Goal: Task Accomplishment & Management: Manage account settings

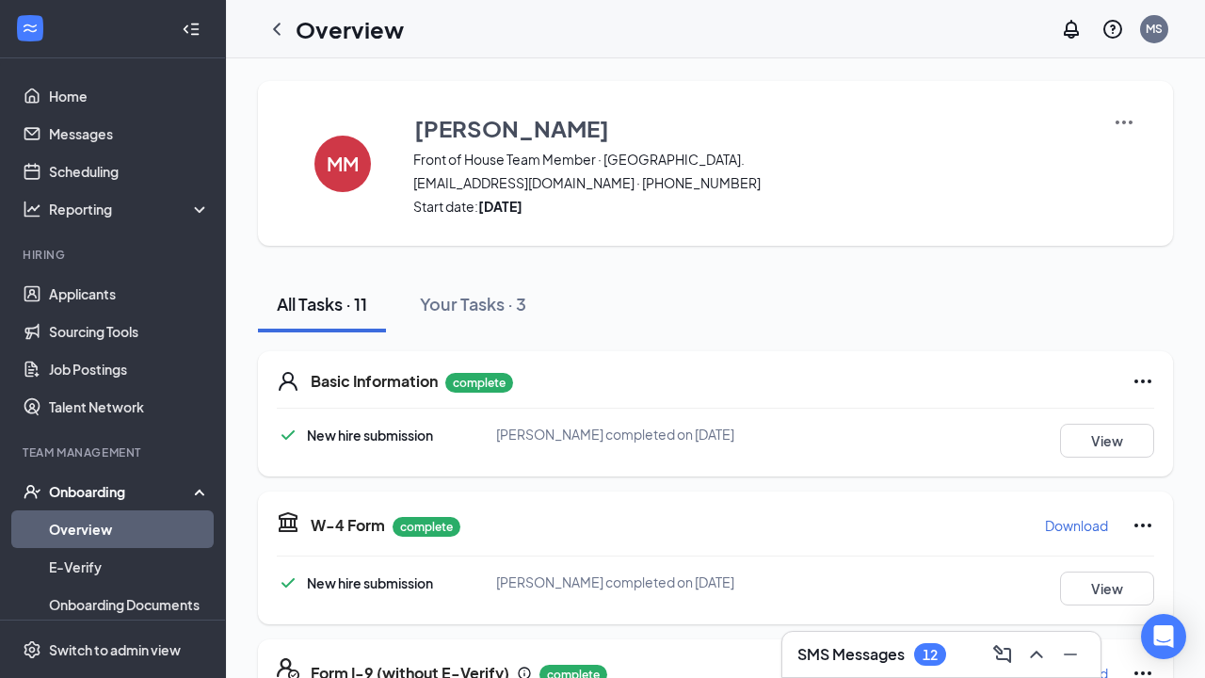
click at [868, 657] on h3 "SMS Messages" at bounding box center [851, 654] width 107 height 21
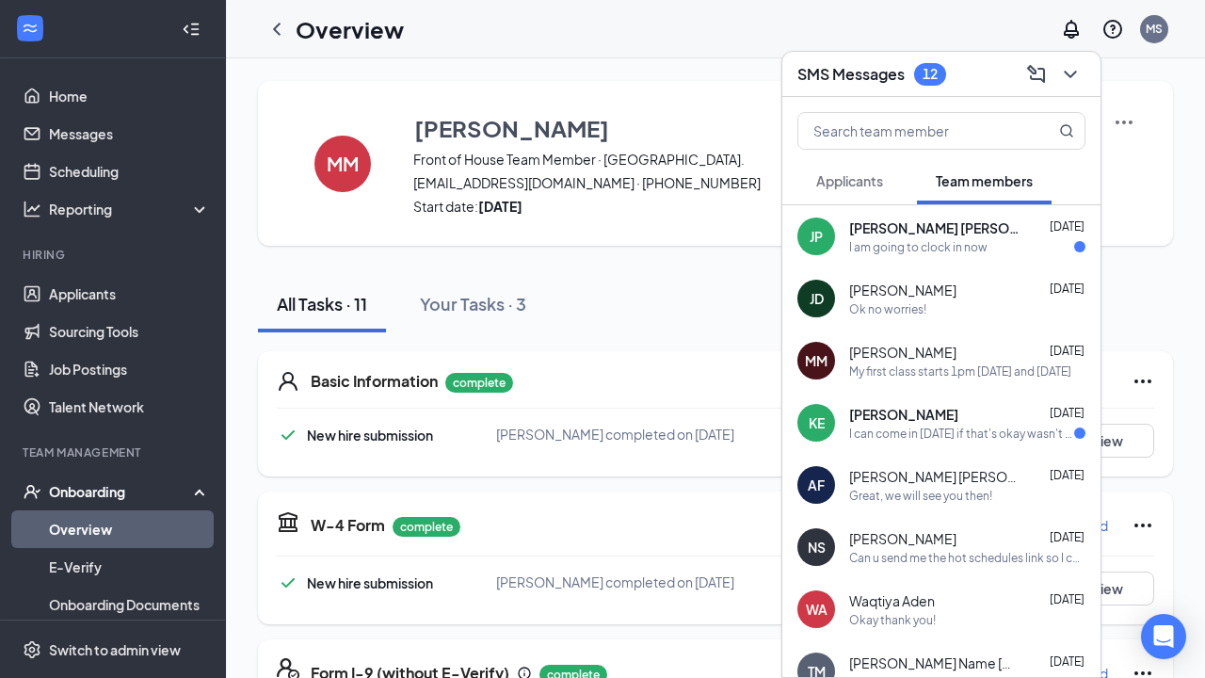
click at [929, 427] on div "I can come in [DATE] if that's okay wasn't sure if y'all still needed me, and t…" at bounding box center [961, 434] width 225 height 16
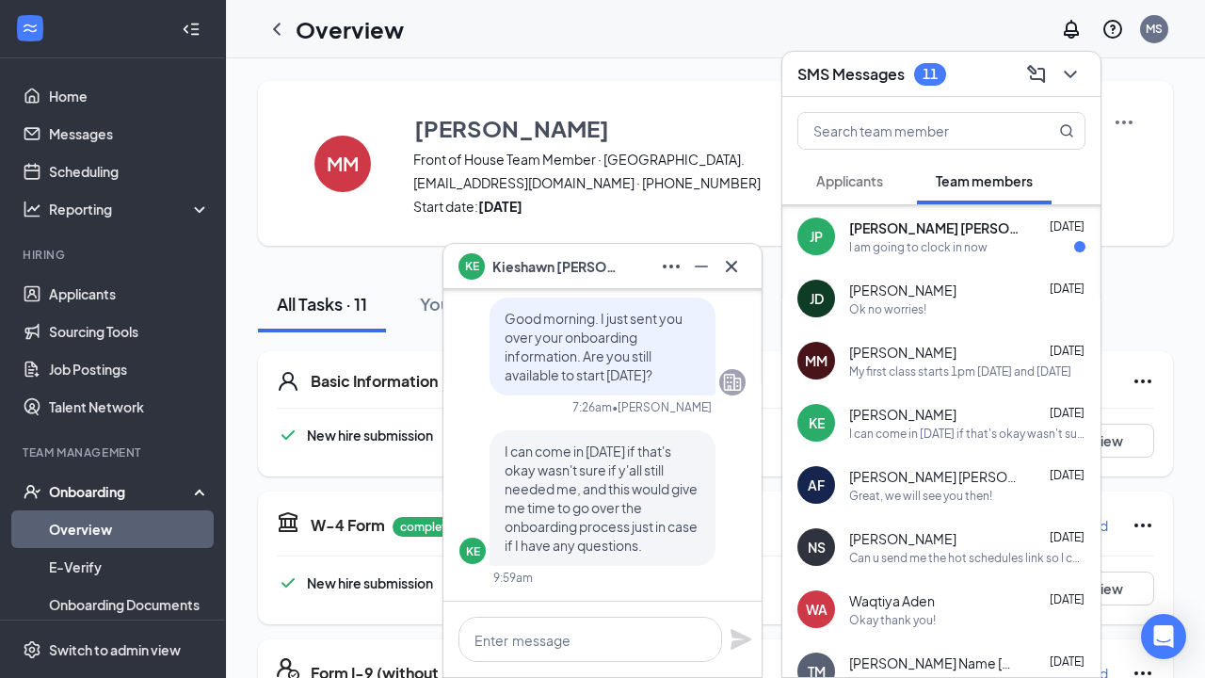
scroll to position [434, 0]
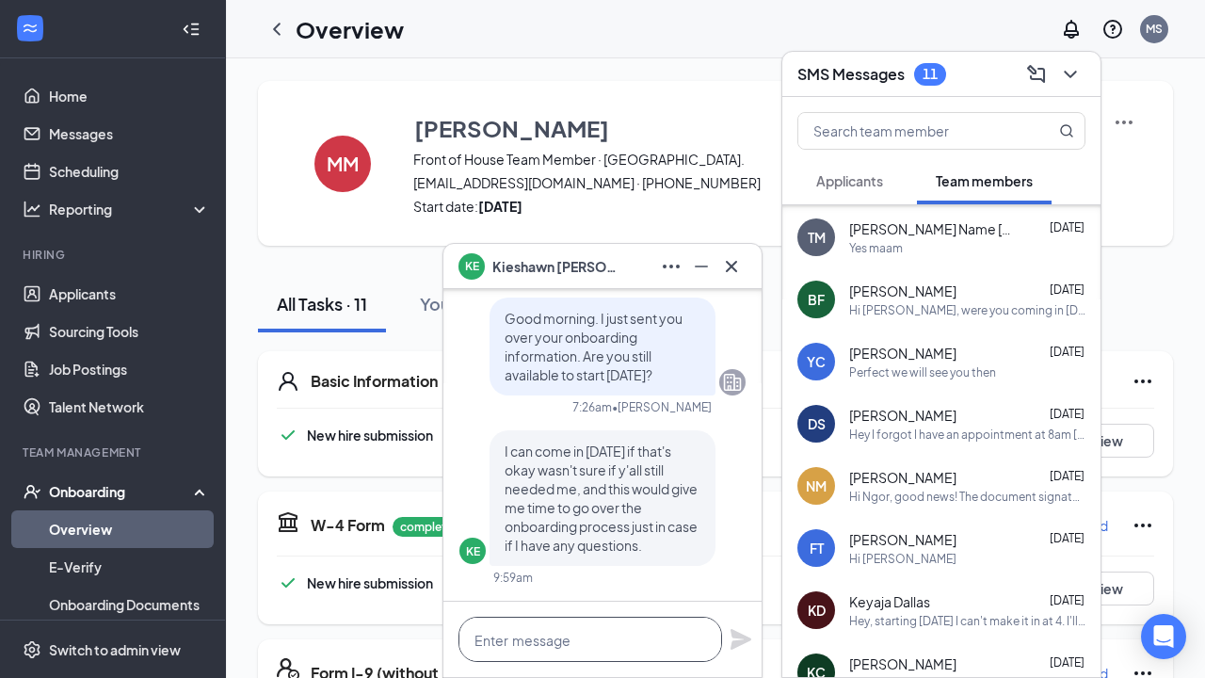
click at [556, 649] on textarea at bounding box center [591, 639] width 264 height 45
type textarea "Sure let's do that. Thanks!"
click at [743, 637] on icon "Plane" at bounding box center [741, 639] width 21 height 21
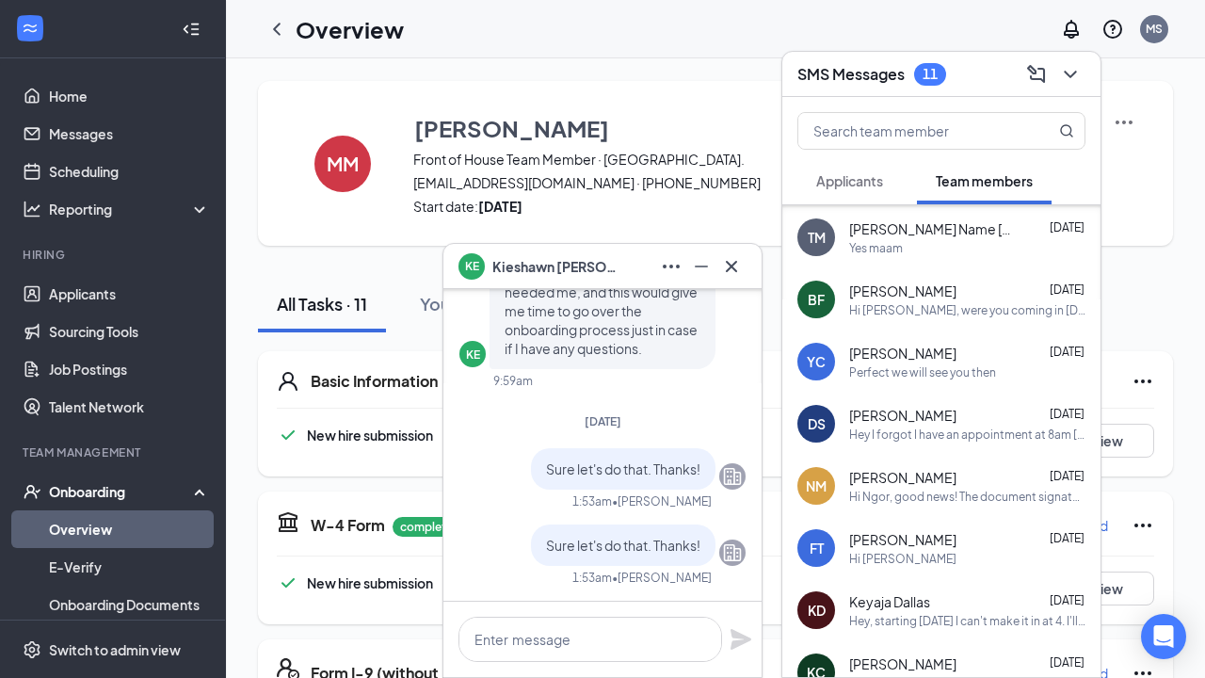
click at [941, 429] on div "Hey I forgot I have an appointment at 8am [DATE] can I come in at 9?" at bounding box center [967, 435] width 236 height 16
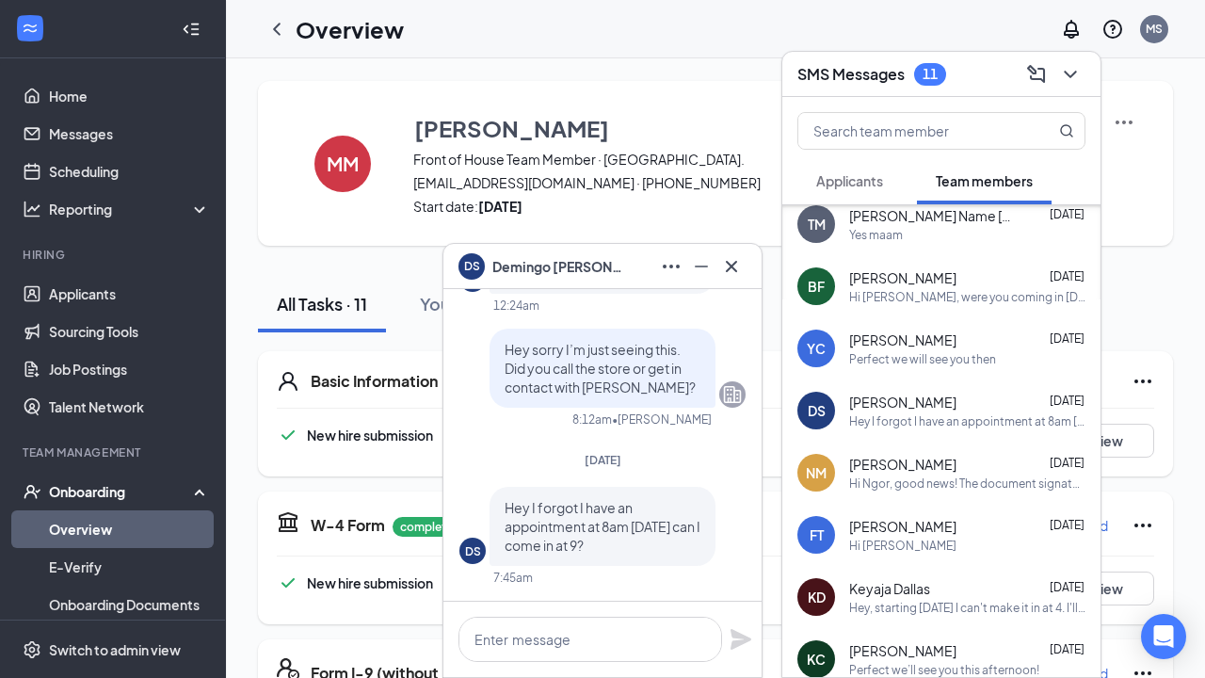
scroll to position [63, 0]
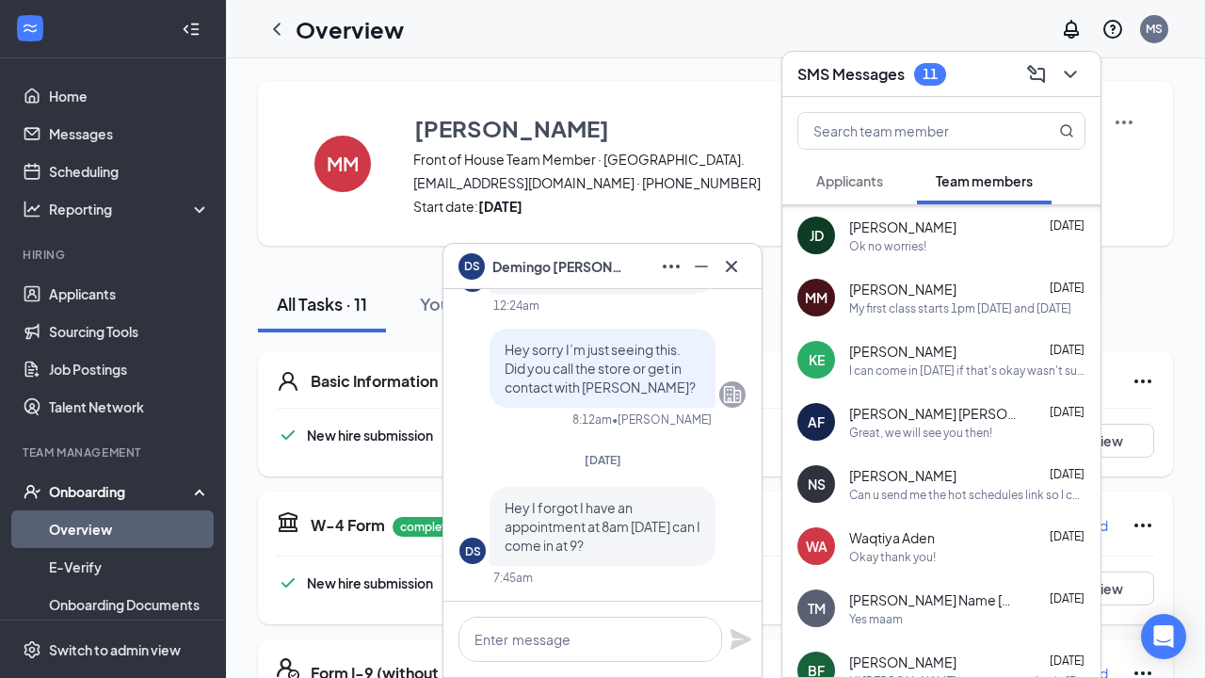
click at [879, 176] on span "Applicants" at bounding box center [849, 180] width 67 height 17
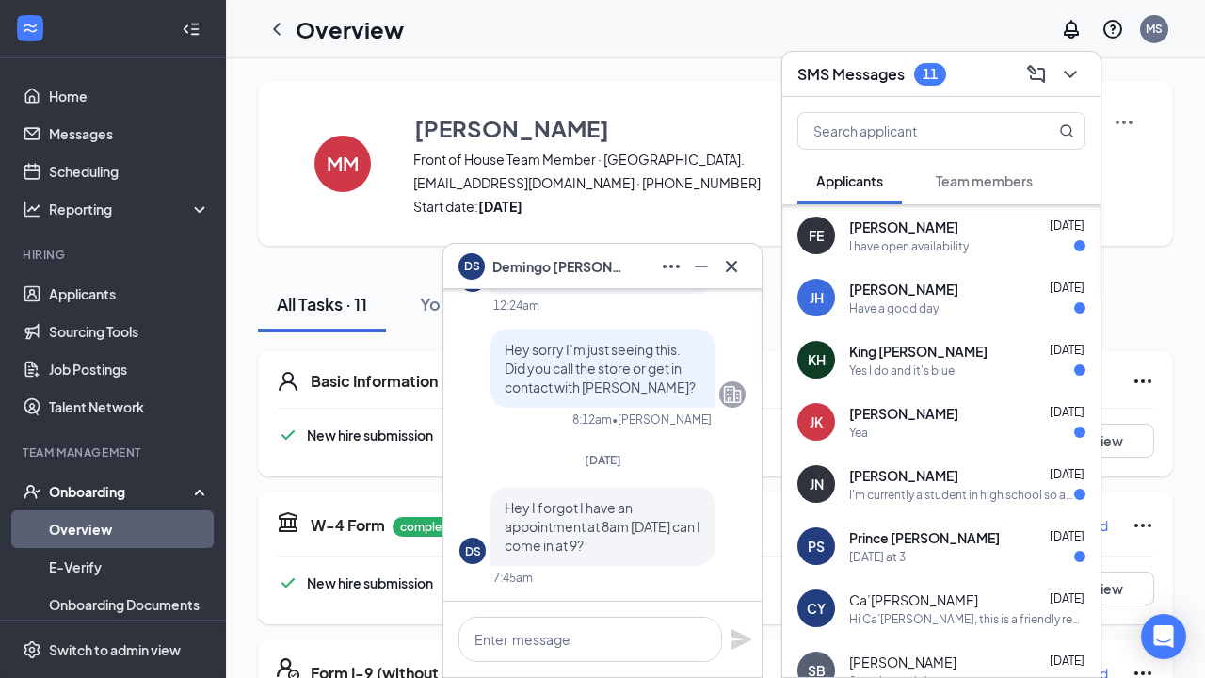
click at [872, 417] on span "[PERSON_NAME]" at bounding box center [903, 413] width 109 height 19
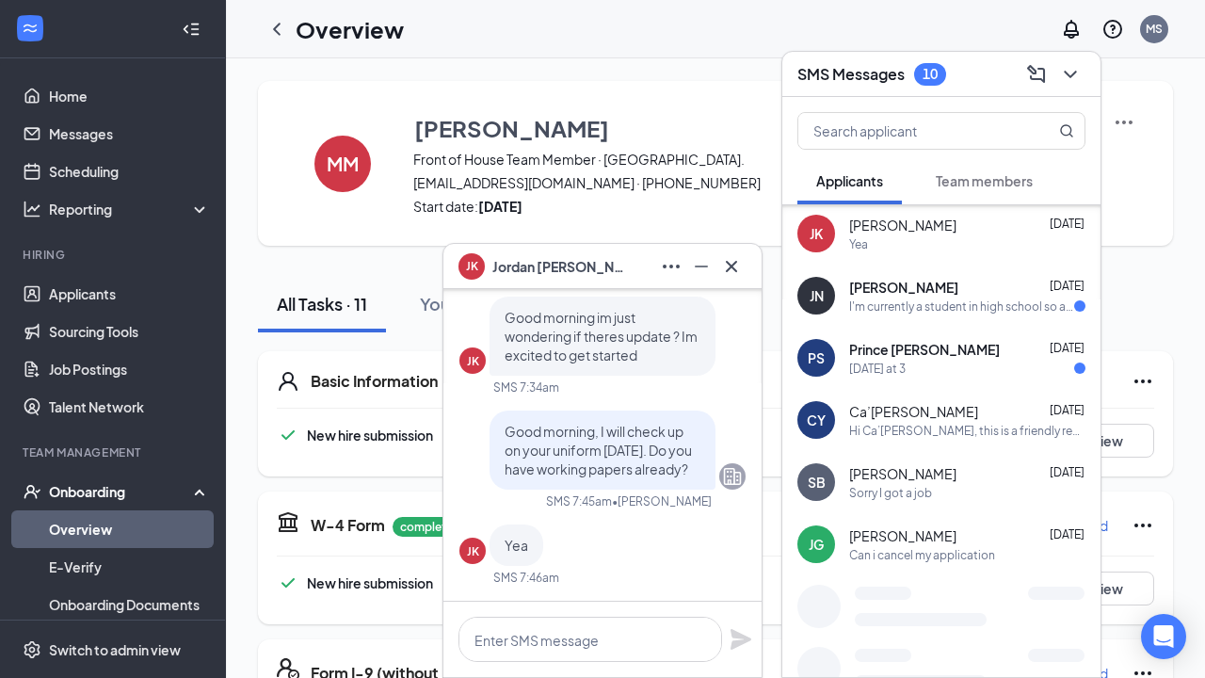
scroll to position [253, 0]
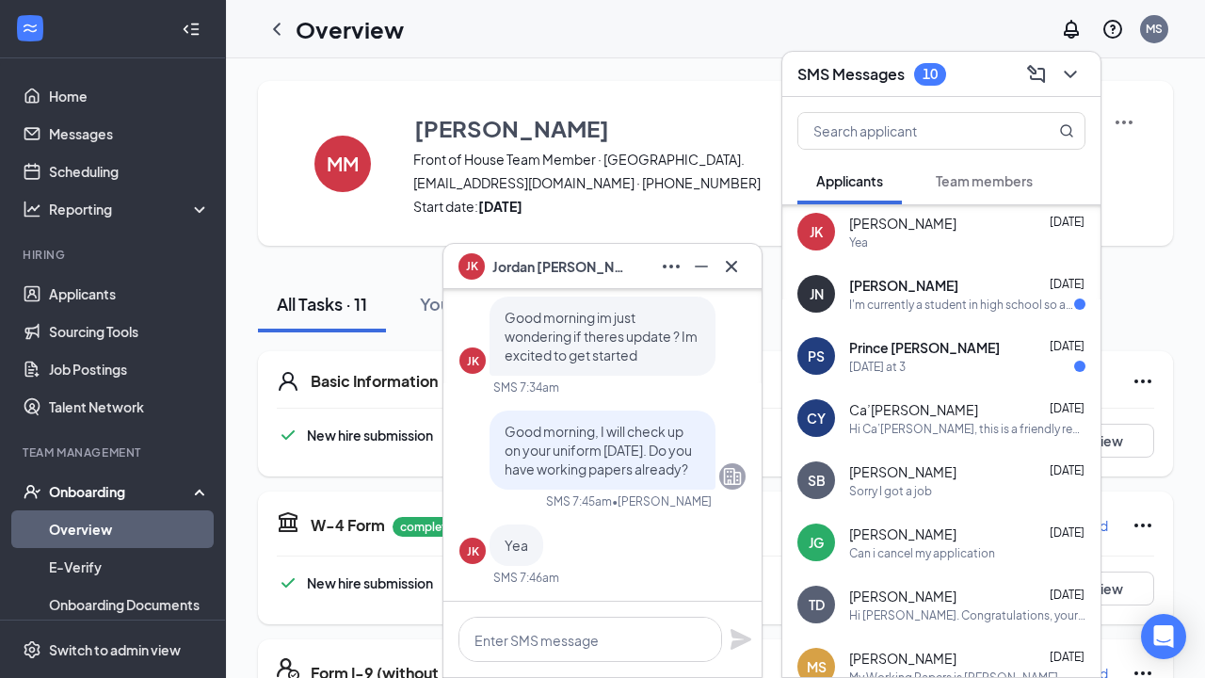
click at [931, 366] on div "[DATE] at 3" at bounding box center [967, 367] width 236 height 16
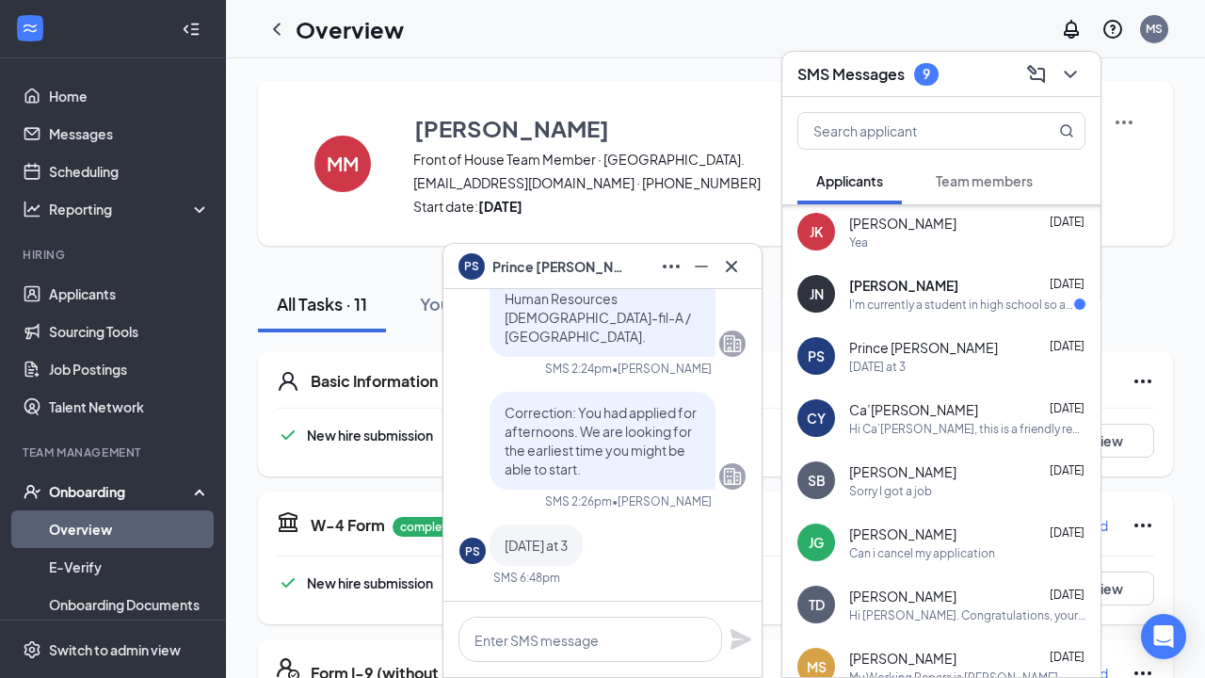
click at [915, 293] on span "[PERSON_NAME]" at bounding box center [903, 285] width 109 height 19
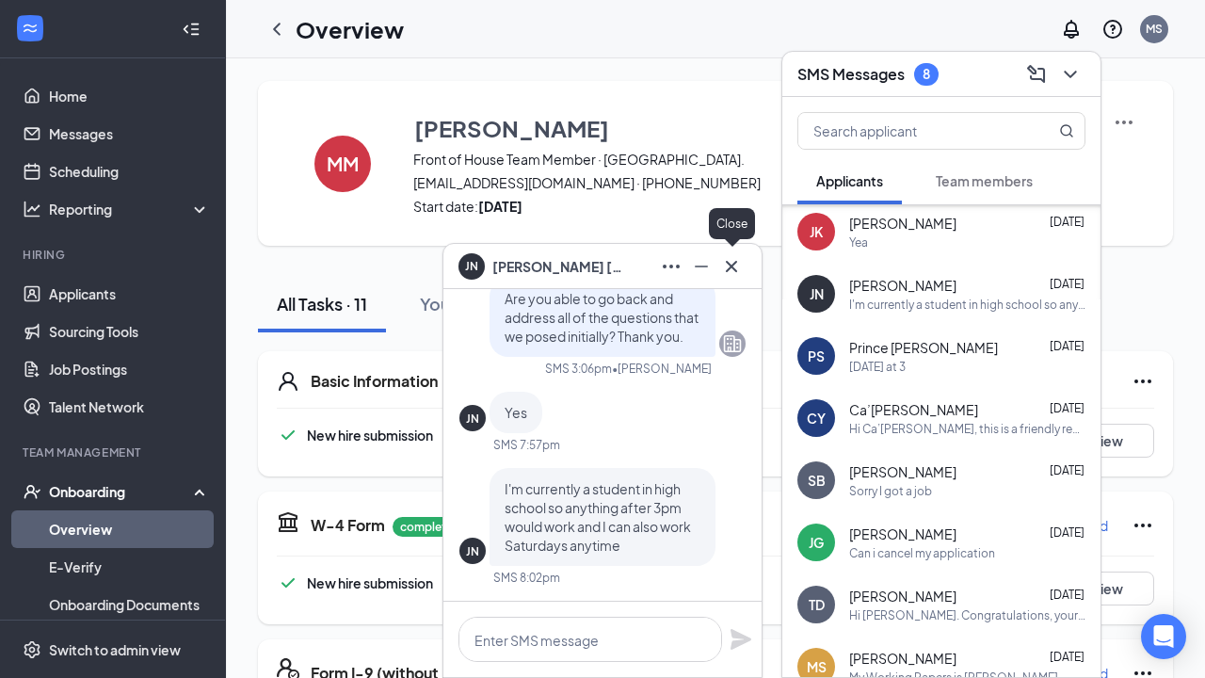
click at [733, 272] on icon "Cross" at bounding box center [731, 266] width 23 height 23
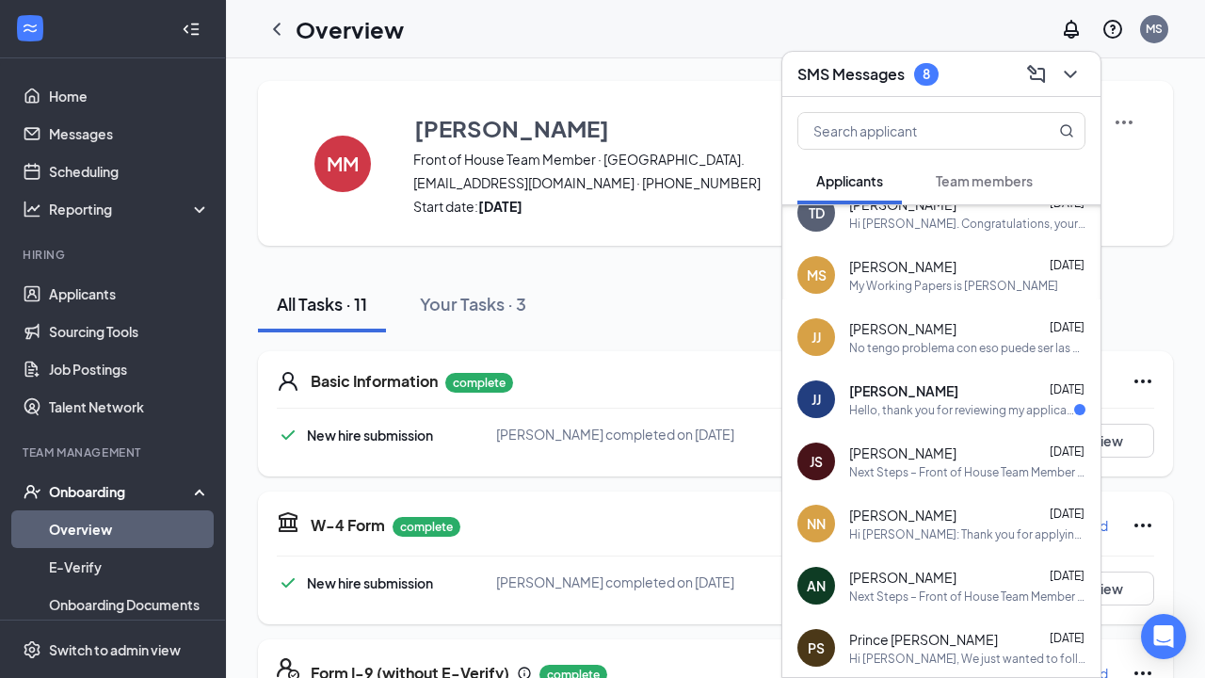
scroll to position [644, 0]
click at [1041, 78] on icon "ComposeMessage" at bounding box center [1036, 73] width 18 height 18
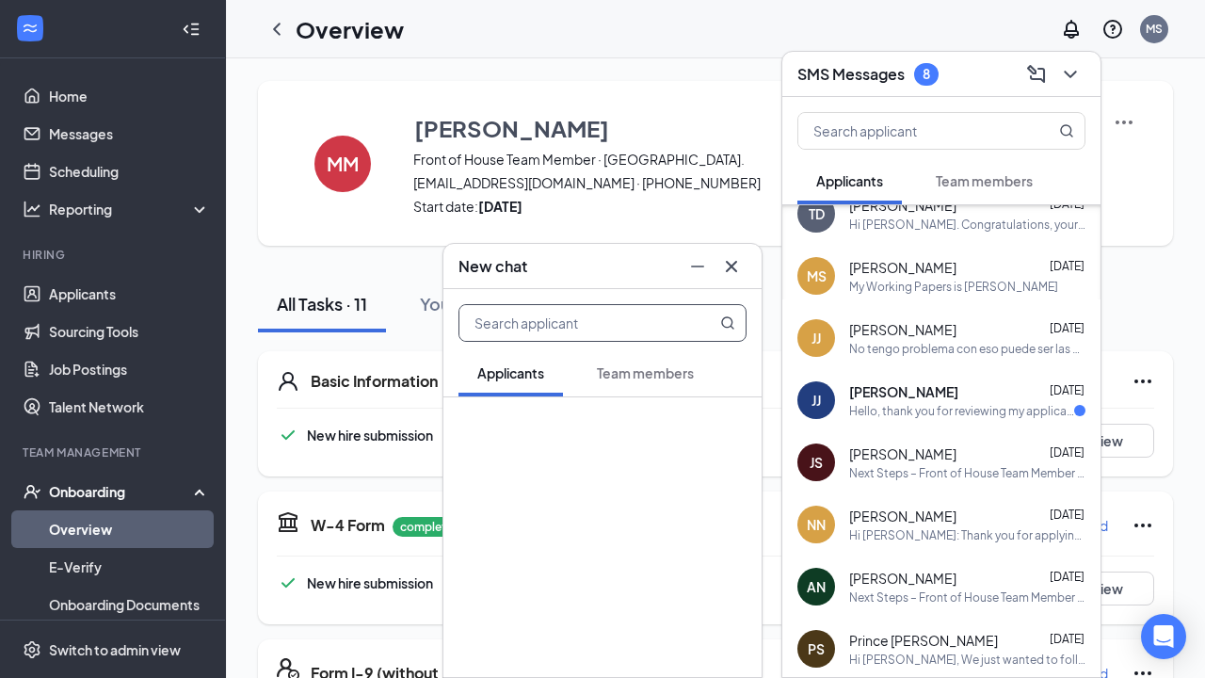
scroll to position [97, 0]
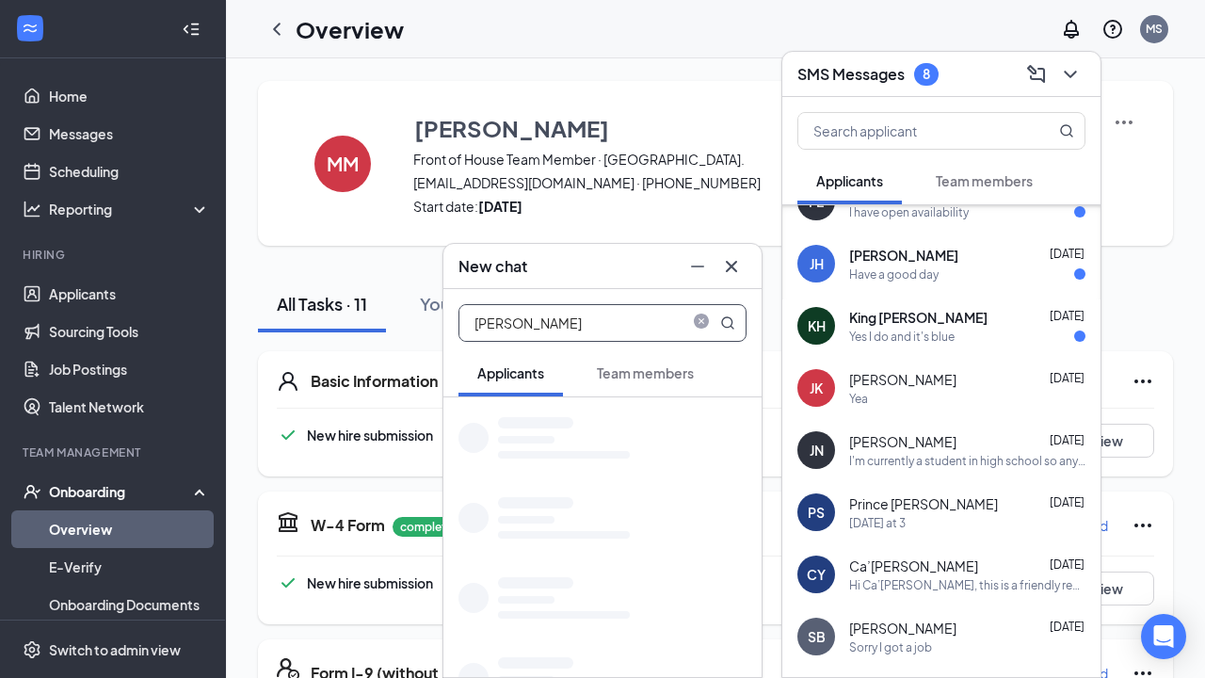
type input "[PERSON_NAME]"
drag, startPoint x: 1041, startPoint y: 78, endPoint x: 653, endPoint y: 380, distance: 492.5
click at [653, 380] on span "Team members" at bounding box center [645, 372] width 97 height 17
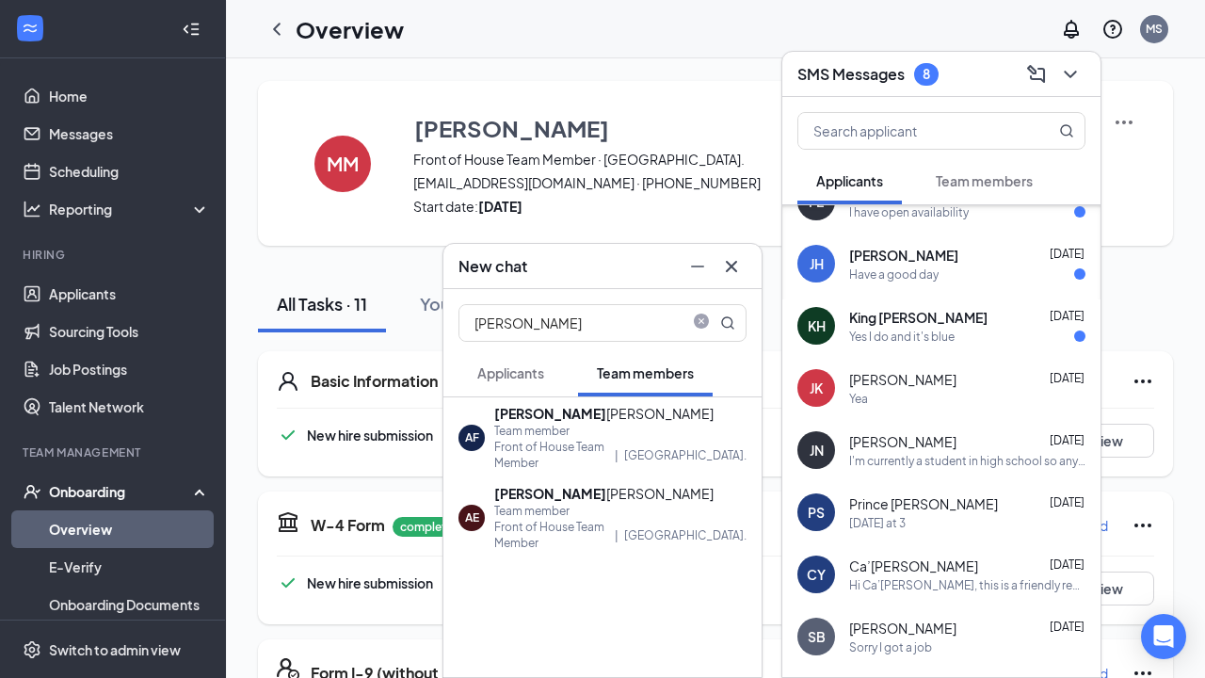
click at [560, 428] on div "Team member" at bounding box center [620, 431] width 252 height 16
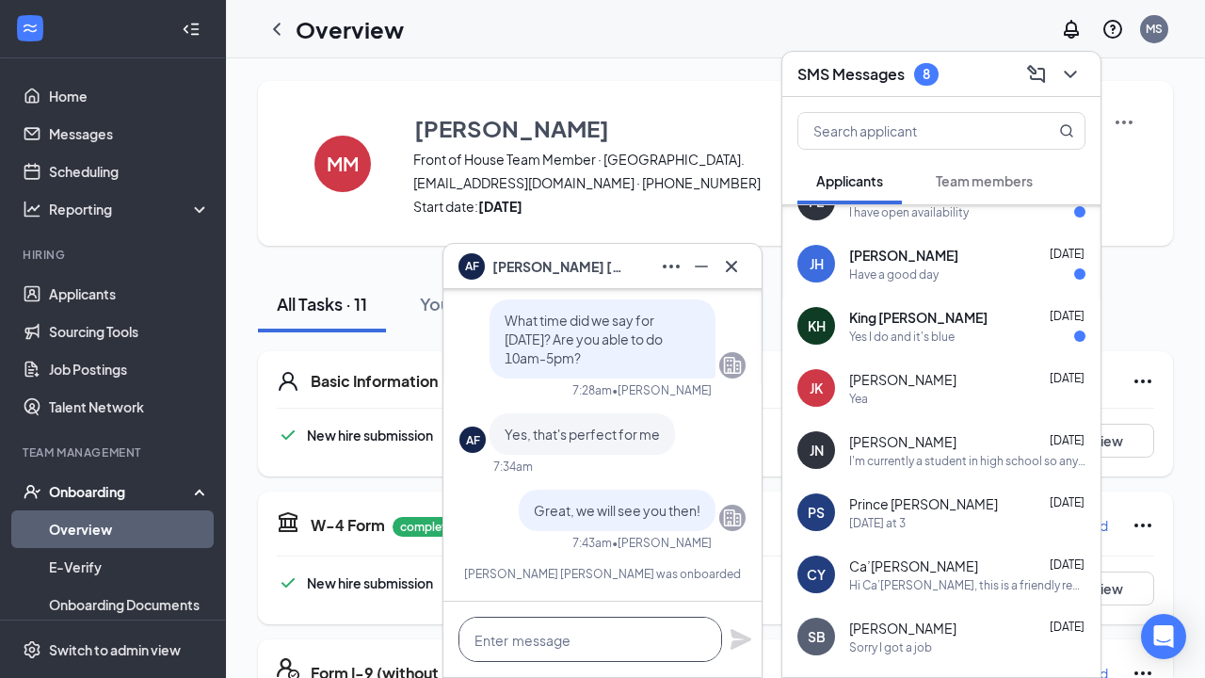
click at [532, 642] on textarea at bounding box center [591, 639] width 264 height 45
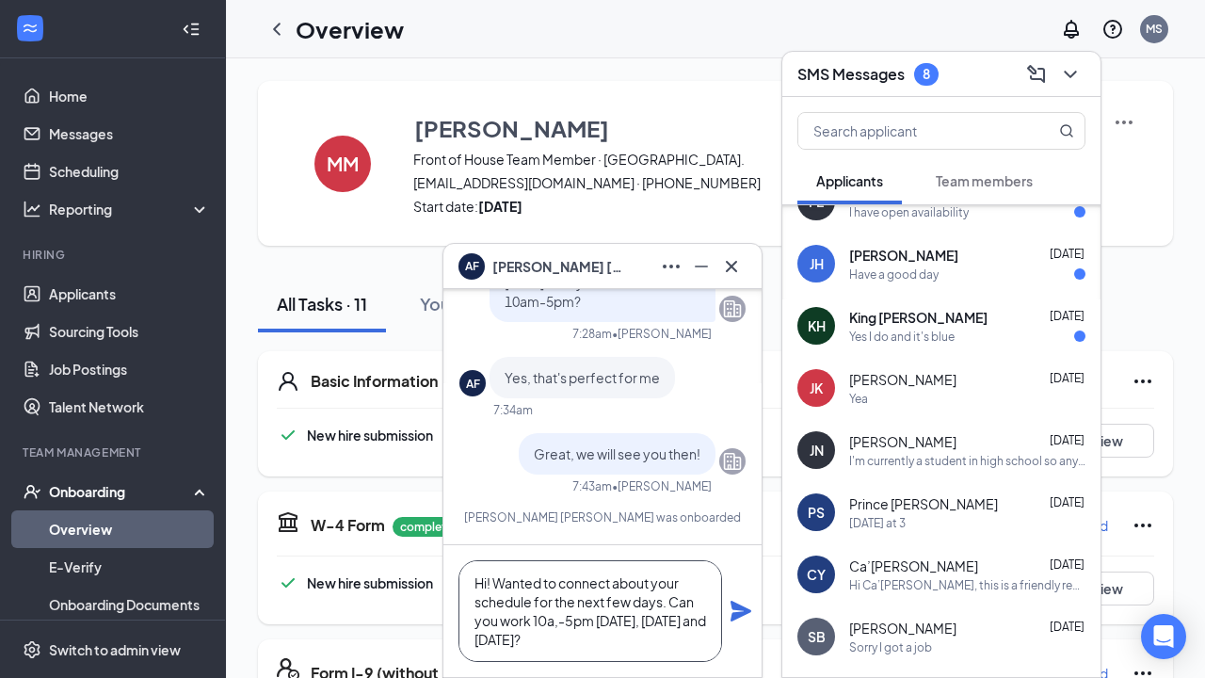
type textarea "Hi! Wanted to connect about your schedule for the next few days. Can you work 1…"
click at [736, 606] on icon "Plane" at bounding box center [741, 611] width 21 height 21
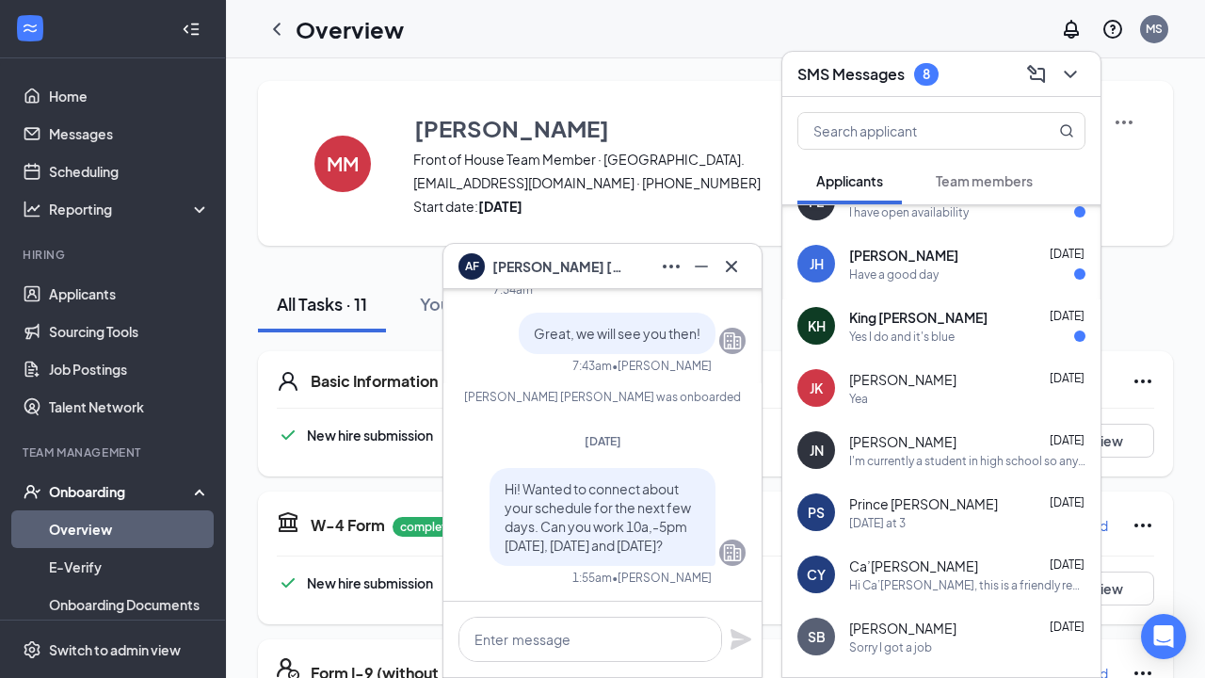
scroll to position [0, 0]
click at [986, 351] on div "[PERSON_NAME] [PERSON_NAME] [DATE] Yes I do and it's blue" at bounding box center [941, 326] width 318 height 62
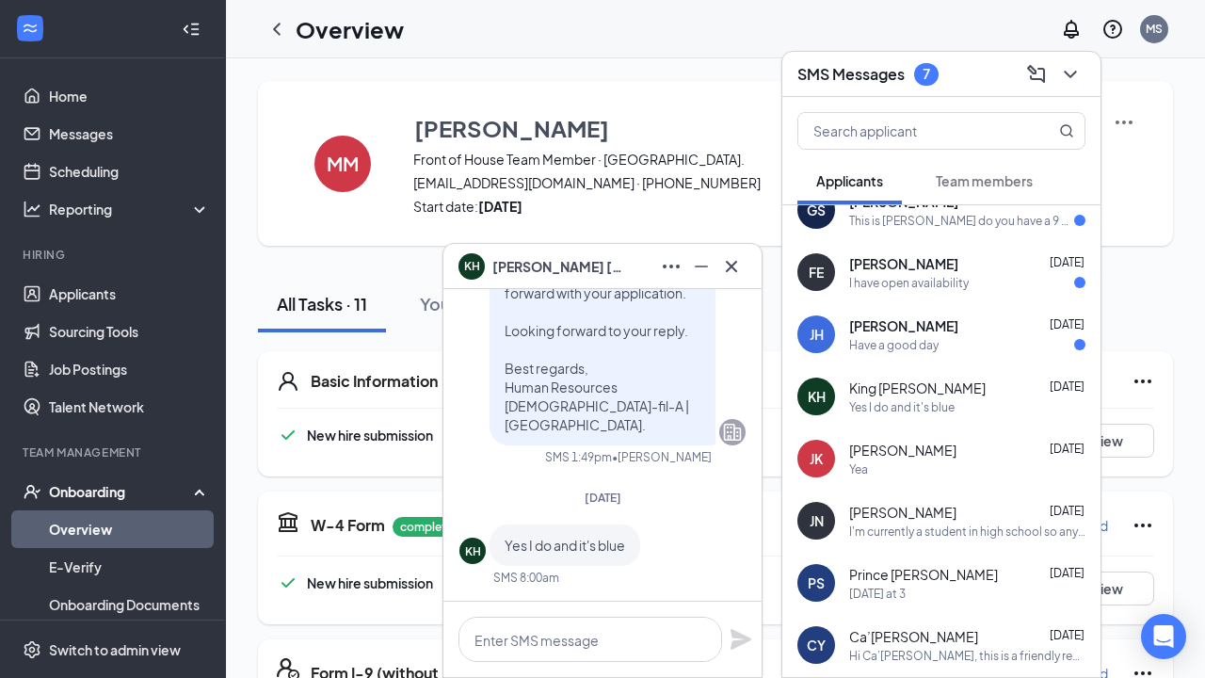
scroll to position [23, 0]
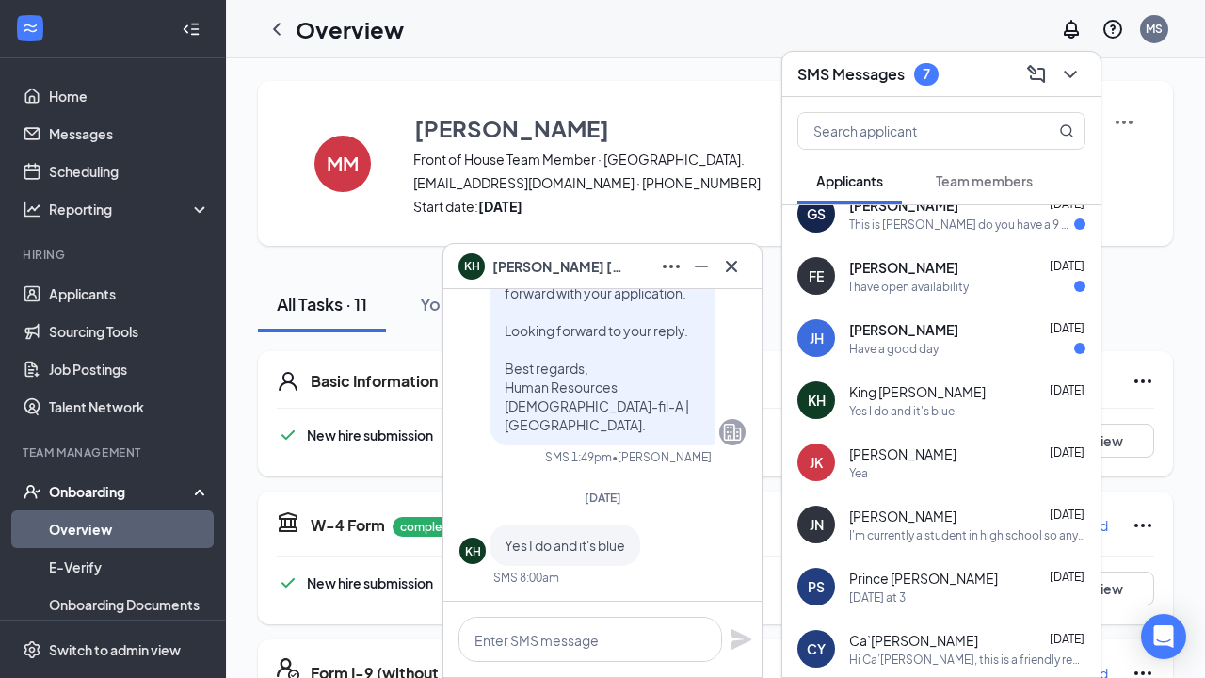
click at [923, 324] on span "[PERSON_NAME]" at bounding box center [903, 329] width 109 height 19
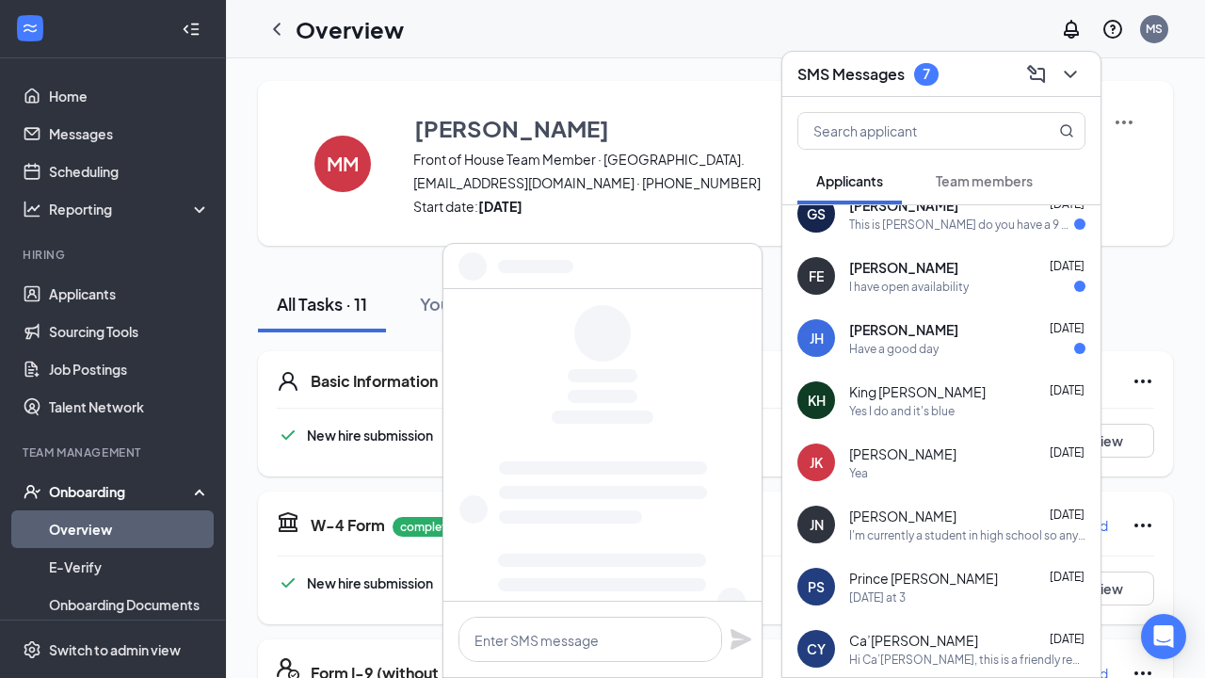
click at [920, 290] on div "I have open availability" at bounding box center [909, 287] width 120 height 16
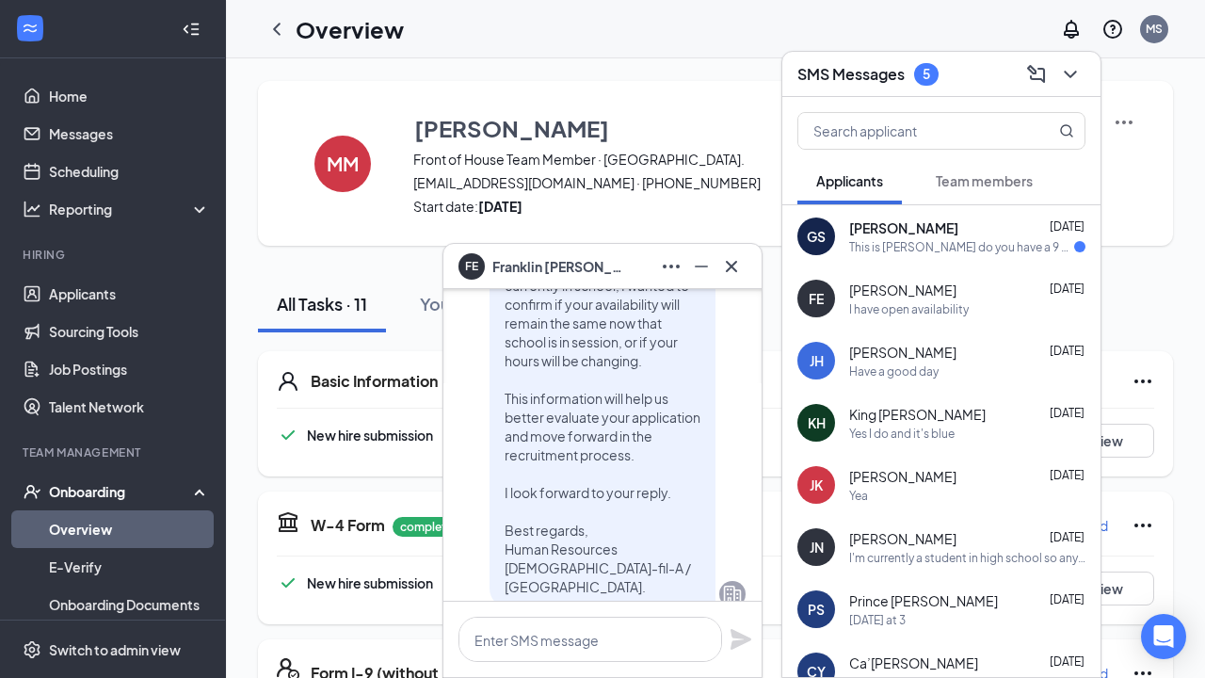
scroll to position [-229, 0]
click at [964, 243] on div "This is [PERSON_NAME] do you have a 9 am to 2 pm shift" at bounding box center [961, 247] width 225 height 16
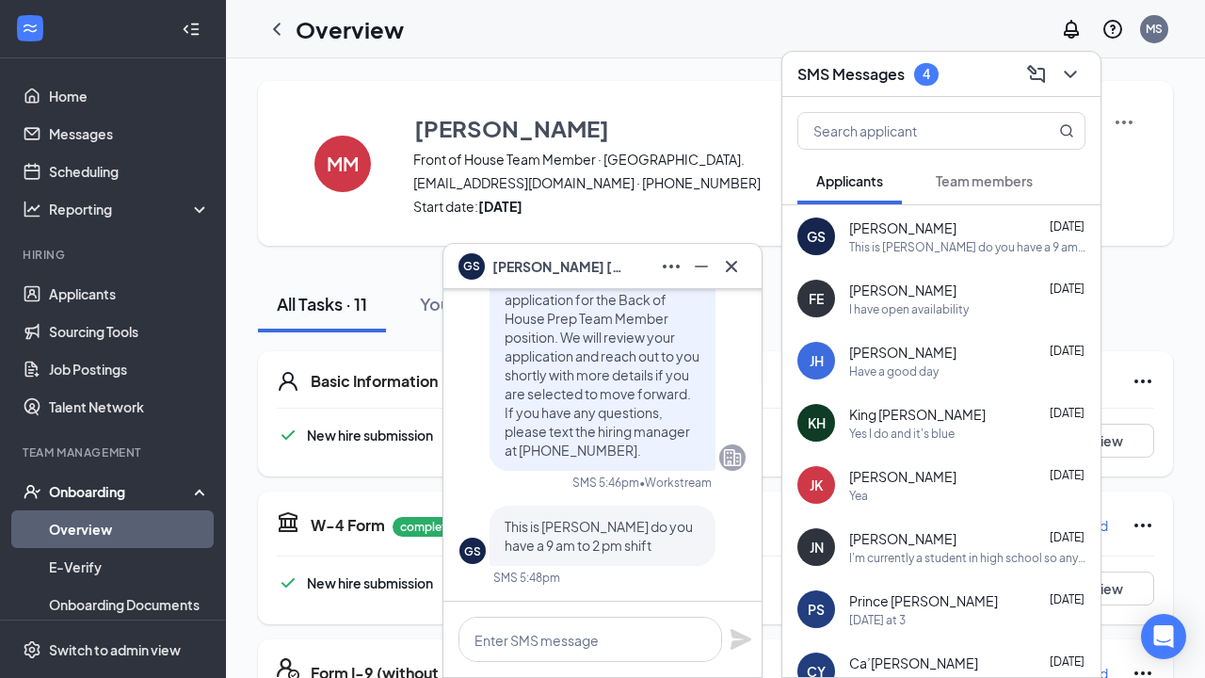
scroll to position [0, 0]
click at [940, 125] on input "text" at bounding box center [910, 131] width 223 height 36
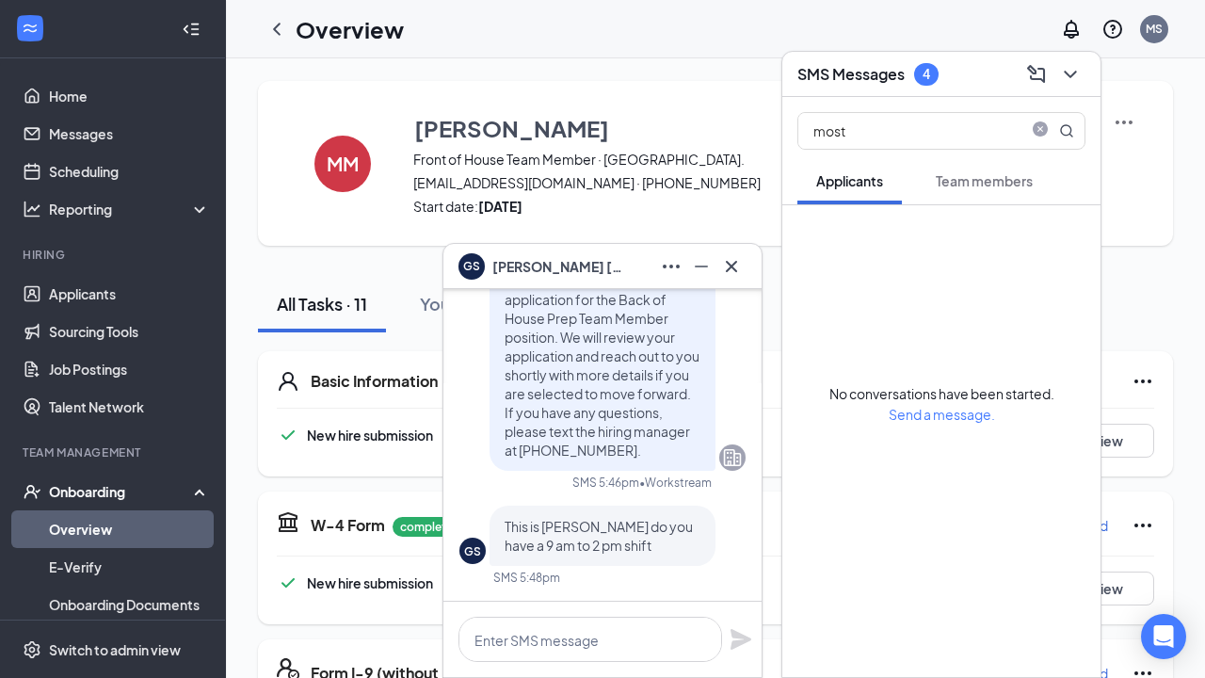
drag, startPoint x: 940, startPoint y: 125, endPoint x: 992, endPoint y: 182, distance: 77.3
click at [992, 182] on span "Team members" at bounding box center [984, 180] width 97 height 17
click at [911, 137] on input "most" at bounding box center [910, 131] width 223 height 36
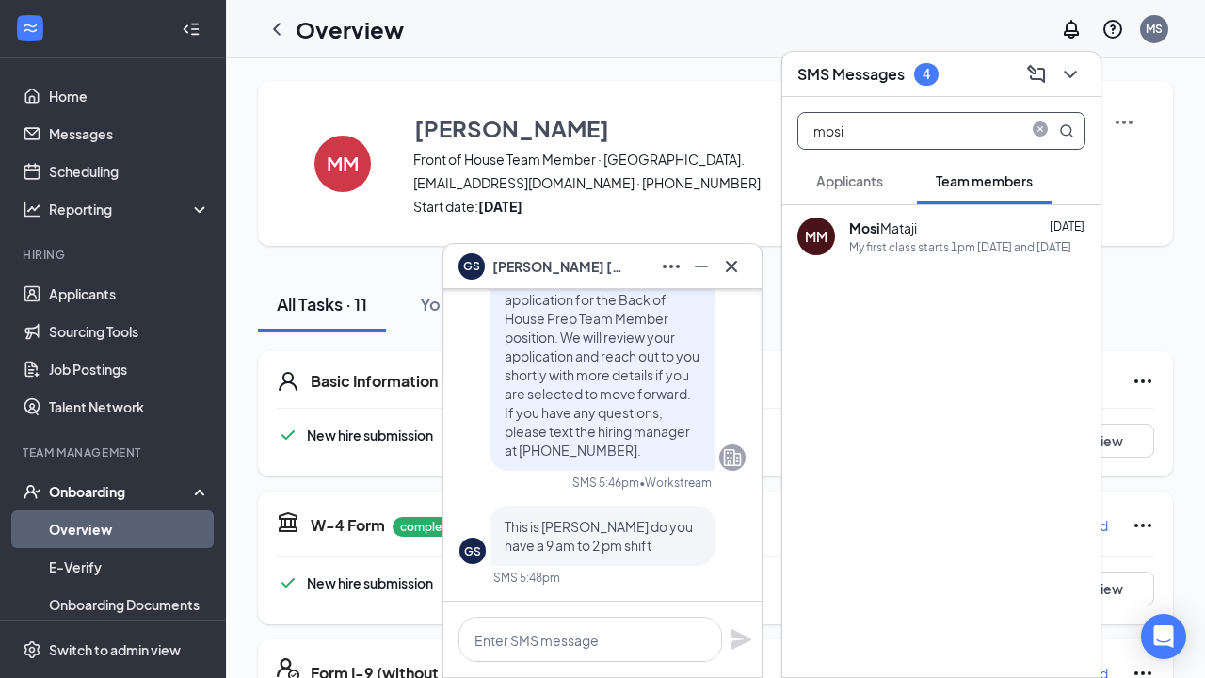
type input "mosi"
click at [881, 223] on div "[PERSON_NAME]" at bounding box center [883, 227] width 68 height 19
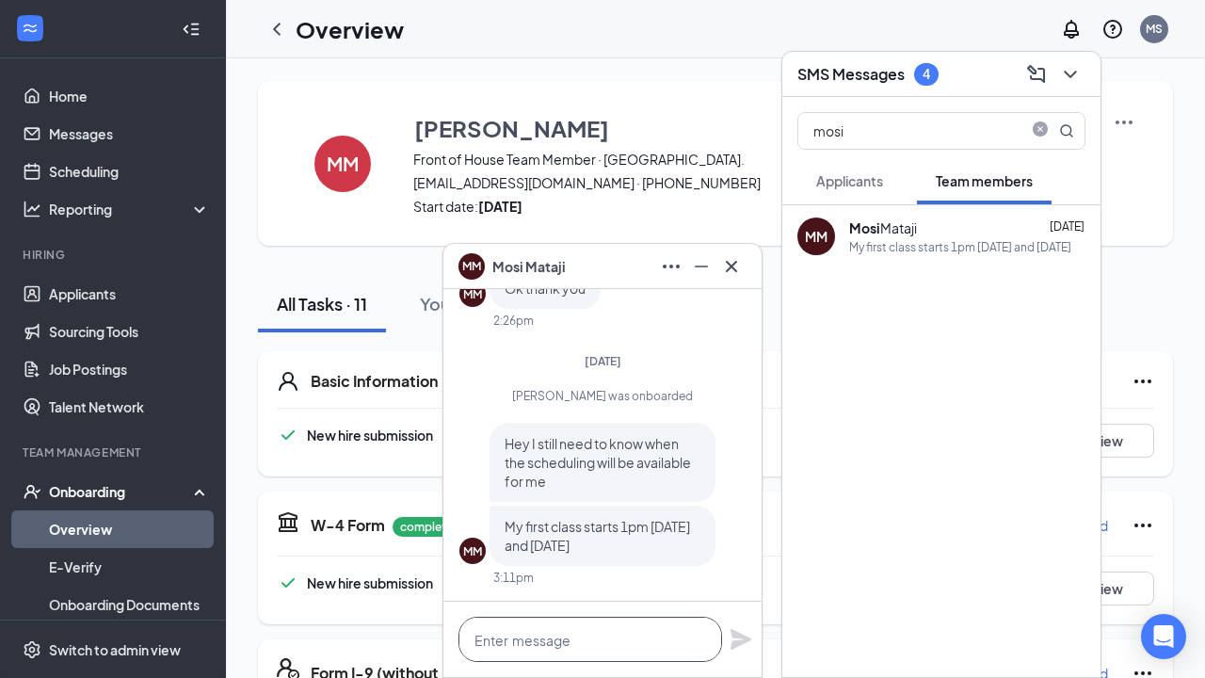
click at [591, 625] on textarea at bounding box center [591, 639] width 264 height 45
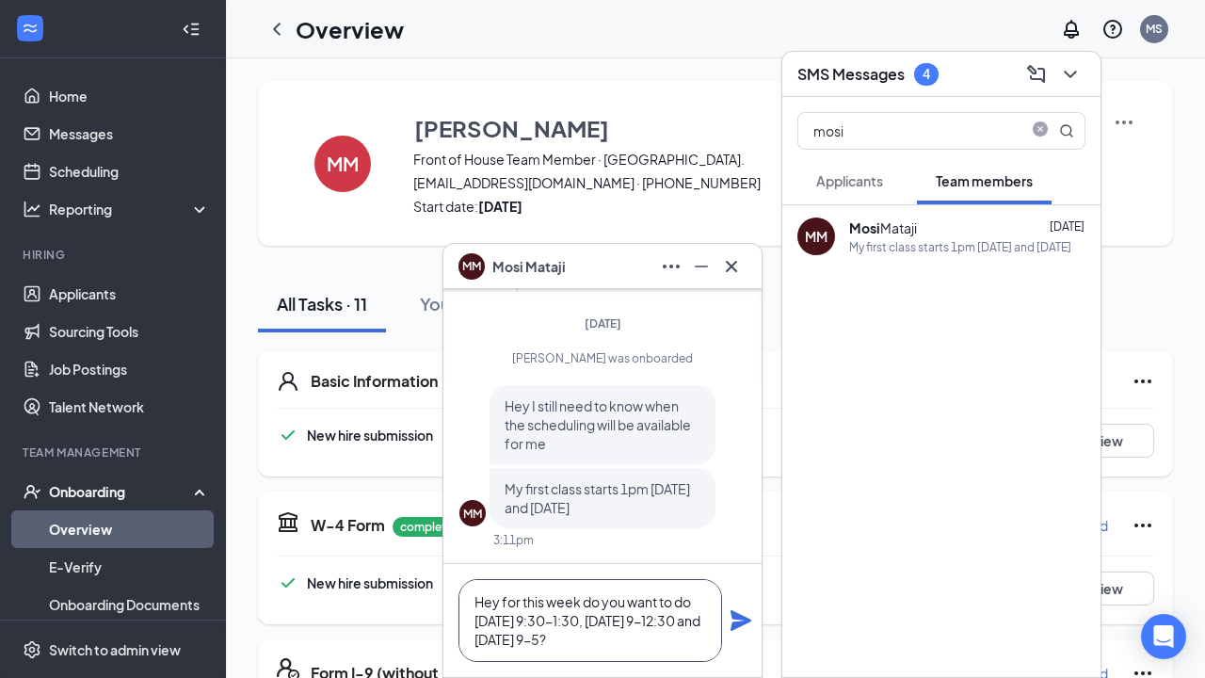
click at [589, 639] on textarea "Hey for this week do you want to do [DATE] 9:30-1:30, [DATE] 9-12:30 and [DATE]…" at bounding box center [591, 620] width 264 height 83
click at [614, 619] on textarea "Hey for this week do you want to do [DATE] 9:30-1:30, [DATE] 9-12:30 and [DATE]…" at bounding box center [591, 620] width 264 height 83
click at [623, 651] on textarea "Hey for this week do you want to do [DATE] 9:30-1:30, [DATE] 9-12:30 and [DATE]…" at bounding box center [591, 620] width 264 height 83
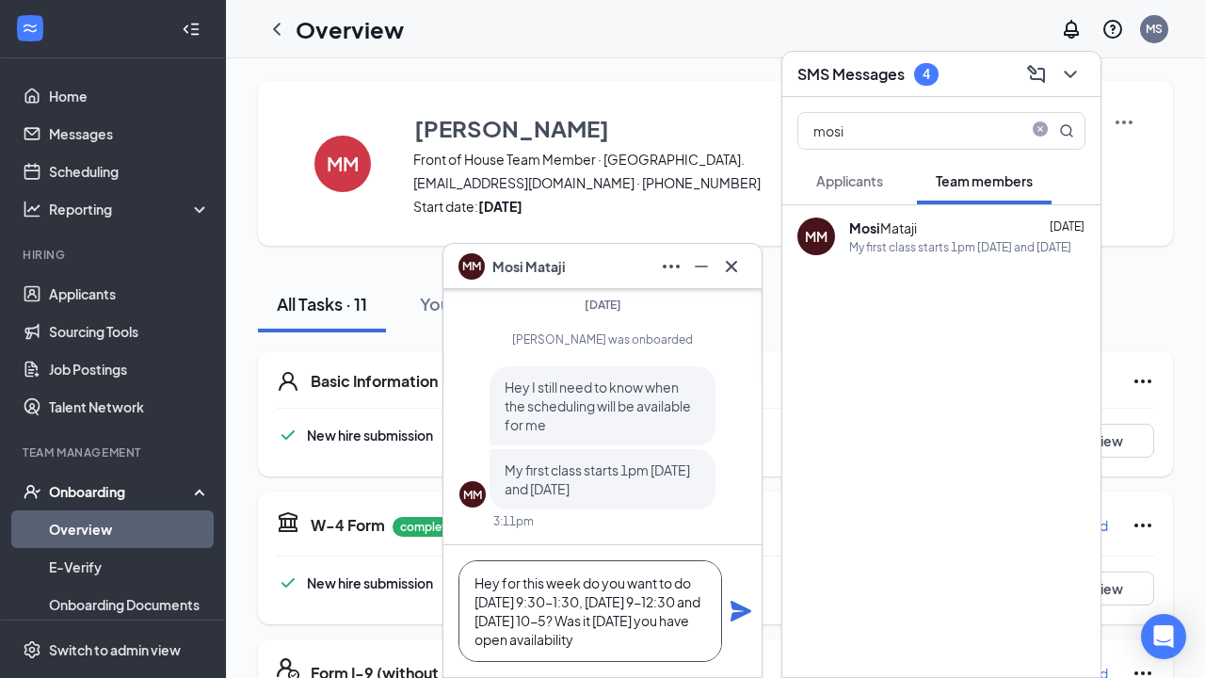
type textarea "Hey for this week do you want to do [DATE] 9:30-1:30, [DATE] 9-12:30 and [DATE]…"
click at [741, 612] on icon "Plane" at bounding box center [741, 611] width 21 height 21
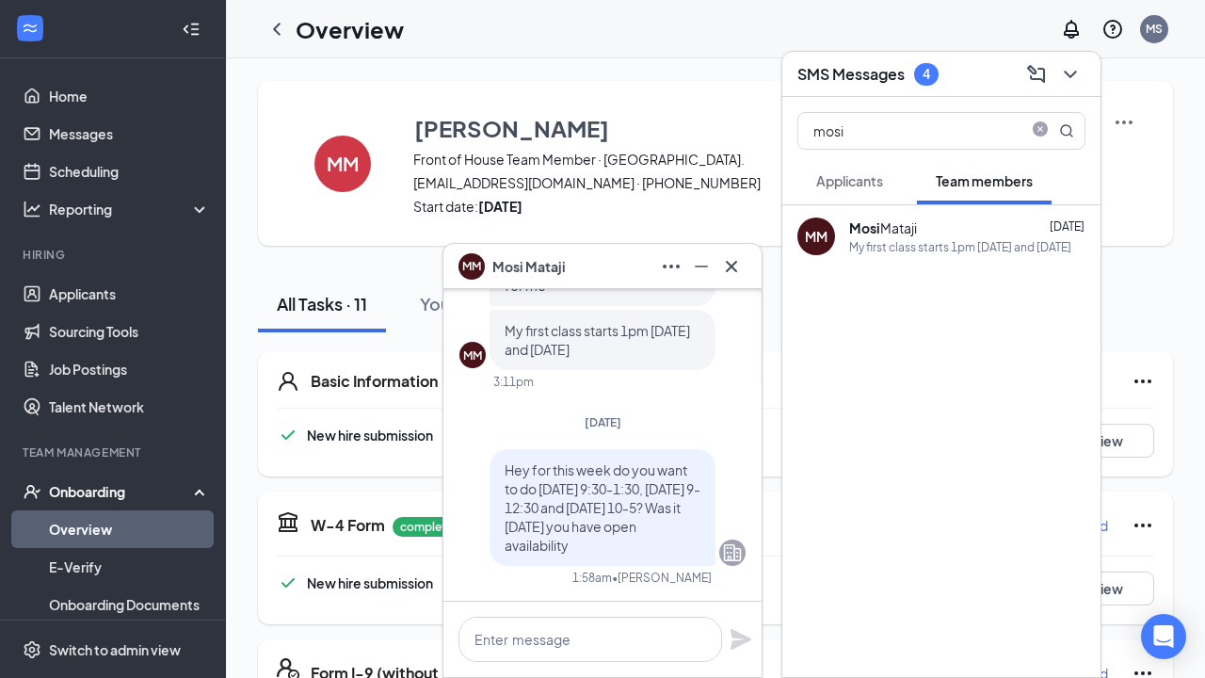
scroll to position [0, 0]
click at [740, 269] on icon "Cross" at bounding box center [731, 266] width 23 height 23
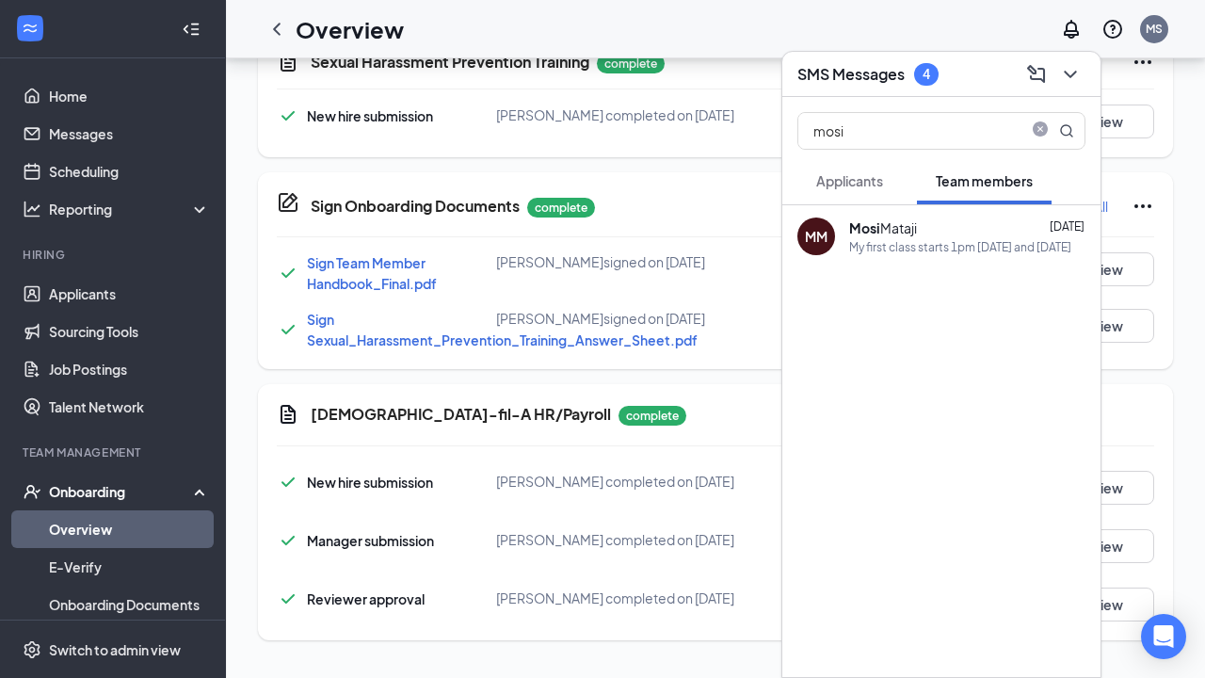
scroll to position [960, 0]
click at [1077, 83] on icon "ChevronDown" at bounding box center [1070, 74] width 23 height 23
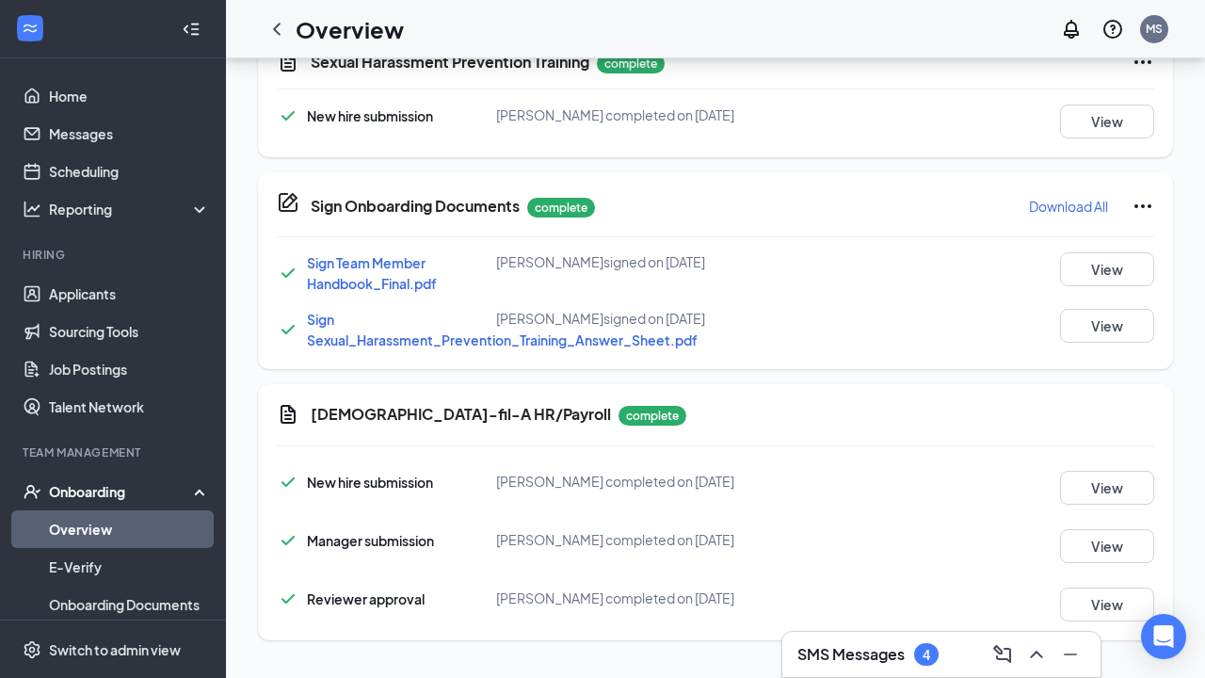
scroll to position [936, 0]
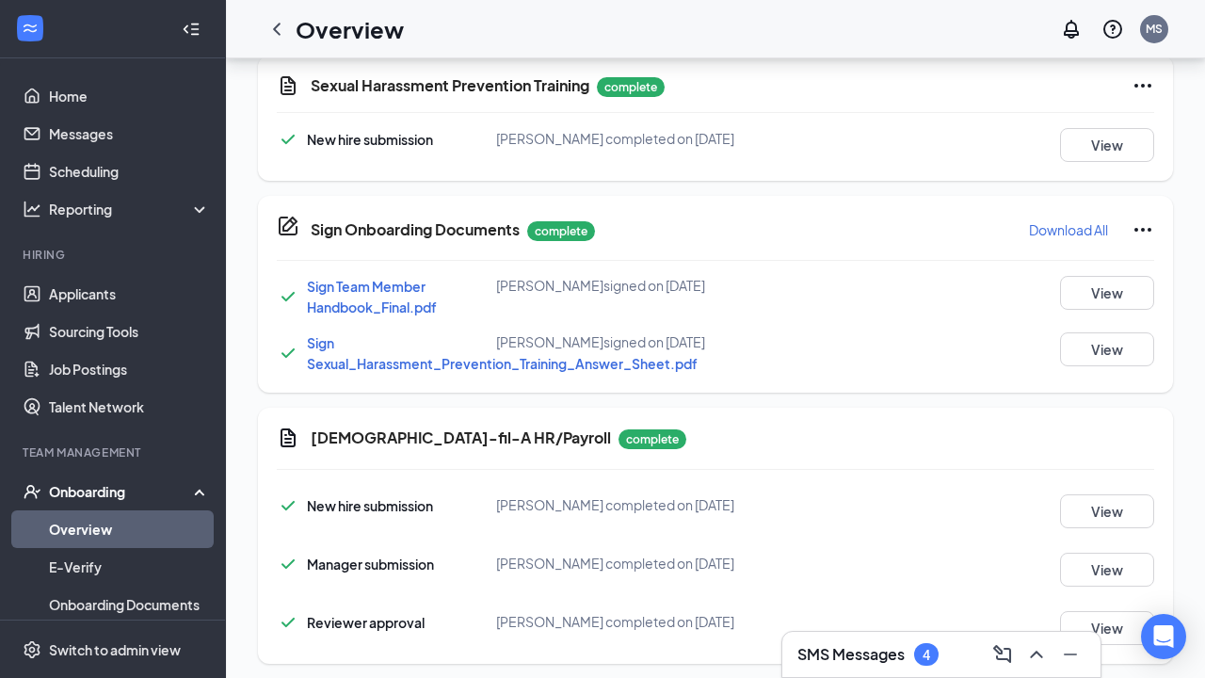
click at [822, 639] on div "SMS Messages 4" at bounding box center [942, 654] width 288 height 30
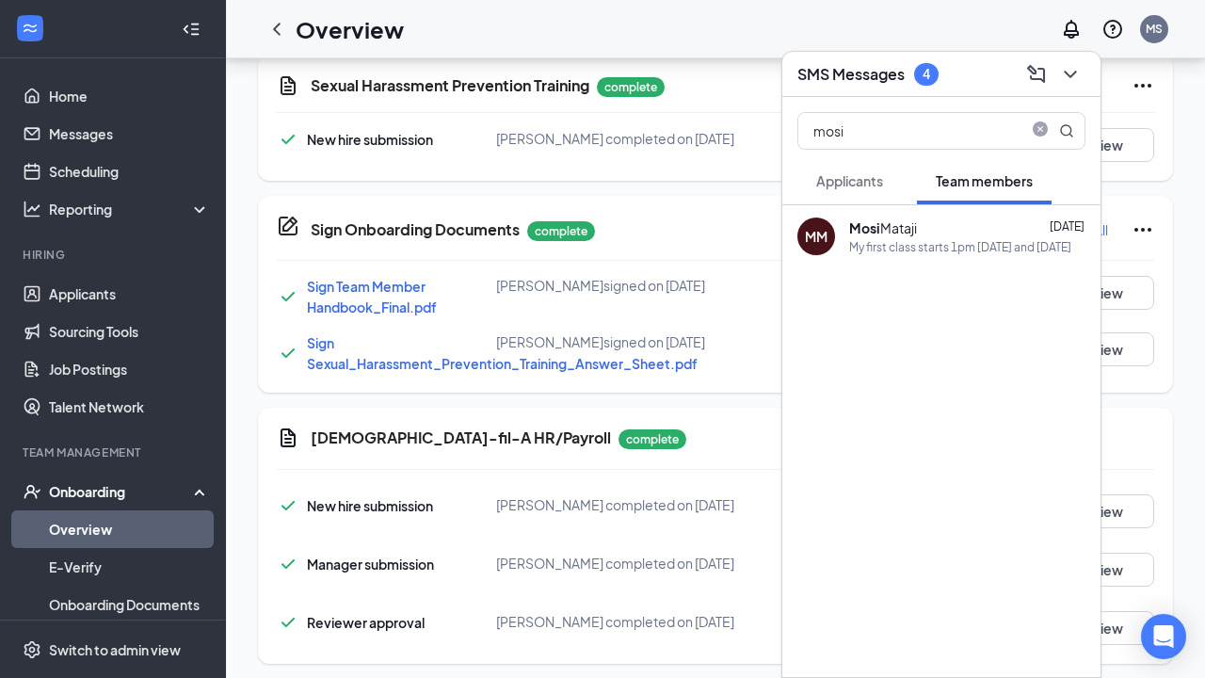
click at [875, 175] on span "Applicants" at bounding box center [849, 180] width 67 height 17
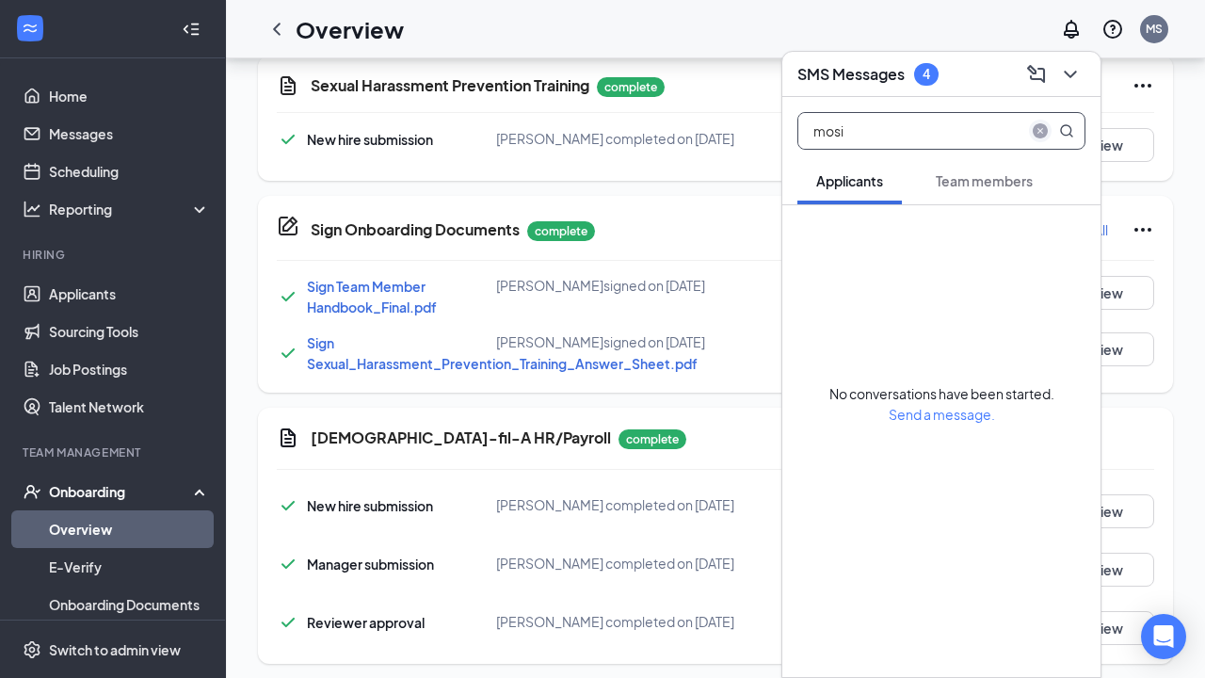
click at [1041, 127] on icon "close-circle" at bounding box center [1040, 130] width 15 height 15
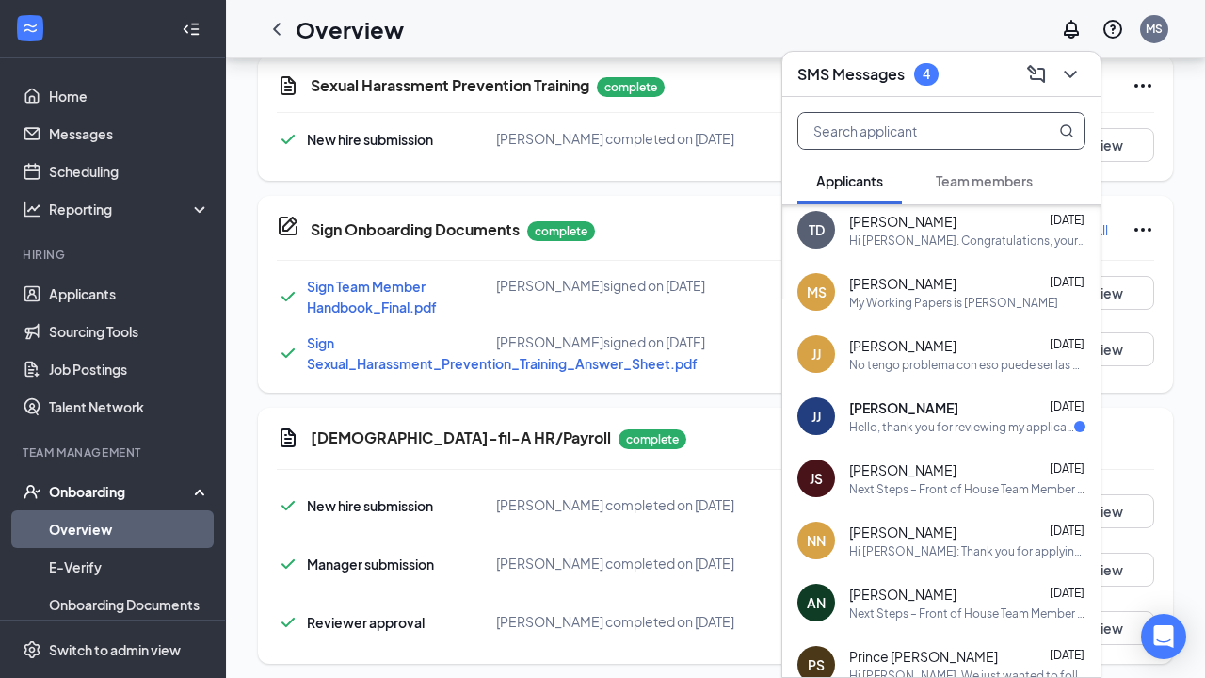
scroll to position [672, 0]
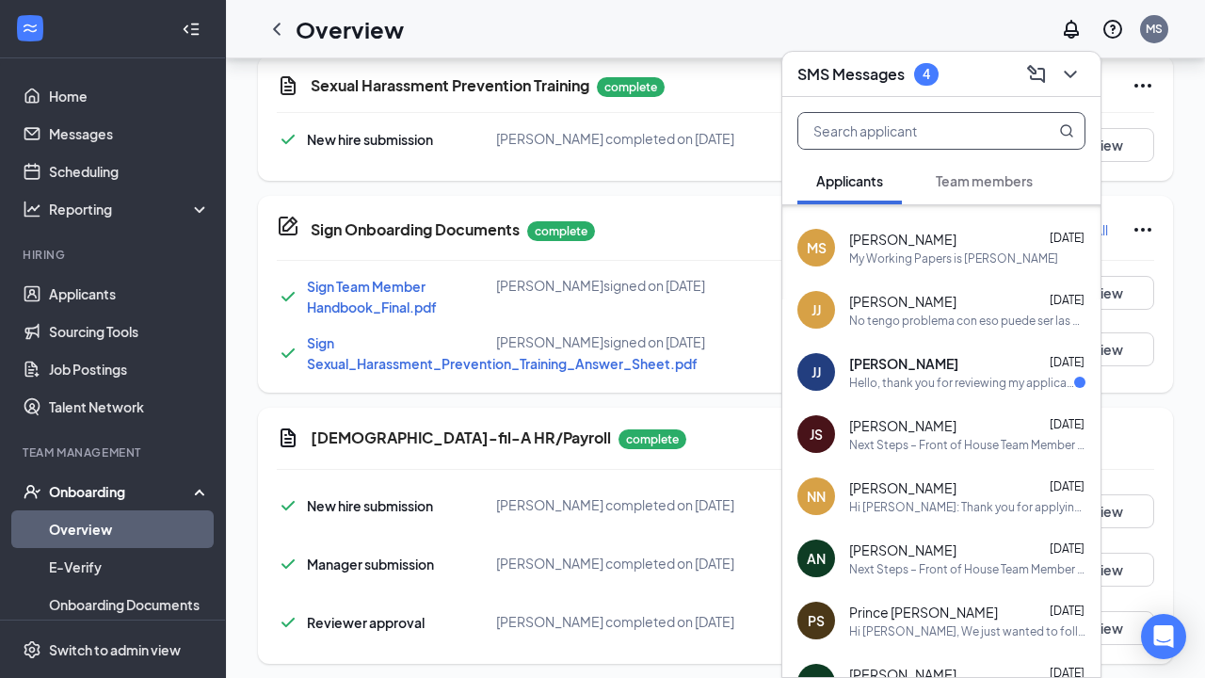
click at [924, 350] on div "[PERSON_NAME] [PERSON_NAME] [DATE] Hello, thank you for reviewing my applicatio…" at bounding box center [941, 372] width 318 height 62
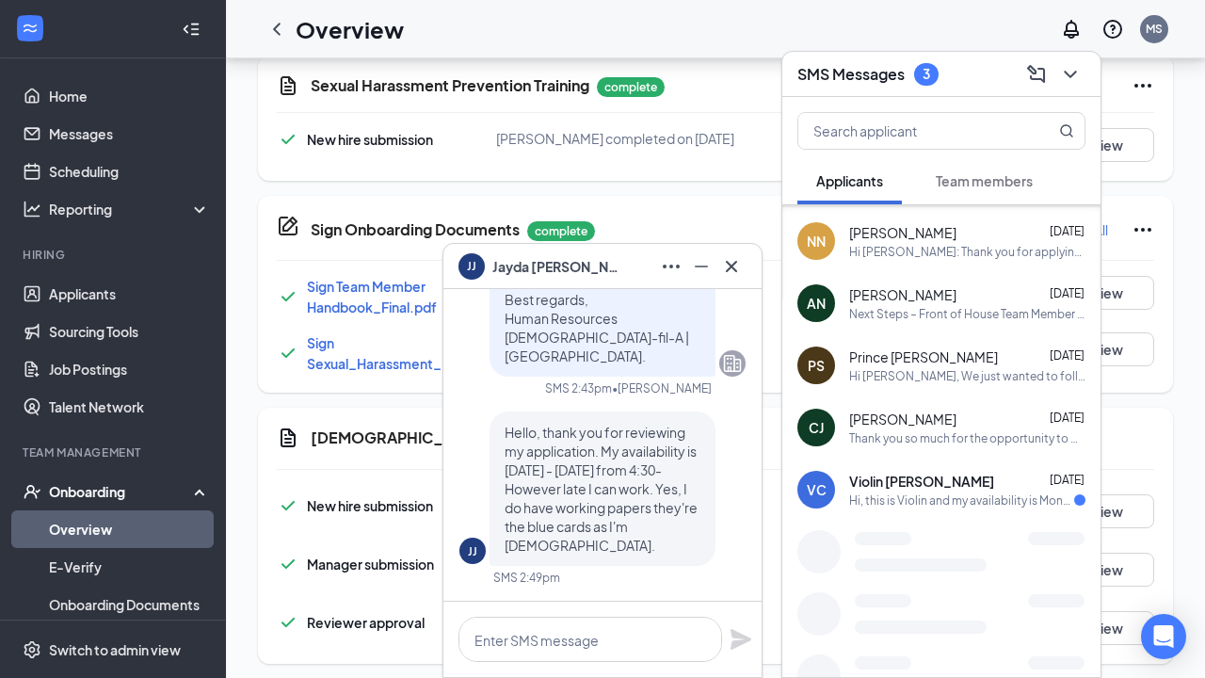
scroll to position [982, 0]
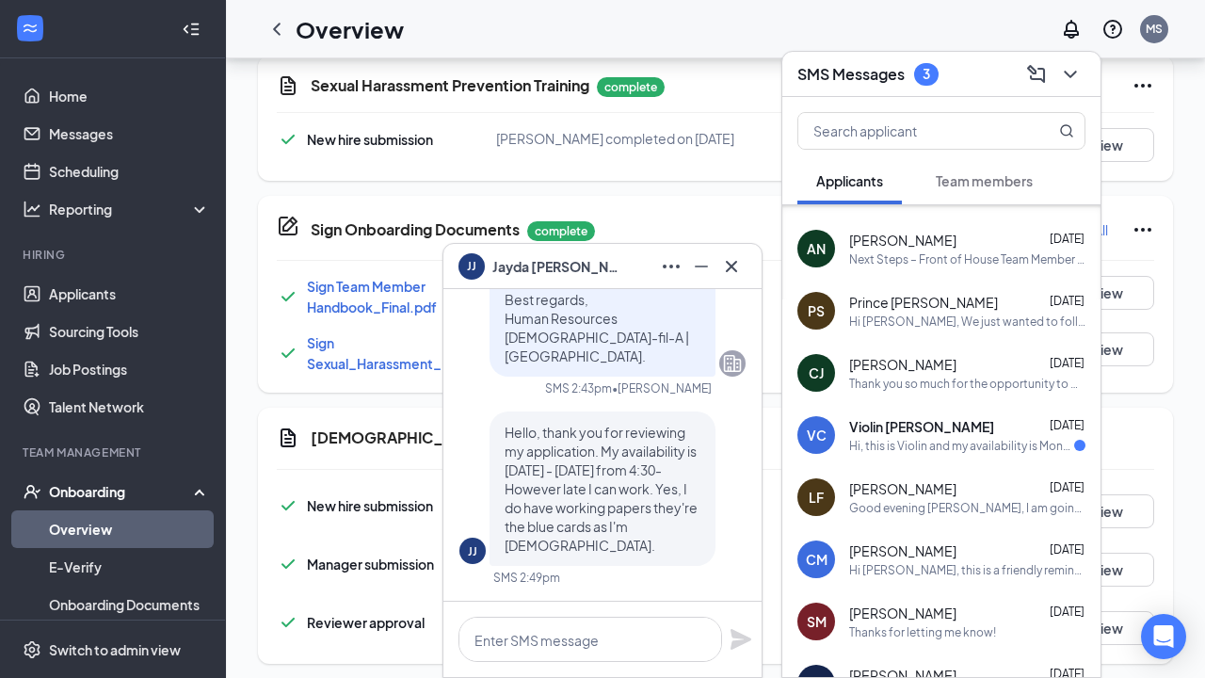
click at [912, 427] on span "Violin [PERSON_NAME]" at bounding box center [921, 426] width 145 height 19
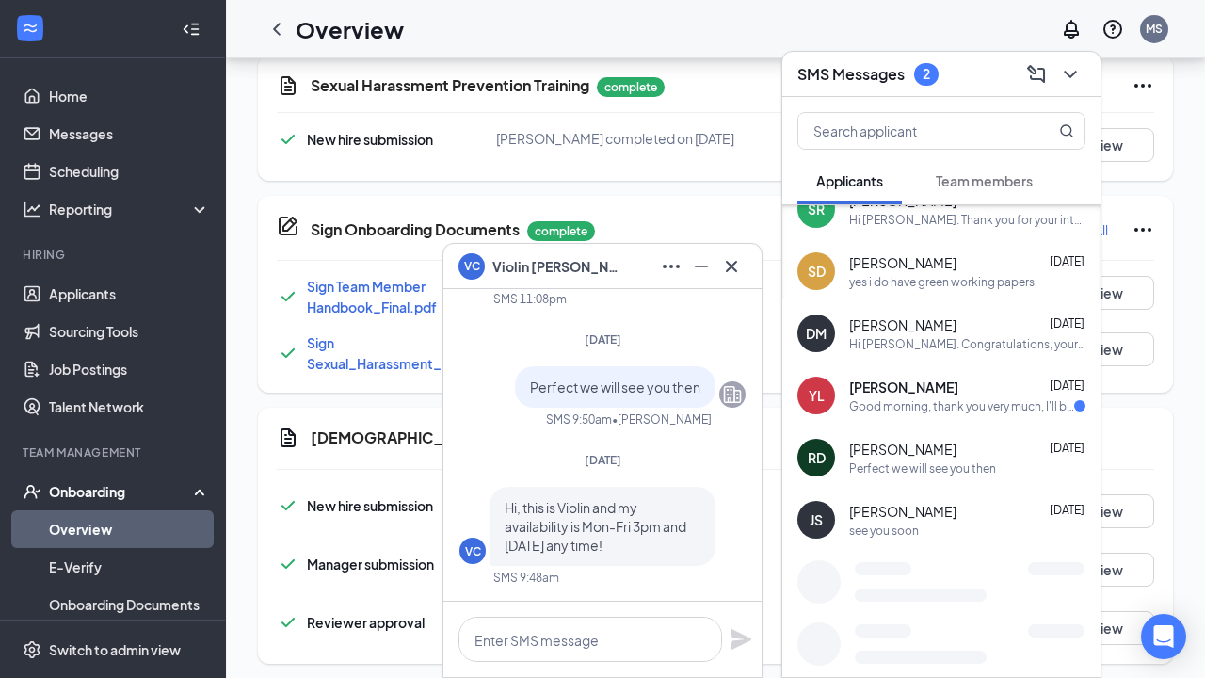
scroll to position [1494, 0]
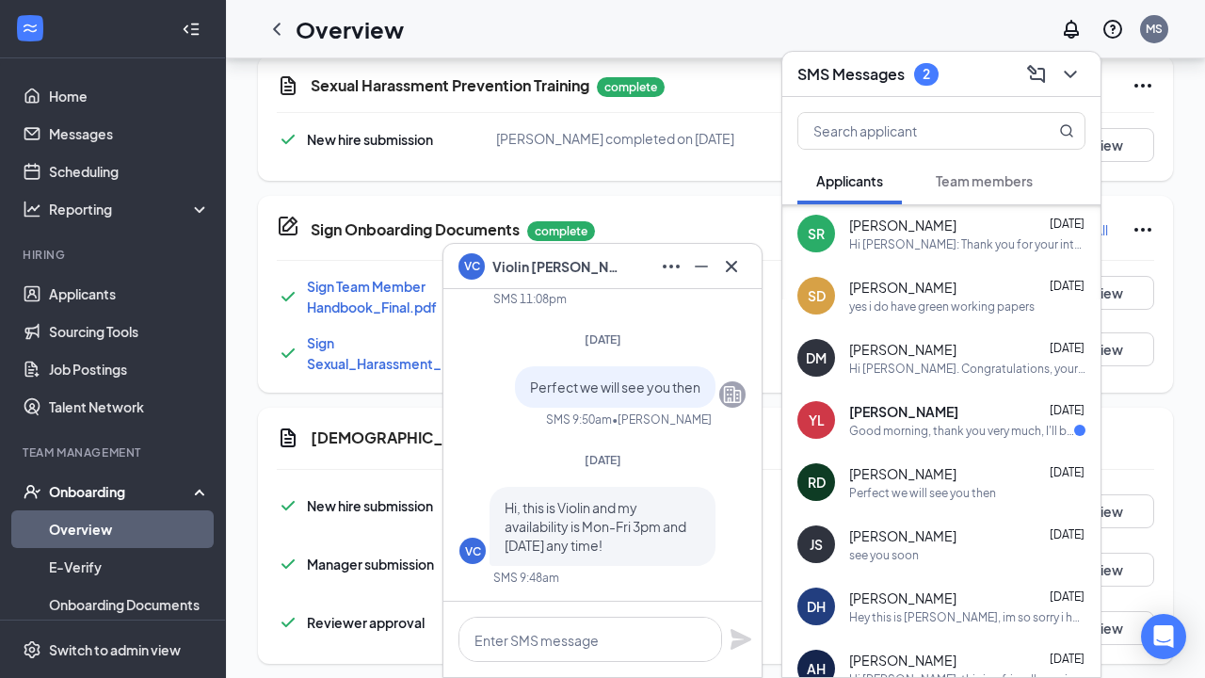
click at [912, 427] on div "Good morning, thank you very much, I'll be there." at bounding box center [961, 431] width 225 height 16
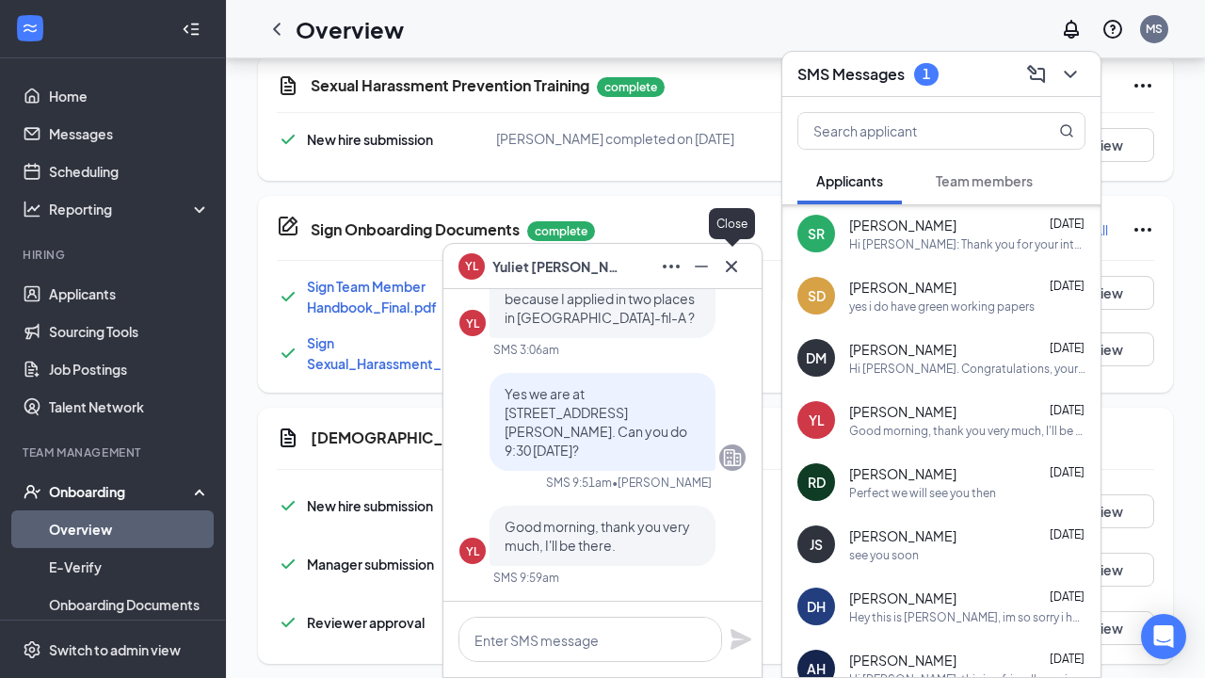
click at [731, 263] on icon "Cross" at bounding box center [731, 266] width 23 height 23
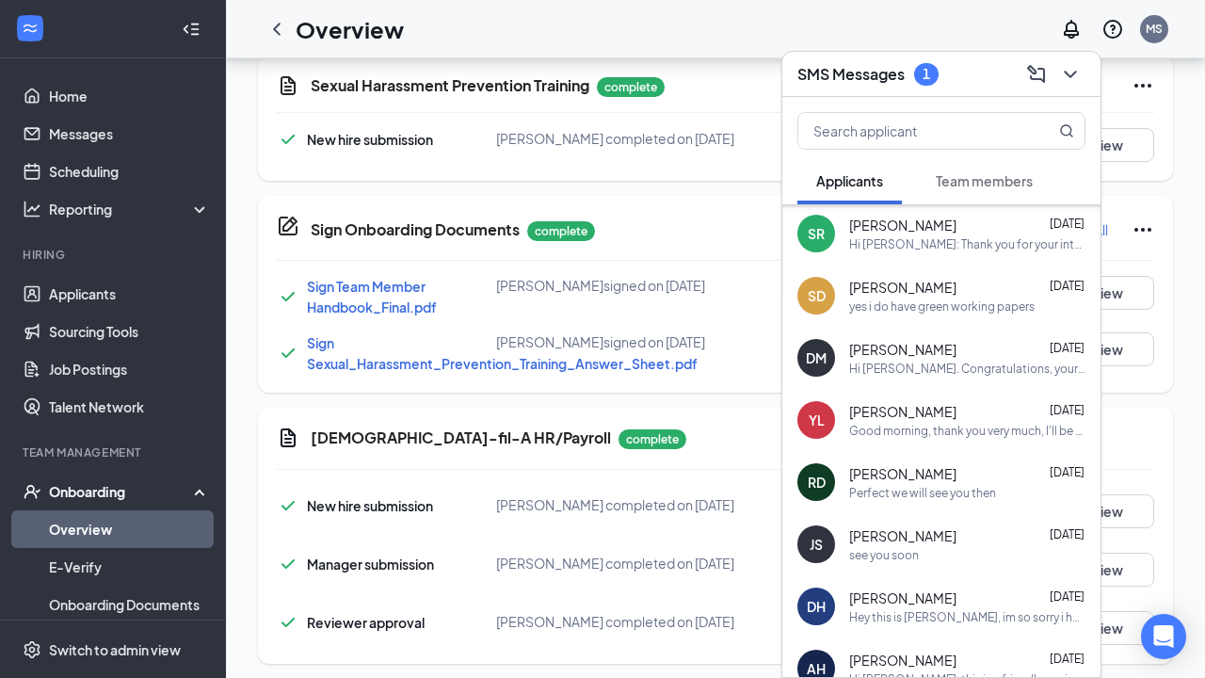
click at [1001, 174] on span "Team members" at bounding box center [984, 180] width 97 height 17
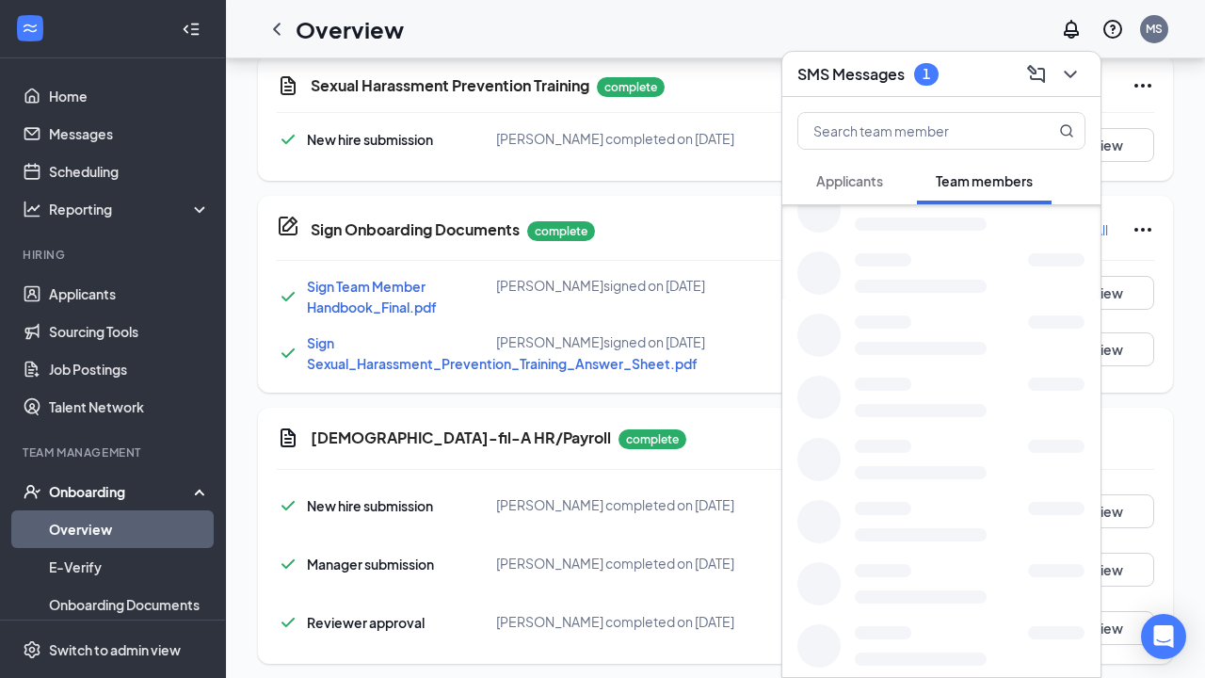
scroll to position [771, 0]
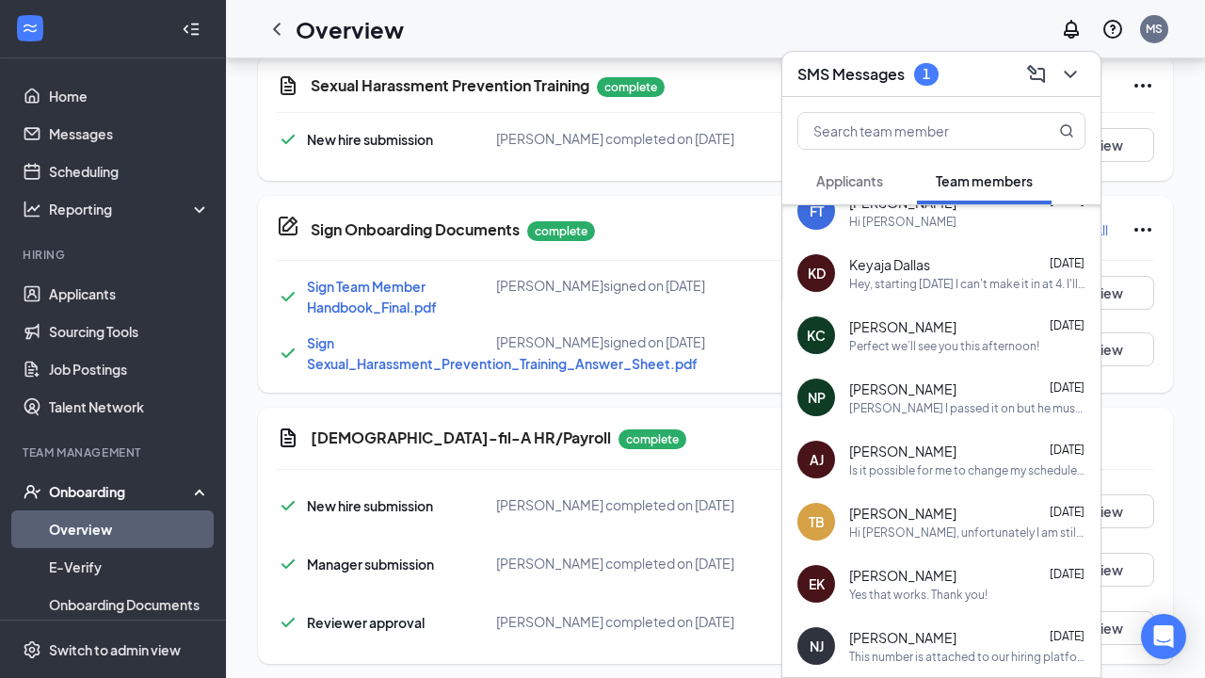
click at [877, 183] on span "Applicants" at bounding box center [849, 180] width 67 height 17
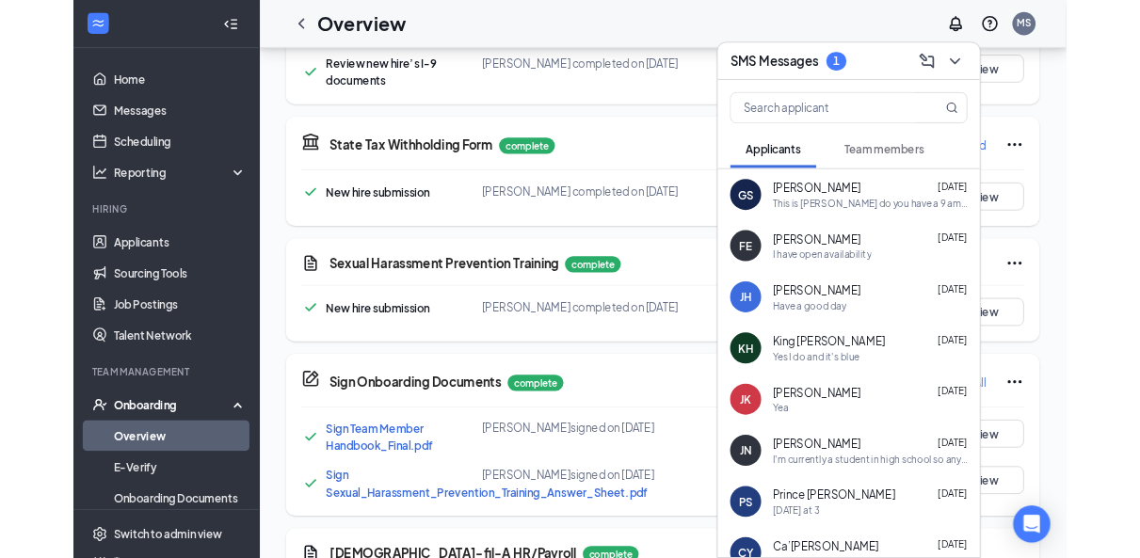
scroll to position [694, 0]
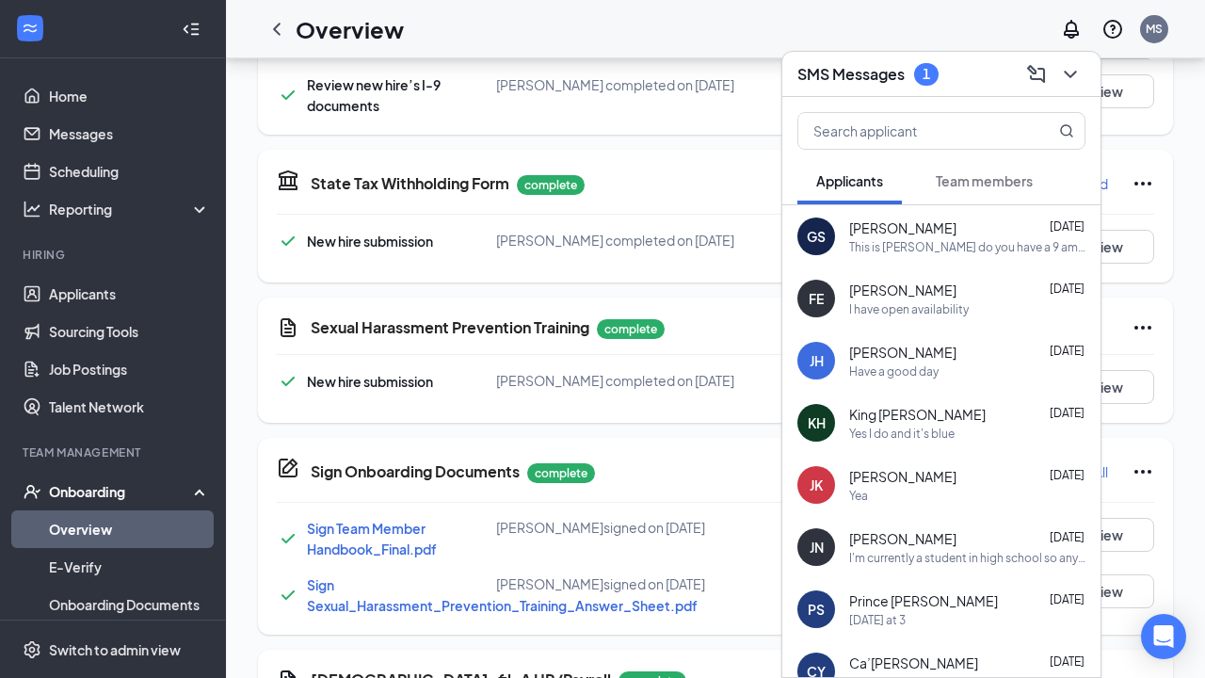
click at [999, 181] on span "Team members" at bounding box center [984, 180] width 97 height 17
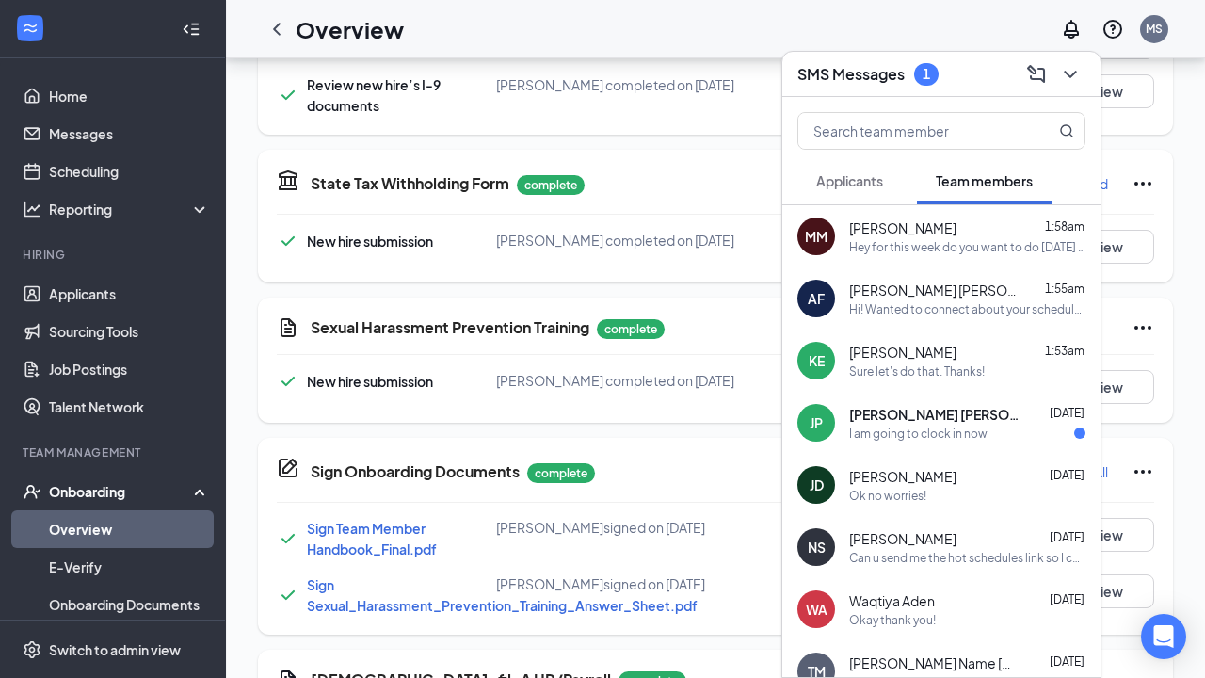
click at [930, 423] on div "[PERSON_NAME] [PERSON_NAME] [DATE]" at bounding box center [967, 414] width 236 height 19
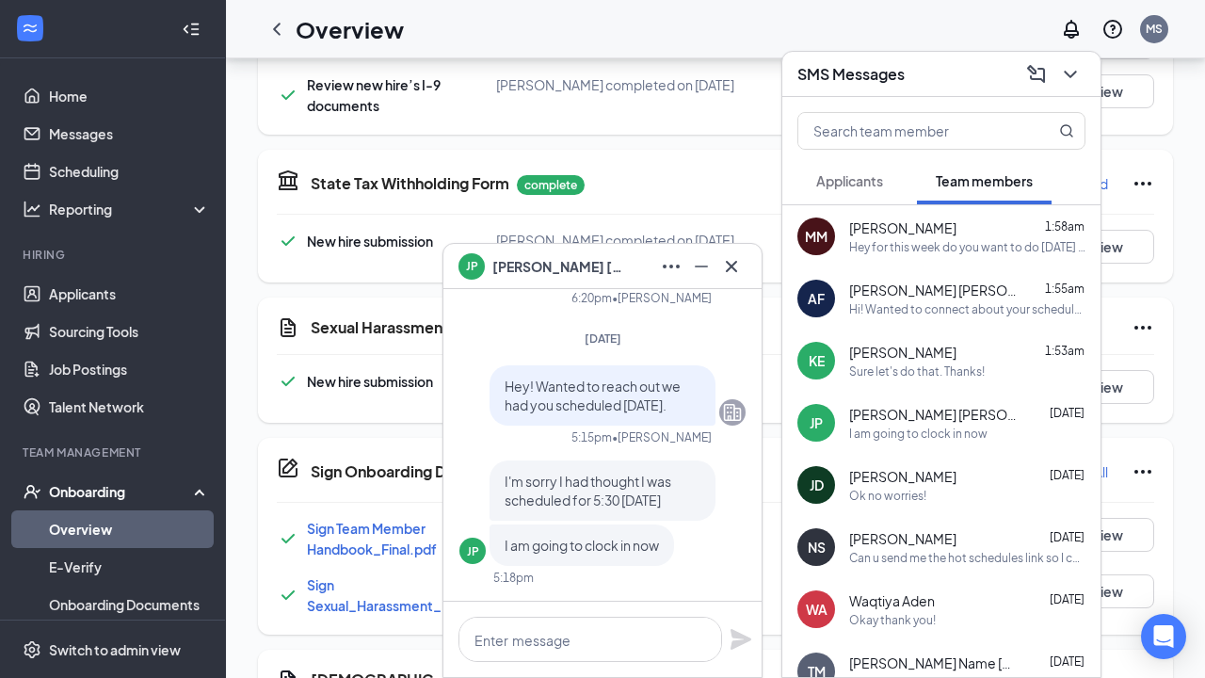
click at [734, 264] on icon "Cross" at bounding box center [731, 265] width 11 height 11
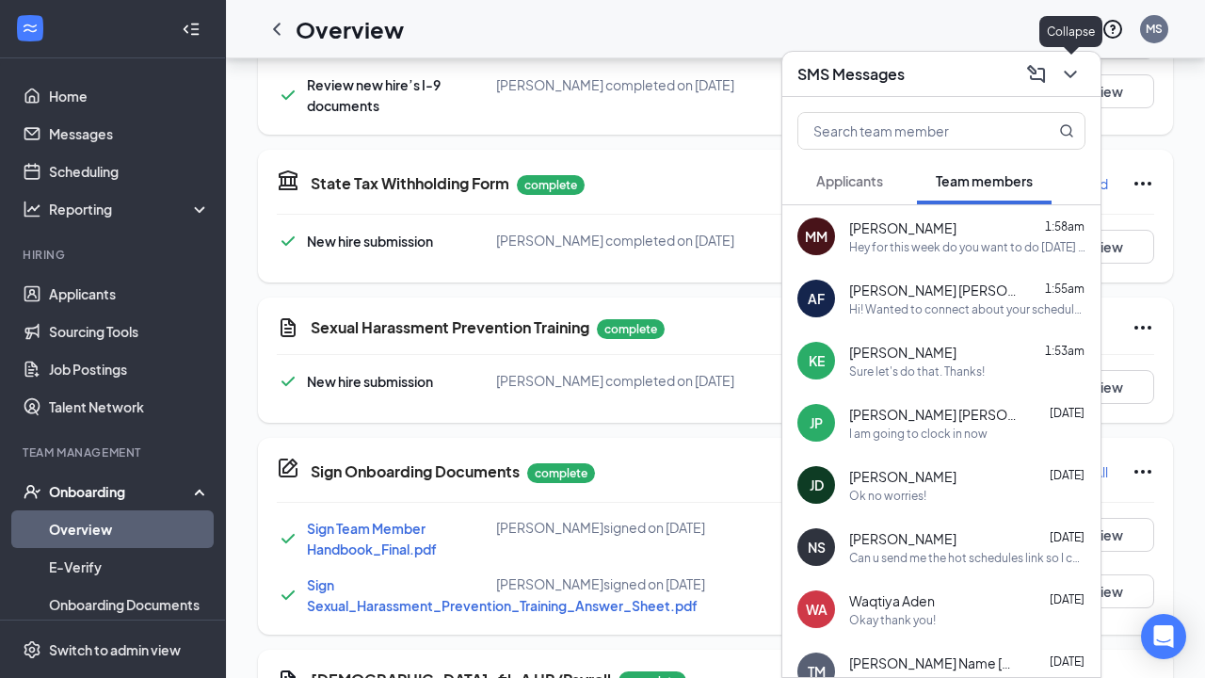
click at [1064, 68] on icon "ChevronDown" at bounding box center [1070, 74] width 23 height 23
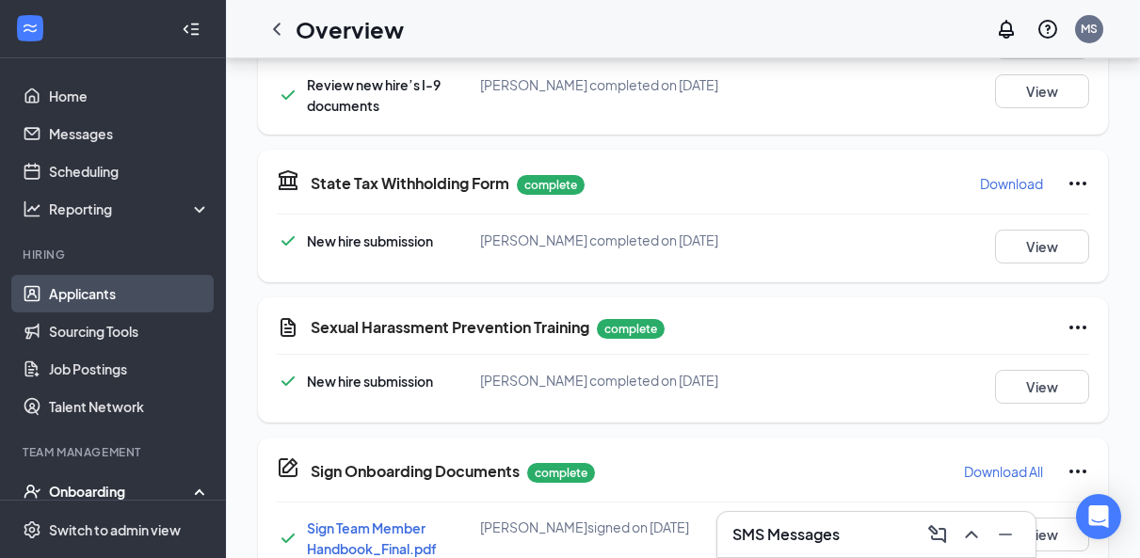
click at [92, 298] on link "Applicants" at bounding box center [129, 294] width 161 height 38
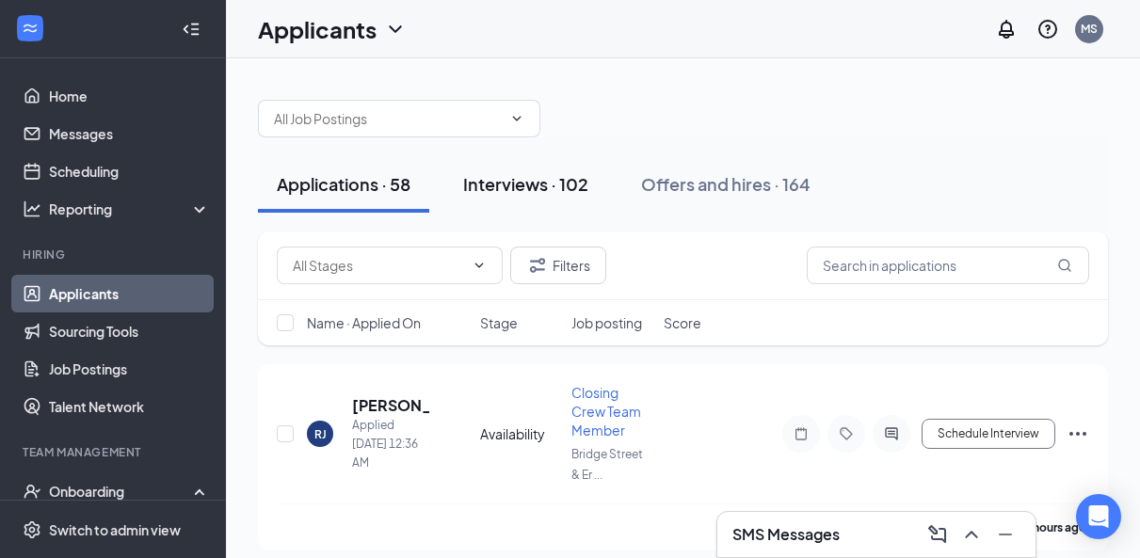
click at [505, 178] on div "Interviews · 102" at bounding box center [525, 184] width 125 height 24
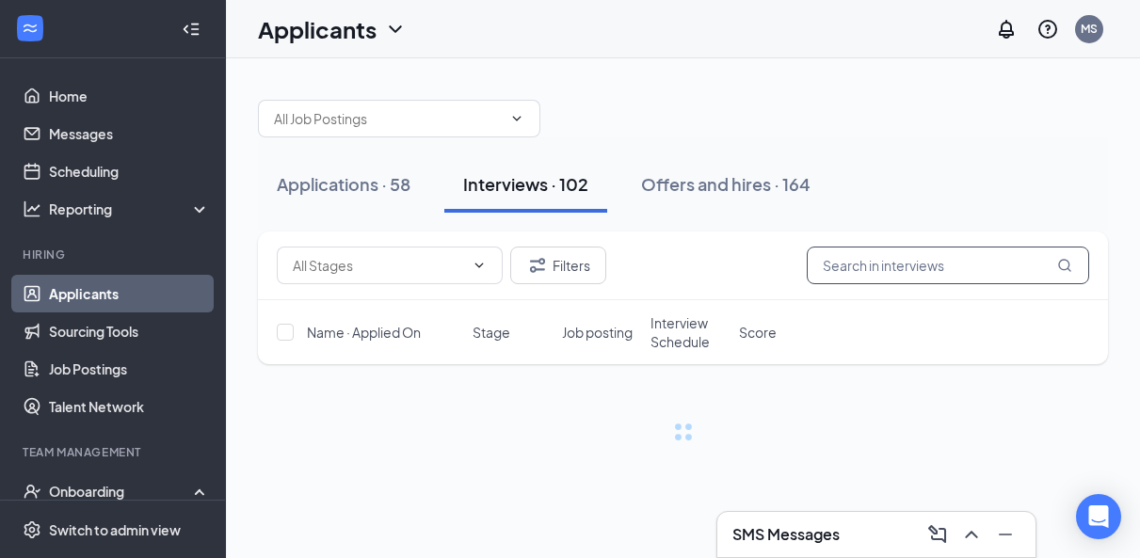
click at [889, 263] on input "text" at bounding box center [948, 266] width 282 height 38
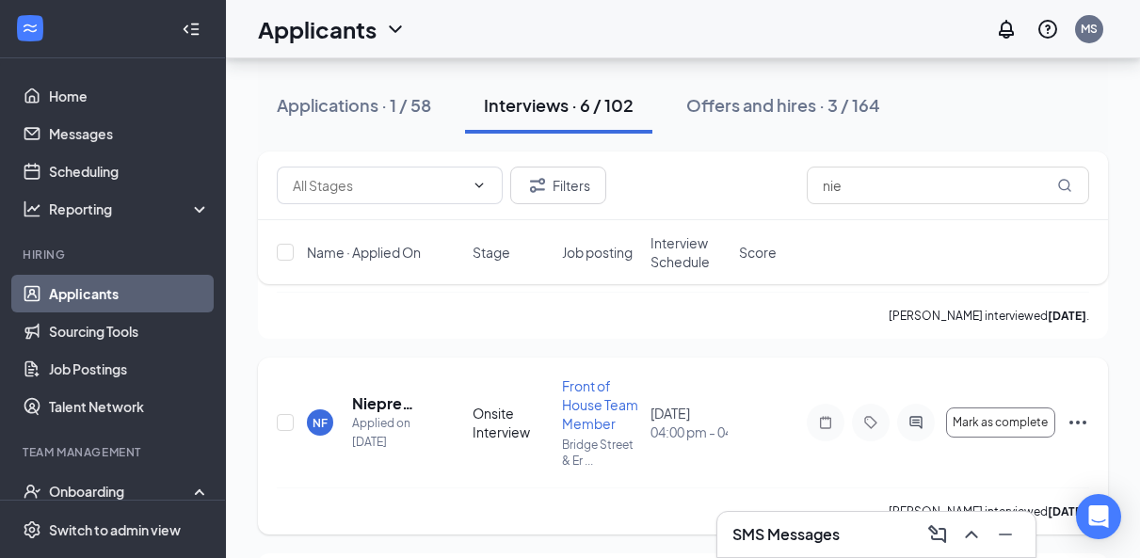
scroll to position [843, 0]
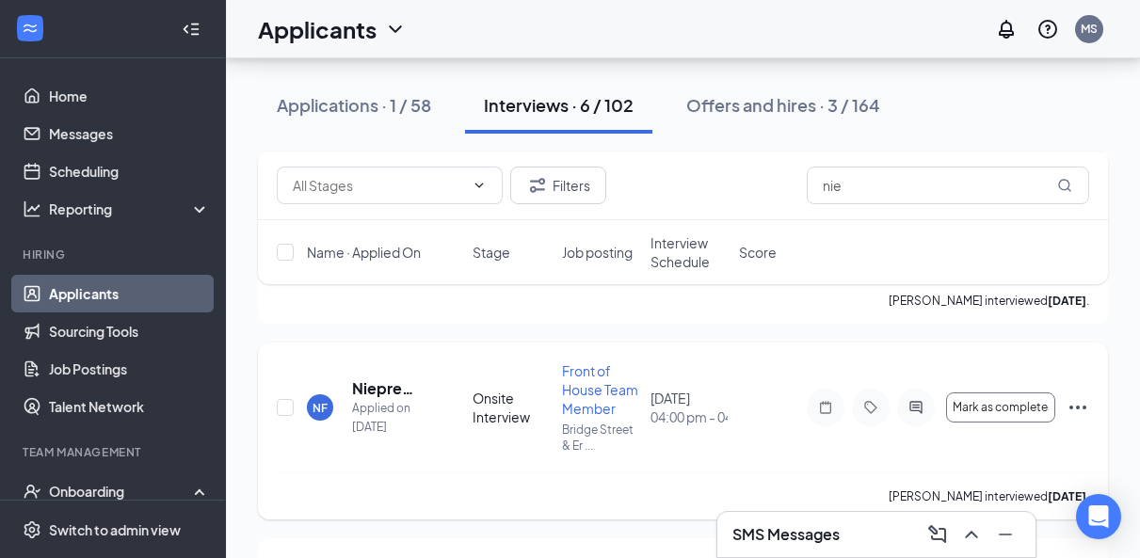
type input "nie"
click at [1074, 406] on icon "Ellipses" at bounding box center [1078, 407] width 23 height 23
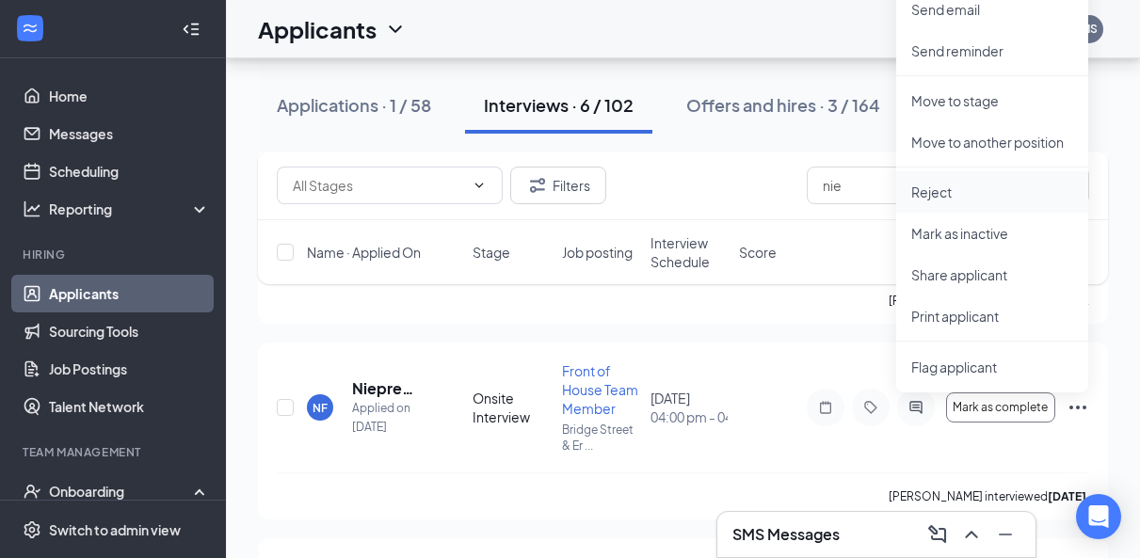
click at [947, 188] on p "Reject" at bounding box center [993, 192] width 162 height 19
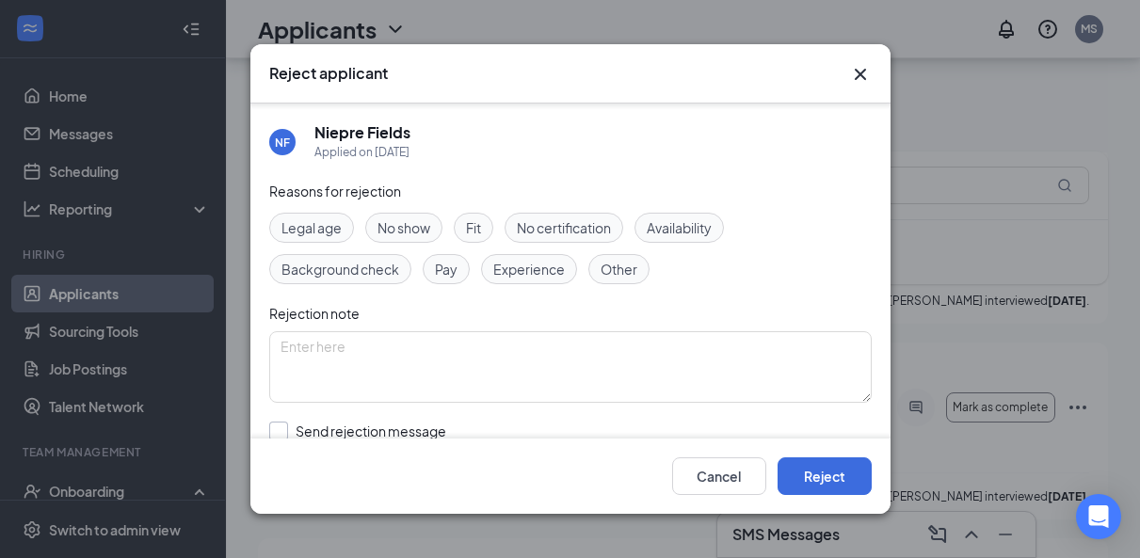
scroll to position [52, 0]
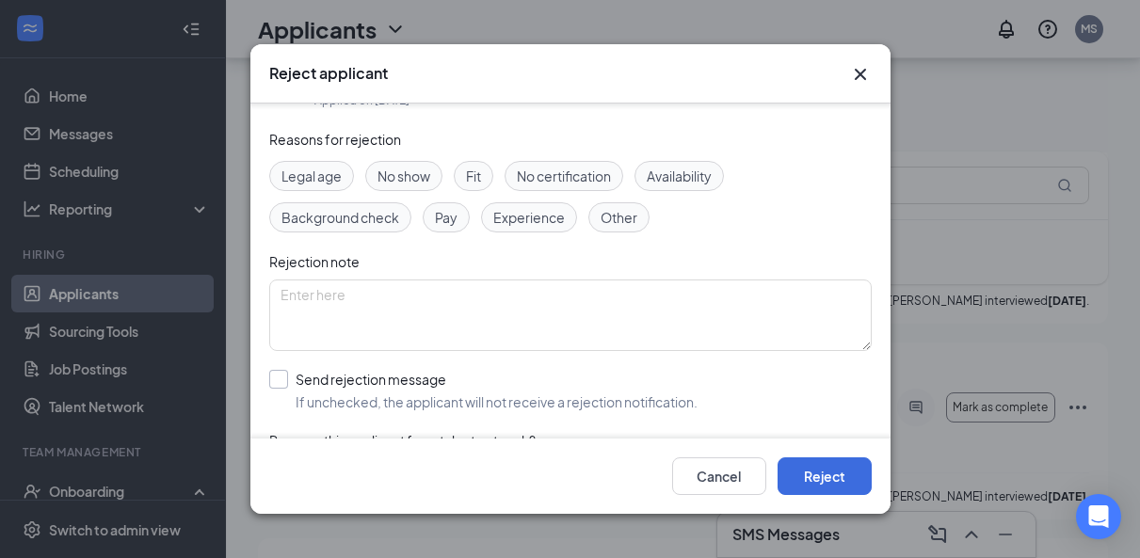
click at [272, 375] on input "Send rejection message If unchecked, the applicant will not receive a rejection…" at bounding box center [483, 390] width 428 height 41
checkbox input "true"
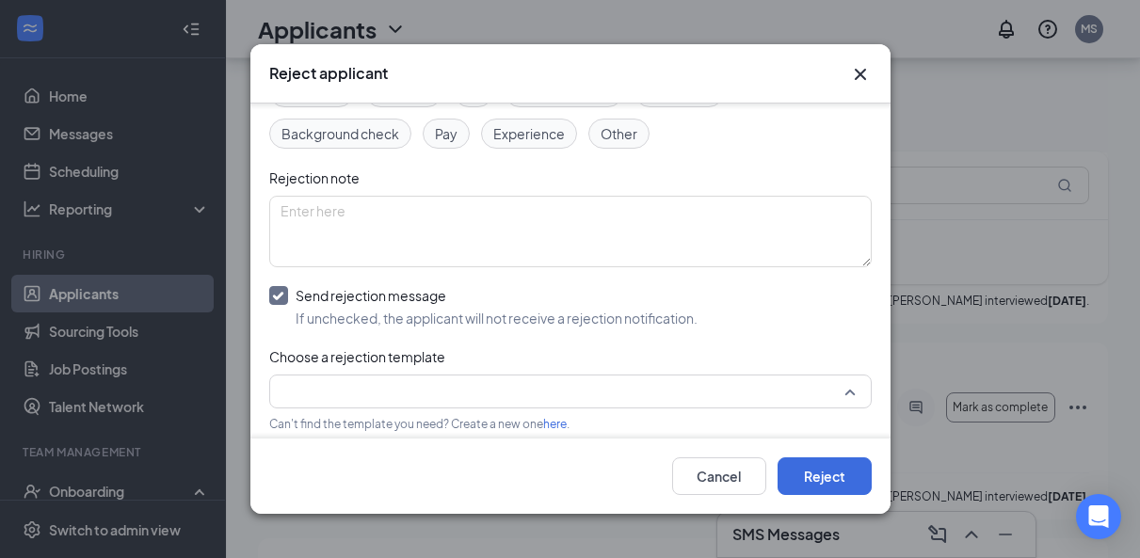
click at [318, 379] on input "search" at bounding box center [564, 392] width 567 height 32
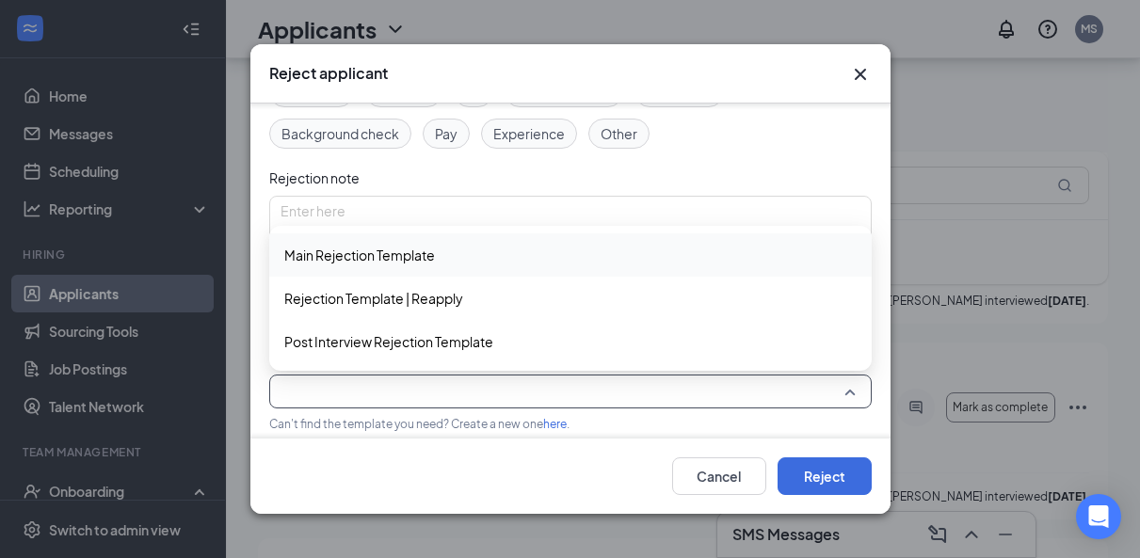
click at [336, 253] on span "Main Rejection Template" at bounding box center [359, 255] width 151 height 21
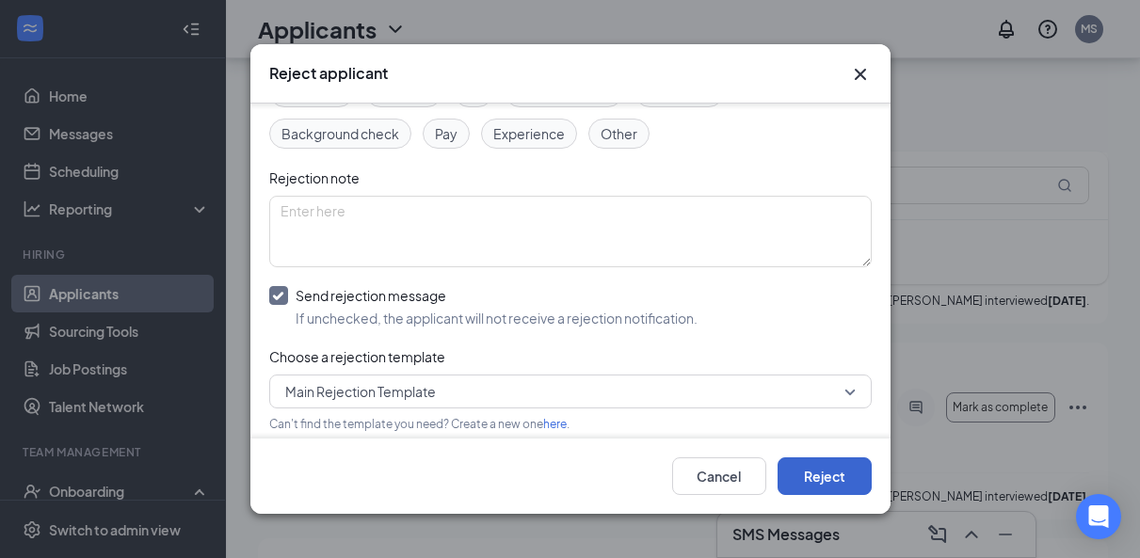
click at [837, 468] on button "Reject" at bounding box center [825, 477] width 94 height 38
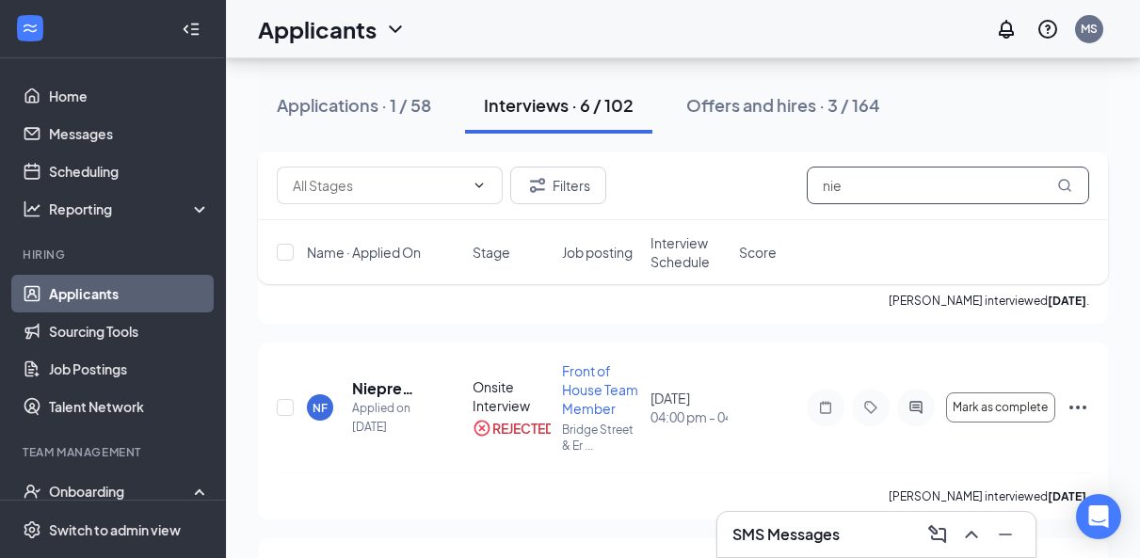
click at [858, 194] on input "nie" at bounding box center [948, 186] width 282 height 38
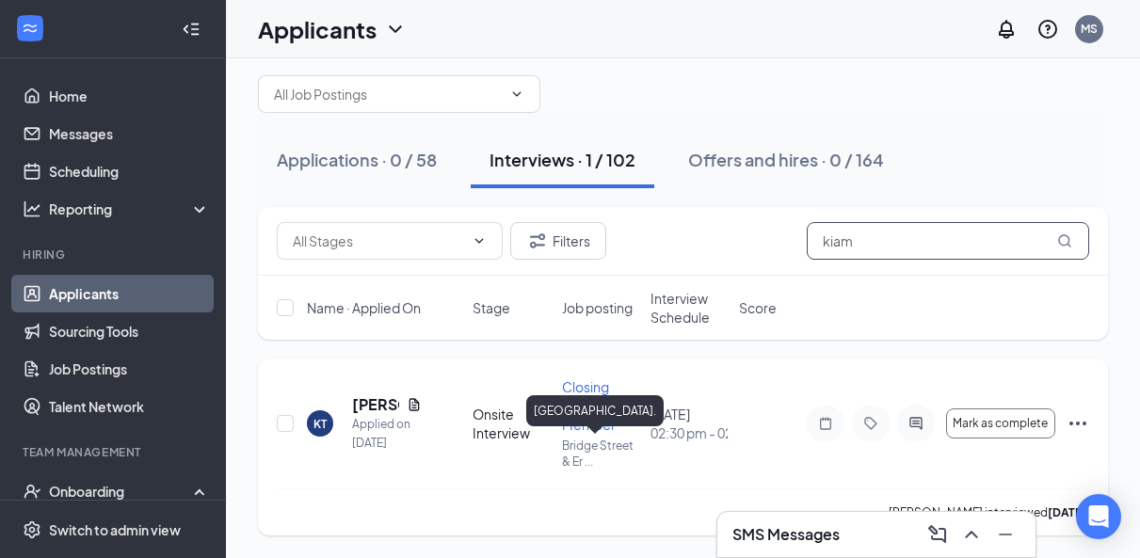
scroll to position [24, 0]
type input "kiam"
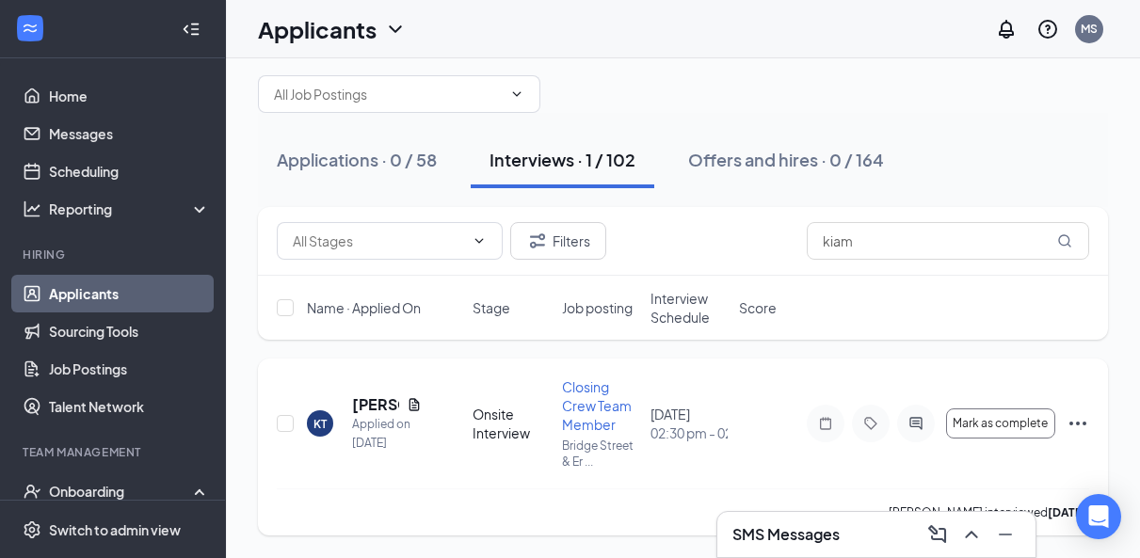
click at [1077, 425] on icon "Ellipses" at bounding box center [1078, 424] width 17 height 4
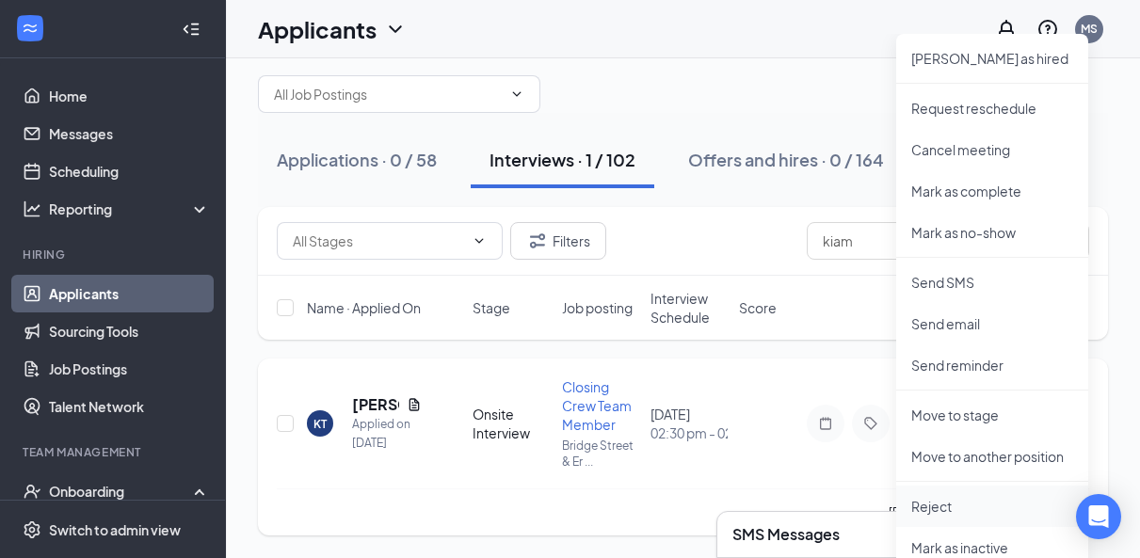
click at [938, 501] on p "Reject" at bounding box center [993, 506] width 162 height 19
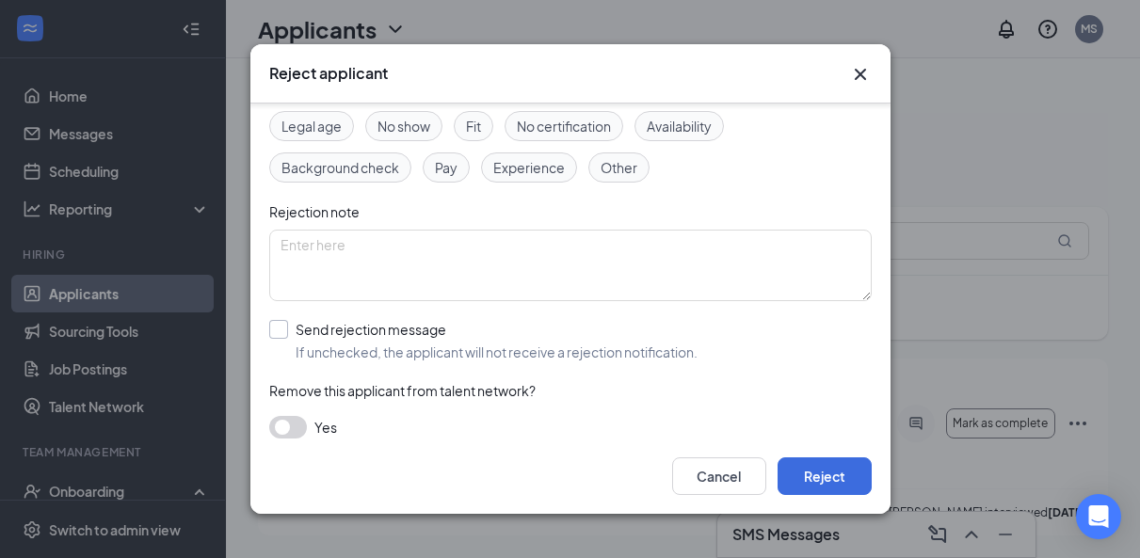
scroll to position [121, 0]
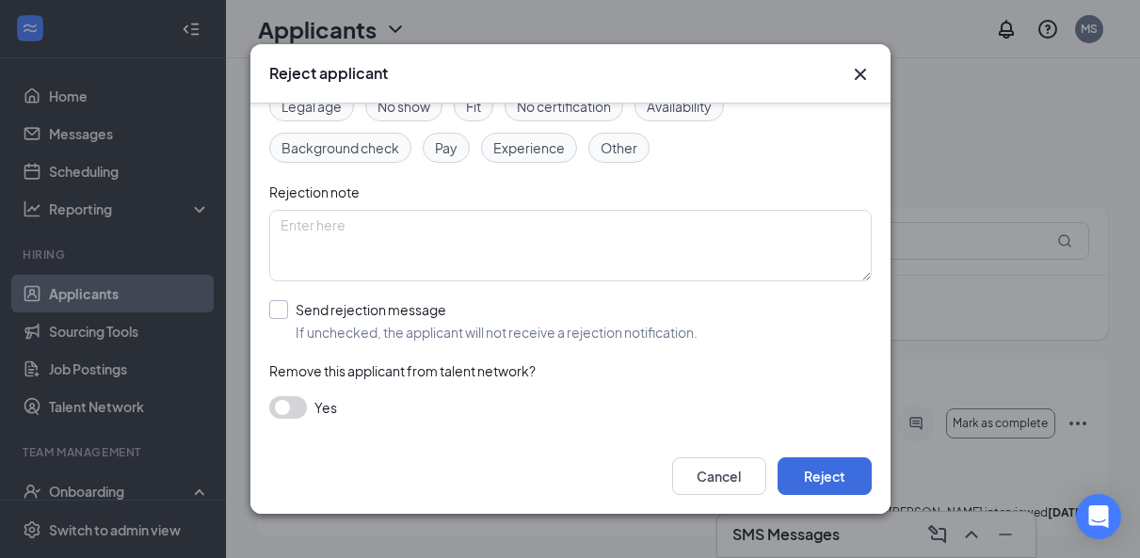
click at [274, 305] on input "Send rejection message If unchecked, the applicant will not receive a rejection…" at bounding box center [483, 320] width 428 height 41
checkbox input "true"
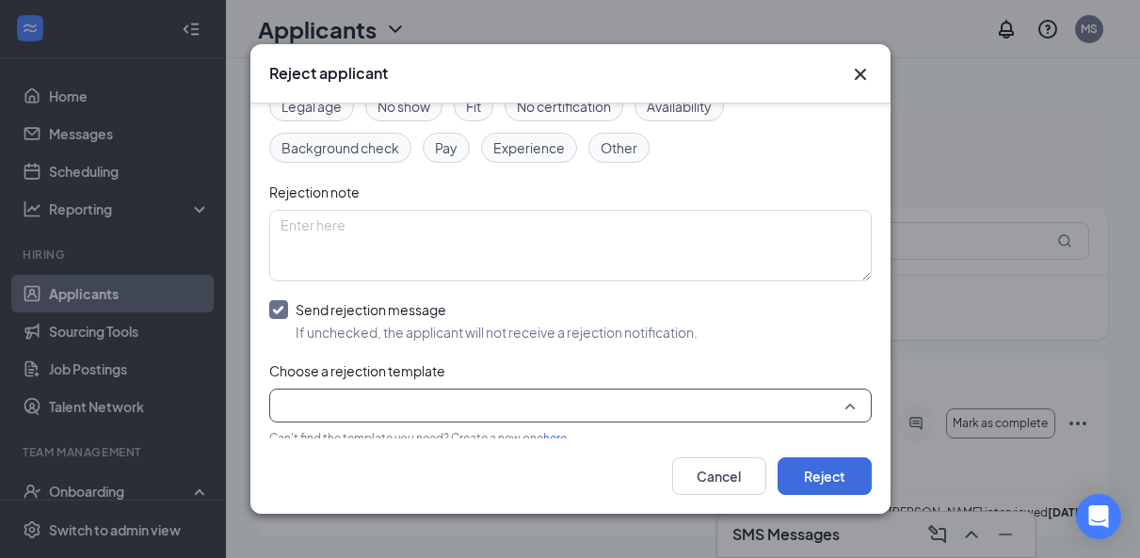
click at [323, 397] on input "search" at bounding box center [564, 406] width 567 height 32
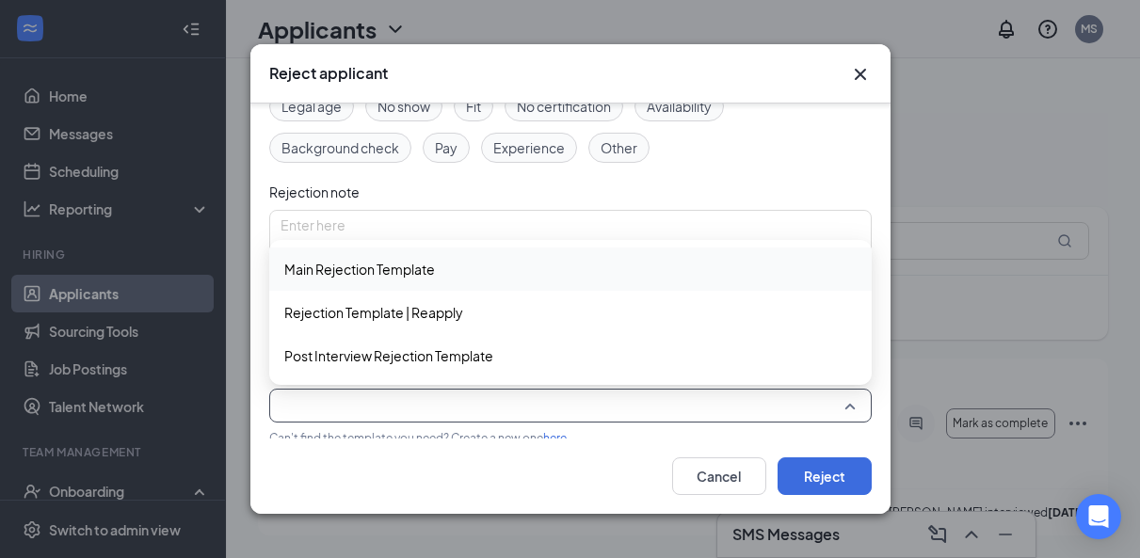
click at [344, 265] on span "Main Rejection Template" at bounding box center [359, 269] width 151 height 21
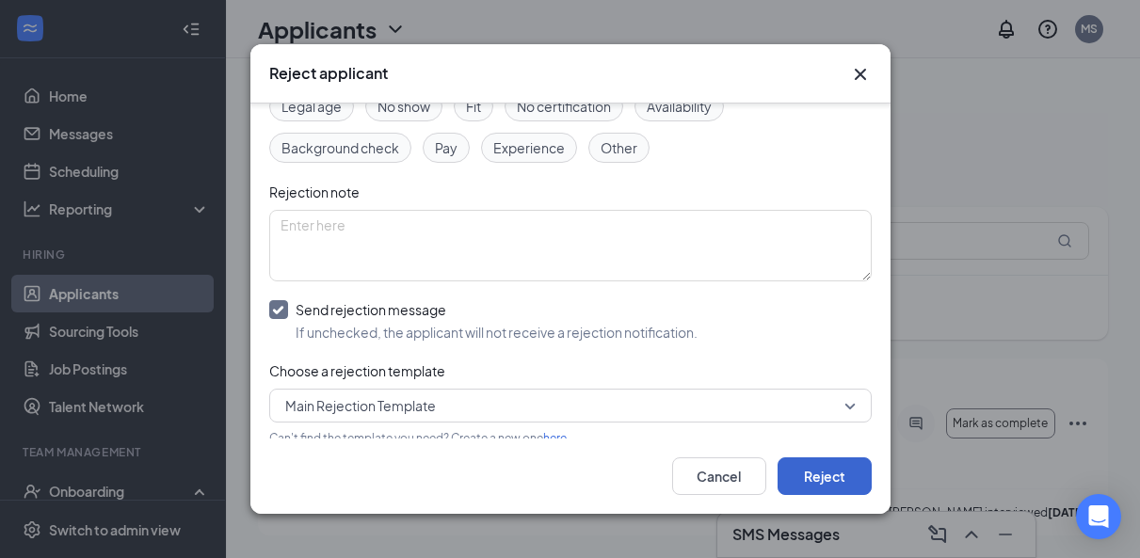
click at [822, 465] on button "Reject" at bounding box center [825, 477] width 94 height 38
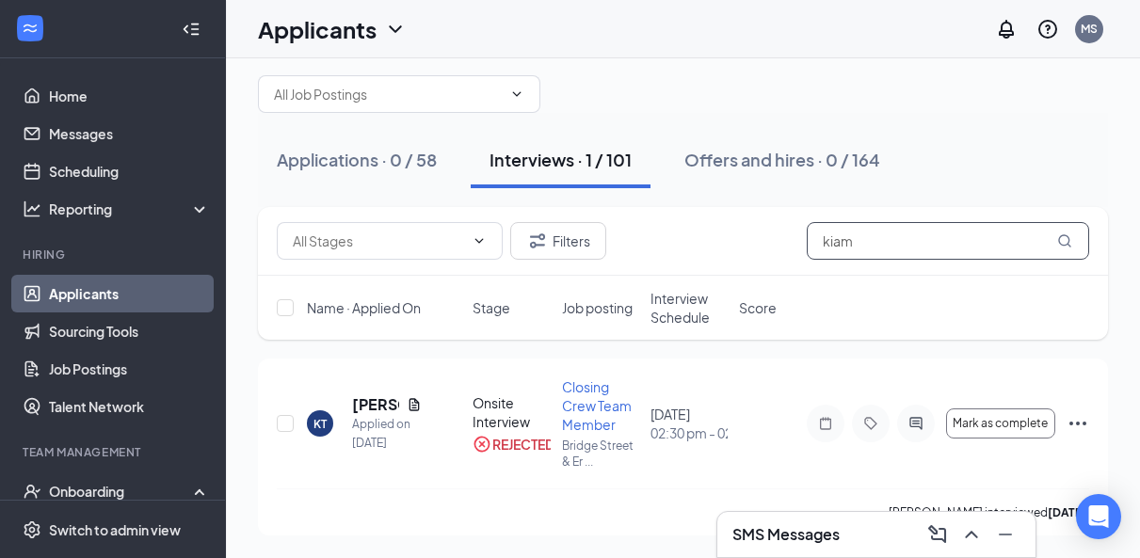
click at [885, 247] on input "kiam" at bounding box center [948, 241] width 282 height 38
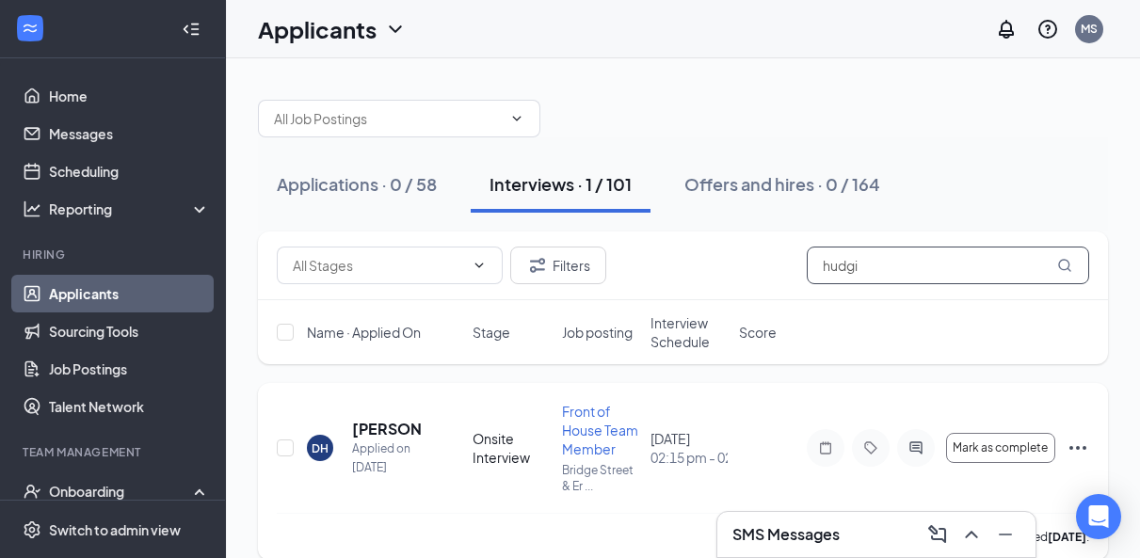
type input "hudgi"
click at [1081, 446] on icon "Ellipses" at bounding box center [1078, 448] width 23 height 23
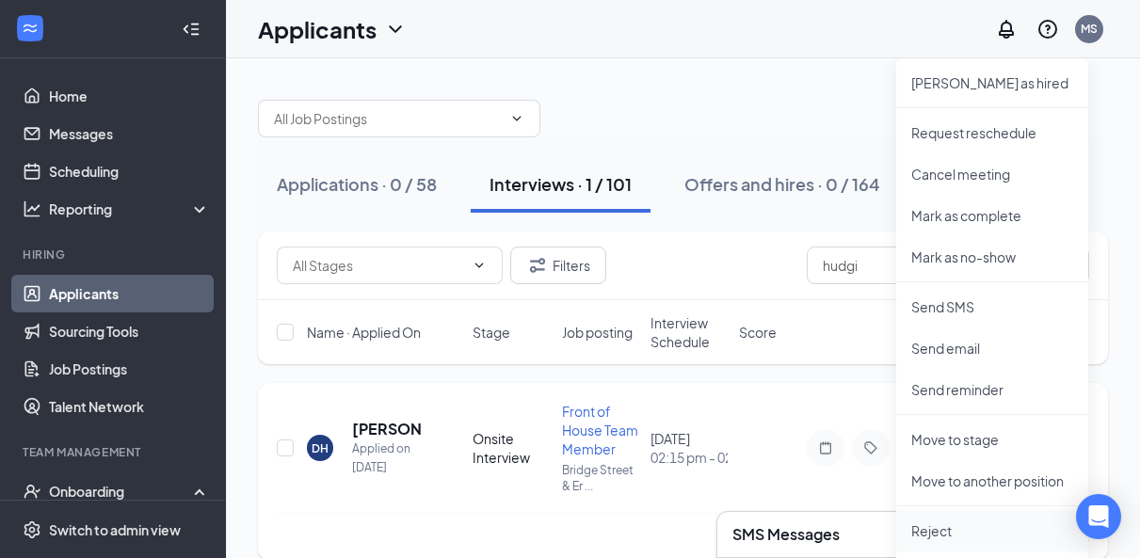
click at [944, 529] on p "Reject" at bounding box center [993, 531] width 162 height 19
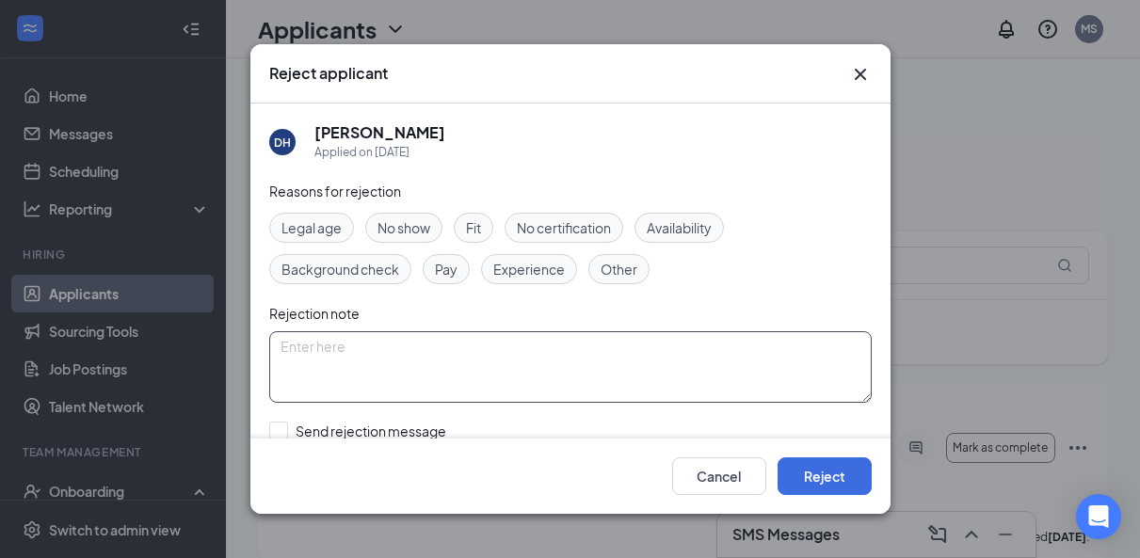
scroll to position [43, 0]
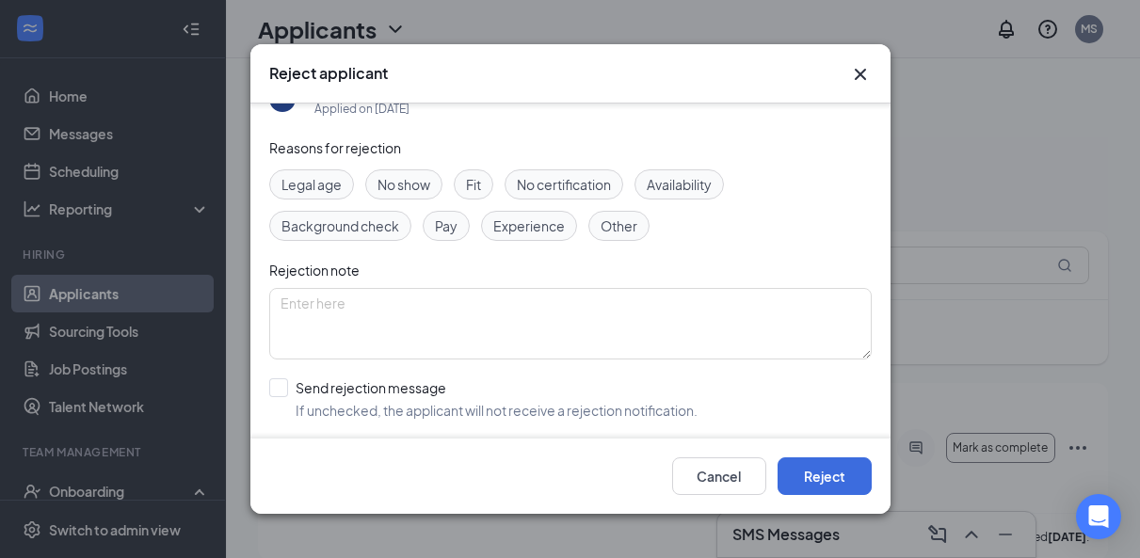
click at [267, 384] on div "DH [PERSON_NAME] Applied on [DATE] Reasons for rejection Legal age No show Fit …" at bounding box center [570, 271] width 640 height 334
click at [282, 393] on div at bounding box center [278, 388] width 19 height 19
click at [282, 393] on input "Send rejection message If unchecked, the applicant will not receive a rejection…" at bounding box center [483, 399] width 428 height 41
checkbox input "true"
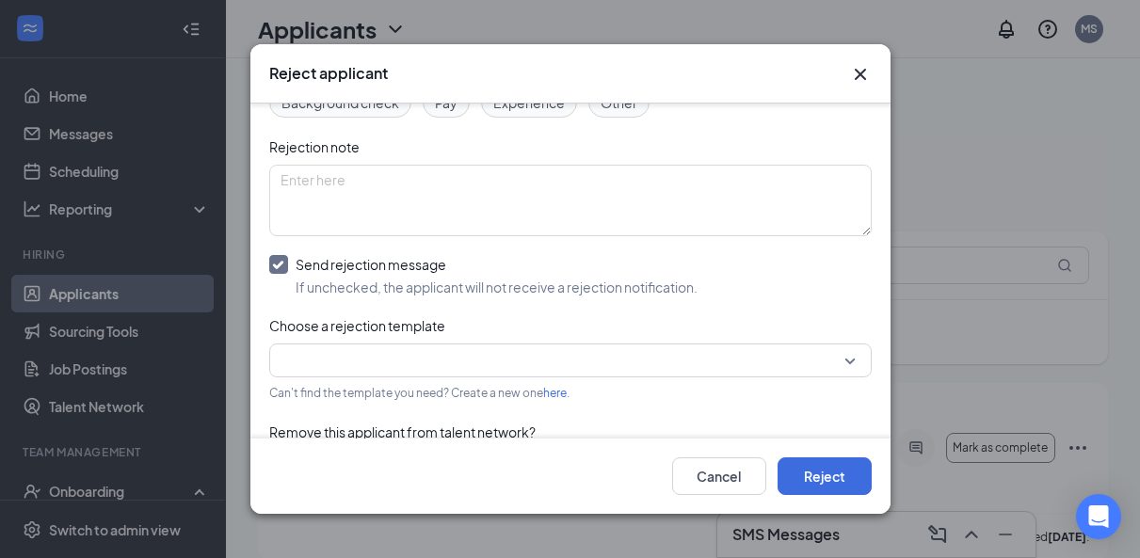
scroll to position [182, 0]
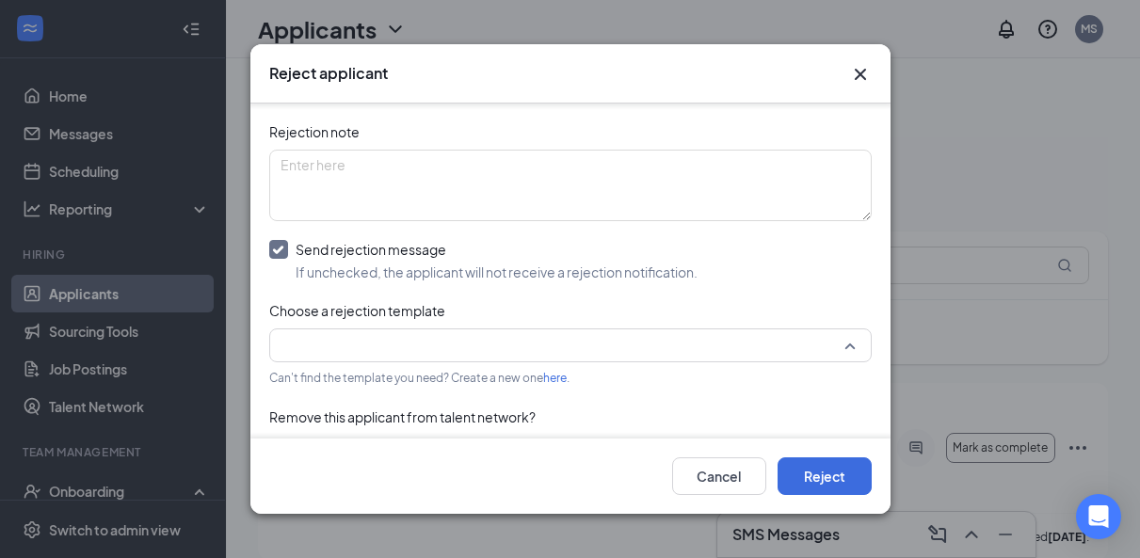
click at [310, 340] on input "search" at bounding box center [564, 346] width 567 height 32
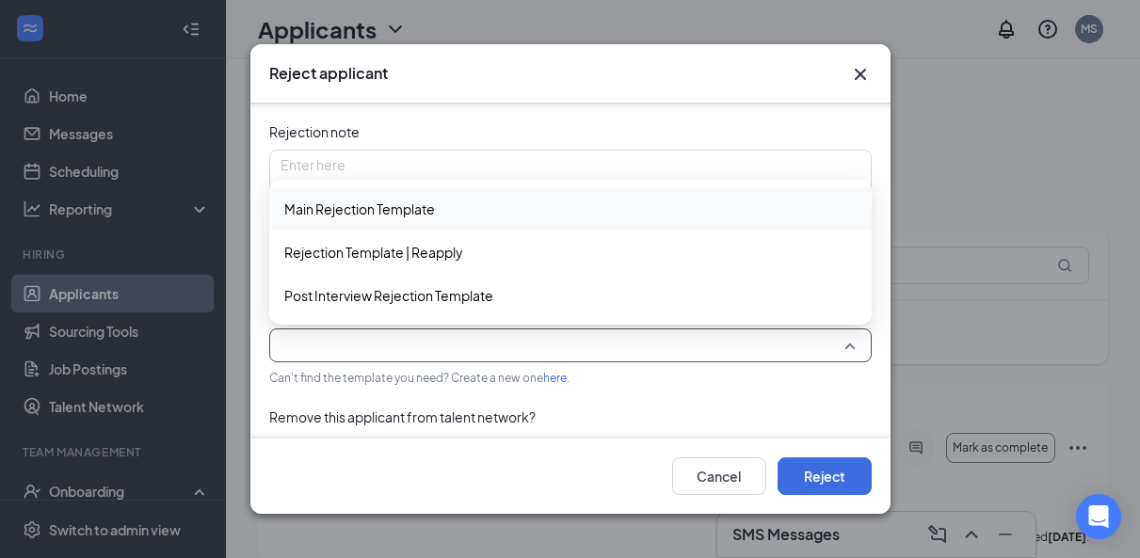
click at [336, 211] on span "Main Rejection Template" at bounding box center [359, 209] width 151 height 21
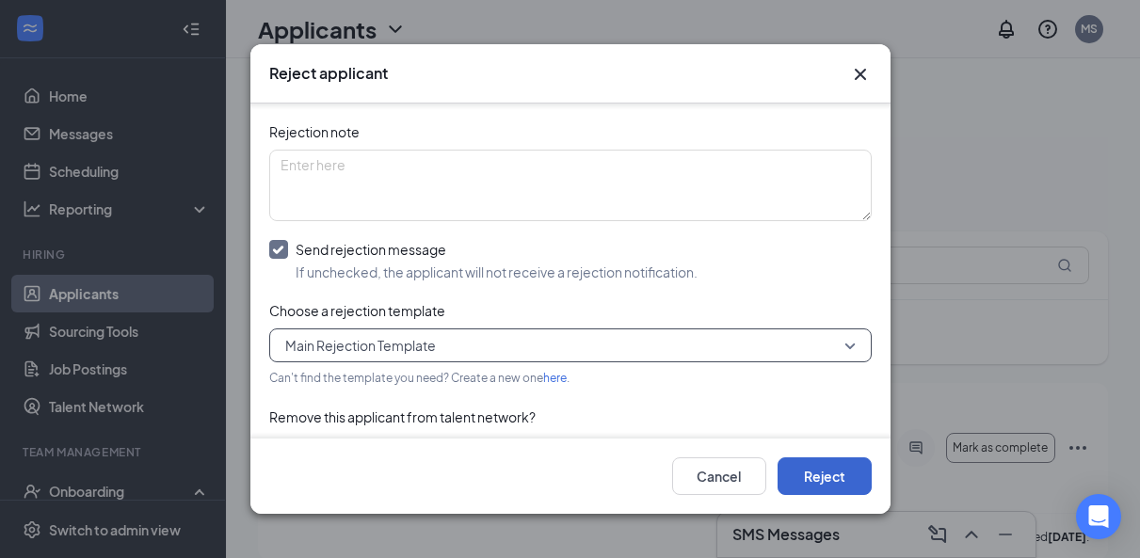
click at [844, 479] on button "Reject" at bounding box center [825, 477] width 94 height 38
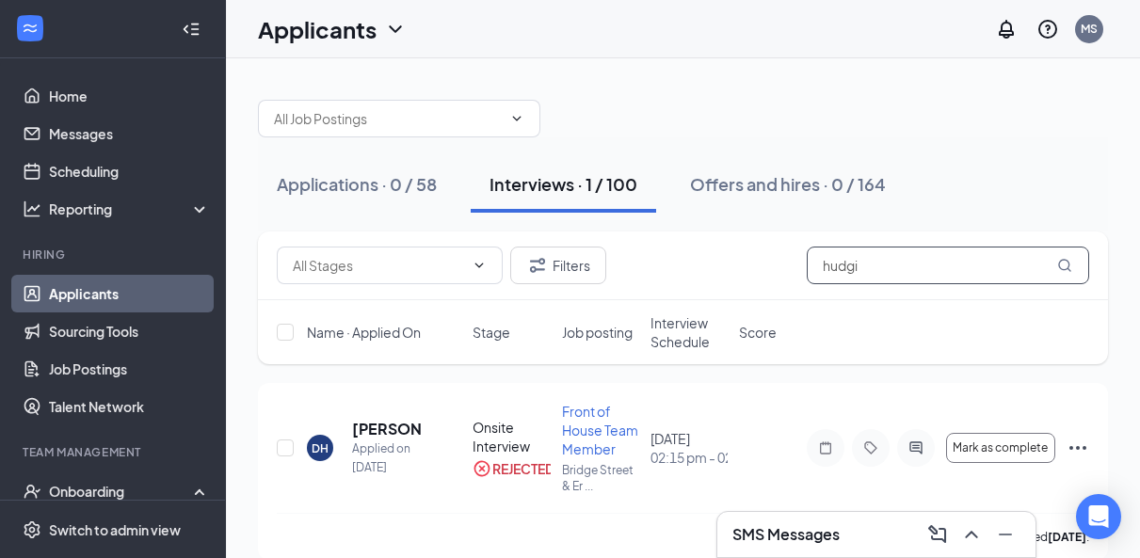
click at [849, 271] on input "hudgi" at bounding box center [948, 266] width 282 height 38
click at [849, 272] on input "hudgi" at bounding box center [948, 266] width 282 height 38
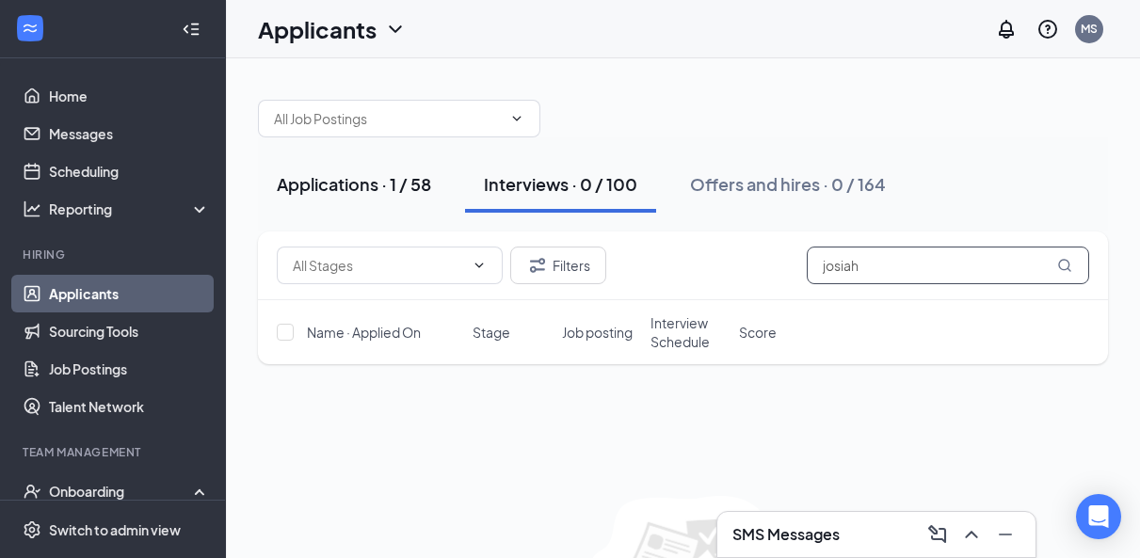
type input "josiah"
click at [384, 183] on div "Applications · 1 / 58" at bounding box center [354, 184] width 154 height 24
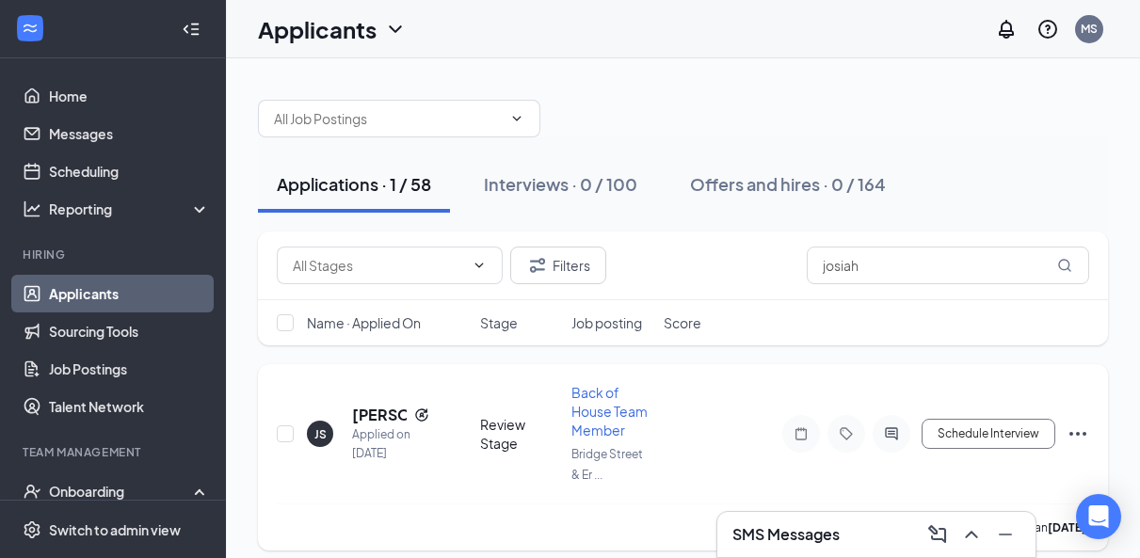
click at [1074, 433] on icon "Ellipses" at bounding box center [1078, 434] width 23 height 23
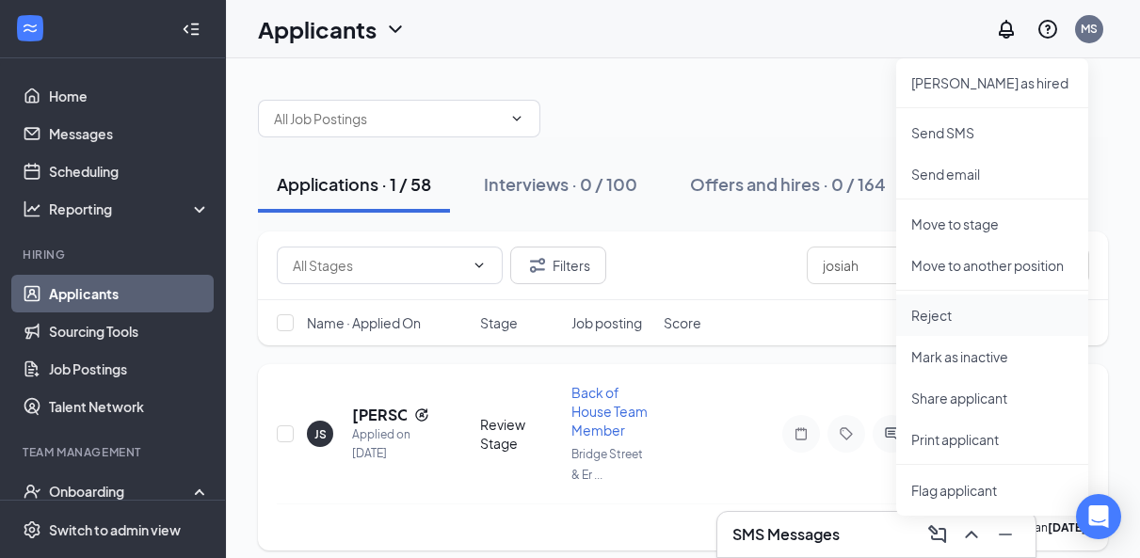
click at [940, 317] on p "Reject" at bounding box center [993, 315] width 162 height 19
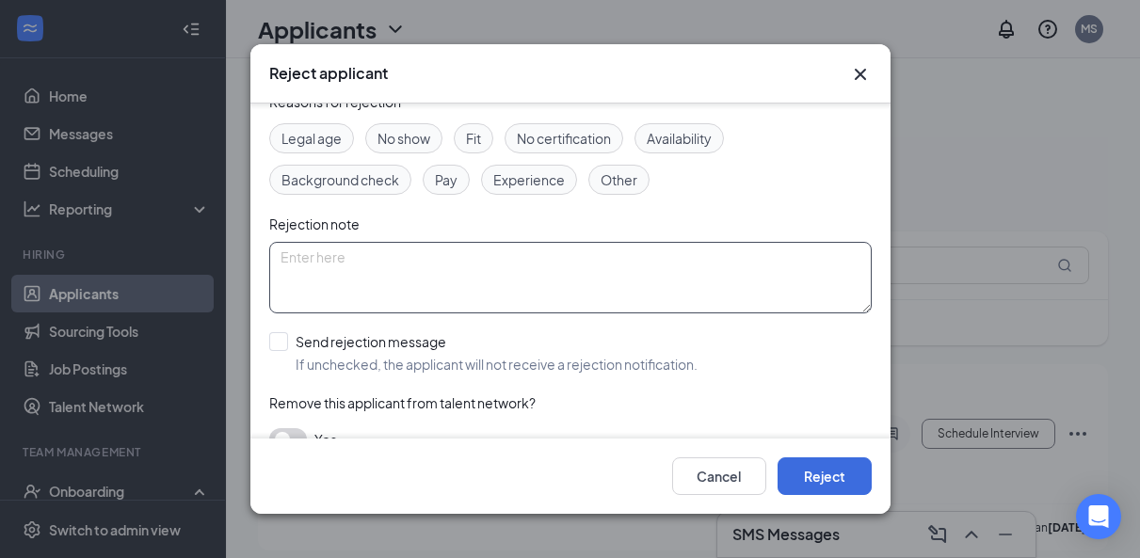
scroll to position [91, 0]
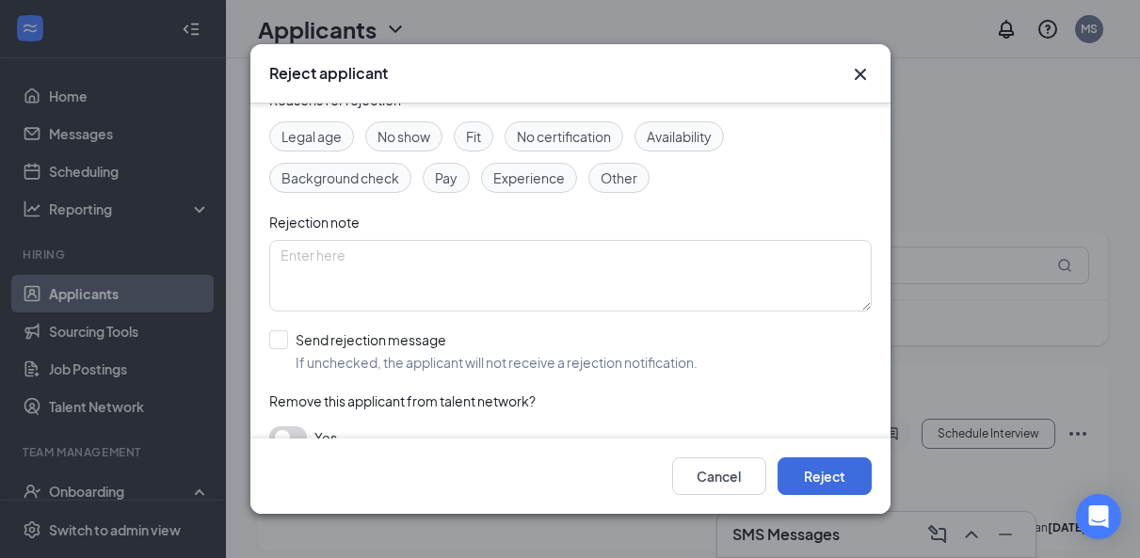
click at [267, 335] on div "[PERSON_NAME] [PERSON_NAME] Applied on [DATE] Reasons for rejection Legal age N…" at bounding box center [570, 271] width 640 height 334
click at [284, 347] on div at bounding box center [278, 340] width 19 height 19
click at [284, 347] on input "Send rejection message If unchecked, the applicant will not receive a rejection…" at bounding box center [483, 351] width 428 height 41
checkbox input "true"
click at [330, 424] on input "search" at bounding box center [564, 436] width 567 height 32
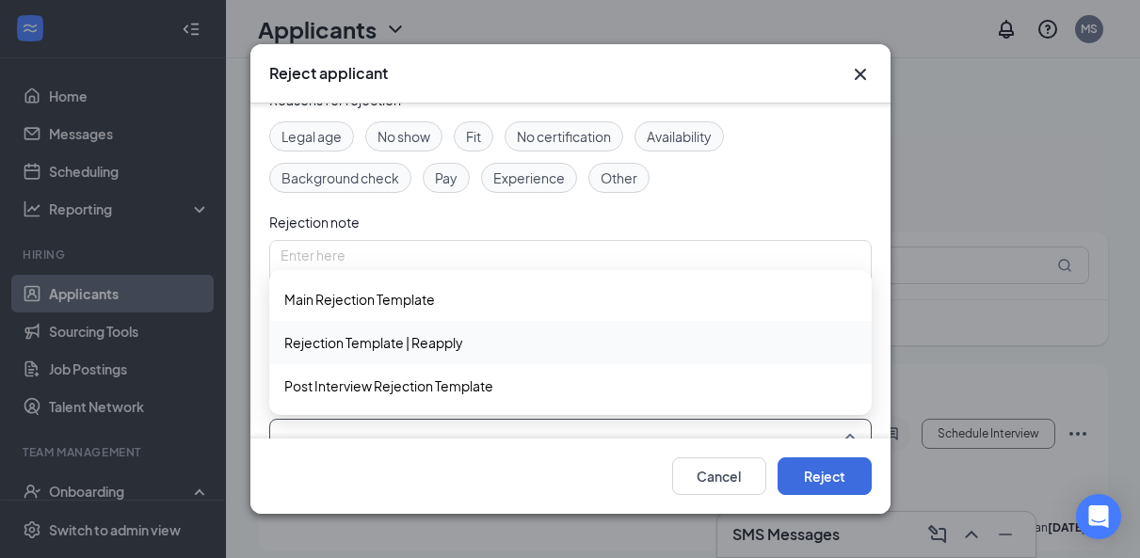
click at [347, 342] on span "Rejection Template | Reapply" at bounding box center [373, 342] width 179 height 21
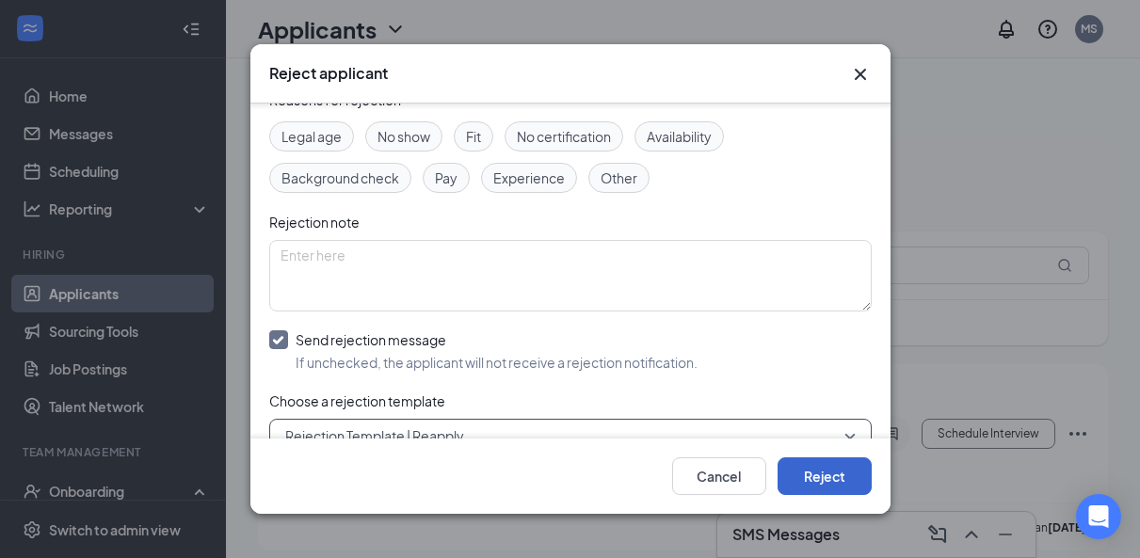
click at [821, 476] on button "Reject" at bounding box center [825, 477] width 94 height 38
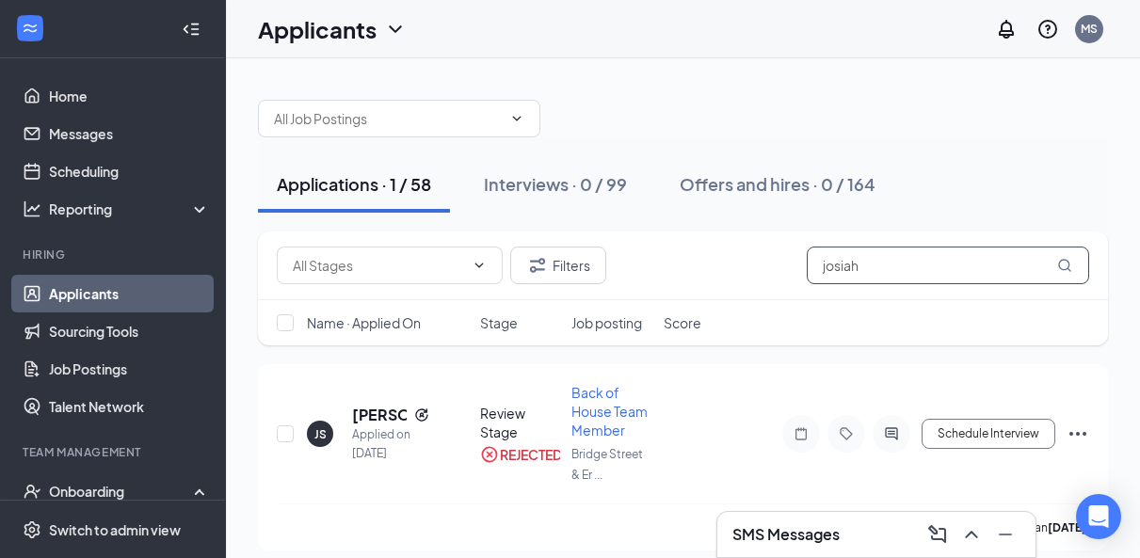
click at [853, 276] on input "josiah" at bounding box center [948, 266] width 282 height 38
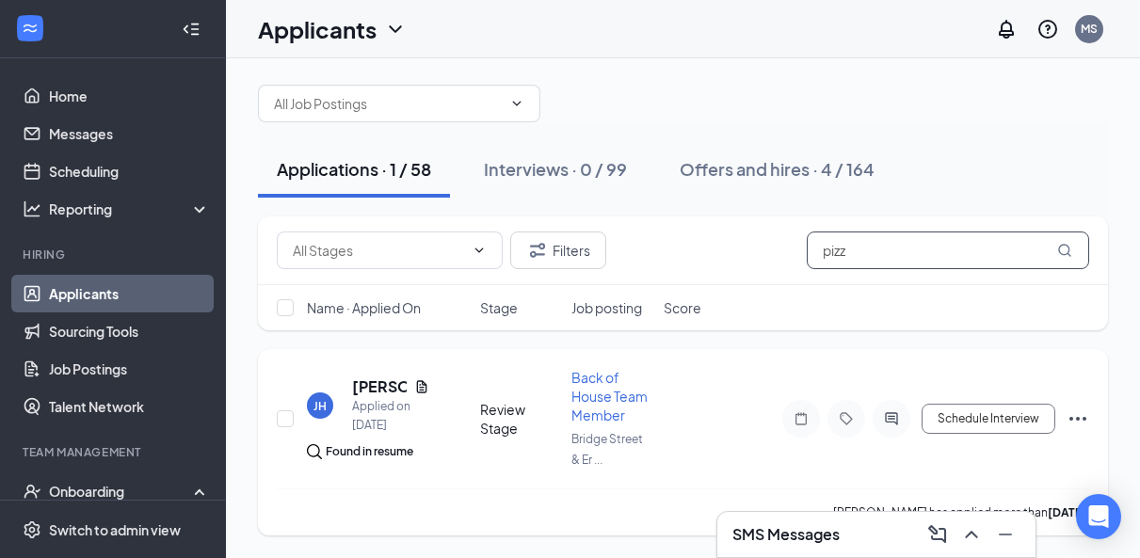
scroll to position [15, 0]
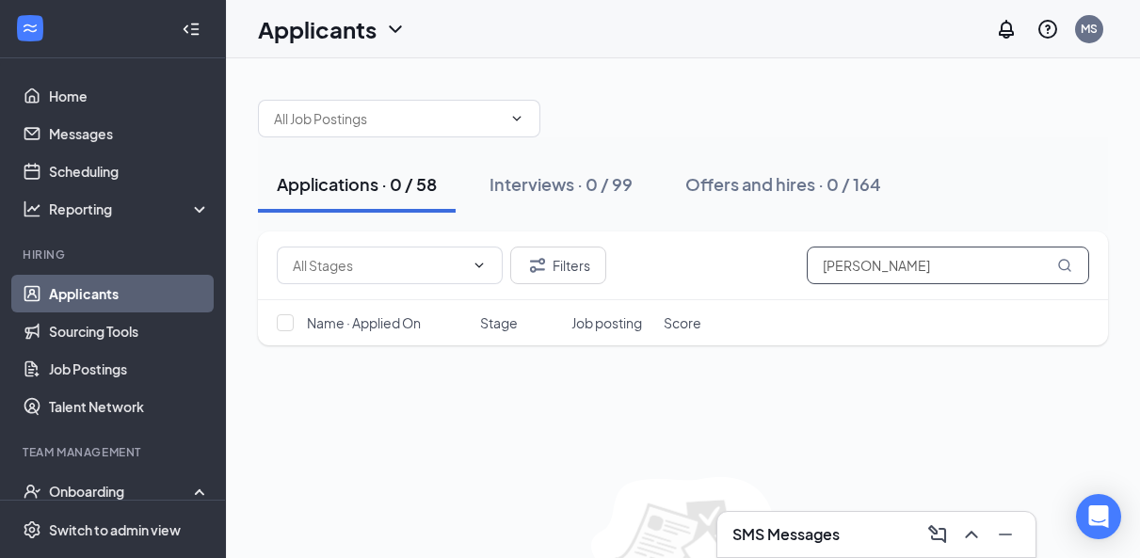
click at [865, 283] on input "[PERSON_NAME]" at bounding box center [948, 266] width 282 height 38
type input "[PERSON_NAME]"
drag, startPoint x: 875, startPoint y: 275, endPoint x: 556, endPoint y: 174, distance: 334.7
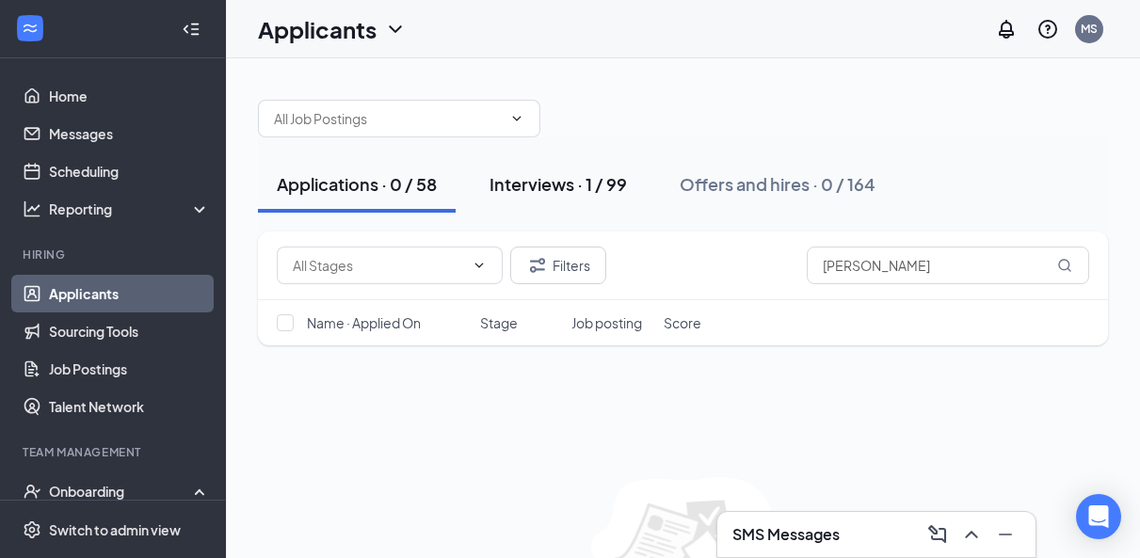
click at [556, 174] on div "Interviews · 1 / 99" at bounding box center [558, 184] width 137 height 24
click at [580, 191] on div "Interviews · 1 / 99" at bounding box center [558, 184] width 137 height 24
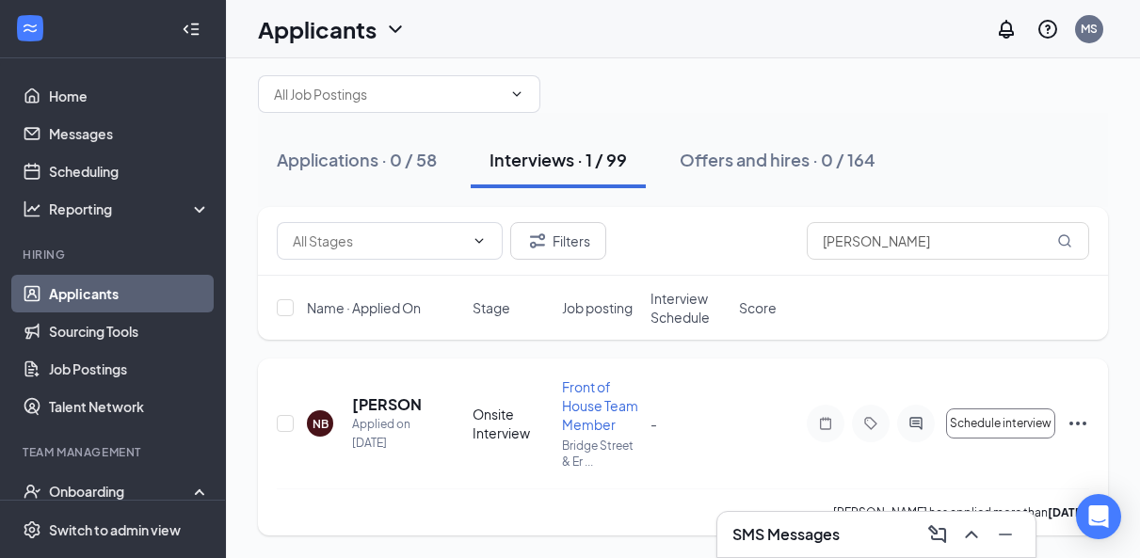
scroll to position [24, 0]
click at [865, 253] on input "[PERSON_NAME]" at bounding box center [948, 241] width 282 height 38
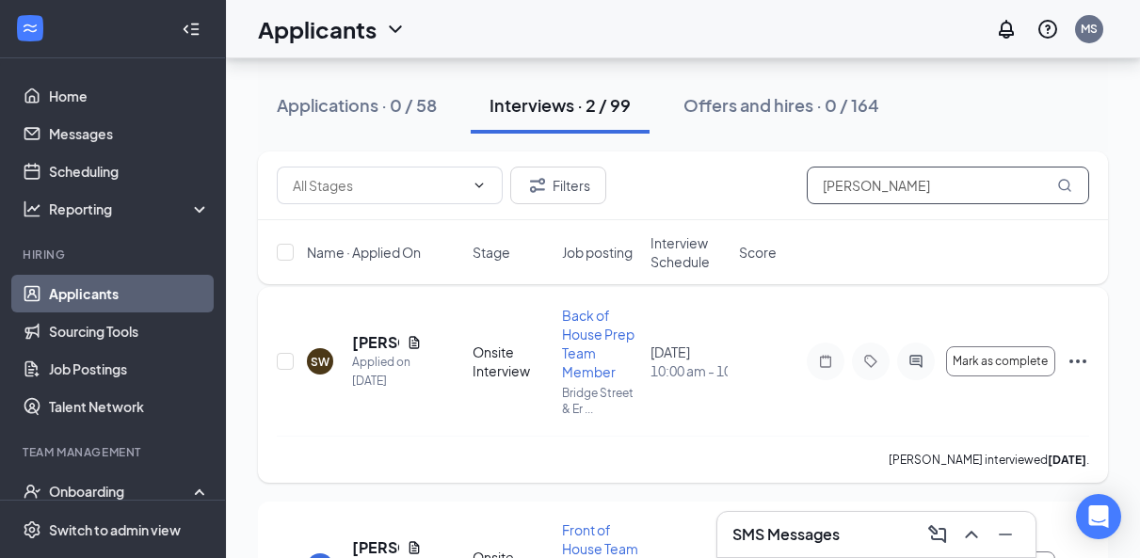
scroll to position [94, 0]
type input "[PERSON_NAME]"
click at [1081, 360] on icon "Ellipses" at bounding box center [1078, 363] width 23 height 23
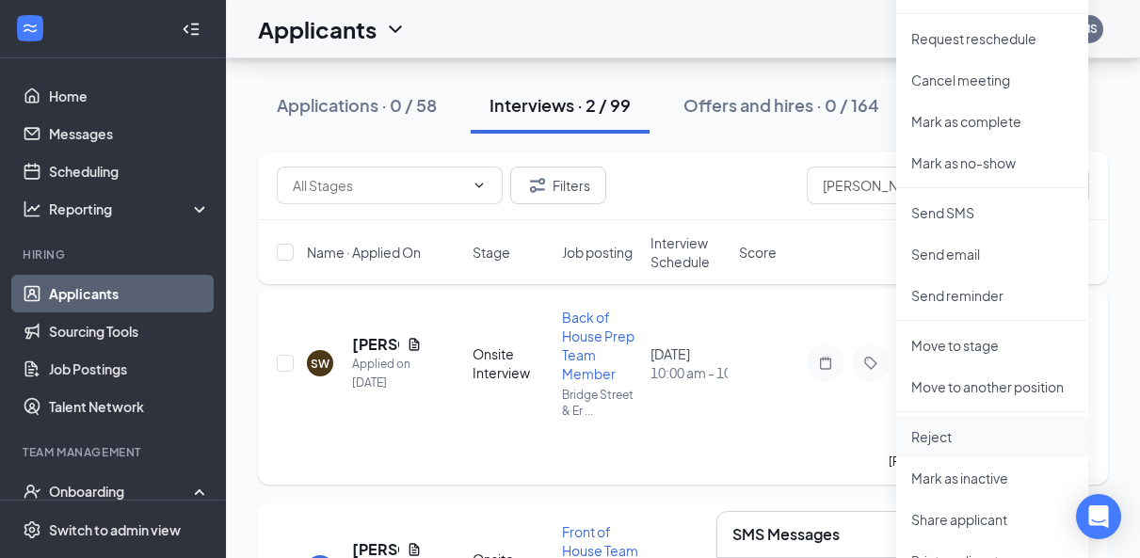
click at [934, 442] on p "Reject" at bounding box center [993, 437] width 162 height 19
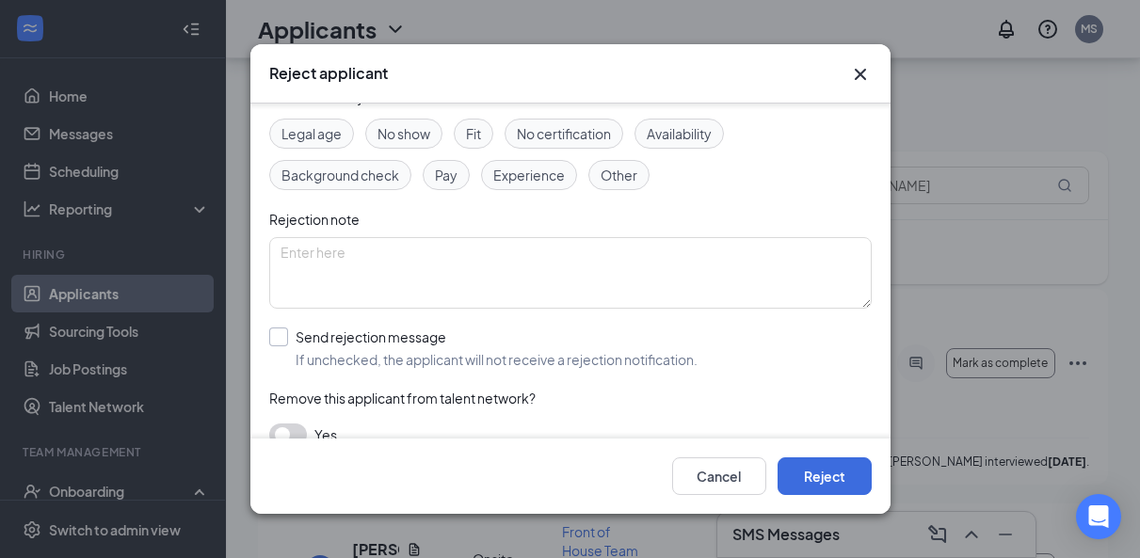
click at [330, 333] on div "Send rejection message" at bounding box center [497, 337] width 402 height 19
click at [330, 333] on input "Send rejection message If unchecked, the applicant will not receive a rejection…" at bounding box center [483, 348] width 428 height 41
checkbox input "true"
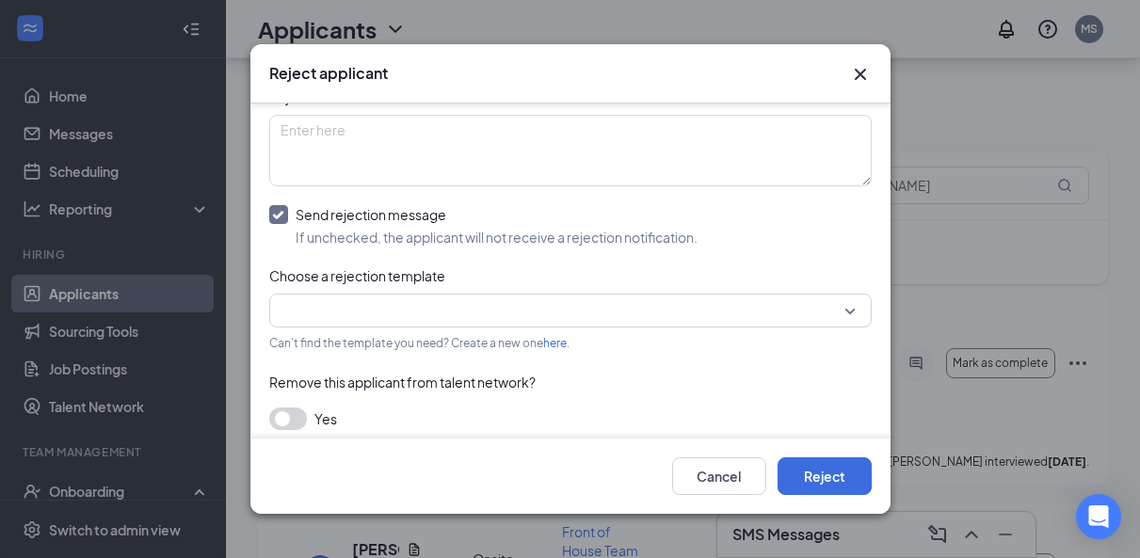
scroll to position [225, 0]
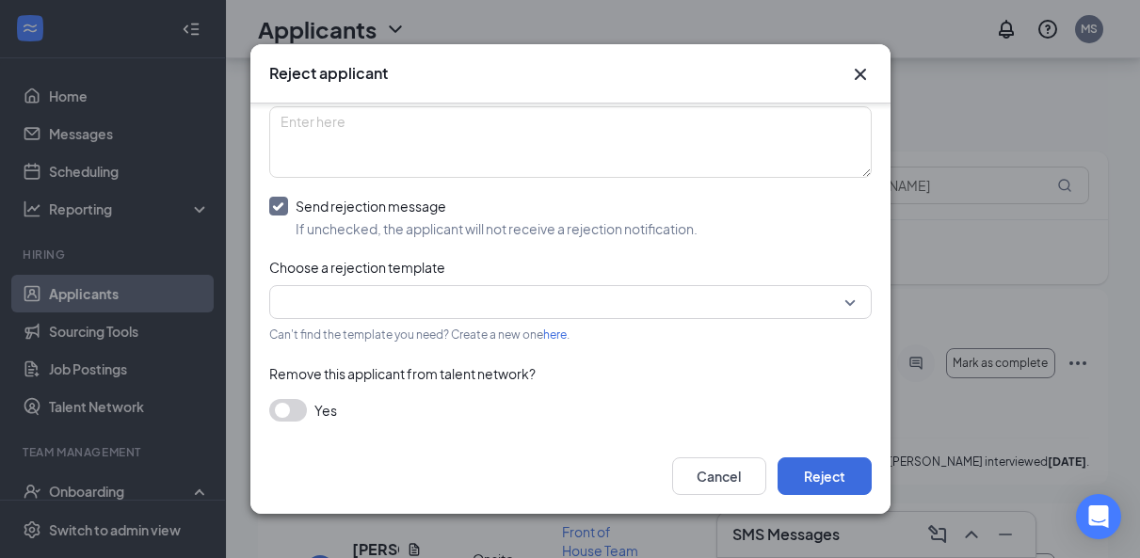
click at [328, 285] on div at bounding box center [570, 302] width 603 height 34
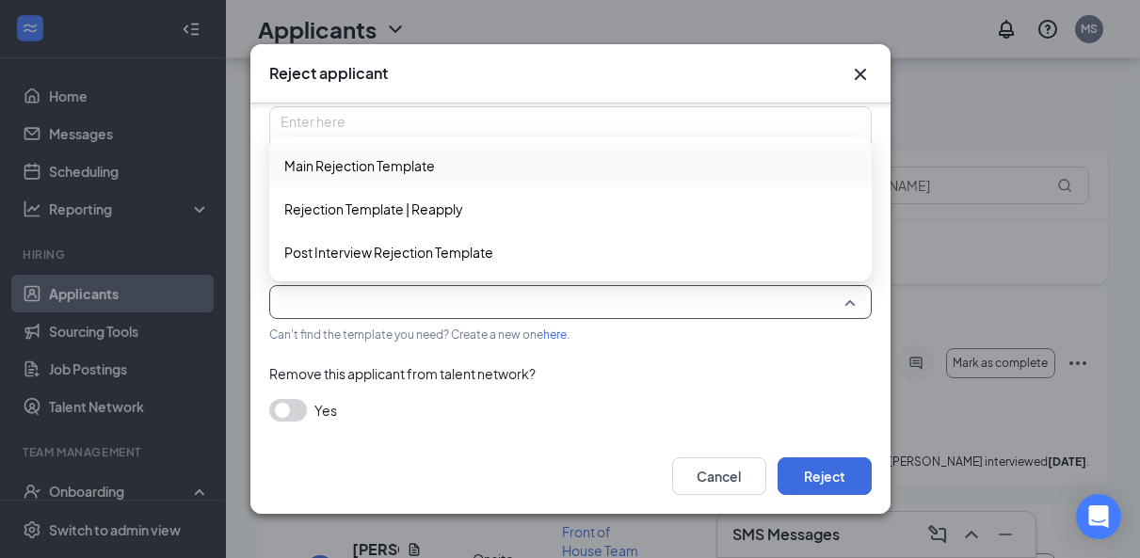
click at [331, 303] on input "search" at bounding box center [564, 302] width 567 height 32
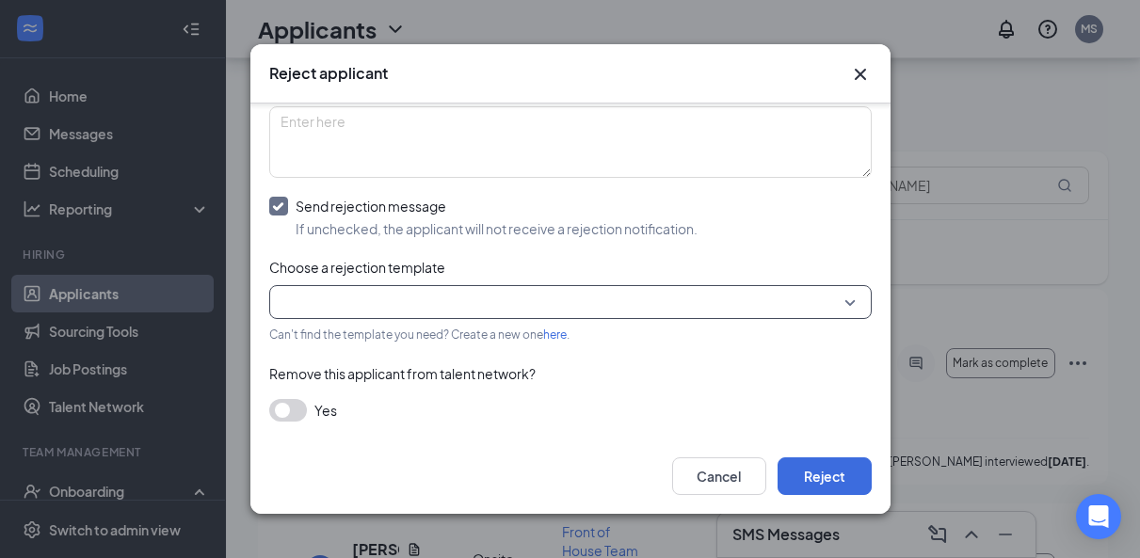
click at [331, 303] on input "search" at bounding box center [564, 302] width 567 height 32
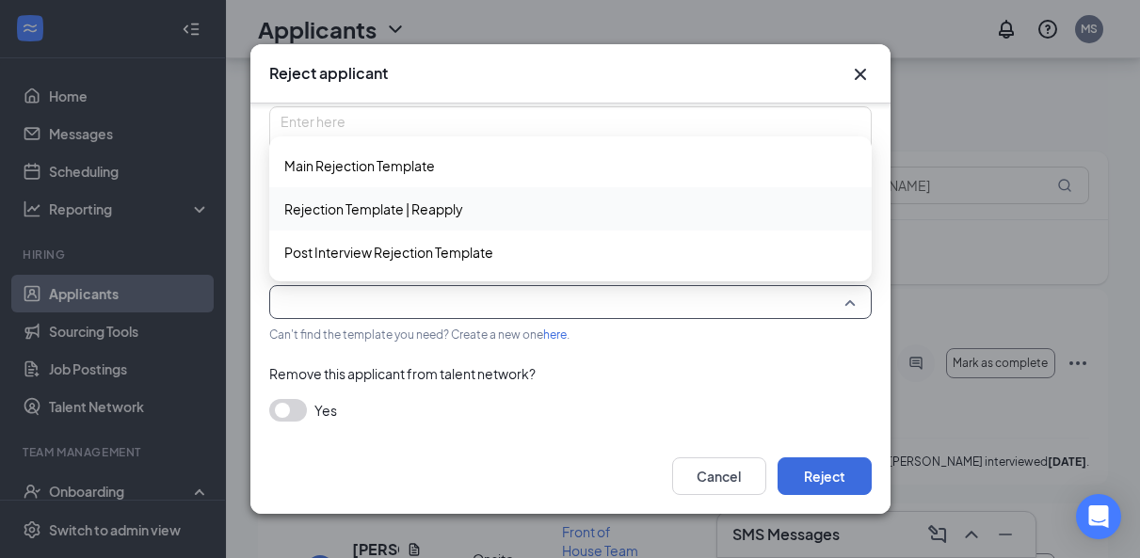
click at [343, 224] on div "Rejection Template | Reapply" at bounding box center [570, 208] width 603 height 43
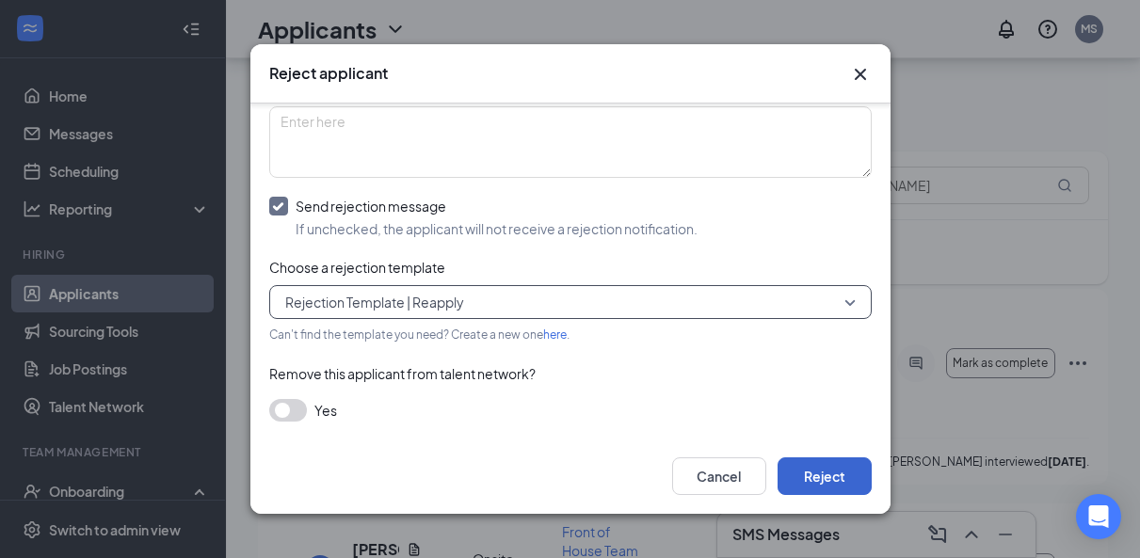
click at [844, 472] on button "Reject" at bounding box center [825, 477] width 94 height 38
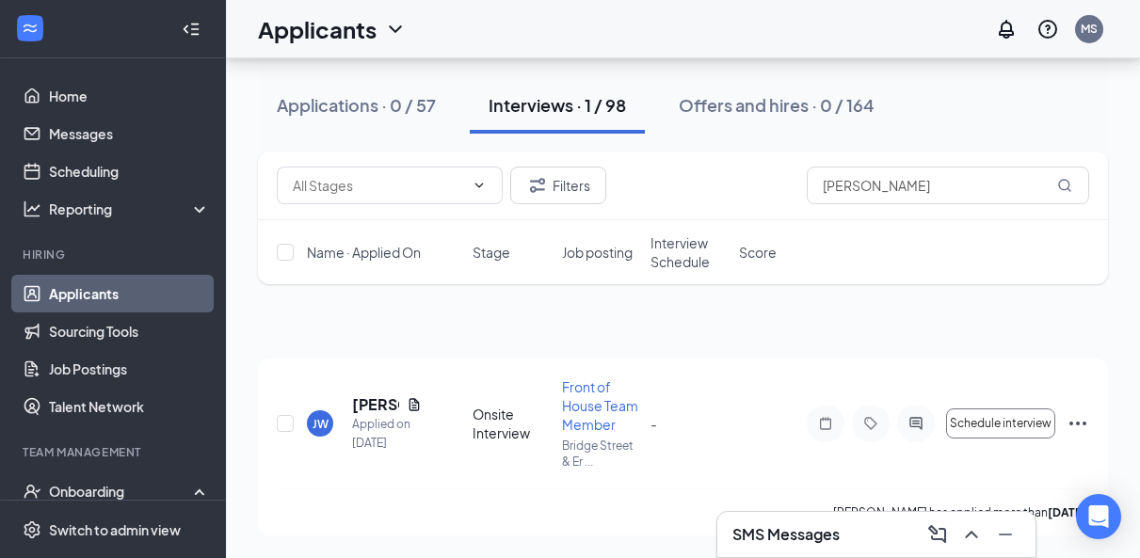
scroll to position [24, 0]
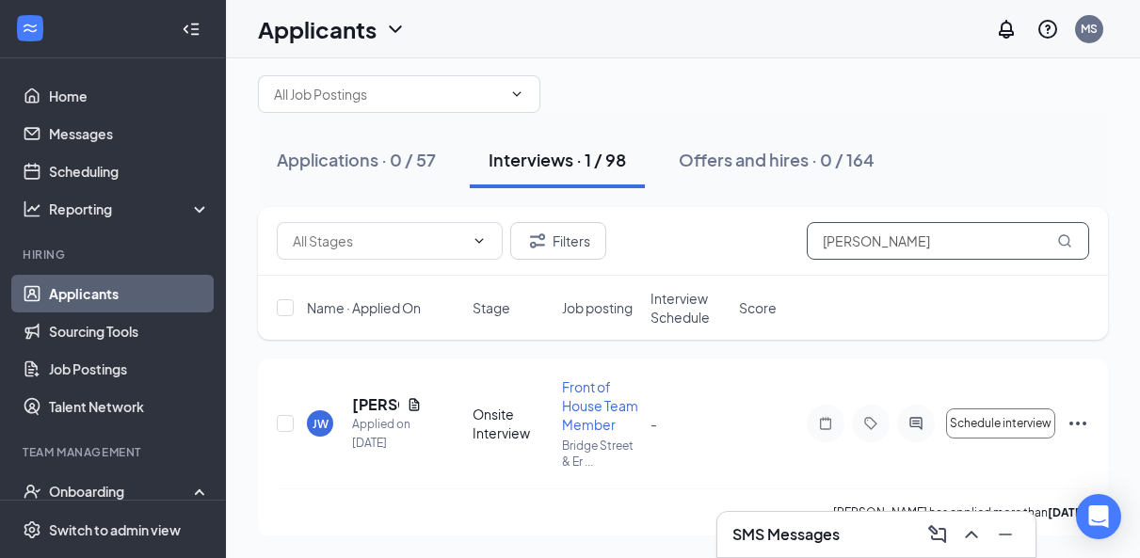
click at [889, 251] on input "[PERSON_NAME]" at bounding box center [948, 241] width 282 height 38
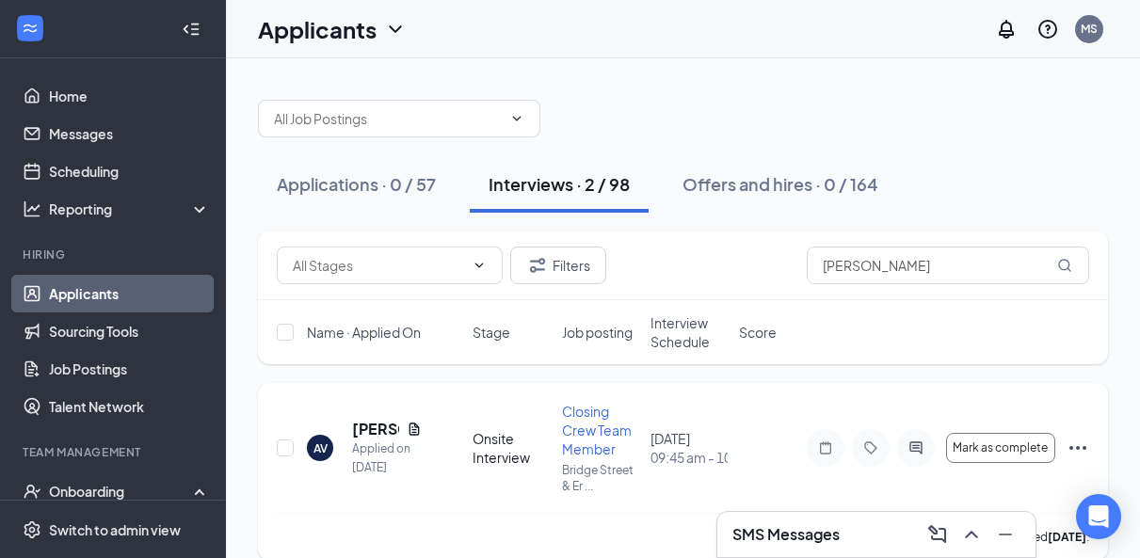
drag, startPoint x: 863, startPoint y: 301, endPoint x: 1085, endPoint y: 446, distance: 265.4
click at [1084, 446] on icon "Ellipses" at bounding box center [1078, 448] width 23 height 23
click at [1078, 455] on icon "Ellipses" at bounding box center [1078, 448] width 23 height 23
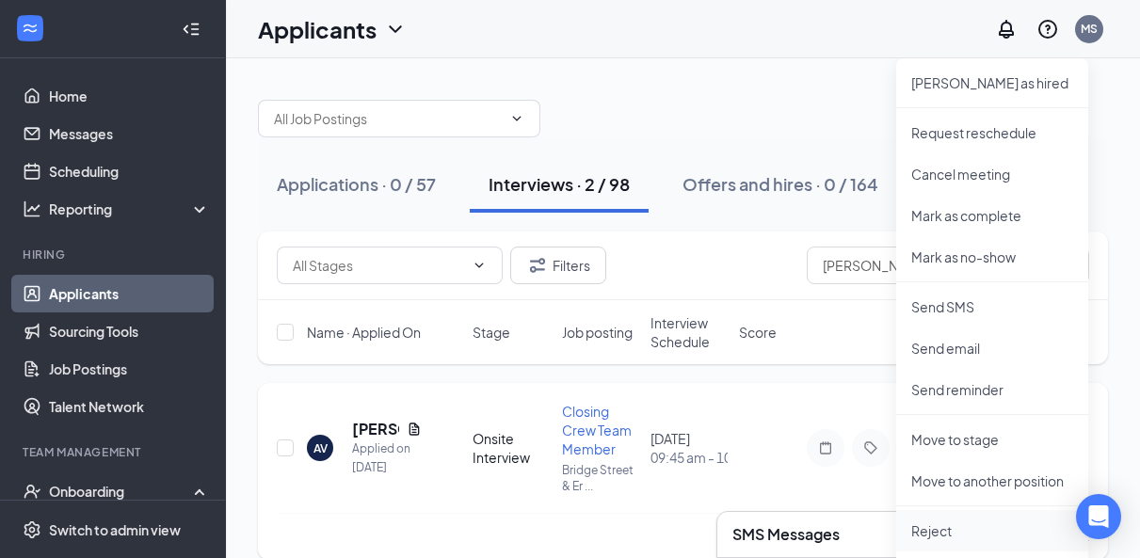
click at [936, 528] on p "Reject" at bounding box center [993, 531] width 162 height 19
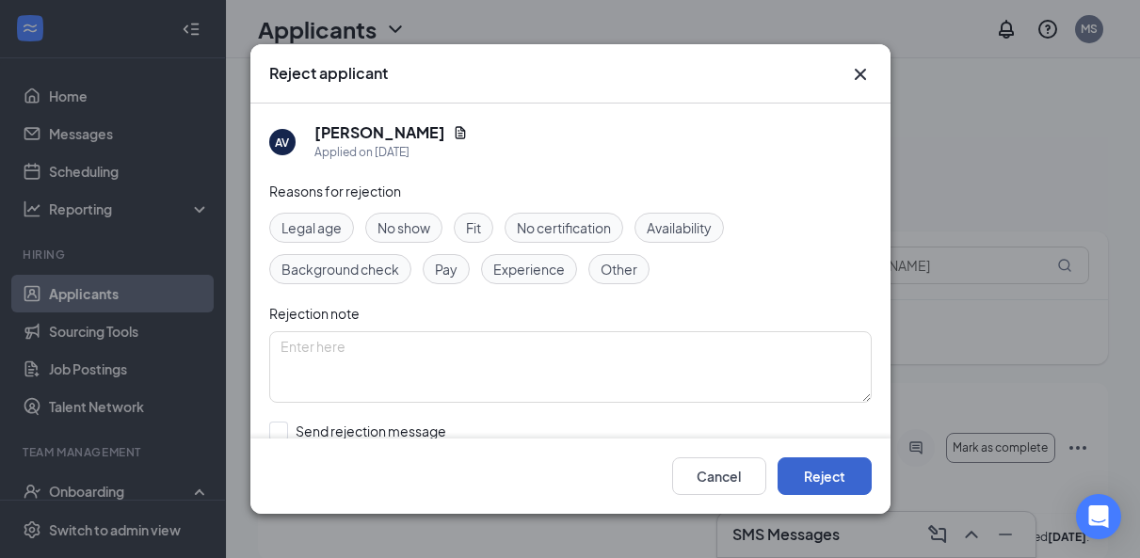
click at [832, 484] on button "Reject" at bounding box center [825, 477] width 94 height 38
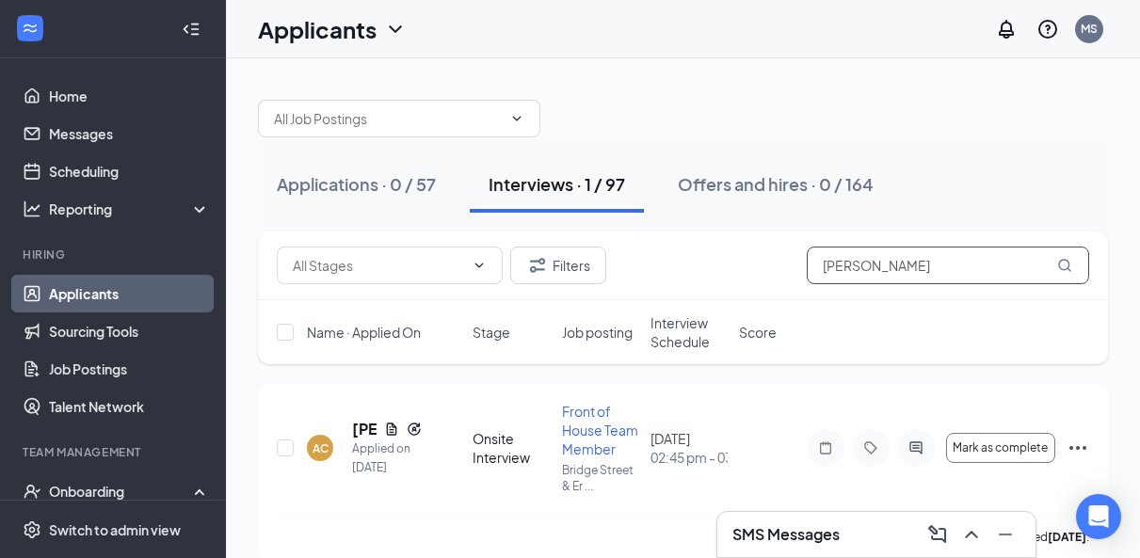
click at [884, 280] on input "[PERSON_NAME]" at bounding box center [948, 266] width 282 height 38
drag, startPoint x: 847, startPoint y: 298, endPoint x: 1078, endPoint y: 447, distance: 275.3
click at [1078, 449] on icon "Ellipses" at bounding box center [1078, 448] width 17 height 4
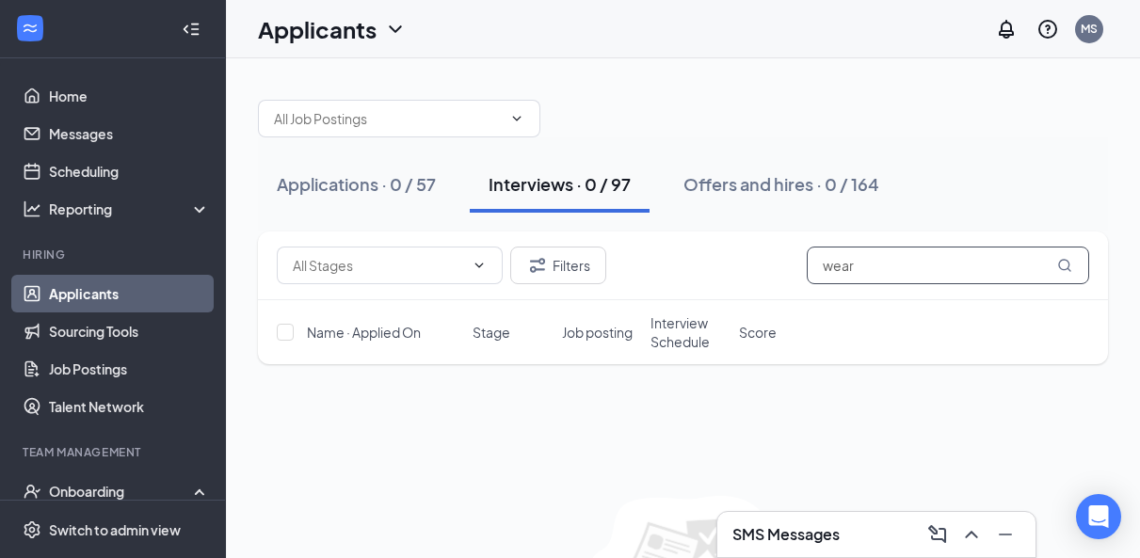
click at [904, 270] on input "wear" at bounding box center [948, 266] width 282 height 38
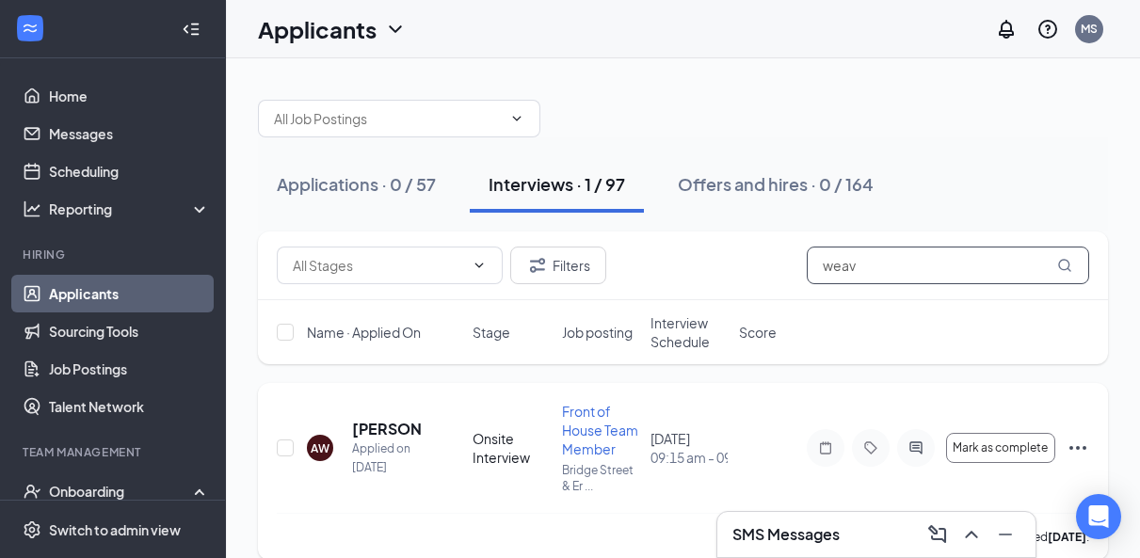
type input "weav"
click at [1078, 452] on icon "Ellipses" at bounding box center [1078, 448] width 23 height 23
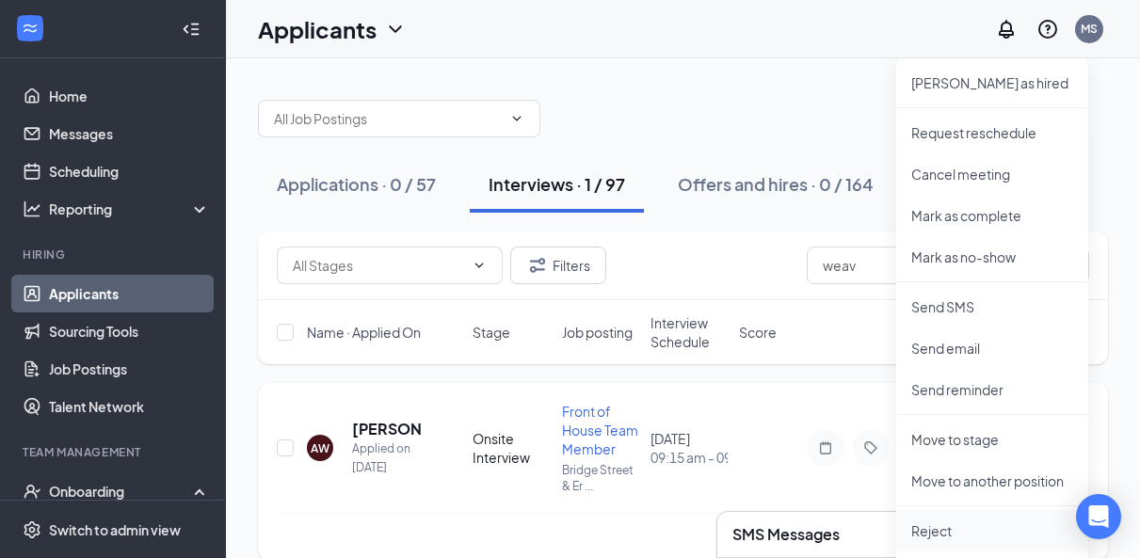
click at [949, 528] on p "Reject" at bounding box center [993, 531] width 162 height 19
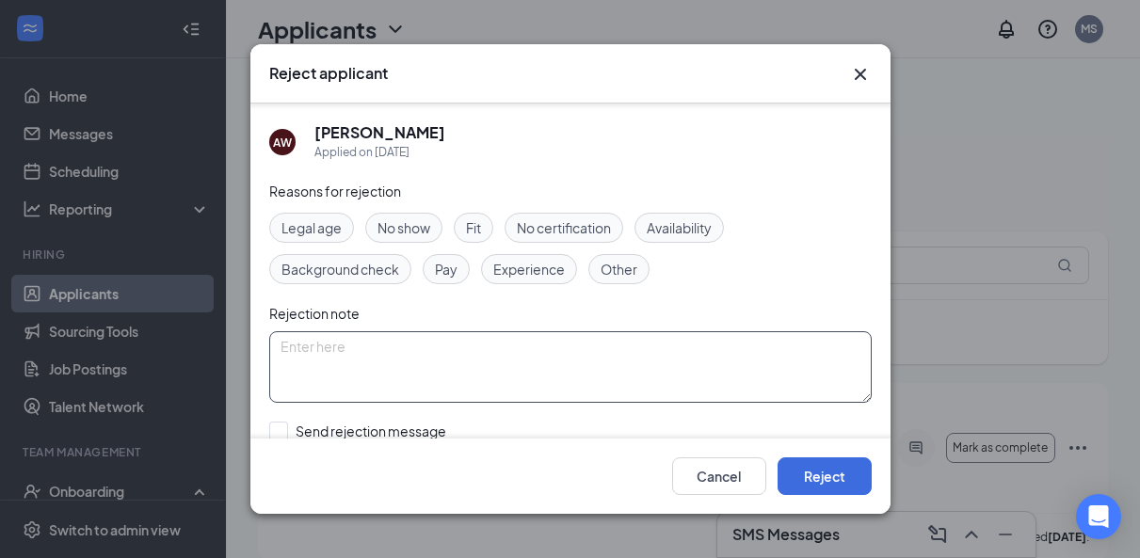
scroll to position [62, 0]
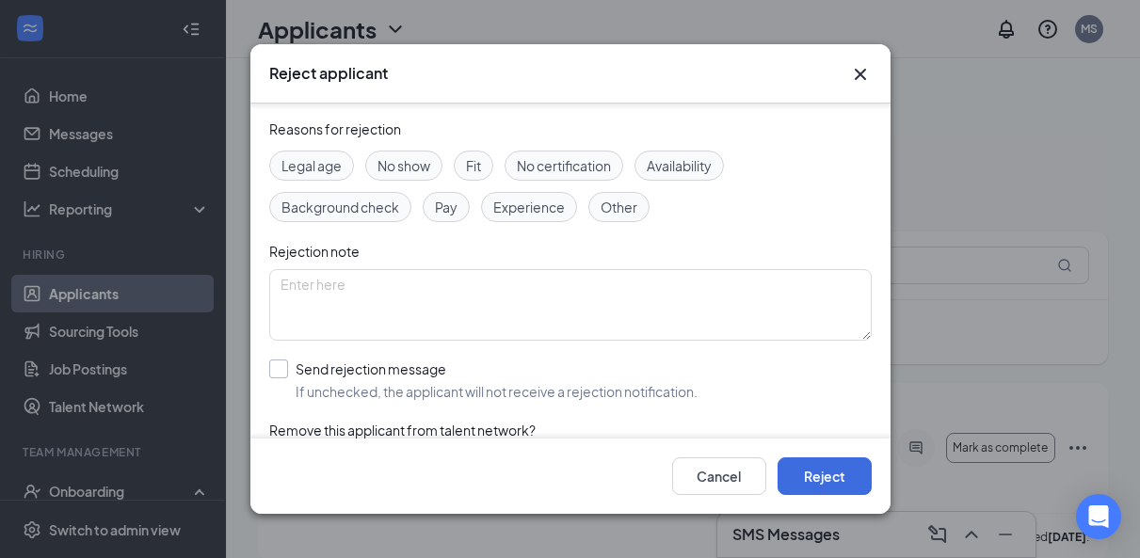
click at [280, 368] on input "Send rejection message If unchecked, the applicant will not receive a rejection…" at bounding box center [483, 380] width 428 height 41
checkbox input "true"
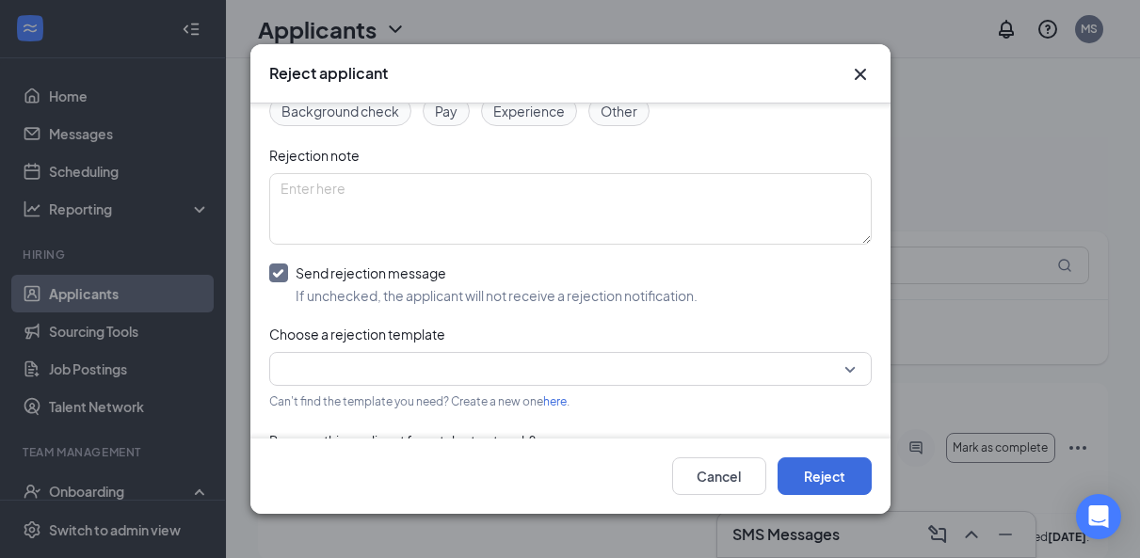
scroll to position [160, 0]
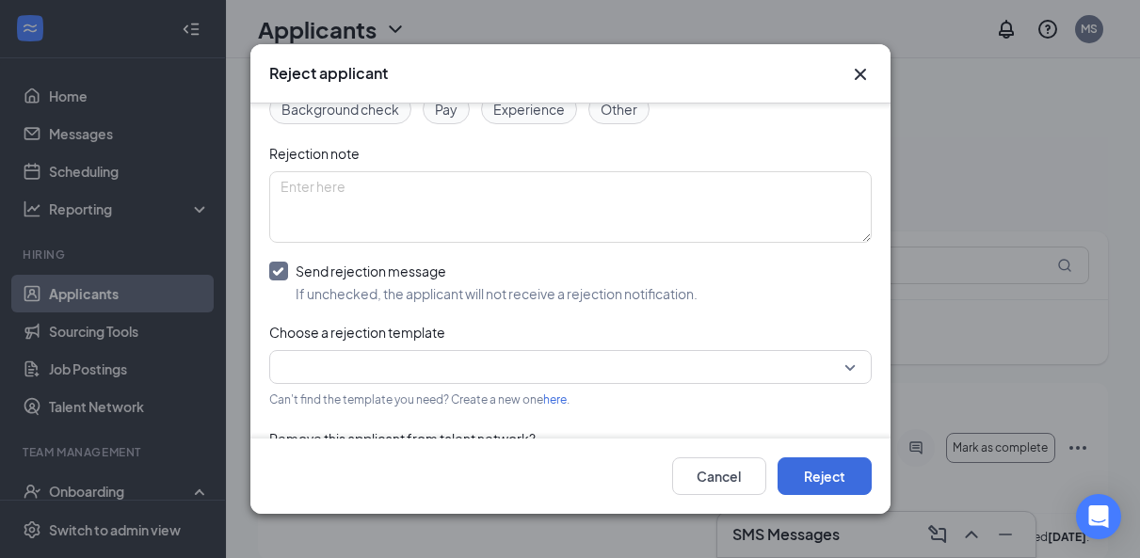
click at [363, 372] on input "search" at bounding box center [564, 367] width 567 height 32
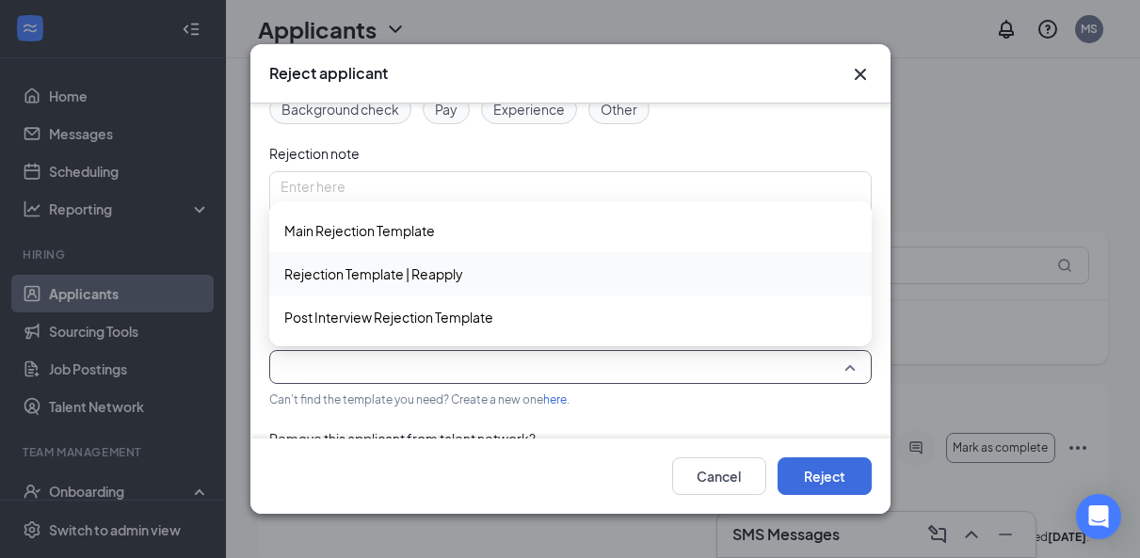
click at [359, 285] on div "Rejection Template | Reapply" at bounding box center [570, 273] width 603 height 43
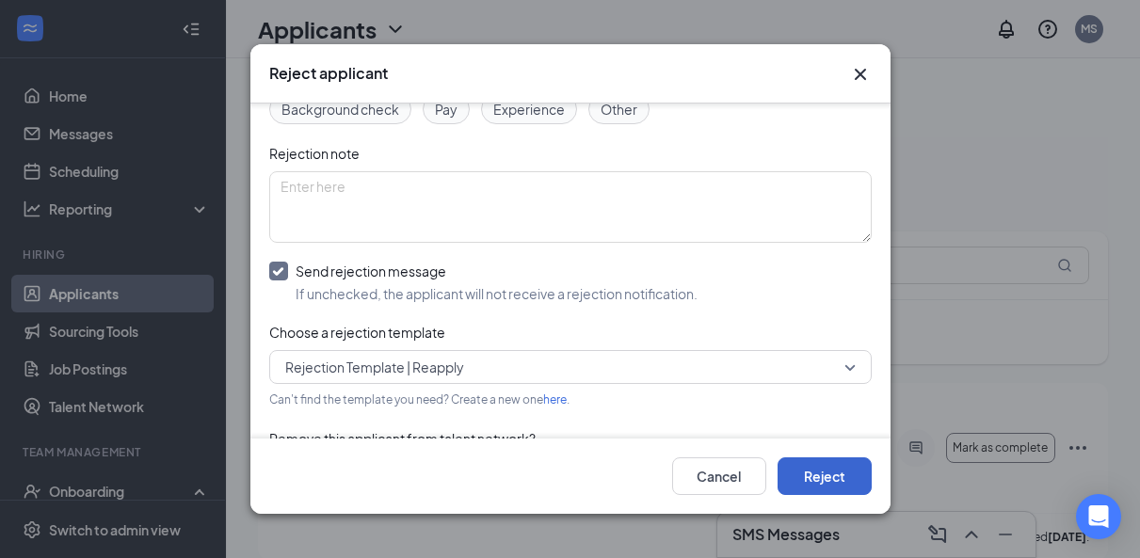
click at [834, 473] on button "Reject" at bounding box center [825, 477] width 94 height 38
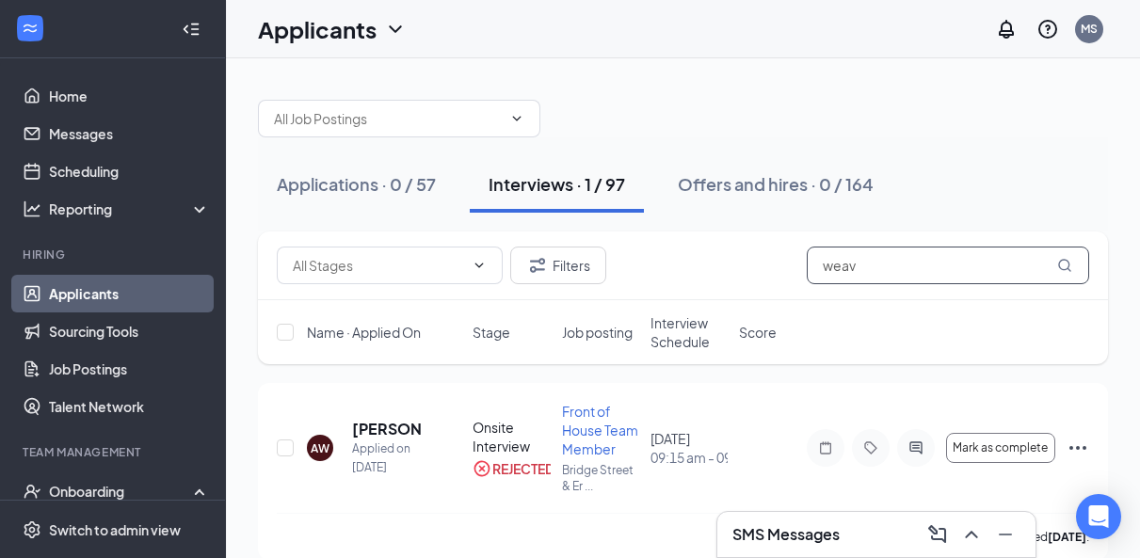
click at [855, 267] on input "weav" at bounding box center [948, 266] width 282 height 38
click at [1073, 446] on icon "Ellipses" at bounding box center [1078, 448] width 23 height 23
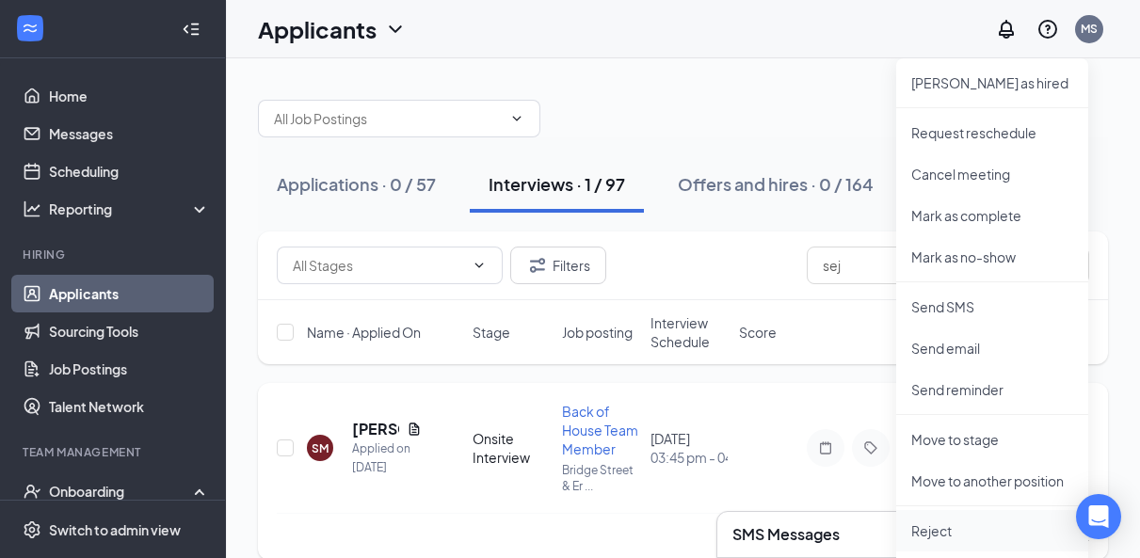
click at [939, 530] on p "Reject" at bounding box center [993, 531] width 162 height 19
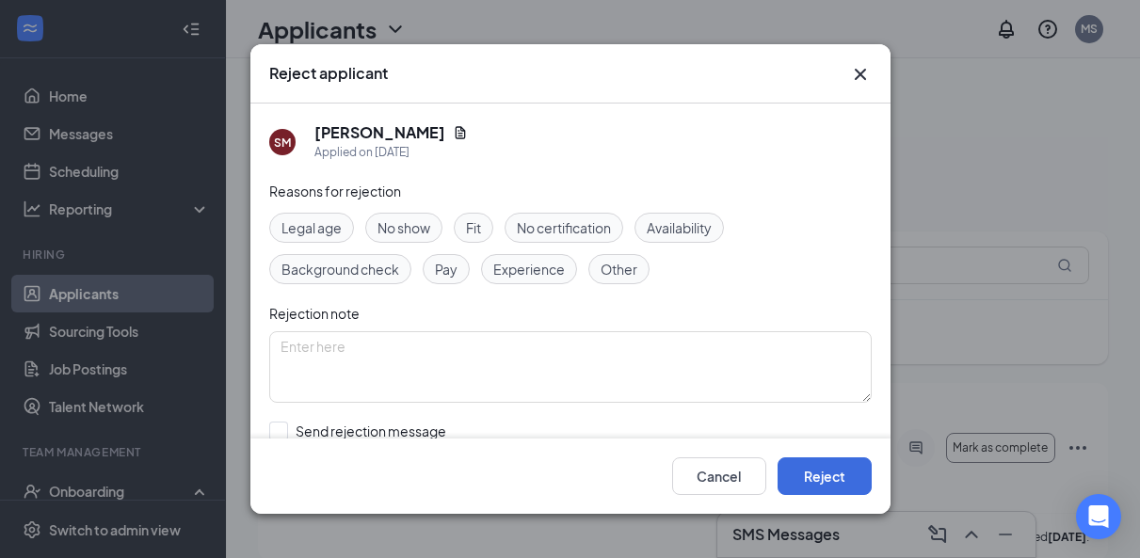
click at [807, 503] on div "Cancel Reject" at bounding box center [570, 476] width 640 height 75
click at [810, 484] on button "Reject" at bounding box center [825, 477] width 94 height 38
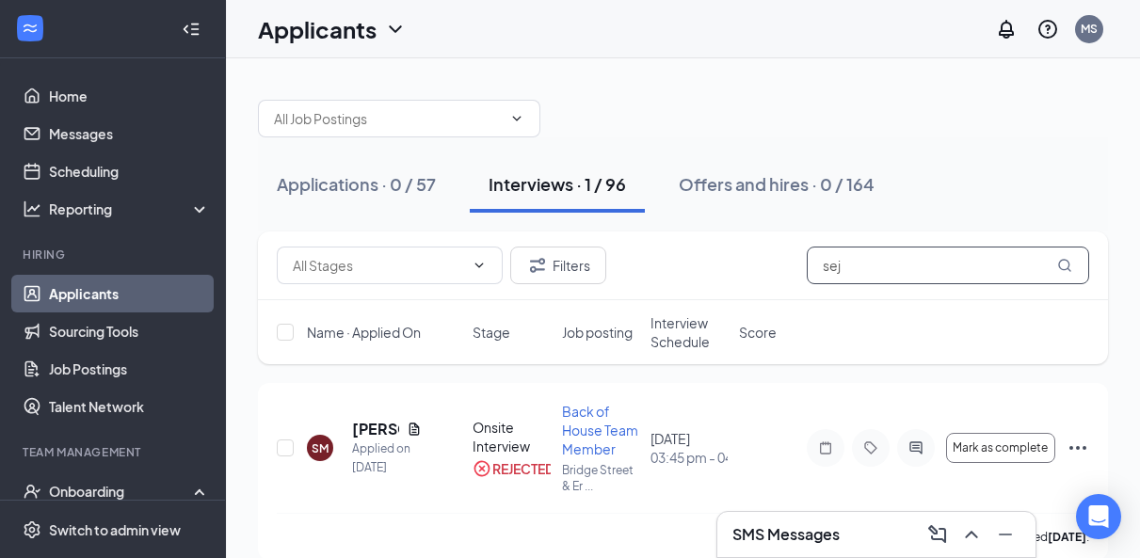
click at [850, 267] on input "sej" at bounding box center [948, 266] width 282 height 38
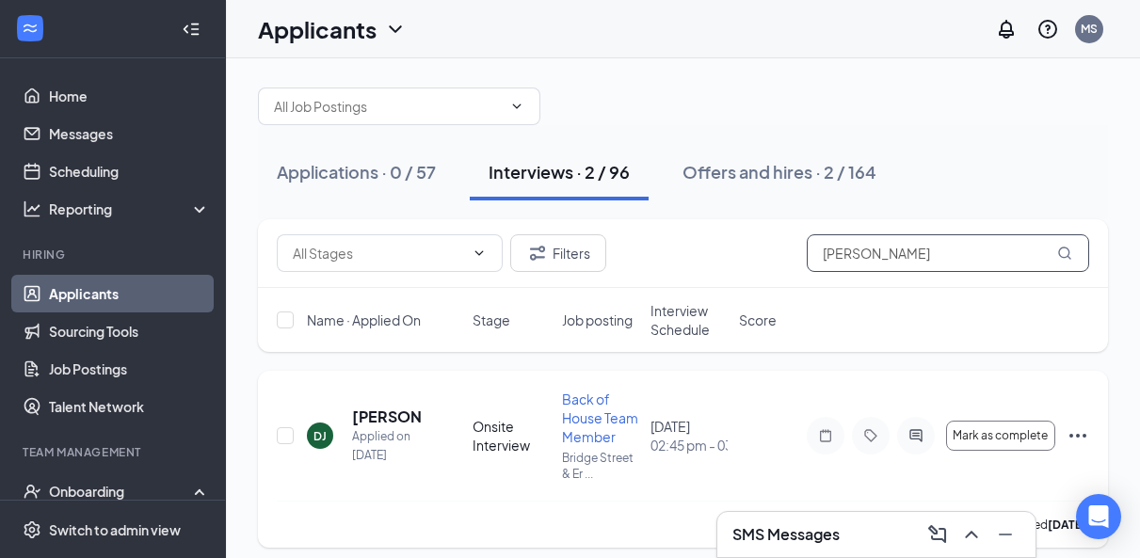
scroll to position [15, 0]
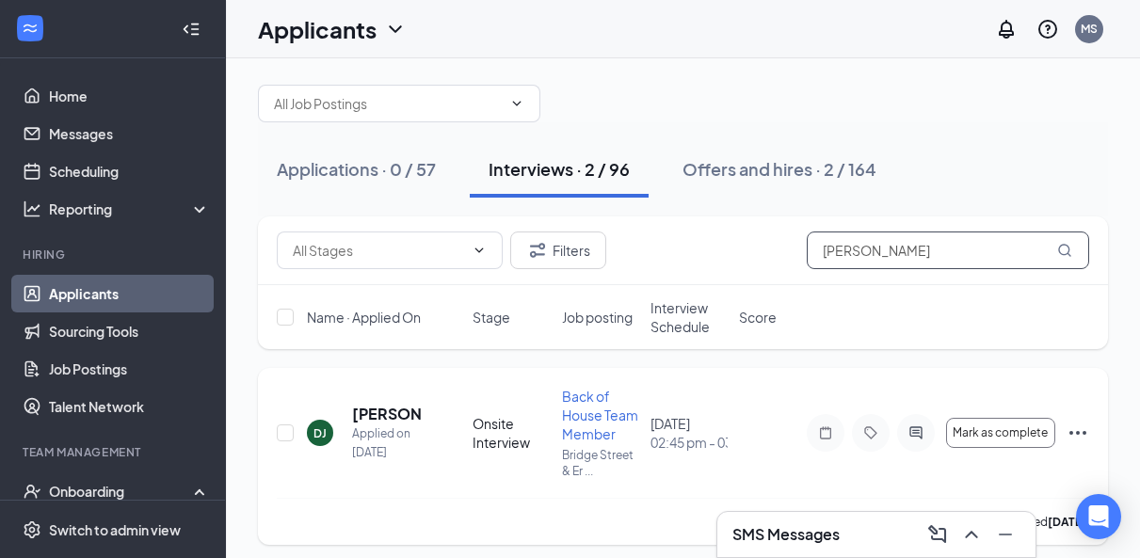
type input "[PERSON_NAME]"
click at [1086, 433] on icon "Ellipses" at bounding box center [1078, 433] width 17 height 4
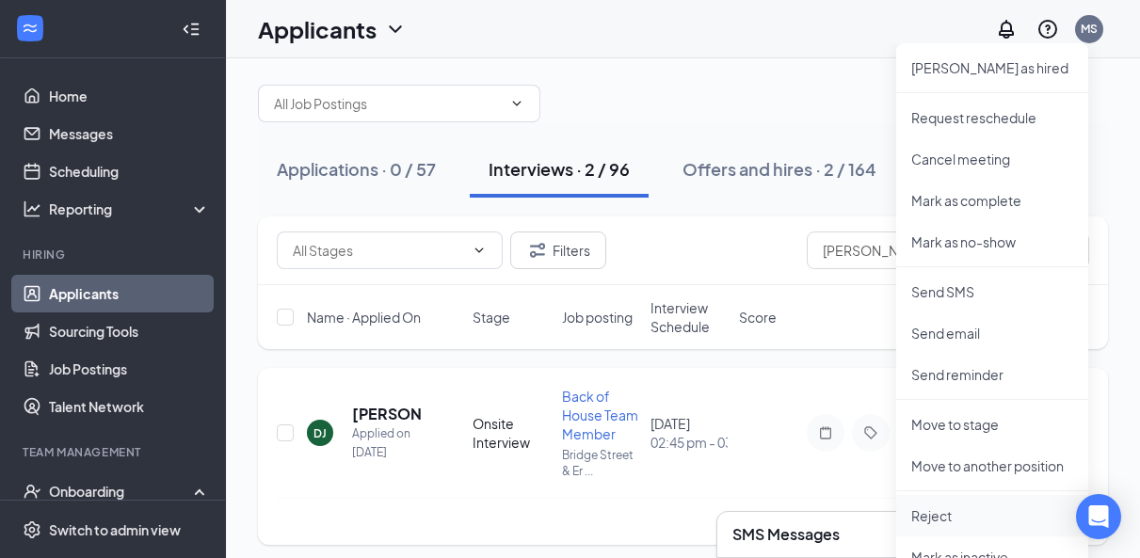
click at [929, 521] on p "Reject" at bounding box center [993, 516] width 162 height 19
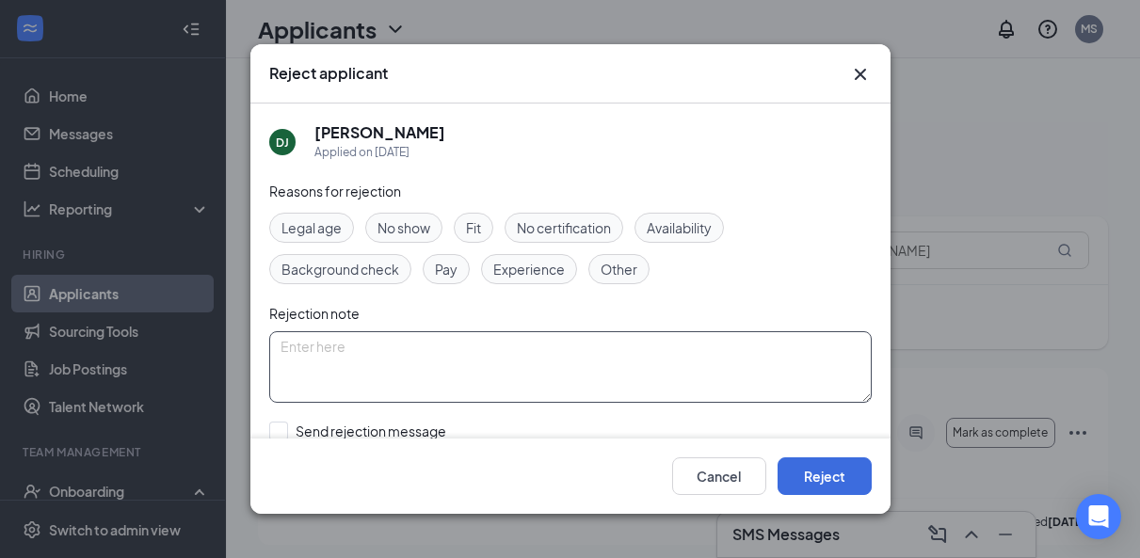
click at [383, 379] on textarea at bounding box center [570, 367] width 603 height 72
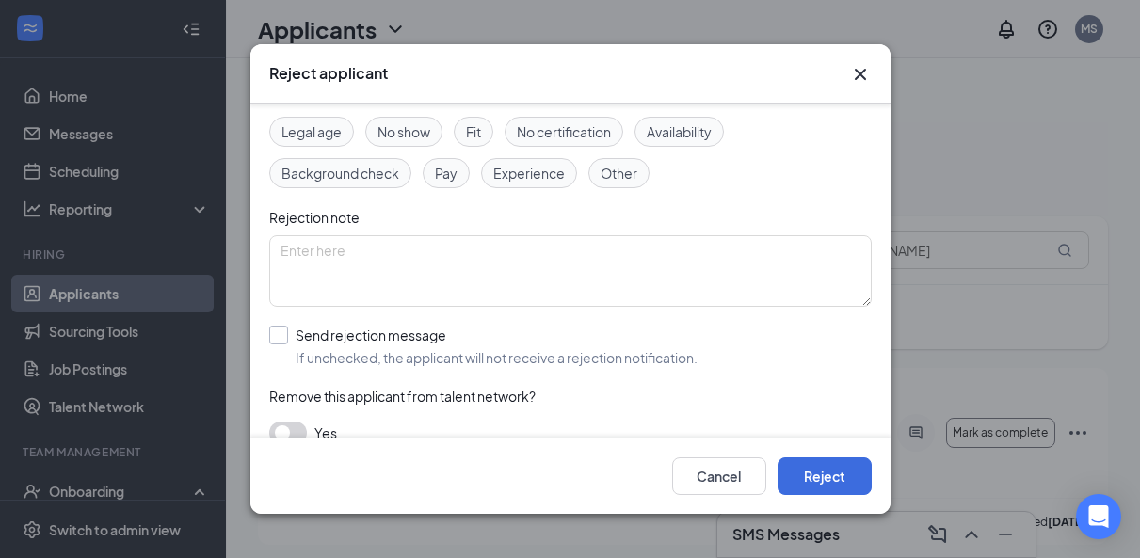
click at [279, 330] on input "Send rejection message If unchecked, the applicant will not receive a rejection…" at bounding box center [483, 346] width 428 height 41
checkbox input "true"
click at [336, 416] on input "search" at bounding box center [564, 431] width 567 height 32
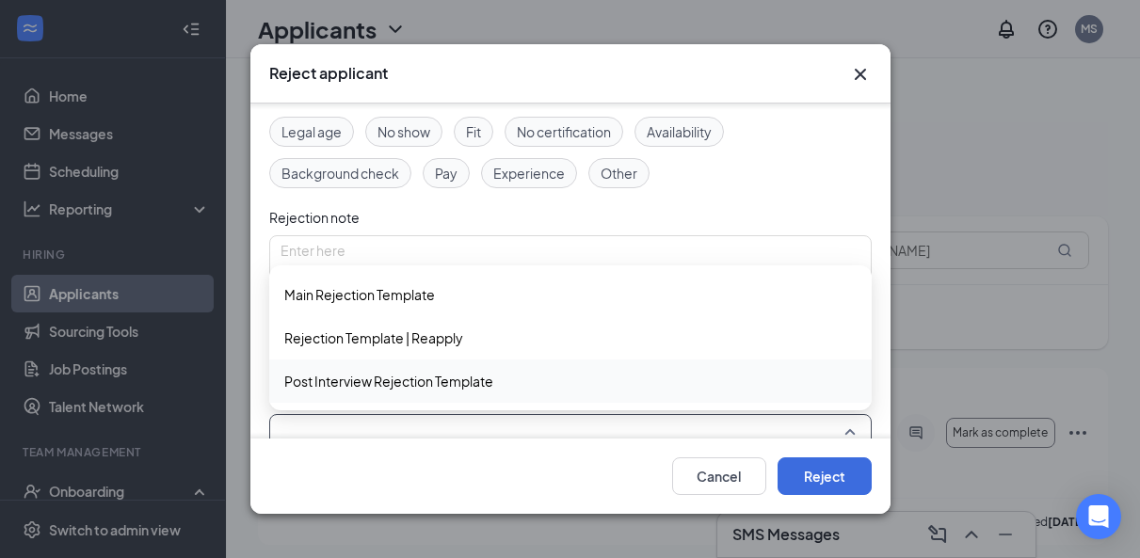
click at [336, 397] on div "Post Interview Rejection Template" at bounding box center [570, 381] width 603 height 43
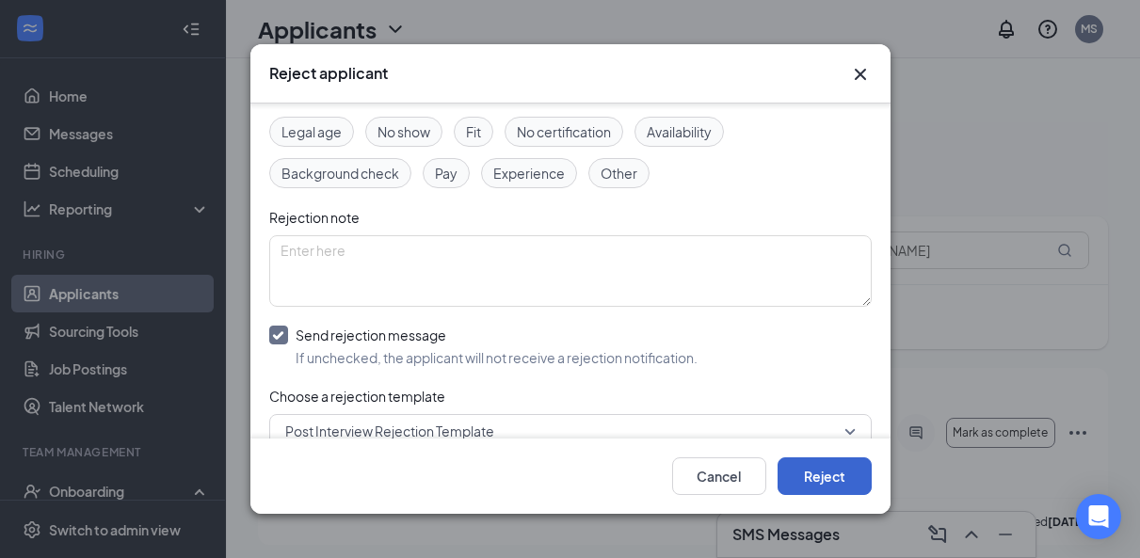
click at [831, 478] on button "Reject" at bounding box center [825, 477] width 94 height 38
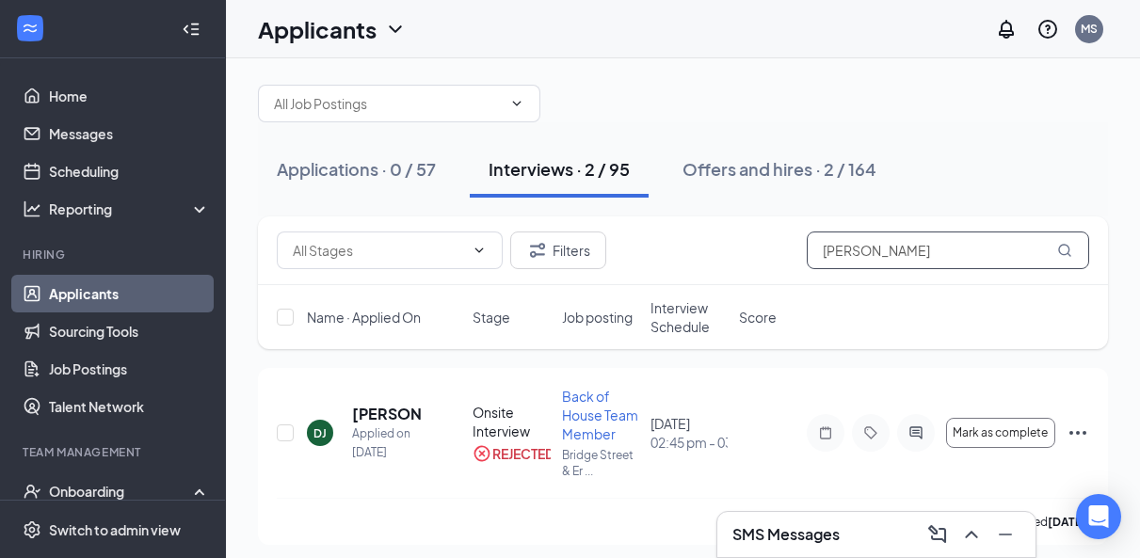
click at [931, 255] on input "[PERSON_NAME]" at bounding box center [948, 251] width 282 height 38
click at [932, 256] on input "[PERSON_NAME]" at bounding box center [948, 251] width 282 height 38
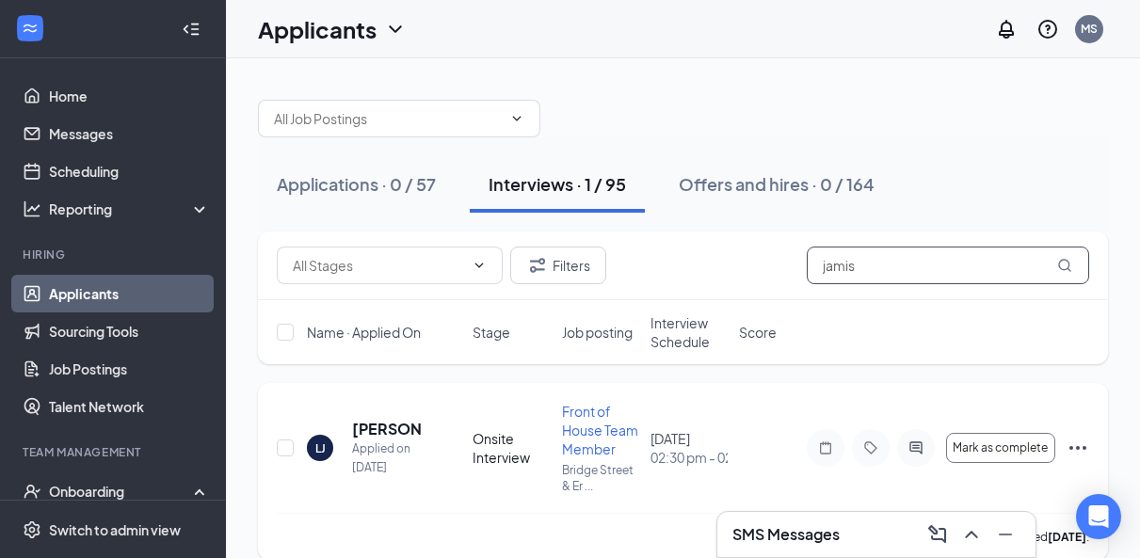
type input "jamis"
click at [1079, 449] on icon "Ellipses" at bounding box center [1078, 448] width 17 height 4
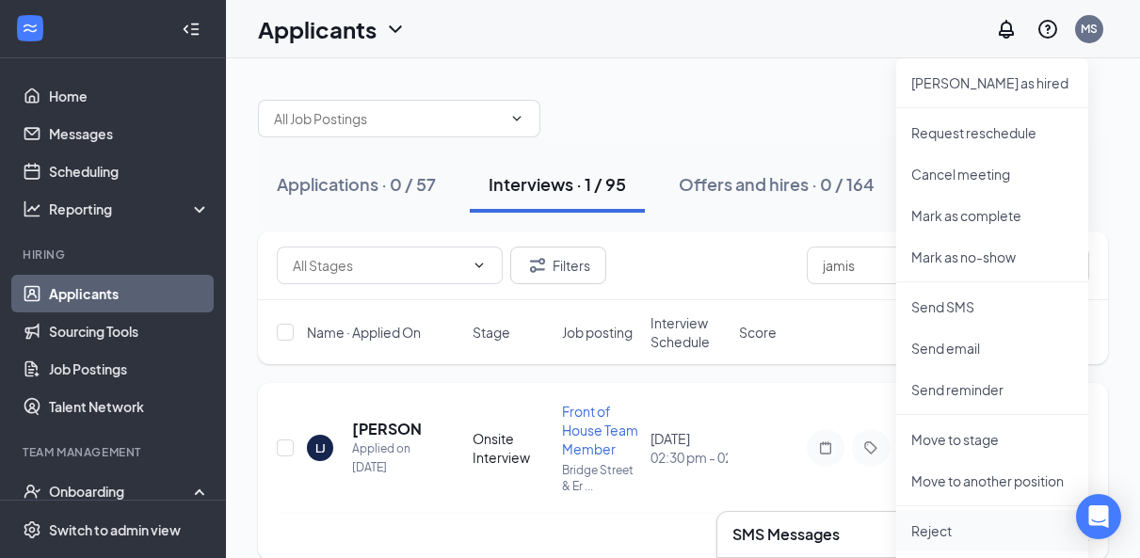
click at [939, 537] on p "Reject" at bounding box center [993, 531] width 162 height 19
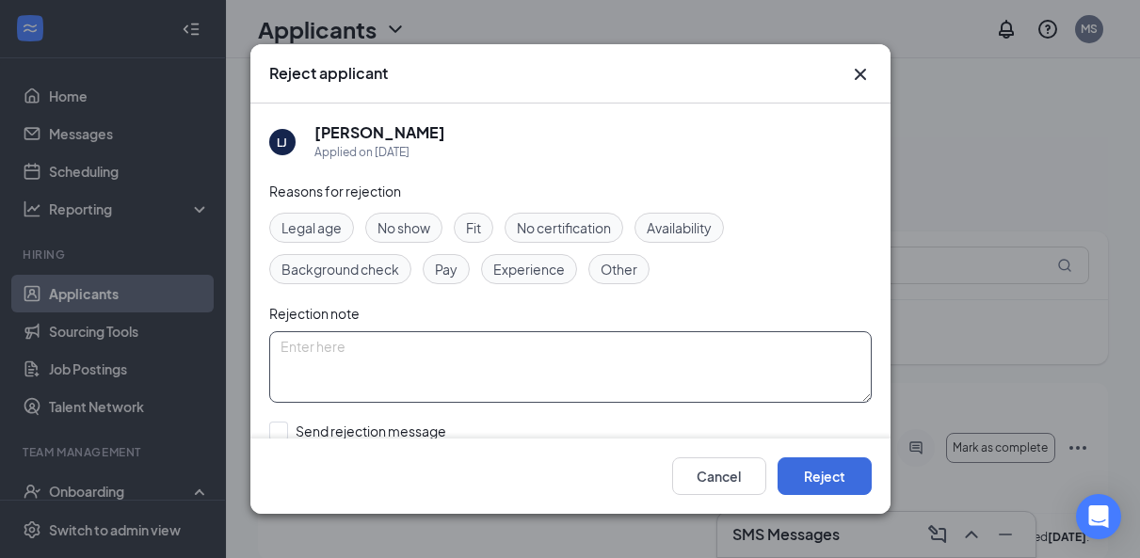
click at [403, 373] on textarea at bounding box center [570, 367] width 603 height 72
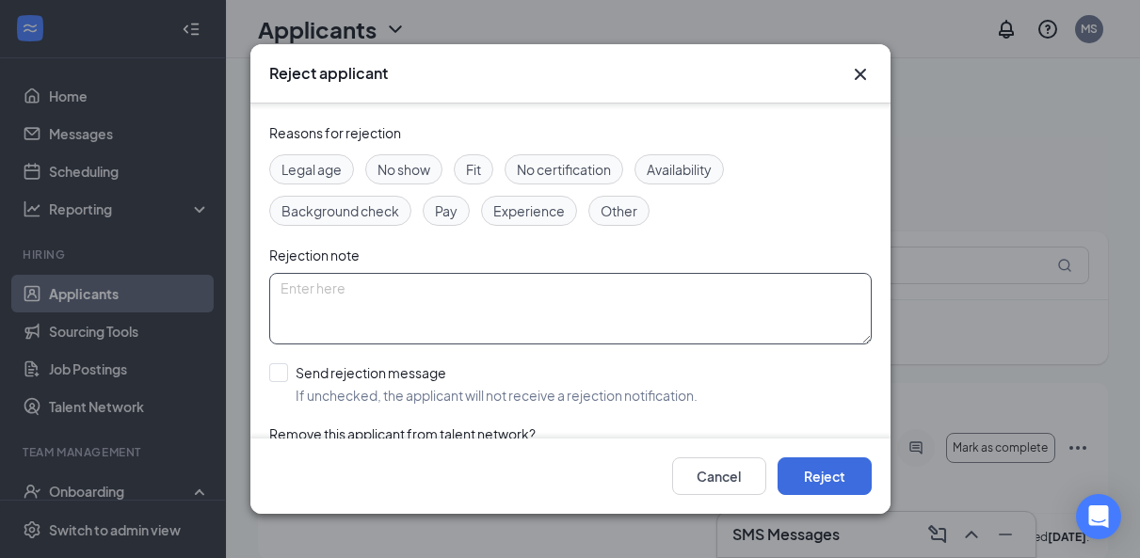
scroll to position [59, 0]
click at [388, 370] on div "Send rejection message" at bounding box center [497, 372] width 402 height 19
click at [388, 370] on input "Send rejection message If unchecked, the applicant will not receive a rejection…" at bounding box center [483, 383] width 428 height 41
checkbox input "true"
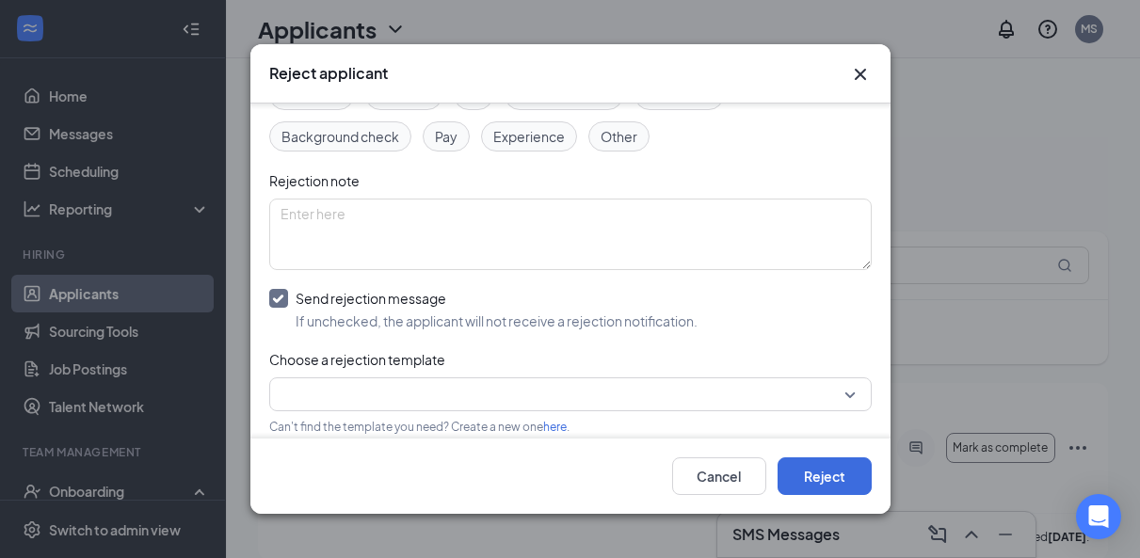
scroll to position [133, 0]
click at [386, 397] on input "search" at bounding box center [564, 395] width 567 height 32
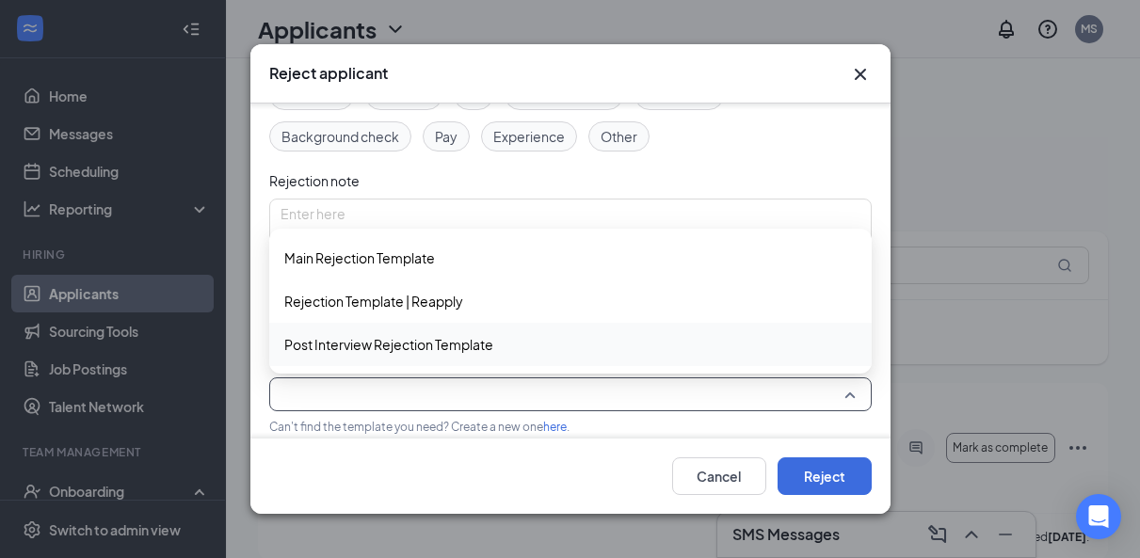
click at [383, 351] on span "Post Interview Rejection Template" at bounding box center [388, 344] width 209 height 21
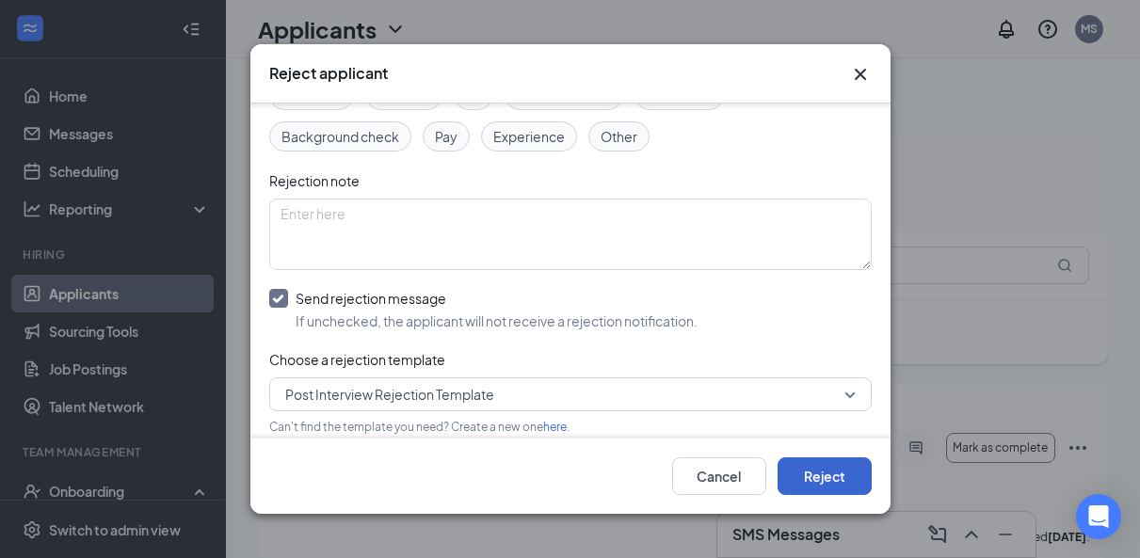
click at [823, 476] on button "Reject" at bounding box center [825, 477] width 94 height 38
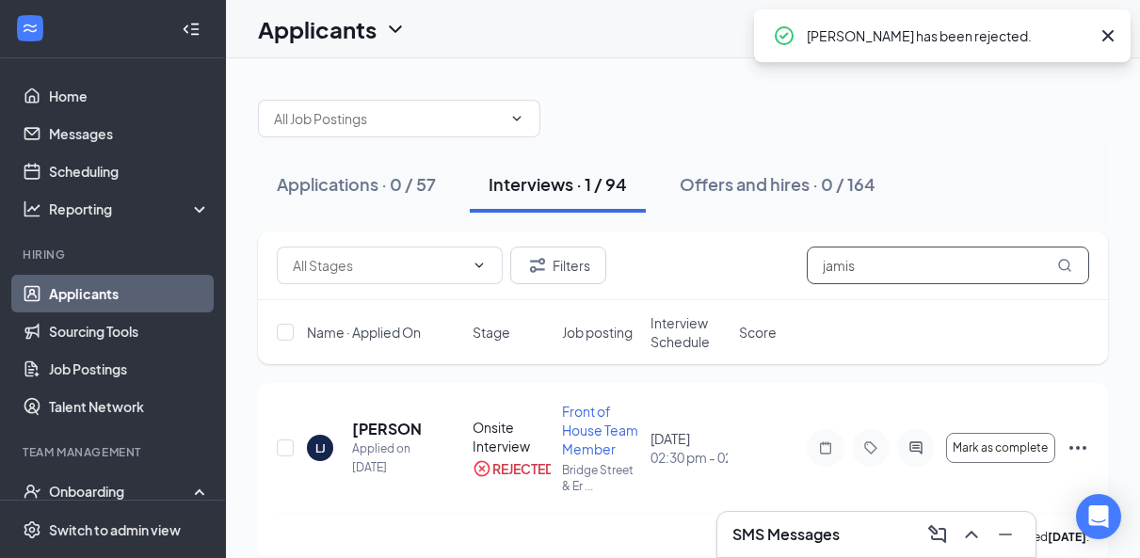
click at [869, 267] on input "jamis" at bounding box center [948, 266] width 282 height 38
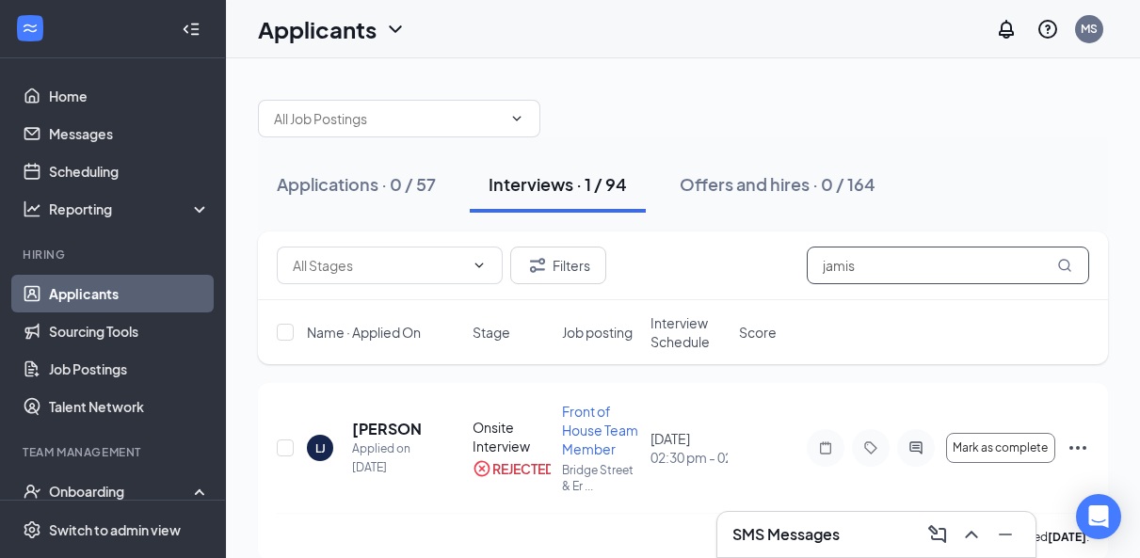
click at [869, 267] on input "jamis" at bounding box center [948, 266] width 282 height 38
type input "lamese"
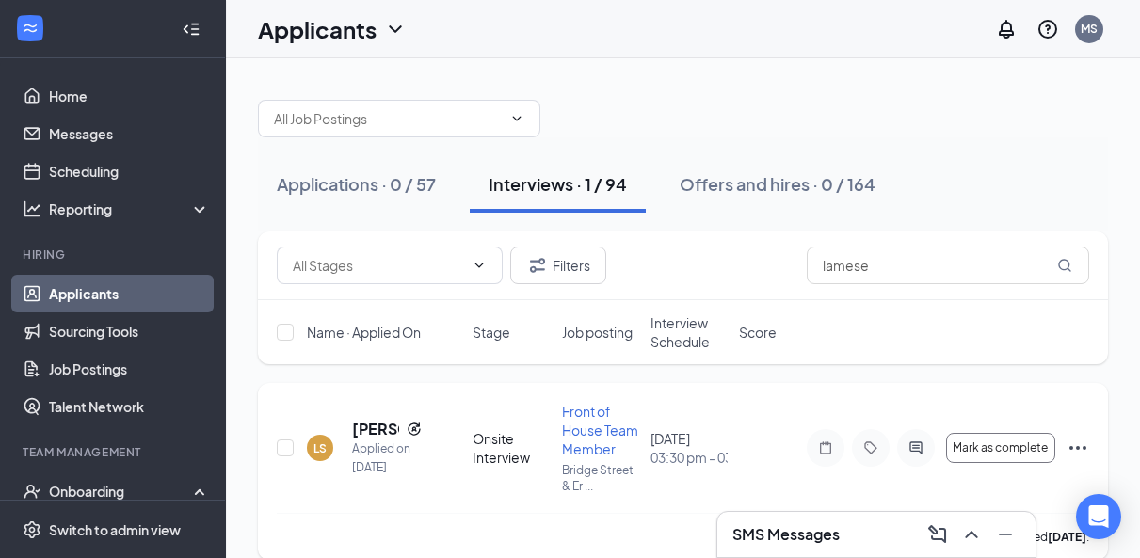
click at [1073, 440] on icon "Ellipses" at bounding box center [1078, 448] width 23 height 23
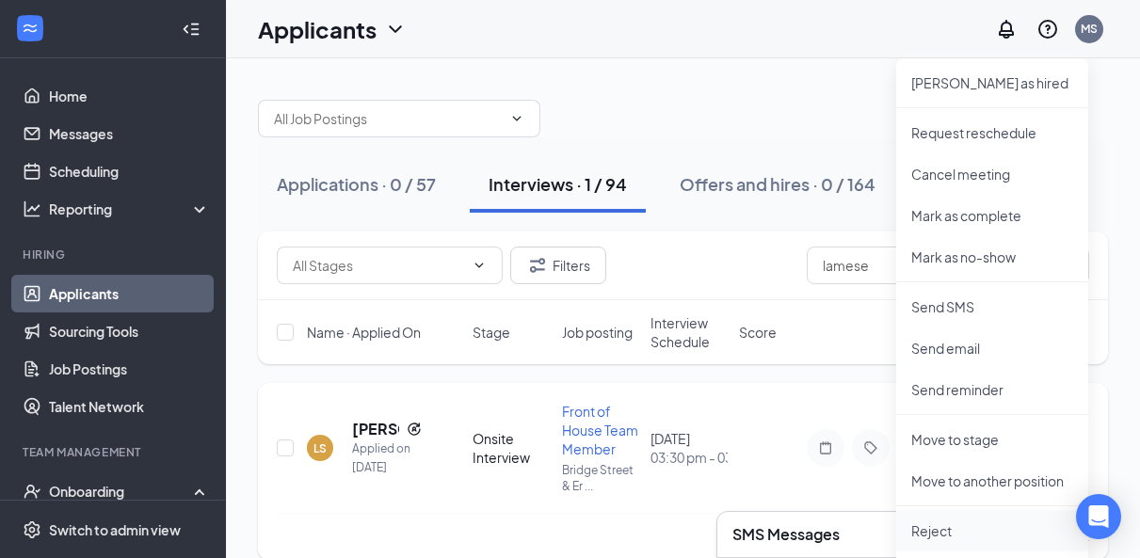
click at [947, 534] on p "Reject" at bounding box center [993, 531] width 162 height 19
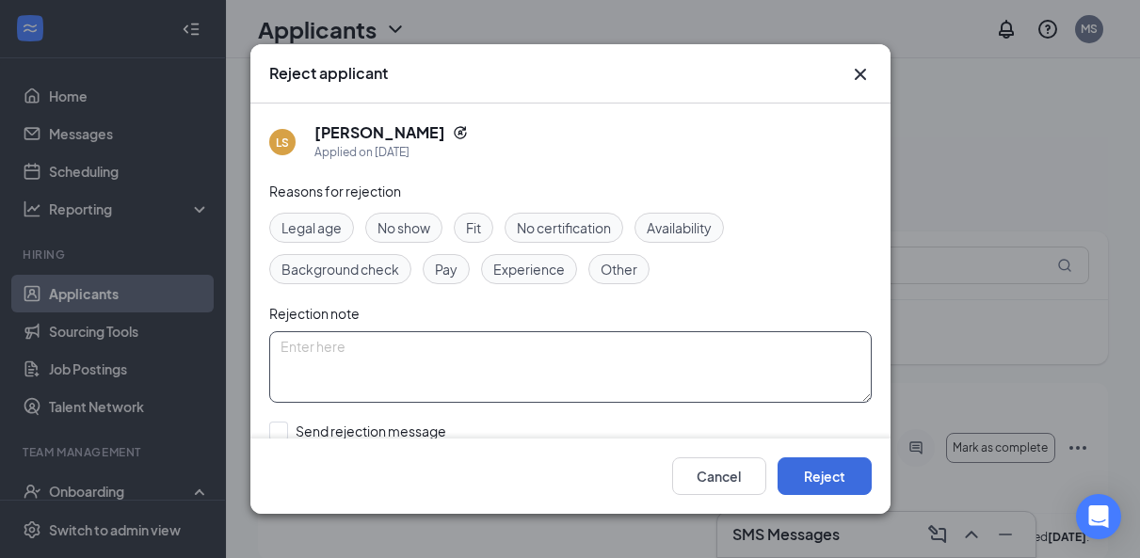
click at [394, 360] on textarea at bounding box center [570, 367] width 603 height 72
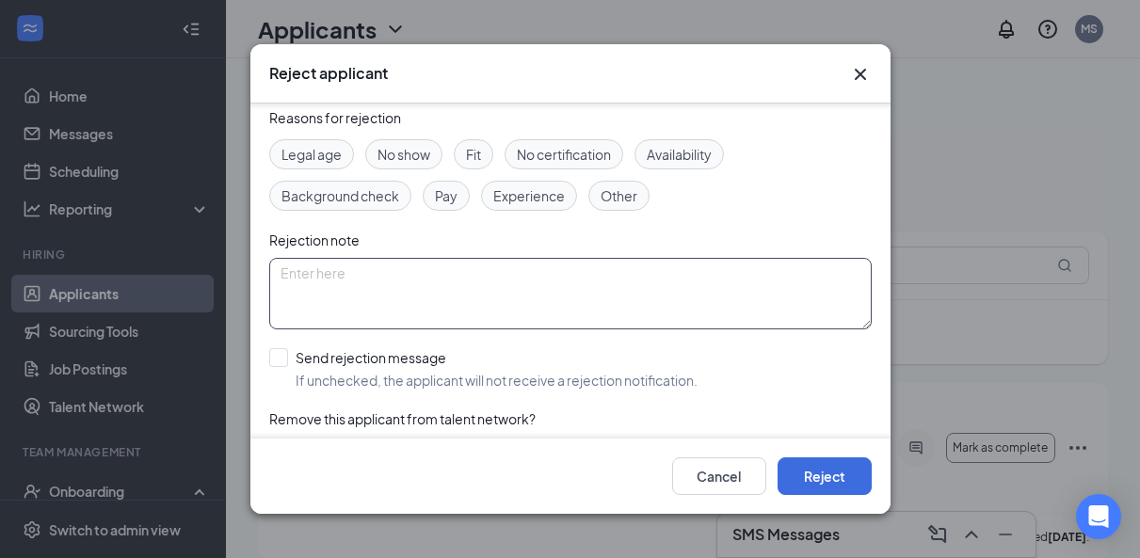
scroll to position [75, 0]
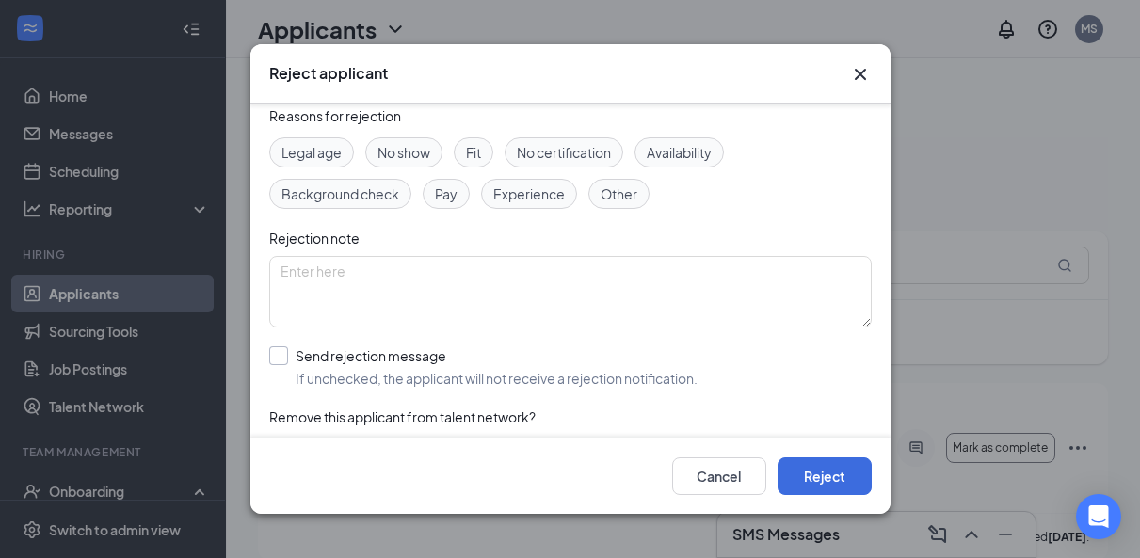
click at [363, 365] on div "Send rejection message" at bounding box center [497, 356] width 402 height 19
click at [363, 365] on input "Send rejection message If unchecked, the applicant will not receive a rejection…" at bounding box center [483, 367] width 428 height 41
checkbox input "true"
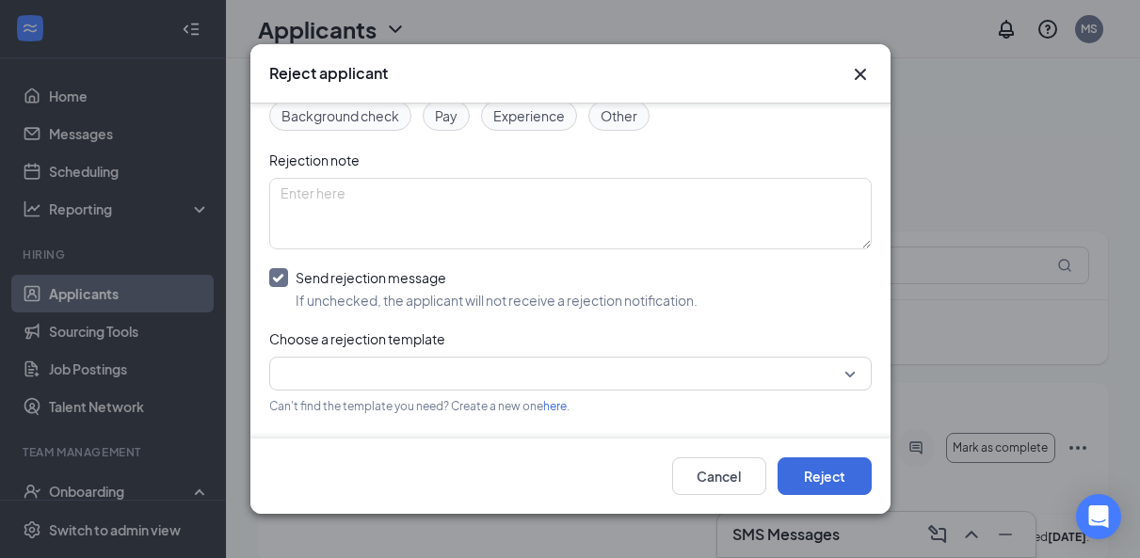
scroll to position [154, 0]
click at [363, 365] on input "search" at bounding box center [564, 373] width 567 height 32
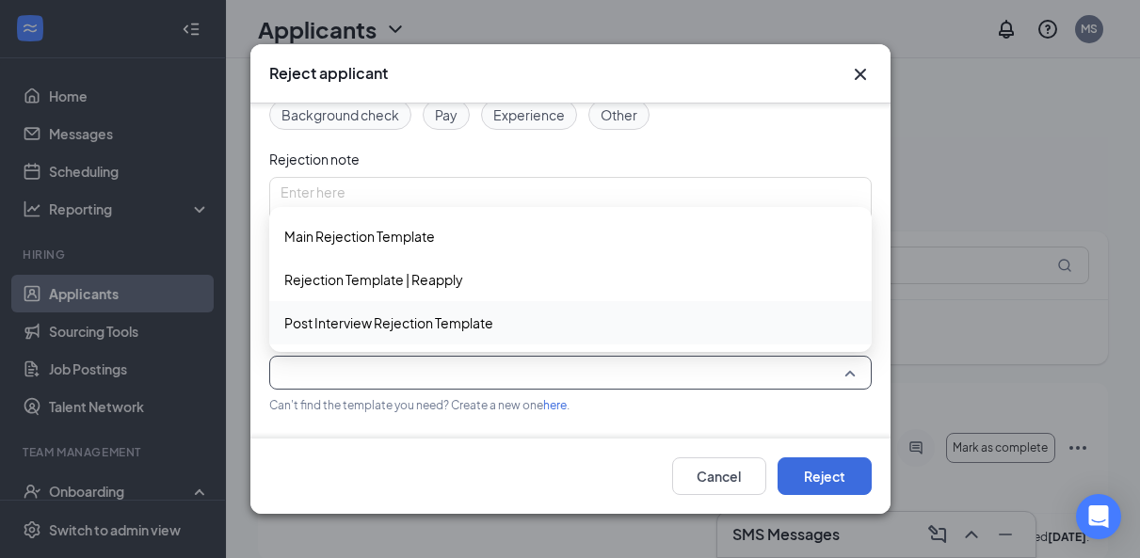
click at [370, 327] on span "Post Interview Rejection Template" at bounding box center [388, 323] width 209 height 21
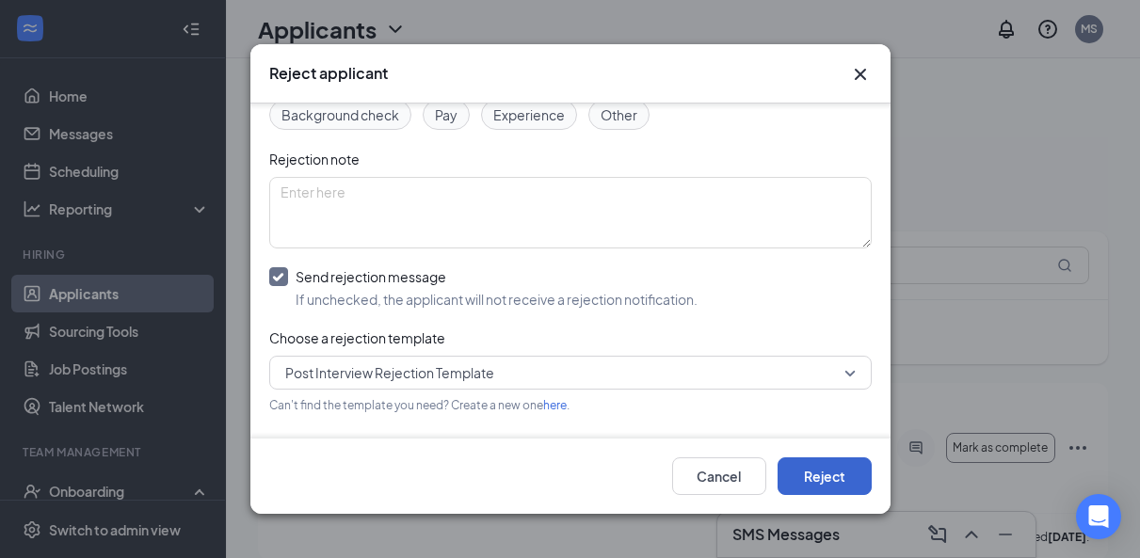
click at [832, 463] on button "Reject" at bounding box center [825, 477] width 94 height 38
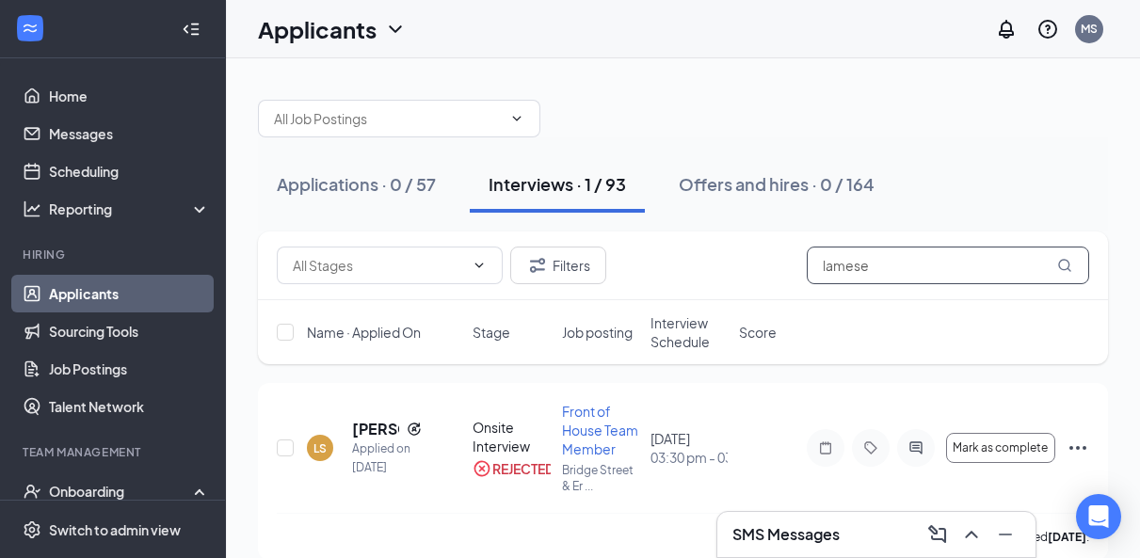
click at [863, 272] on input "lamese" at bounding box center [948, 266] width 282 height 38
type input "nero"
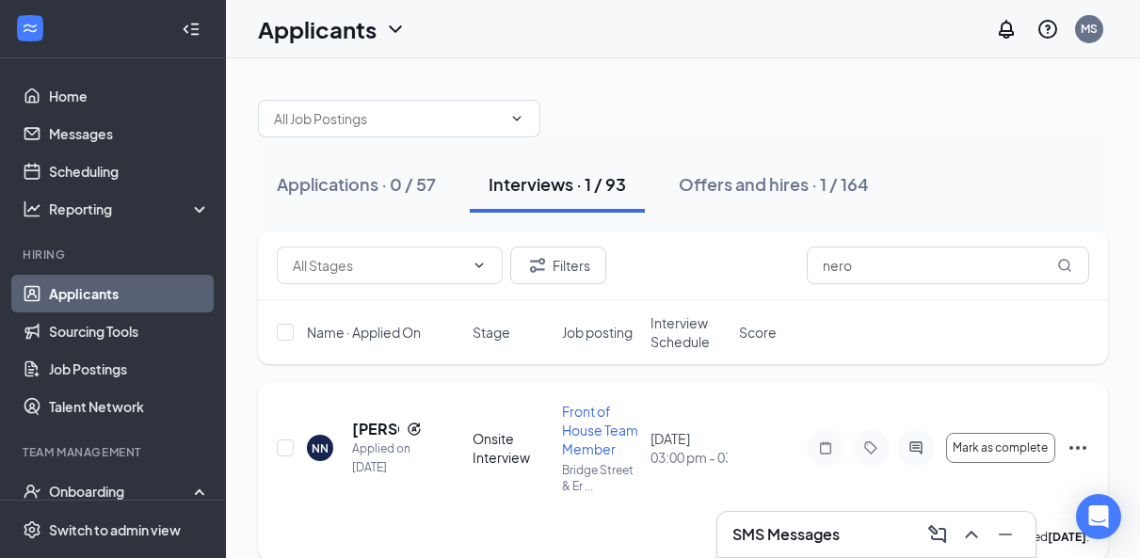
click at [1085, 448] on icon "Ellipses" at bounding box center [1078, 448] width 17 height 4
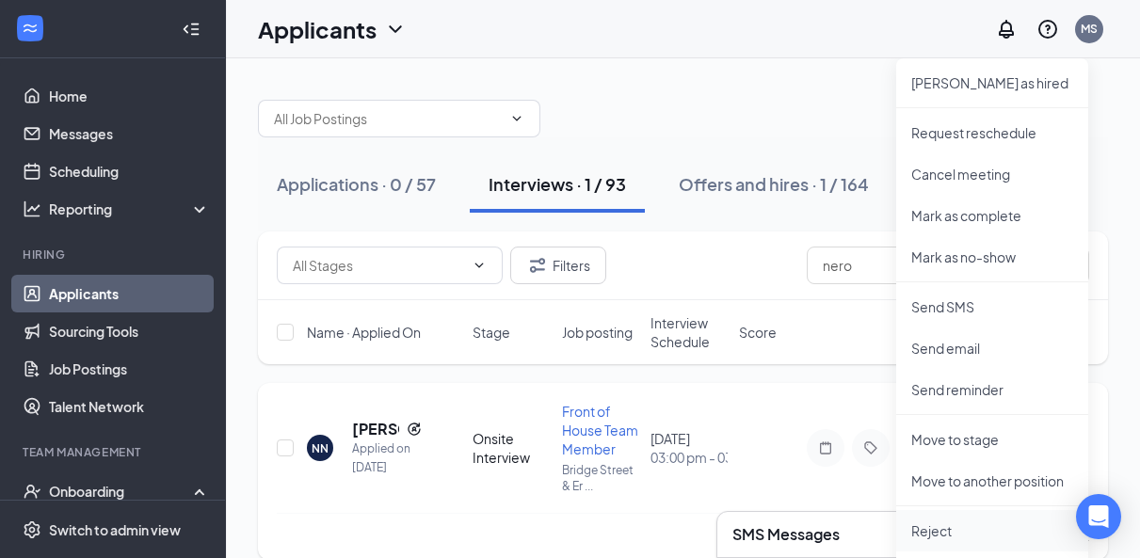
click at [929, 529] on p "Reject" at bounding box center [993, 531] width 162 height 19
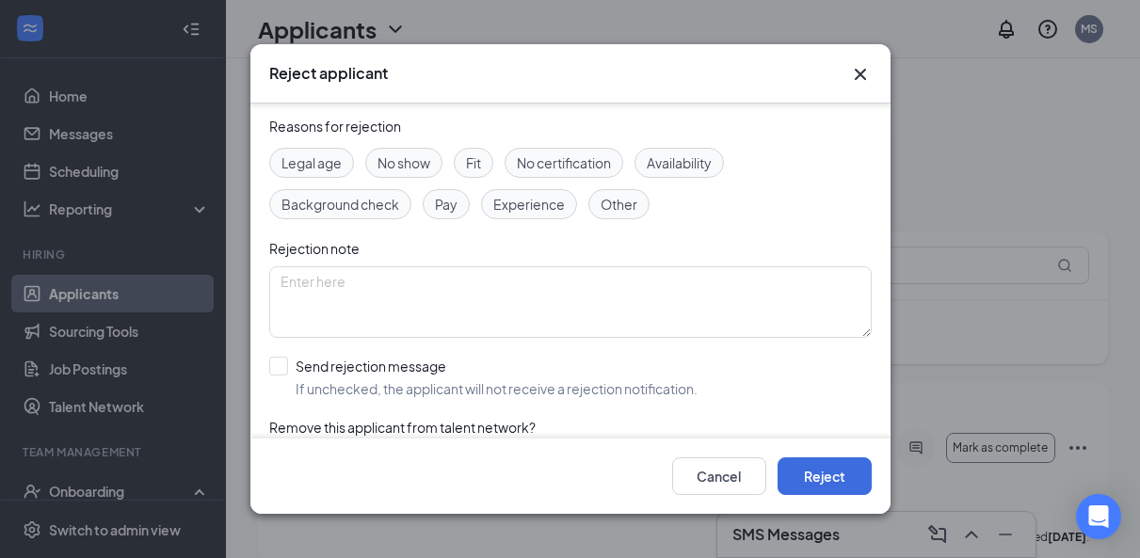
scroll to position [73, 0]
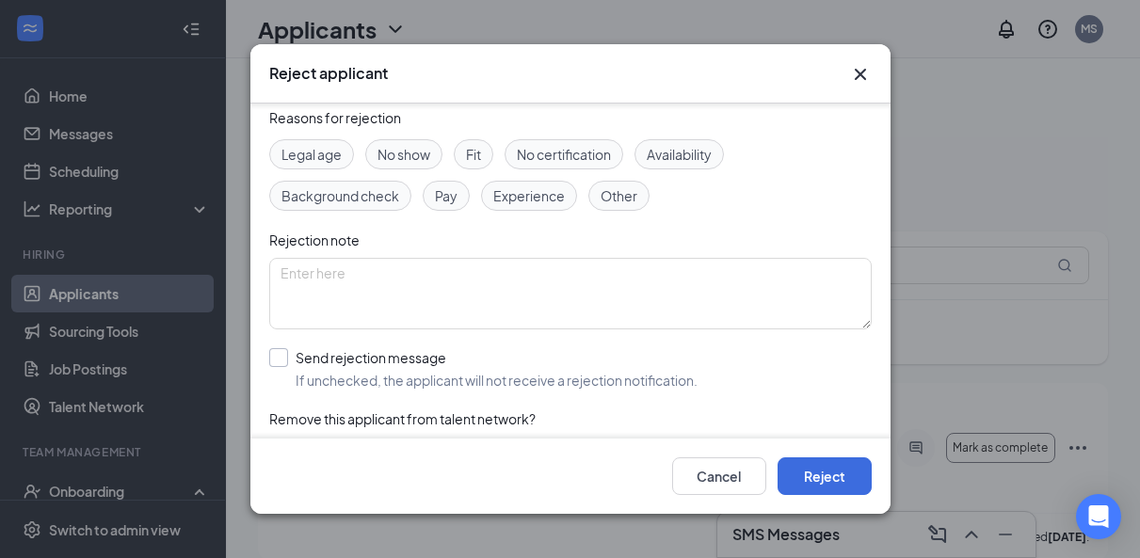
click at [433, 359] on div "Send rejection message" at bounding box center [497, 357] width 402 height 19
click at [433, 359] on input "Send rejection message If unchecked, the applicant will not receive a rejection…" at bounding box center [483, 368] width 428 height 41
checkbox input "true"
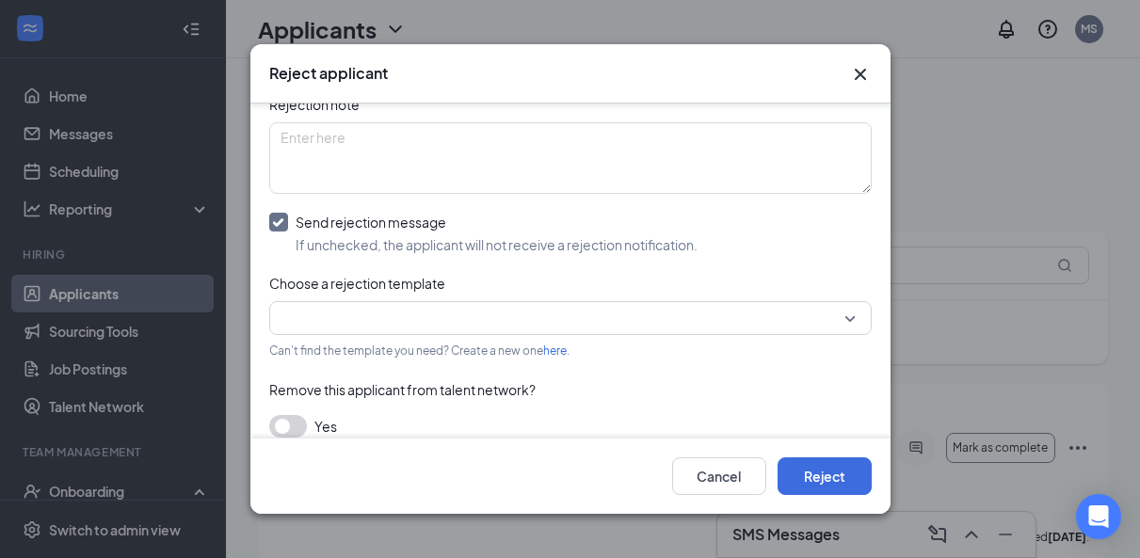
scroll to position [211, 0]
click at [424, 315] on input "search" at bounding box center [564, 316] width 567 height 32
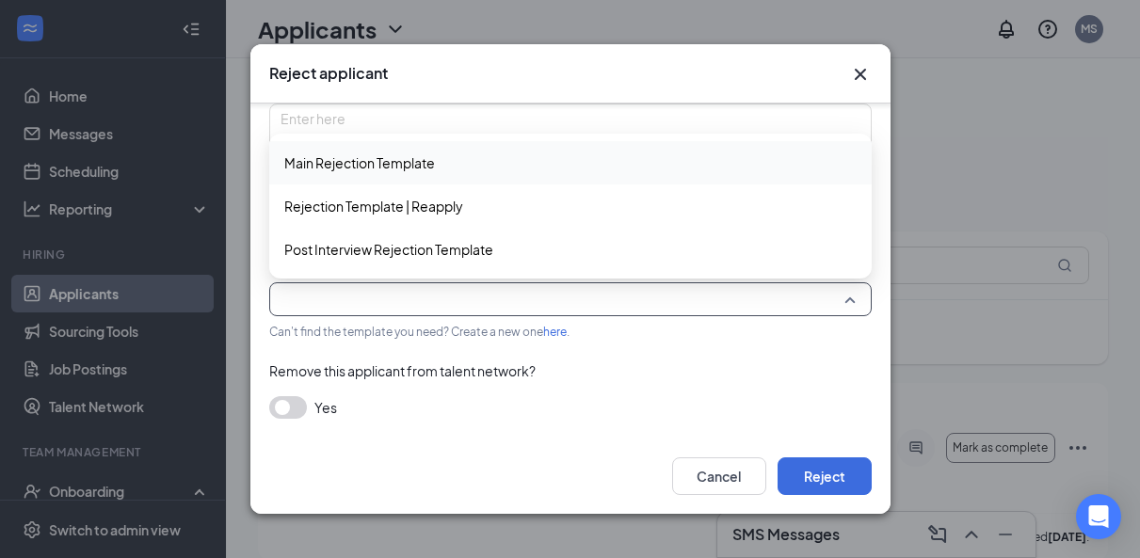
scroll to position [227, 0]
click at [404, 241] on span "Post Interview Rejection Template" at bounding box center [388, 250] width 209 height 21
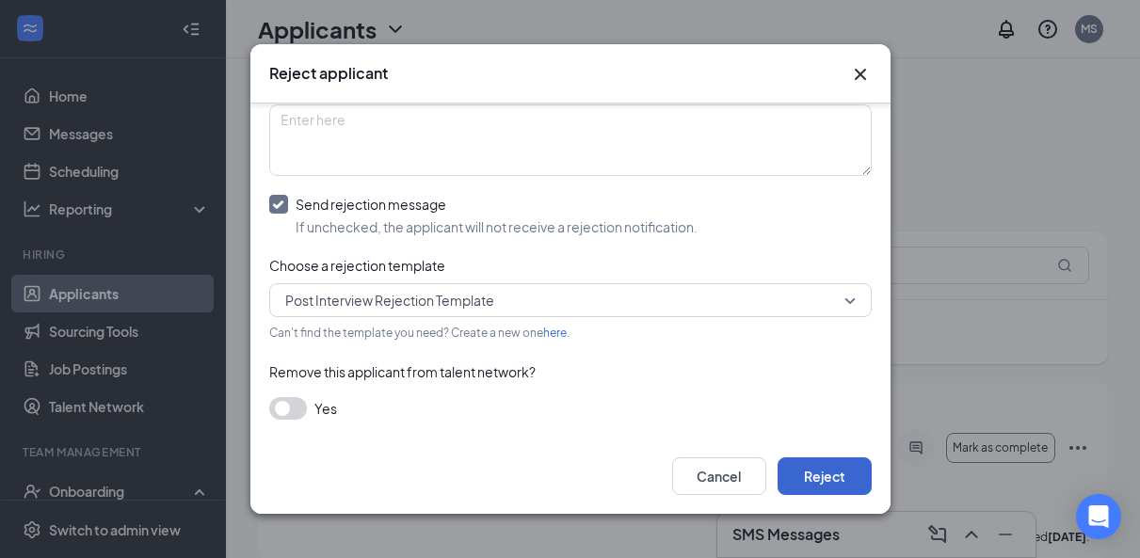
click at [814, 471] on button "Reject" at bounding box center [825, 477] width 94 height 38
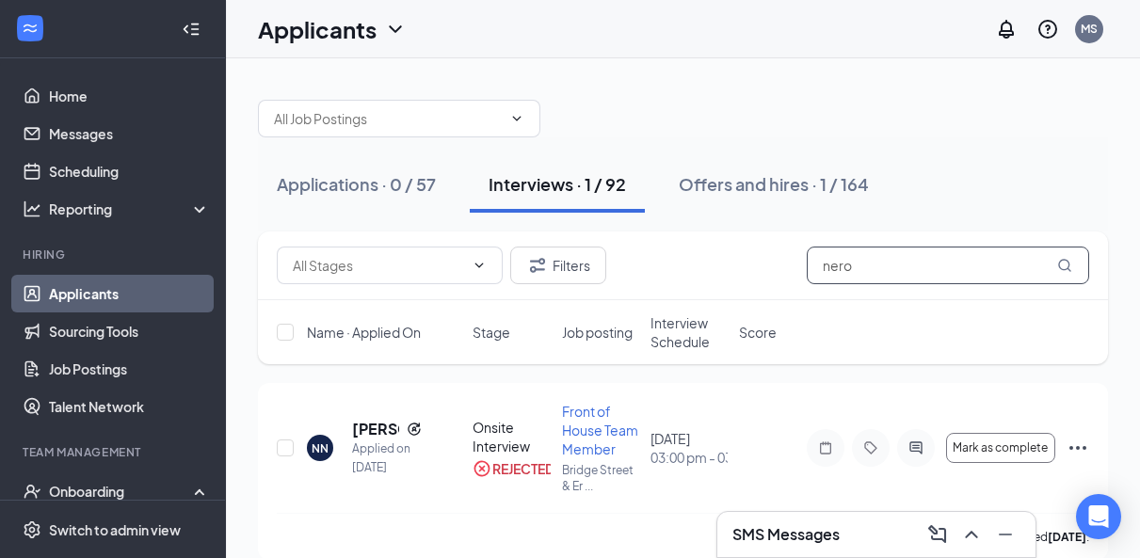
click at [897, 263] on input "nero" at bounding box center [948, 266] width 282 height 38
type input "[PERSON_NAME]"
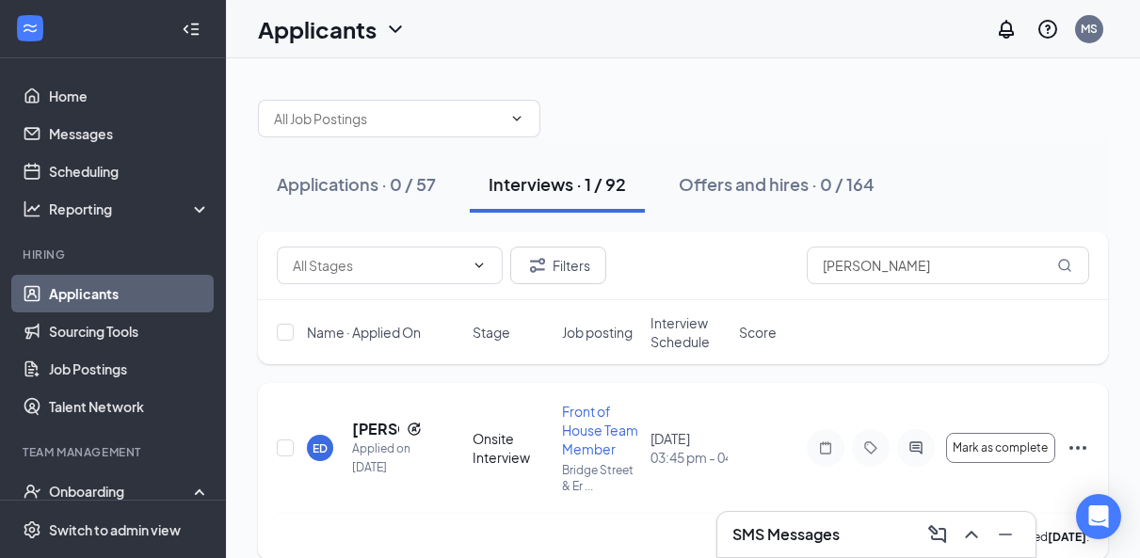
click at [1077, 445] on icon "Ellipses" at bounding box center [1078, 448] width 23 height 23
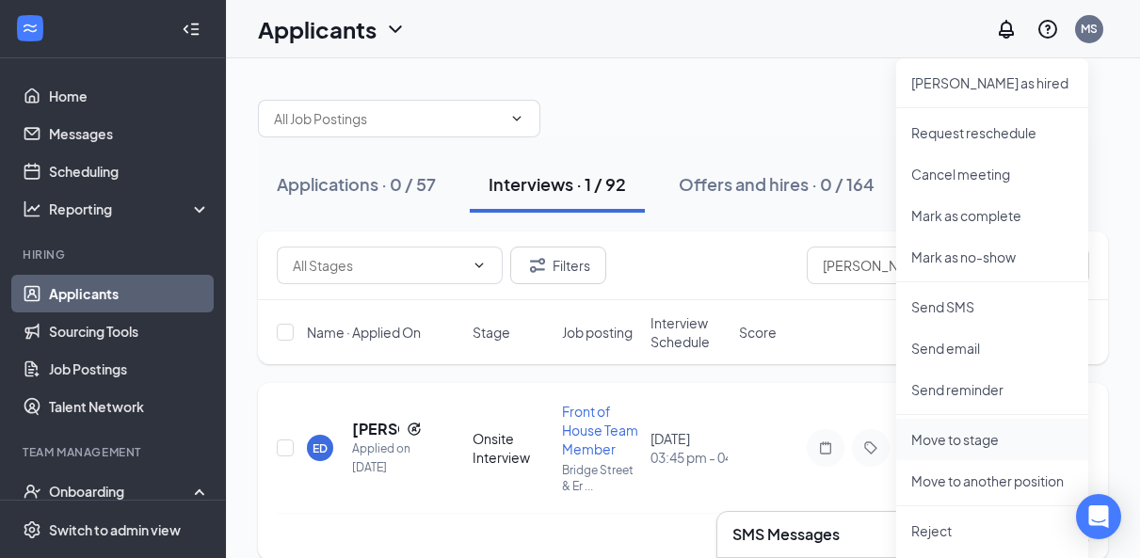
click at [953, 444] on p "Move to stage" at bounding box center [993, 439] width 162 height 19
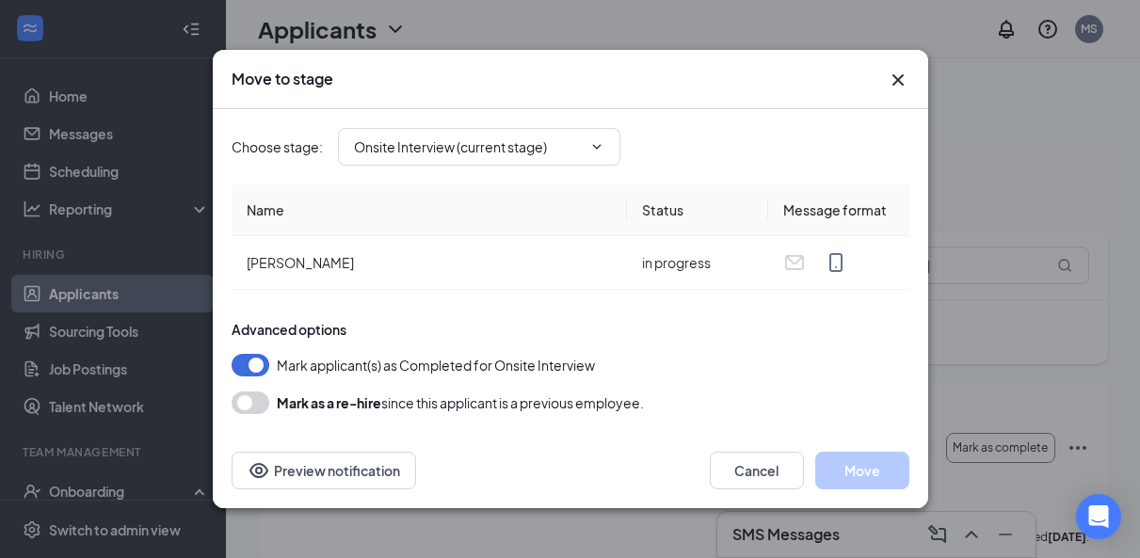
type input "Hiring Complete (next stage)"
click at [901, 84] on icon "Cross" at bounding box center [897, 79] width 11 height 11
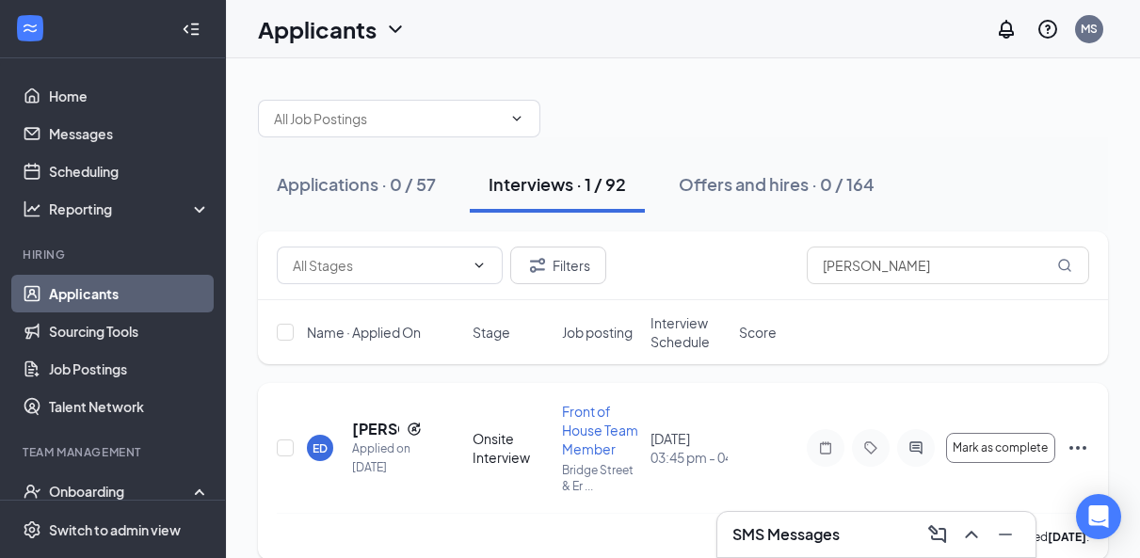
click at [1078, 444] on icon "Ellipses" at bounding box center [1078, 448] width 23 height 23
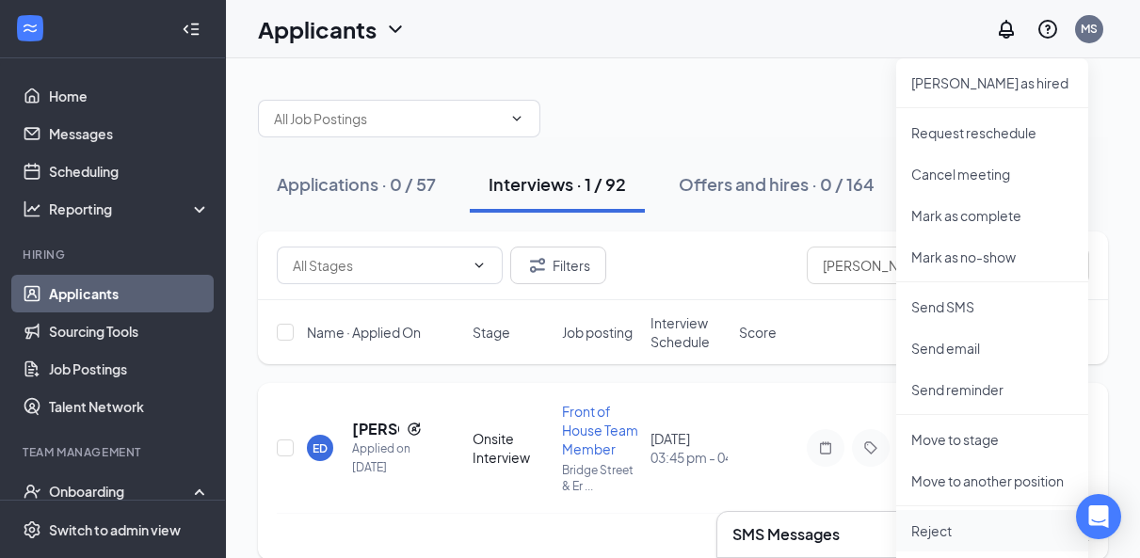
click at [950, 531] on p "Reject" at bounding box center [993, 531] width 162 height 19
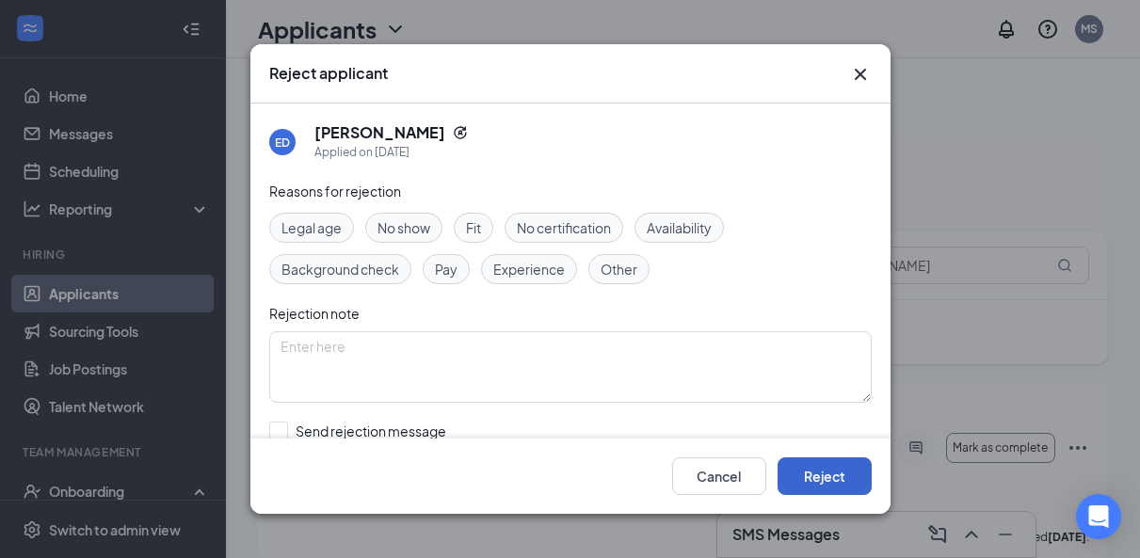
click at [845, 477] on button "Reject" at bounding box center [825, 477] width 94 height 38
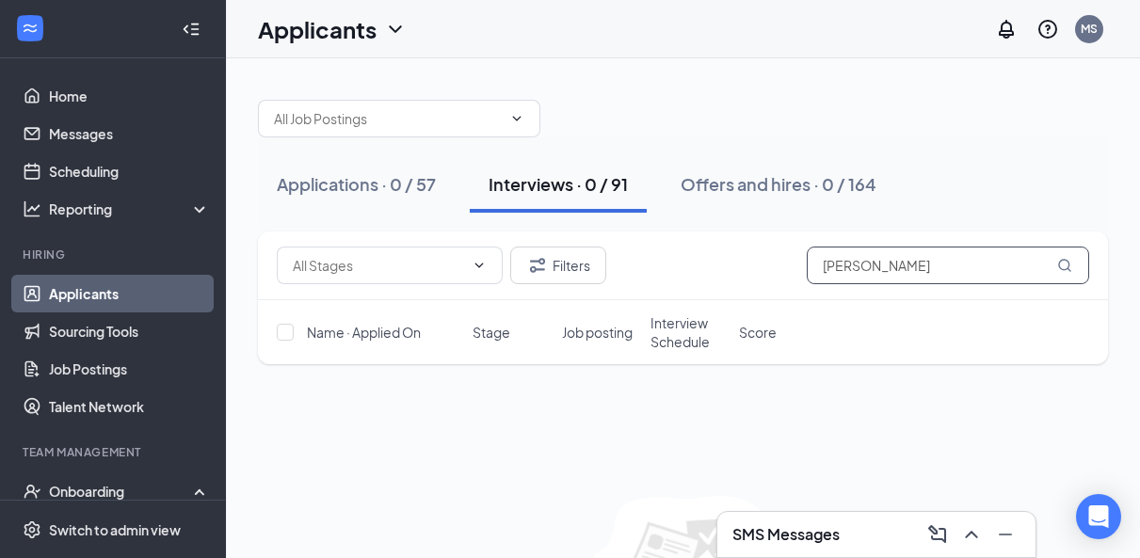
click at [855, 269] on input "[PERSON_NAME]" at bounding box center [948, 266] width 282 height 38
type input "cayla"
click at [378, 177] on div "Applications · 1 / 57" at bounding box center [353, 184] width 153 height 24
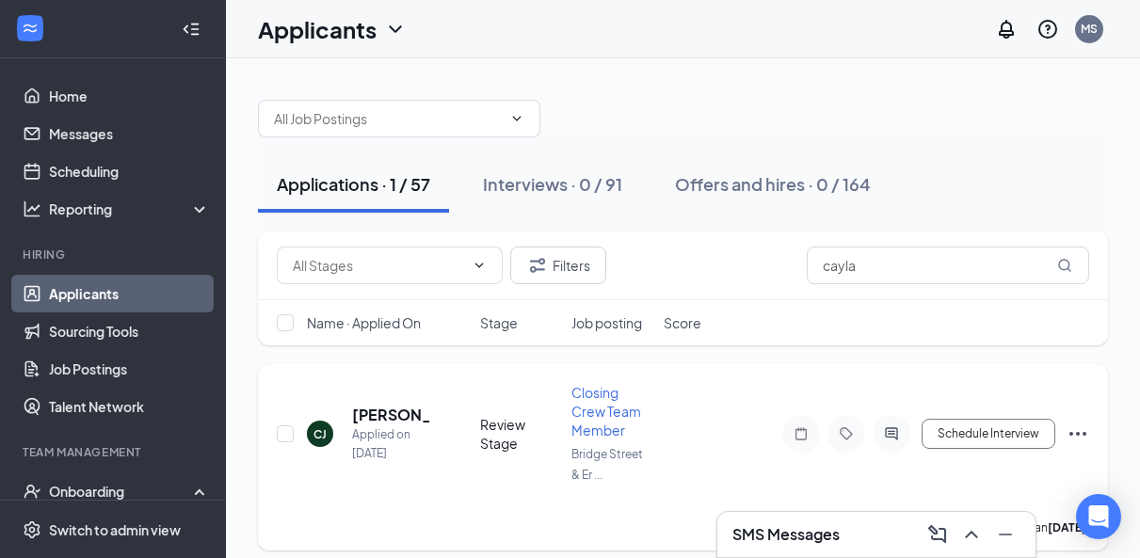
click at [1081, 432] on icon "Ellipses" at bounding box center [1078, 434] width 23 height 23
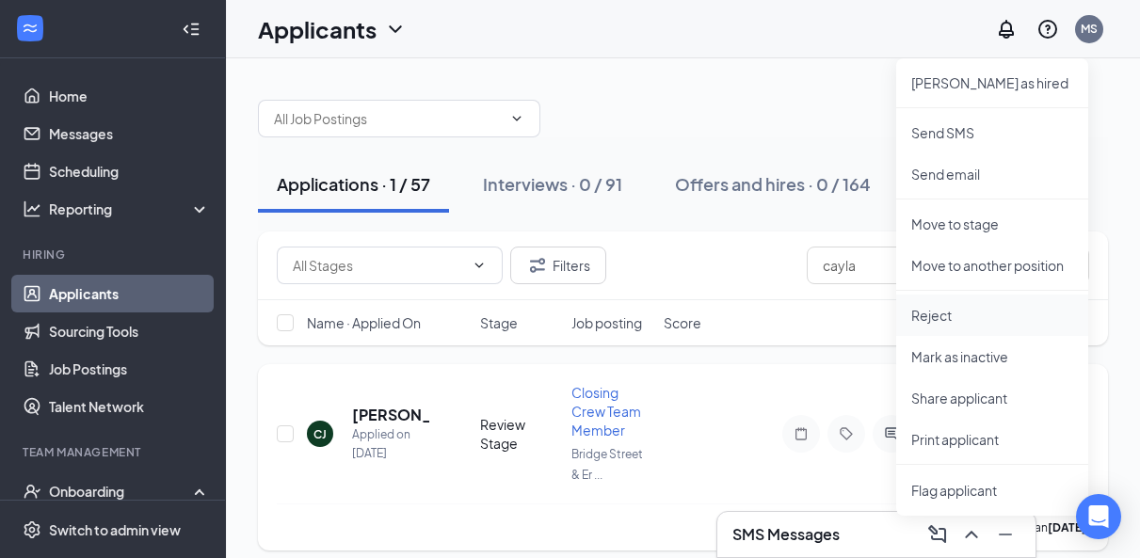
click at [980, 315] on p "Reject" at bounding box center [993, 315] width 162 height 19
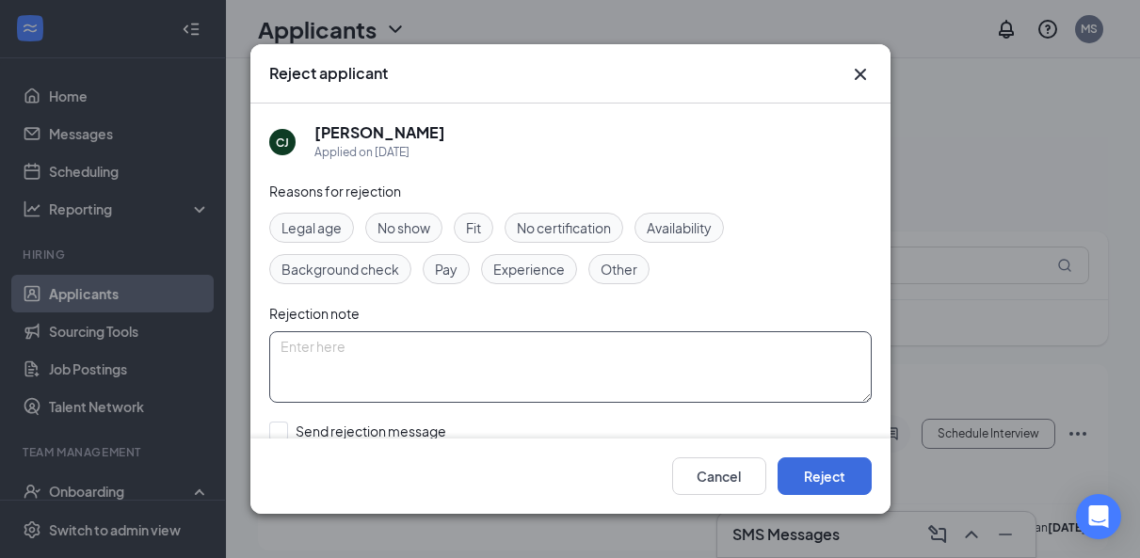
click at [440, 351] on textarea at bounding box center [570, 367] width 603 height 72
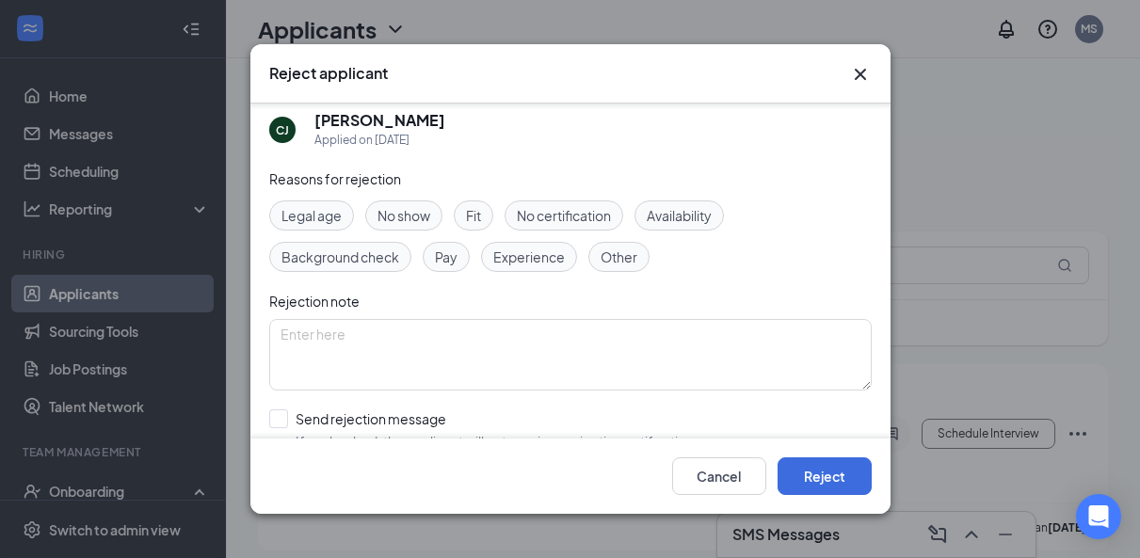
click at [395, 408] on div "Reasons for rejection Legal age No show Fit No certification Availability Backg…" at bounding box center [570, 358] width 603 height 379
click at [395, 419] on div "Send rejection message" at bounding box center [497, 419] width 402 height 19
click at [395, 419] on input "Send rejection message If unchecked, the applicant will not receive a rejection…" at bounding box center [483, 430] width 428 height 41
checkbox input "true"
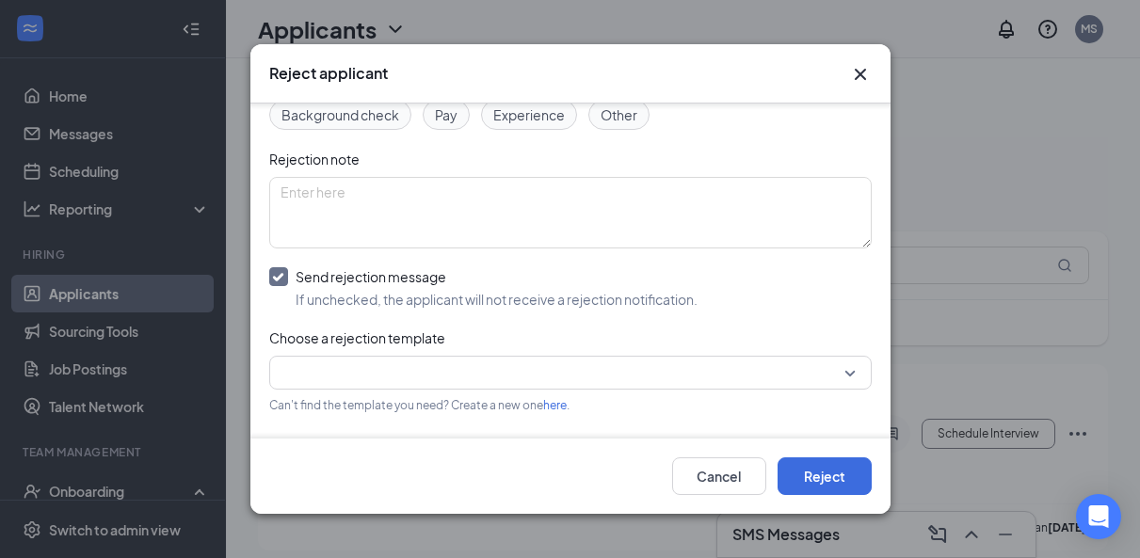
scroll to position [155, 0]
click at [385, 386] on input "search" at bounding box center [564, 372] width 567 height 32
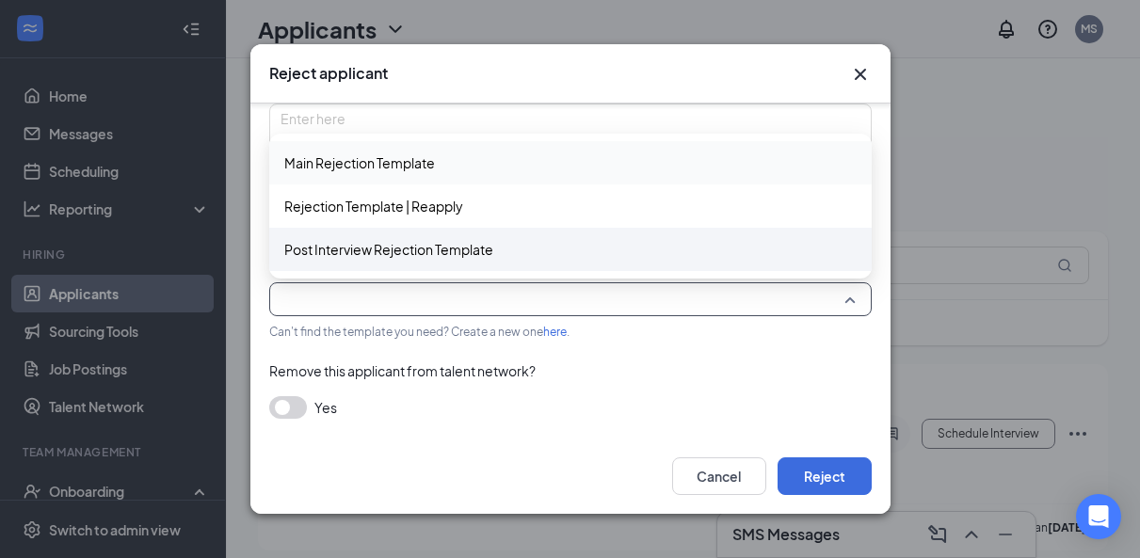
scroll to position [227, 0]
click at [382, 264] on div "Post Interview Rejection Template" at bounding box center [570, 250] width 603 height 43
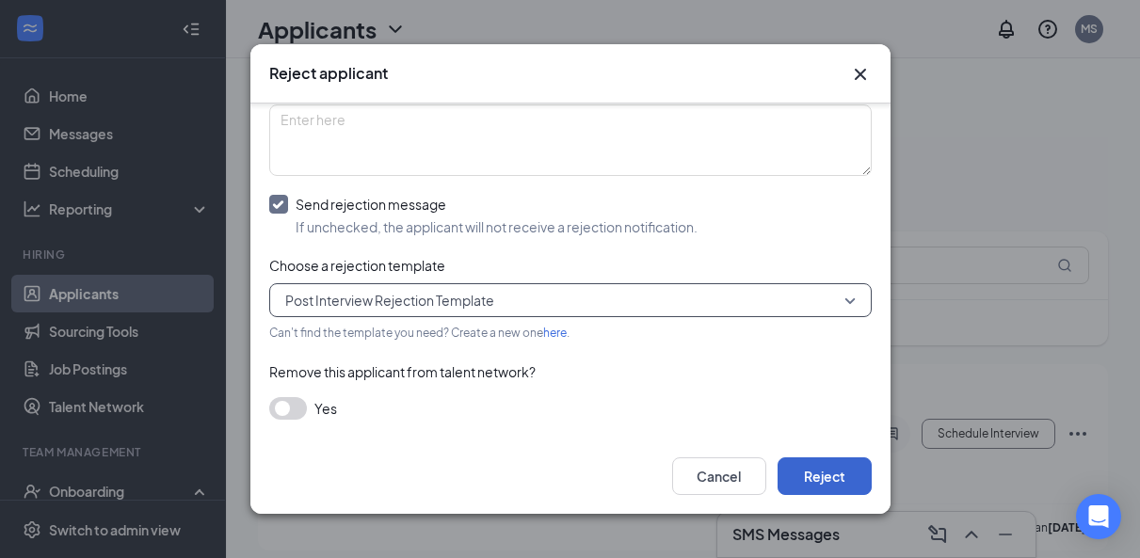
click at [814, 481] on button "Reject" at bounding box center [825, 477] width 94 height 38
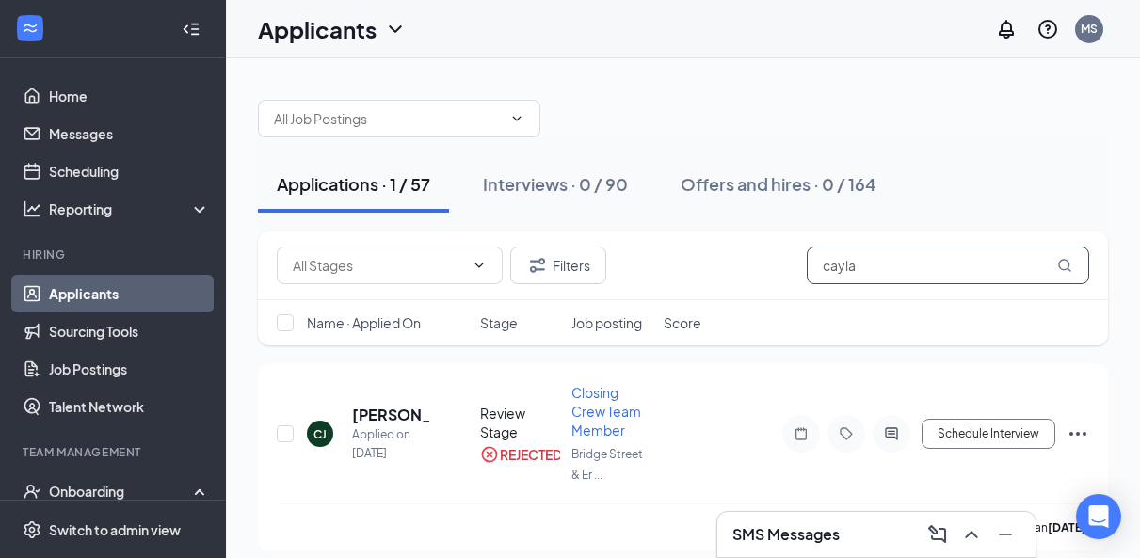
click at [946, 266] on input "cayla" at bounding box center [948, 266] width 282 height 38
type input "young"
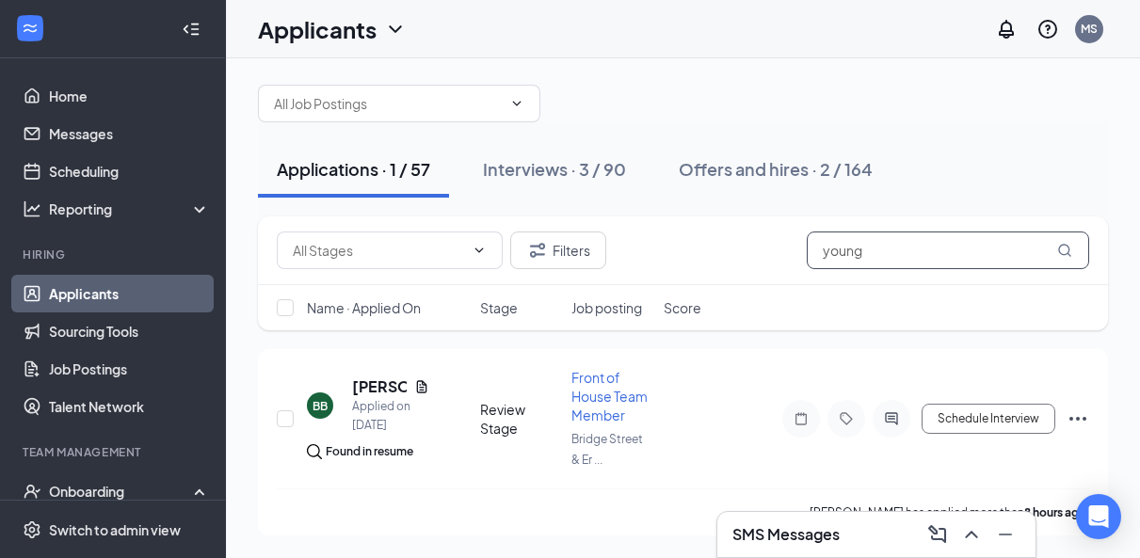
scroll to position [15, 0]
click at [558, 162] on div "Interviews · 3 / 90" at bounding box center [554, 169] width 143 height 24
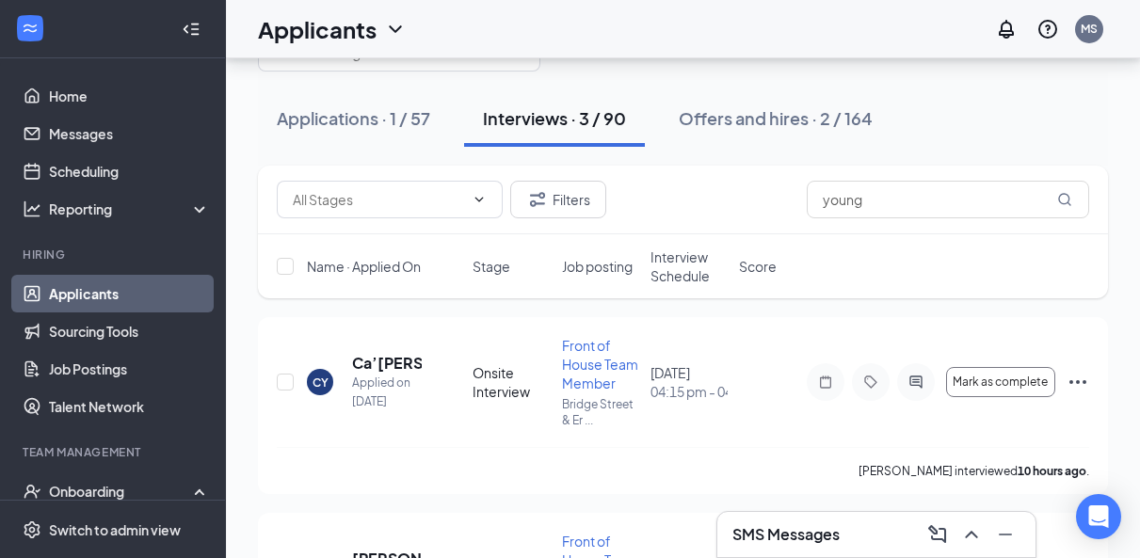
scroll to position [85, 0]
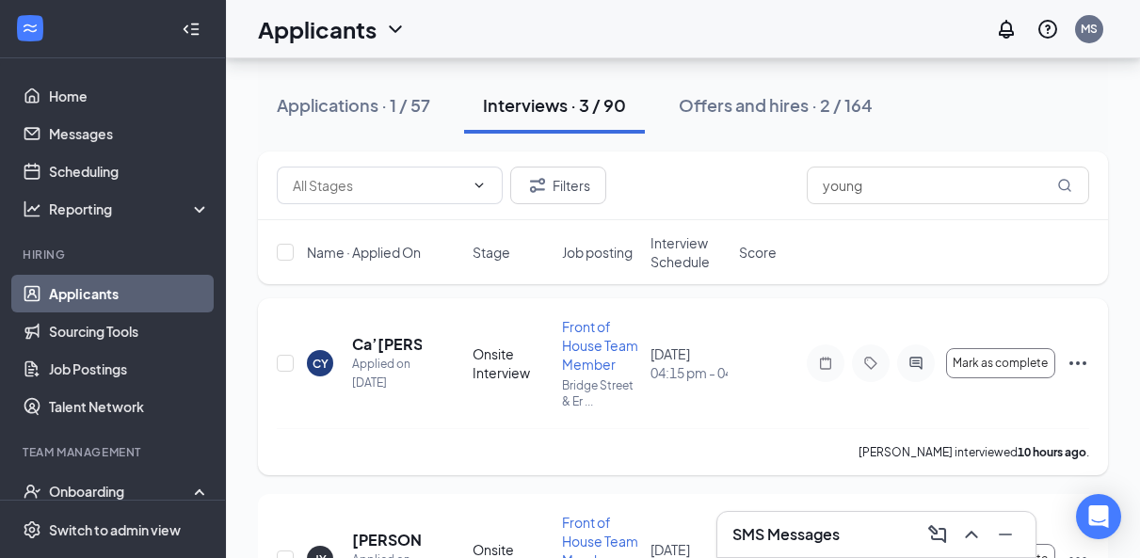
click at [1087, 365] on icon "Ellipses" at bounding box center [1078, 363] width 23 height 23
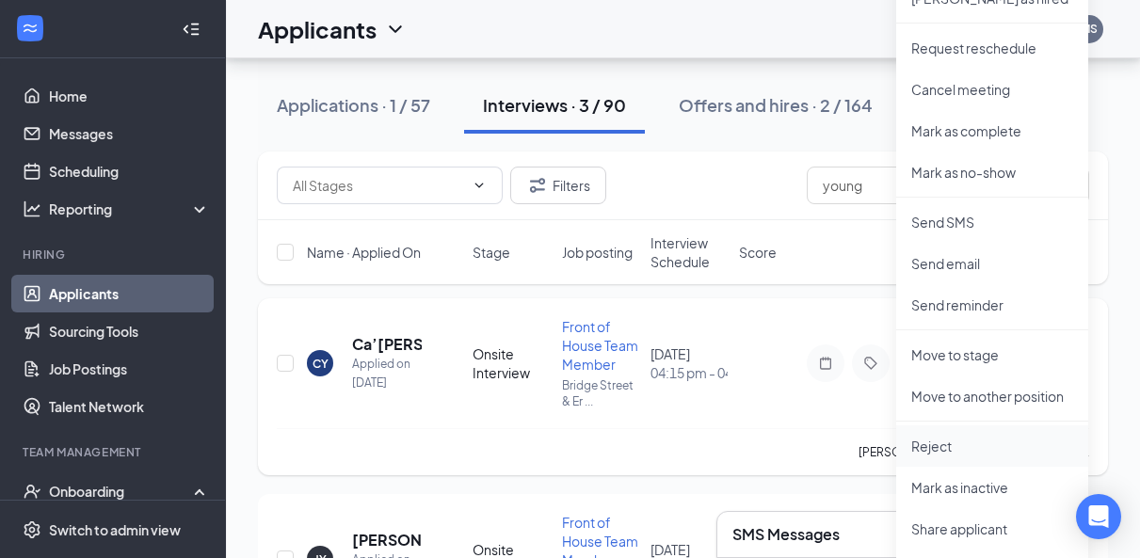
click at [937, 438] on p "Reject" at bounding box center [993, 446] width 162 height 19
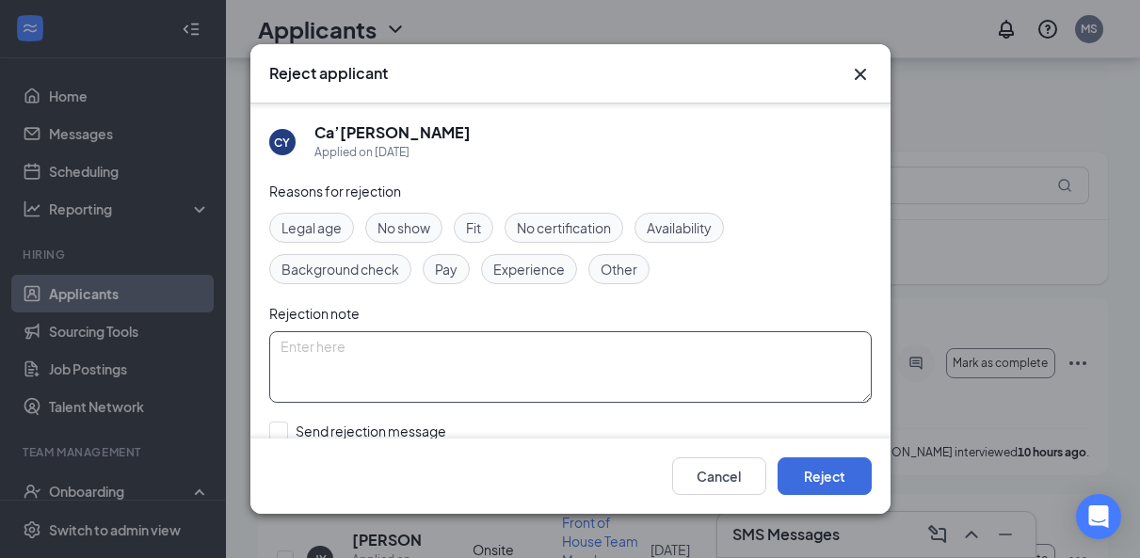
scroll to position [49, 0]
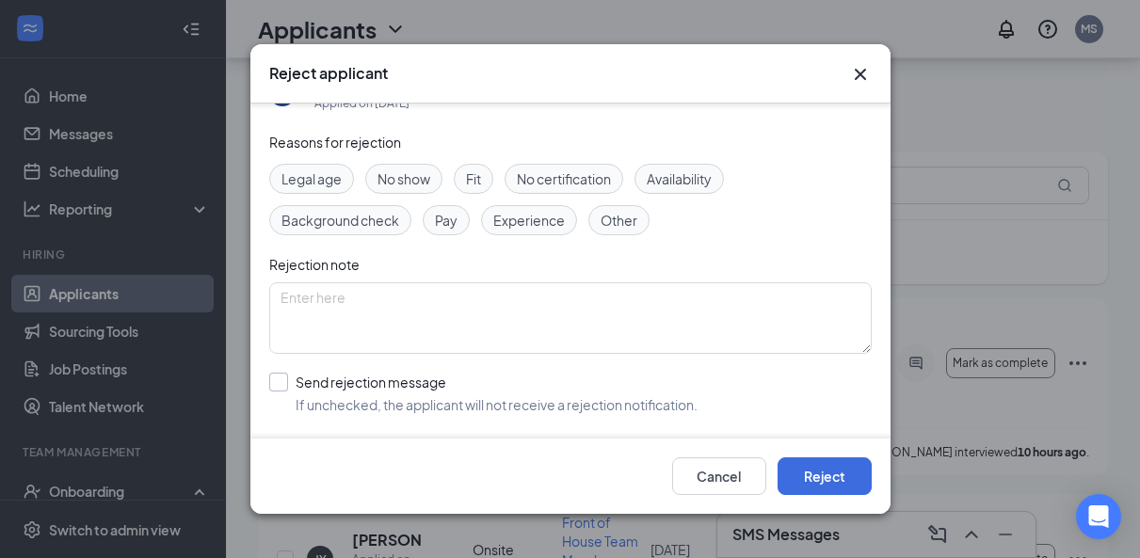
click at [339, 384] on div "Send rejection message" at bounding box center [497, 382] width 402 height 19
click at [339, 384] on input "Send rejection message If unchecked, the applicant will not receive a rejection…" at bounding box center [483, 393] width 428 height 41
click at [427, 398] on span "If unchecked, the applicant will not receive a rejection notification." at bounding box center [497, 404] width 402 height 19
click at [427, 398] on input "Send rejection message If unchecked, the applicant will not receive a rejection…" at bounding box center [483, 393] width 428 height 41
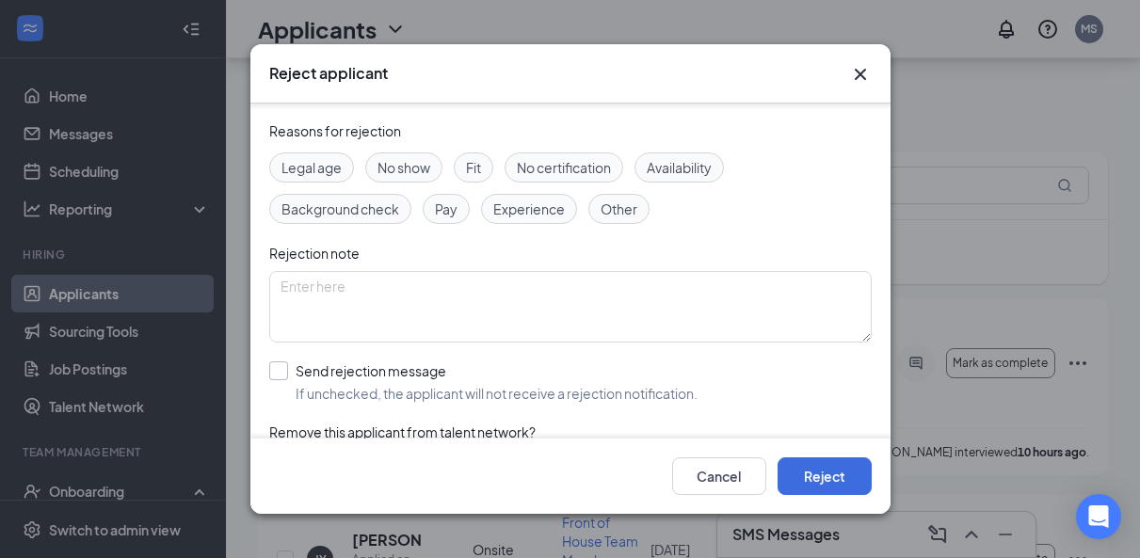
click at [415, 378] on div "Send rejection message" at bounding box center [497, 371] width 402 height 19
click at [415, 378] on input "Send rejection message If unchecked, the applicant will not receive a rejection…" at bounding box center [483, 382] width 428 height 41
checkbox input "true"
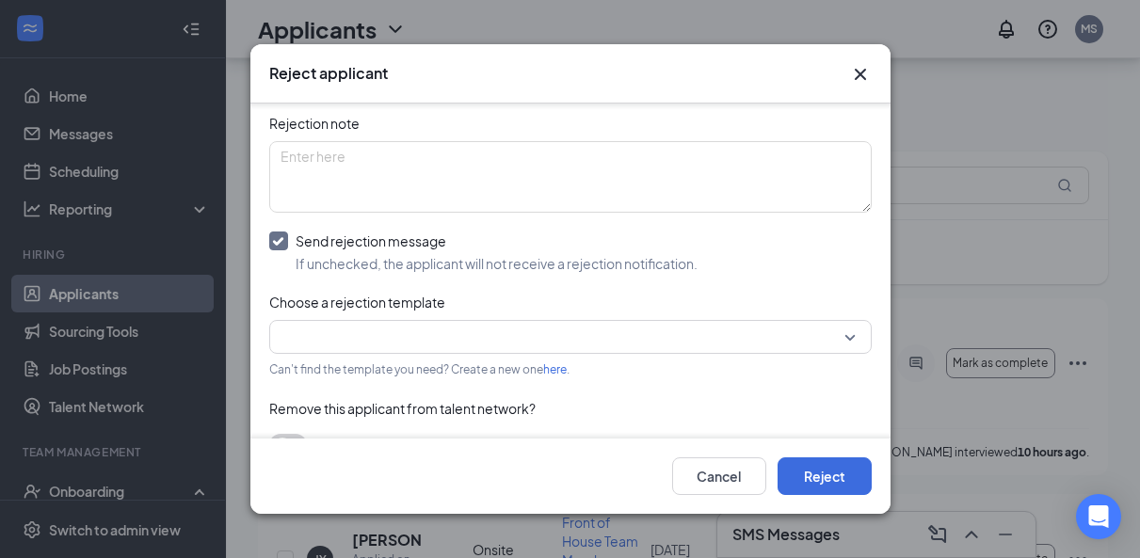
scroll to position [193, 0]
click at [495, 337] on input "search" at bounding box center [564, 334] width 567 height 32
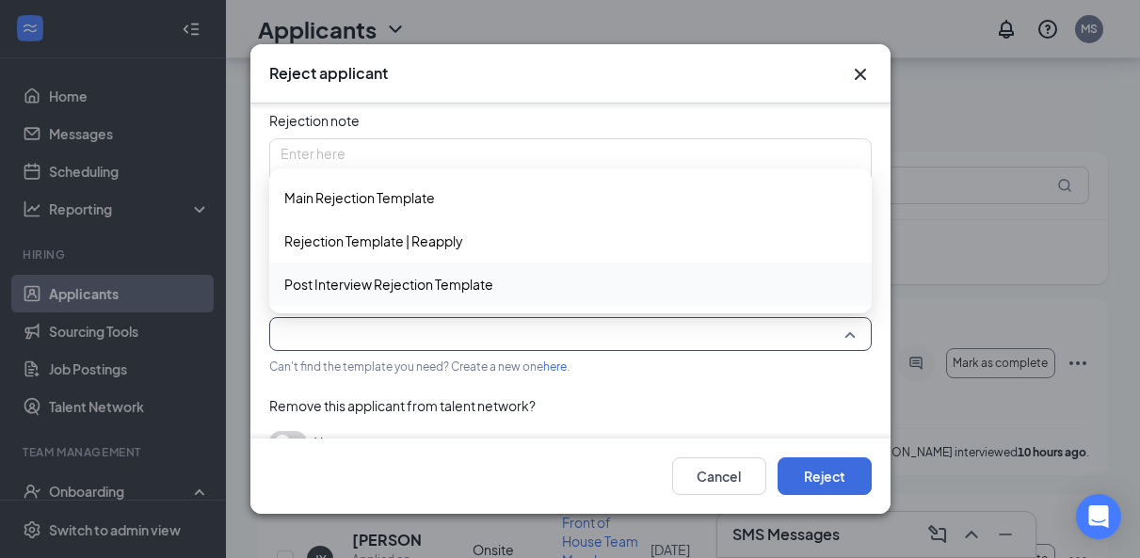
click at [462, 298] on div "Post Interview Rejection Template" at bounding box center [570, 284] width 603 height 43
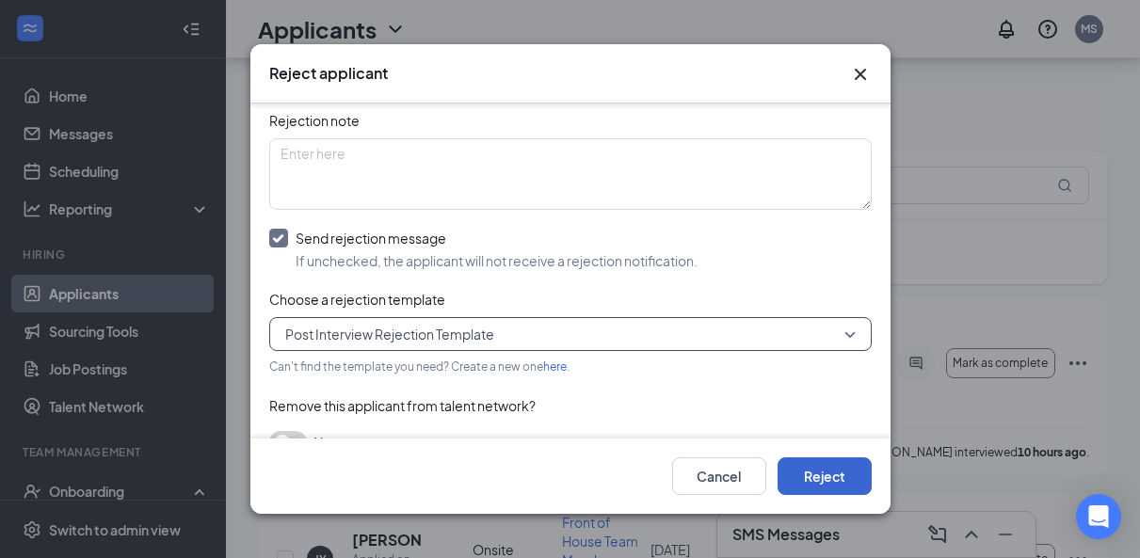
click at [818, 464] on button "Reject" at bounding box center [825, 477] width 94 height 38
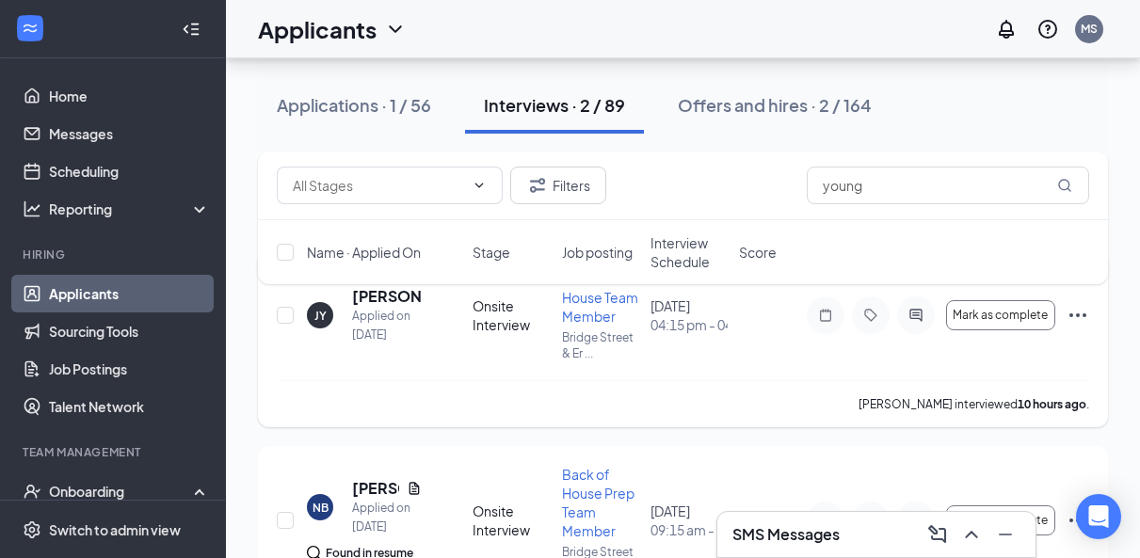
scroll to position [134, 0]
click at [1073, 314] on icon "Ellipses" at bounding box center [1078, 315] width 17 height 4
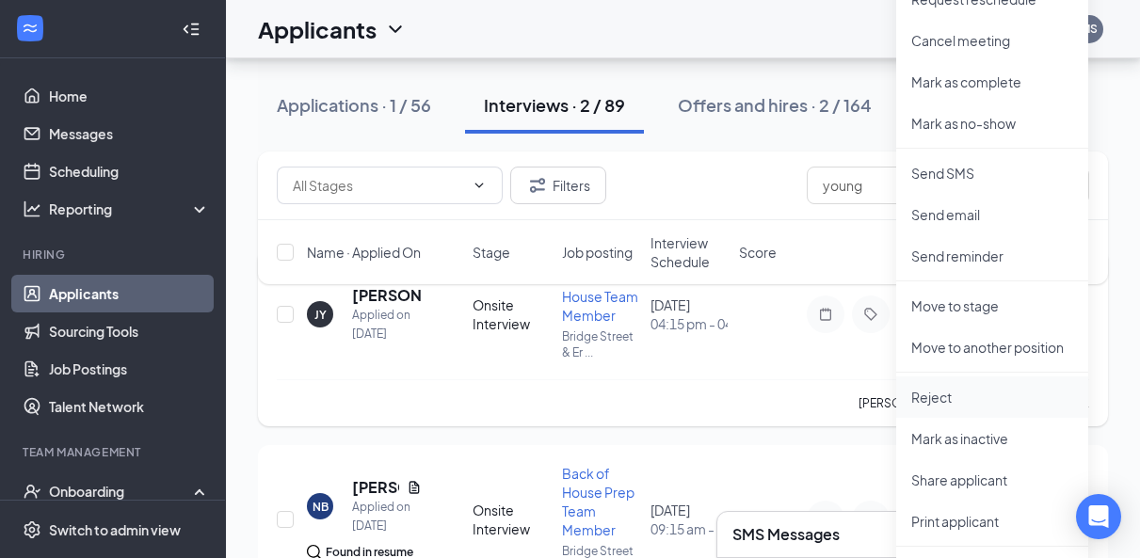
click at [943, 403] on p "Reject" at bounding box center [993, 397] width 162 height 19
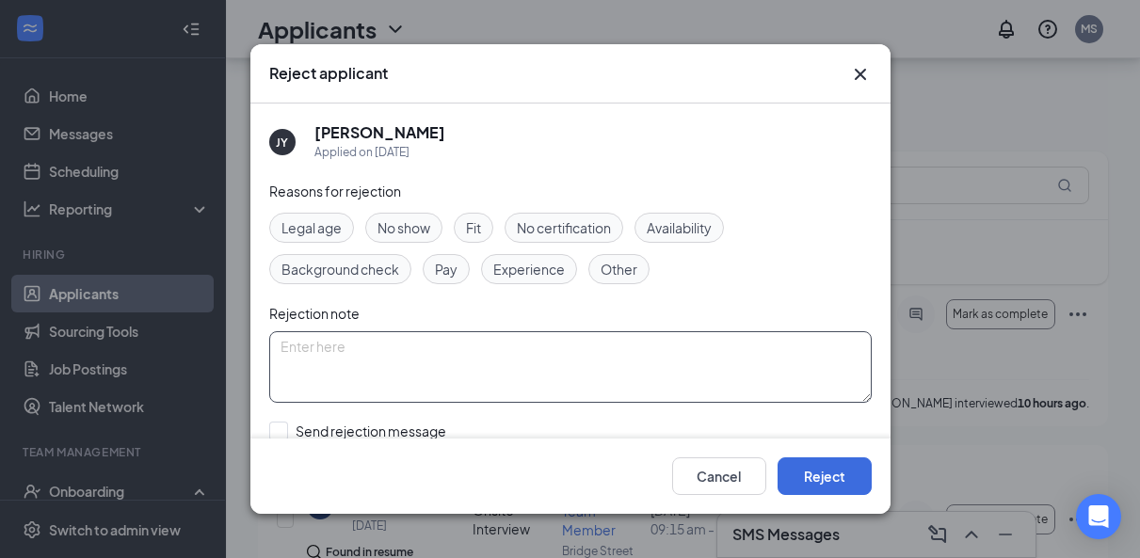
click at [418, 365] on textarea at bounding box center [570, 367] width 603 height 72
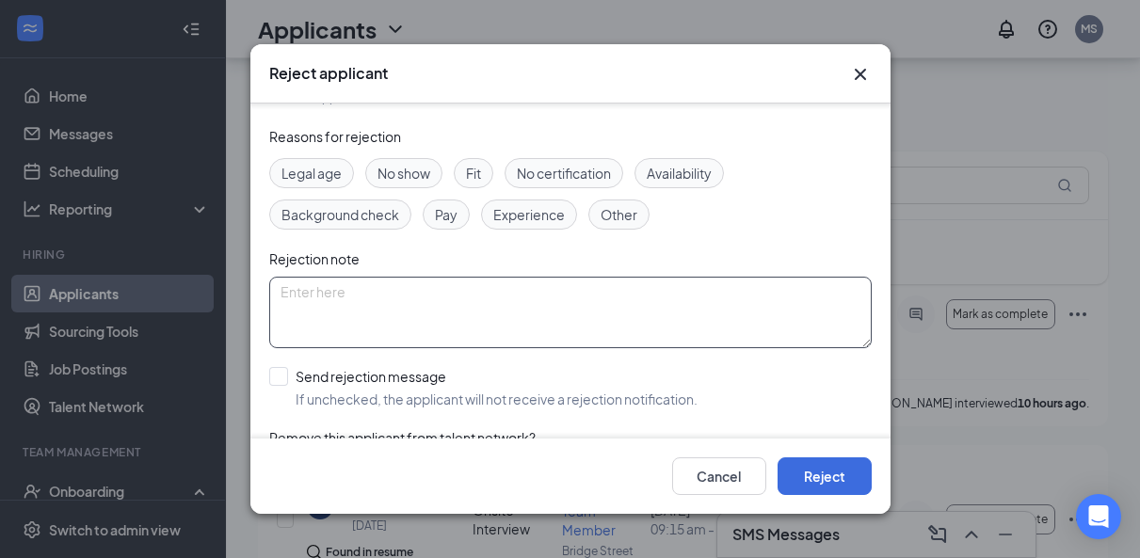
scroll to position [71, 0]
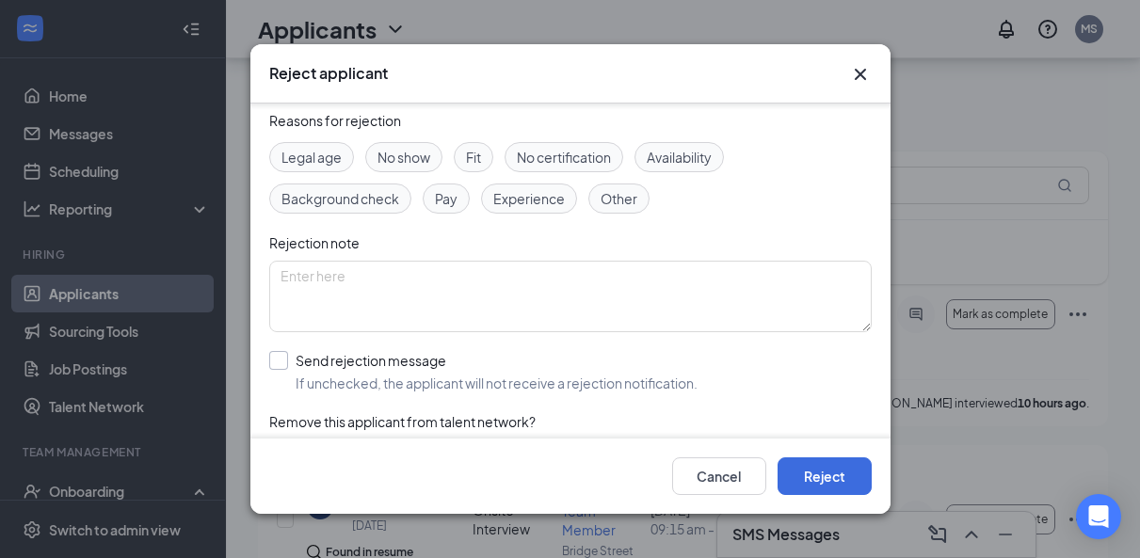
click at [398, 365] on div "Send rejection message" at bounding box center [497, 360] width 402 height 19
click at [398, 365] on input "Send rejection message If unchecked, the applicant will not receive a rejection…" at bounding box center [483, 371] width 428 height 41
checkbox input "true"
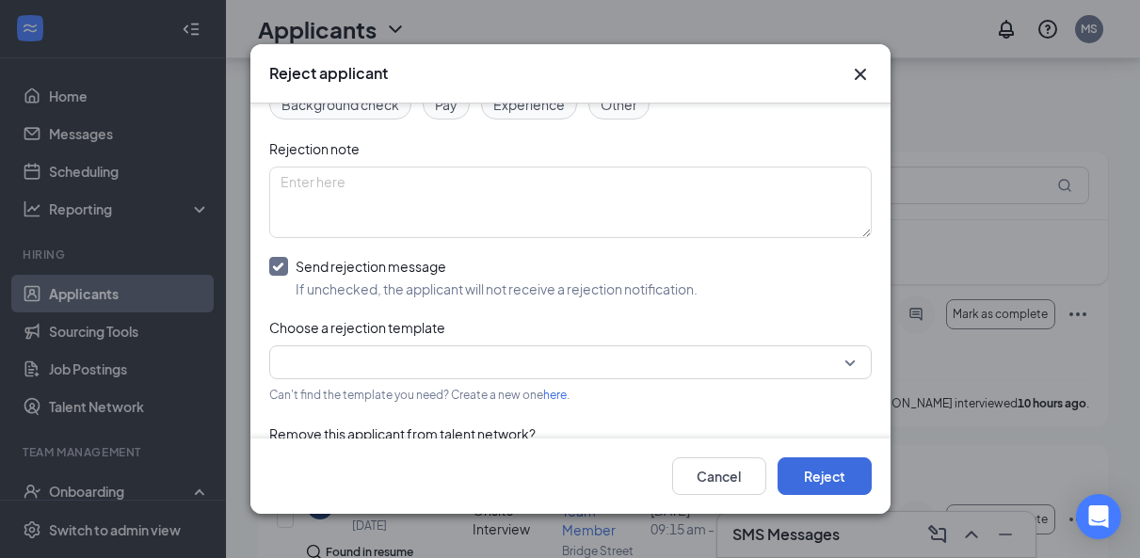
click at [390, 362] on input "search" at bounding box center [564, 363] width 567 height 32
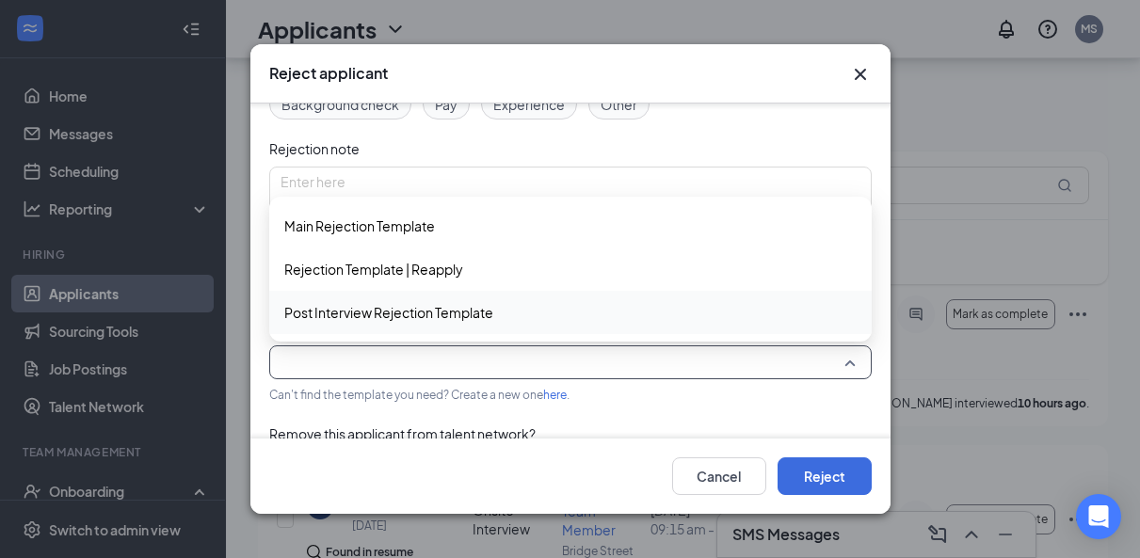
click at [400, 302] on span "Post Interview Rejection Template" at bounding box center [388, 312] width 209 height 21
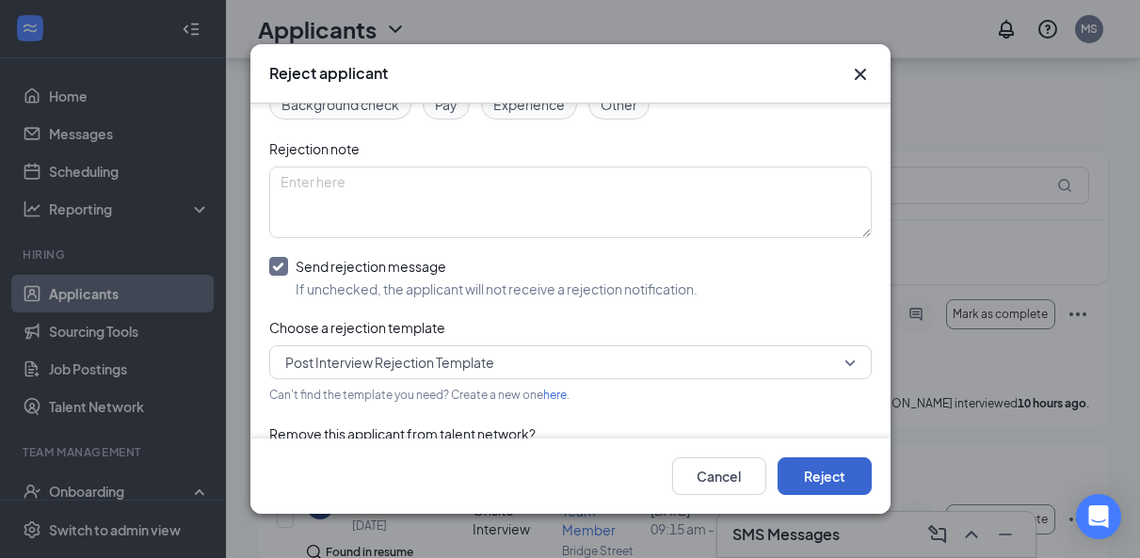
click at [828, 492] on button "Reject" at bounding box center [825, 477] width 94 height 38
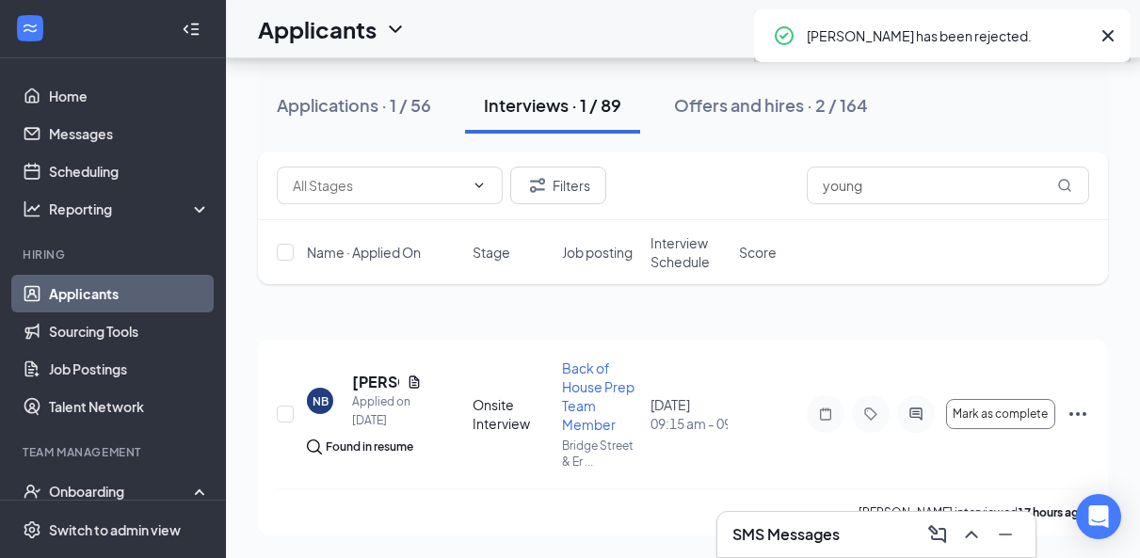
scroll to position [43, 0]
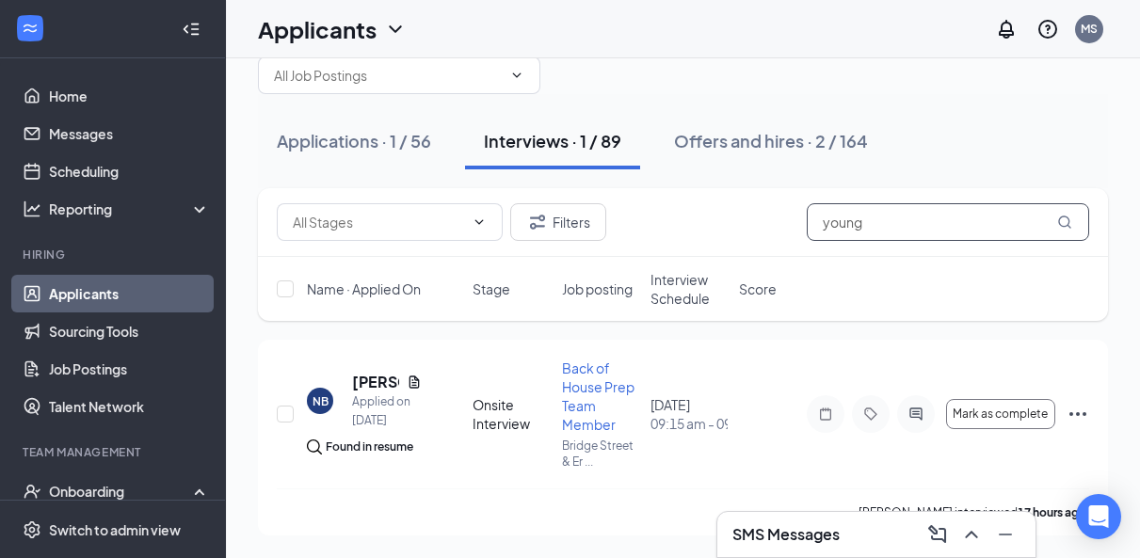
click at [893, 225] on input "young" at bounding box center [948, 222] width 282 height 38
click at [893, 226] on input "young" at bounding box center [948, 222] width 282 height 38
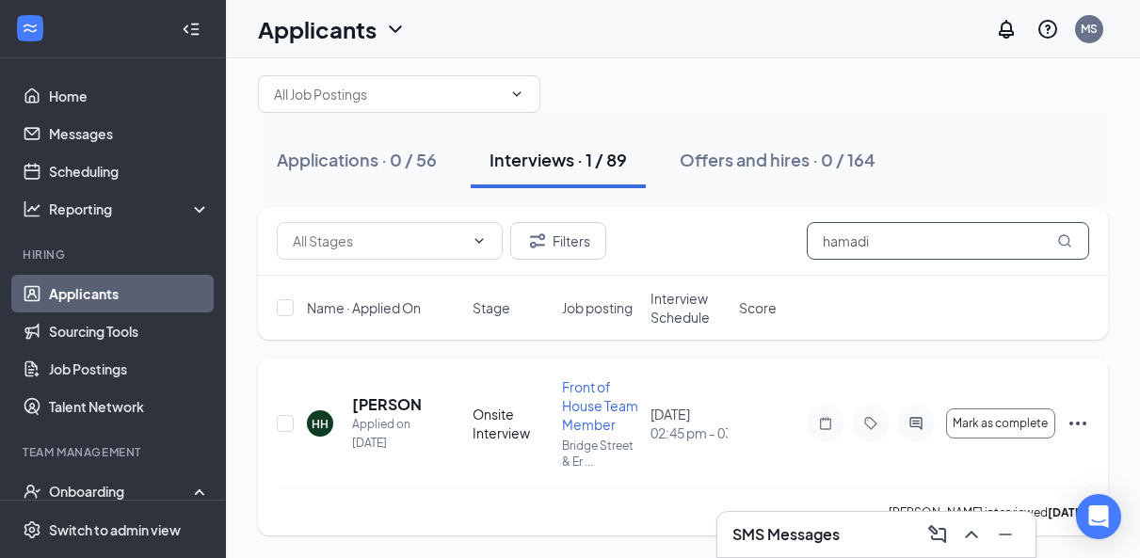
scroll to position [24, 0]
type input "hamadi"
click at [1073, 428] on icon "Ellipses" at bounding box center [1078, 423] width 23 height 23
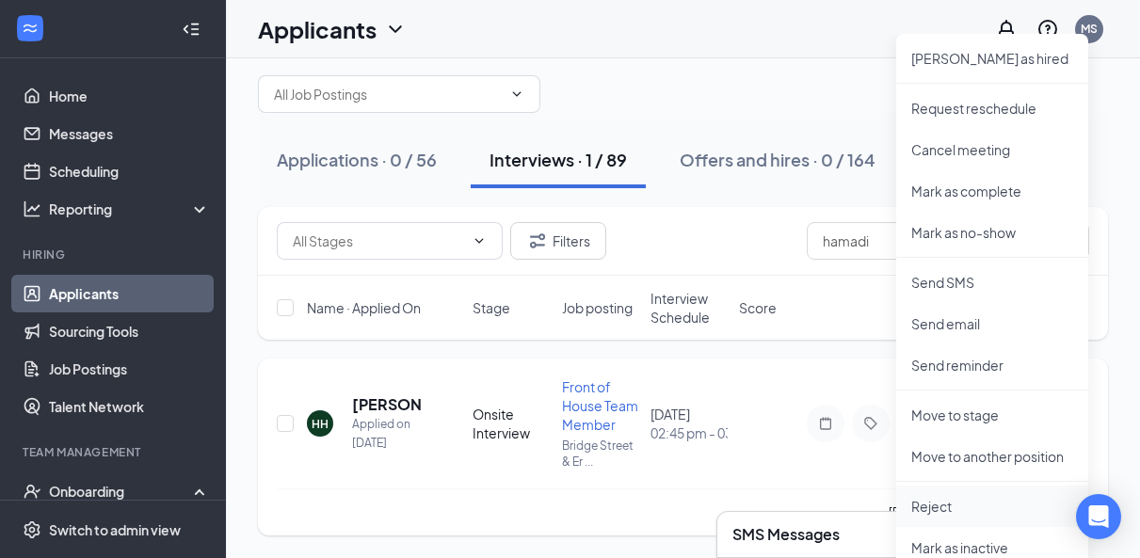
click at [954, 495] on li "Reject" at bounding box center [992, 506] width 192 height 41
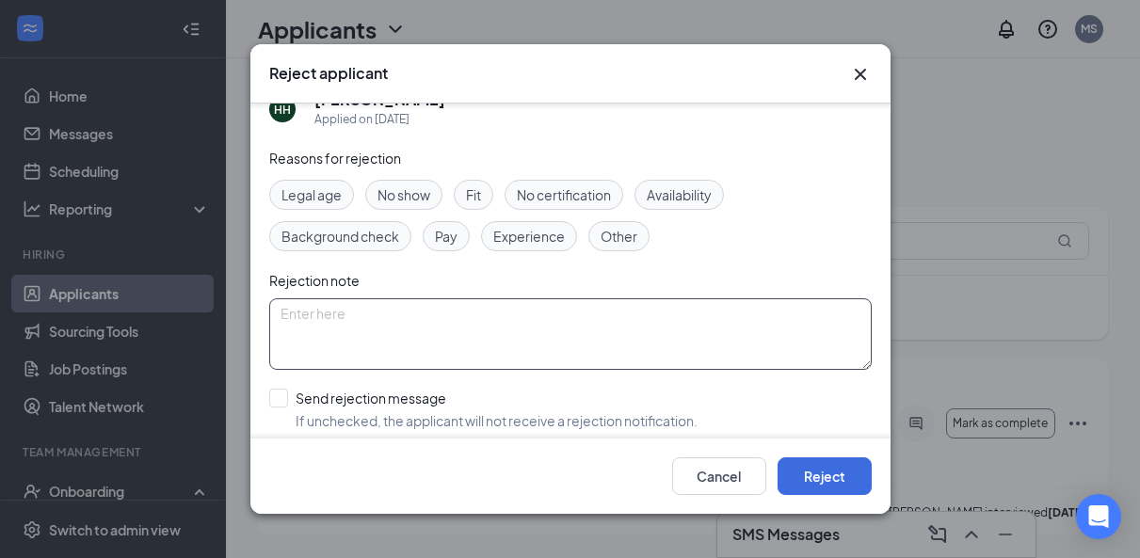
scroll to position [34, 0]
click at [282, 394] on div at bounding box center [278, 397] width 19 height 19
click at [282, 394] on input "Send rejection message If unchecked, the applicant will not receive a rejection…" at bounding box center [483, 408] width 428 height 41
checkbox input "true"
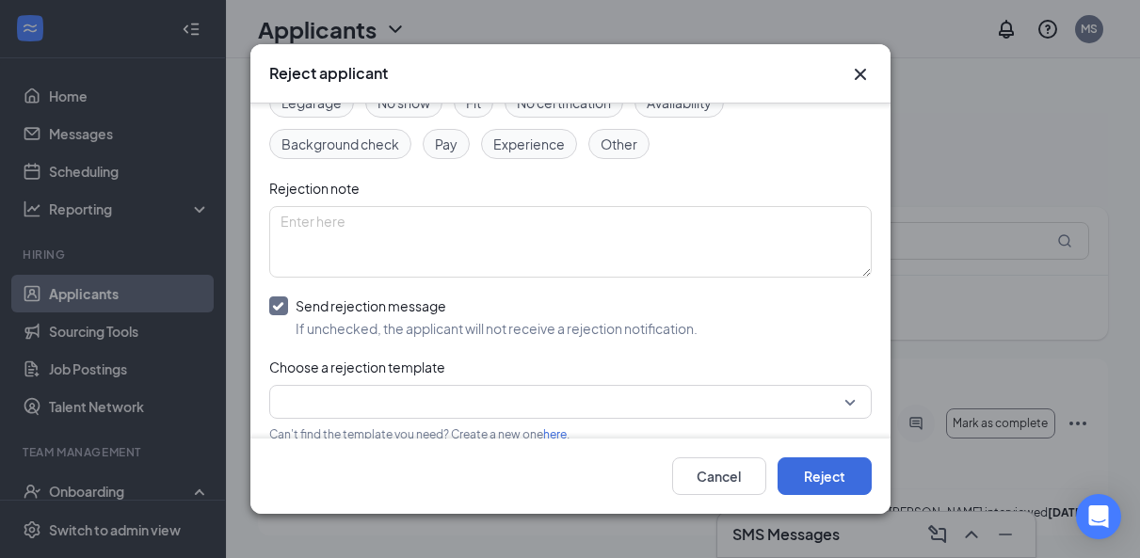
scroll to position [126, 0]
click at [374, 403] on input "search" at bounding box center [564, 401] width 567 height 32
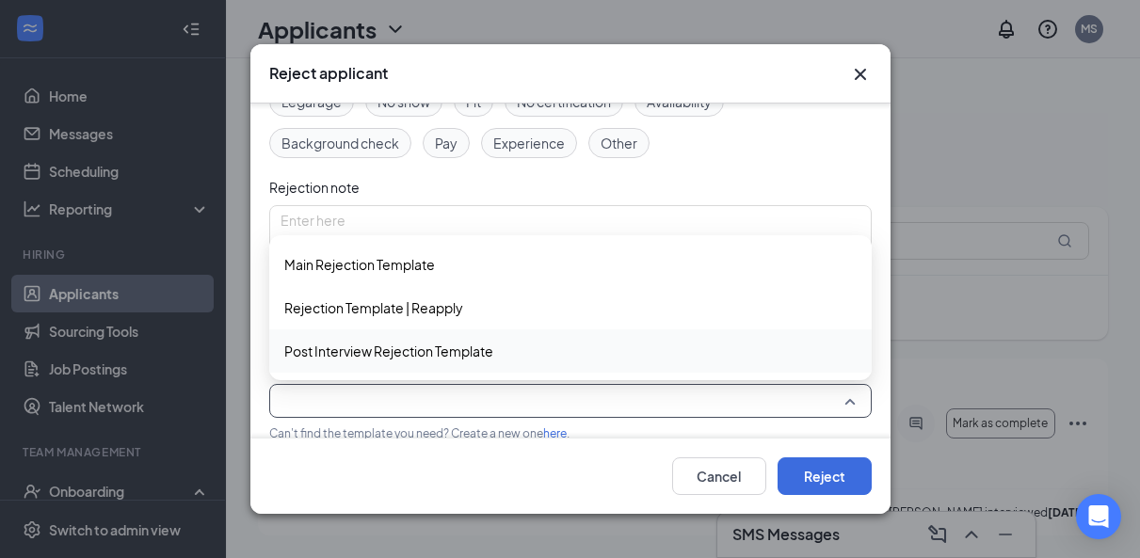
click at [374, 350] on span "Post Interview Rejection Template" at bounding box center [388, 351] width 209 height 21
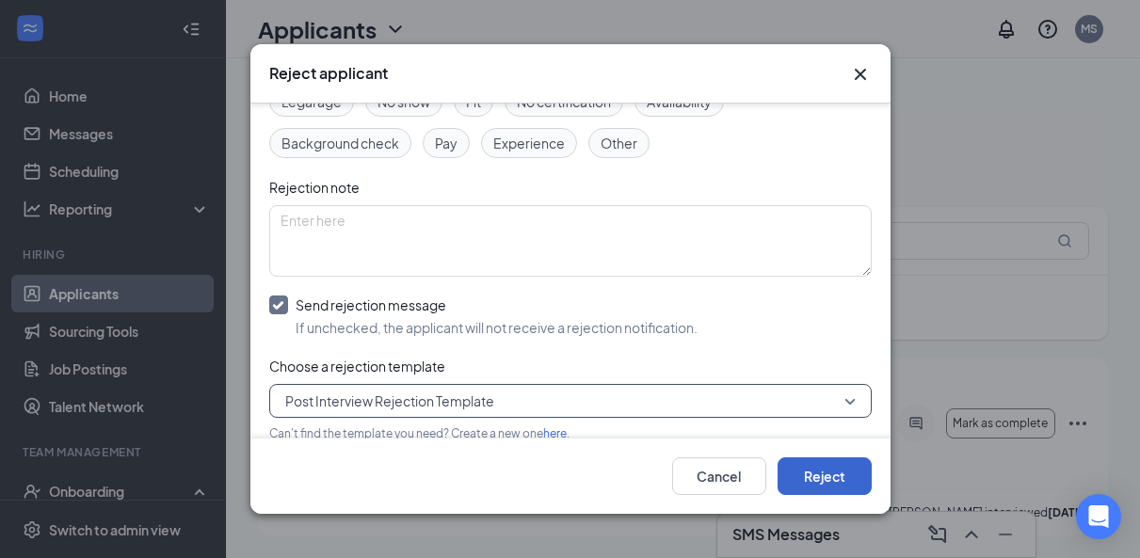
click at [832, 468] on button "Reject" at bounding box center [825, 477] width 94 height 38
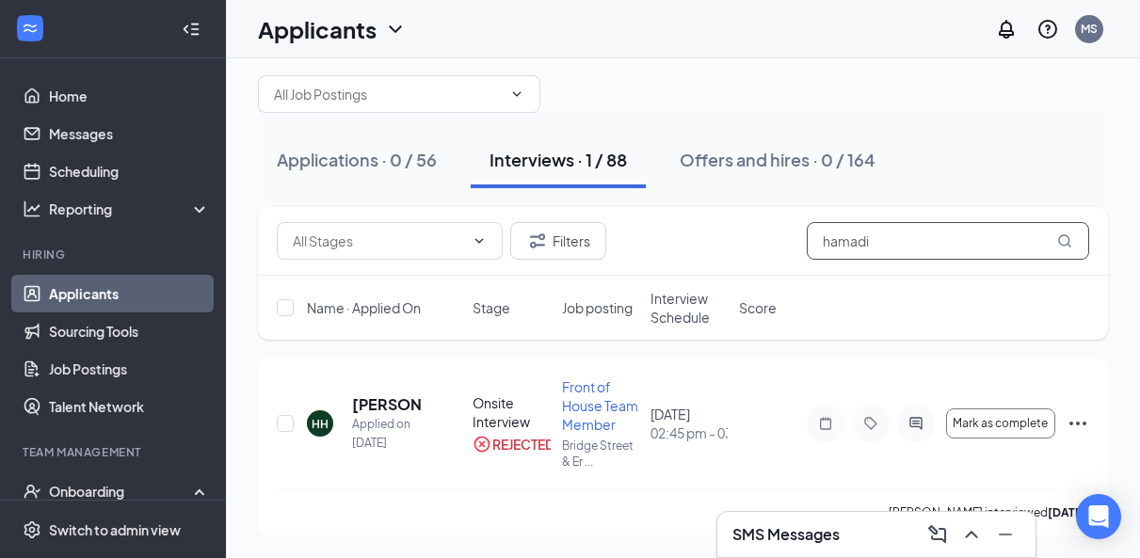
click at [976, 252] on input "hamadi" at bounding box center [948, 241] width 282 height 38
drag, startPoint x: 976, startPoint y: 252, endPoint x: 976, endPoint y: 242, distance: 10.4
click at [976, 252] on input "hamadi" at bounding box center [948, 241] width 282 height 38
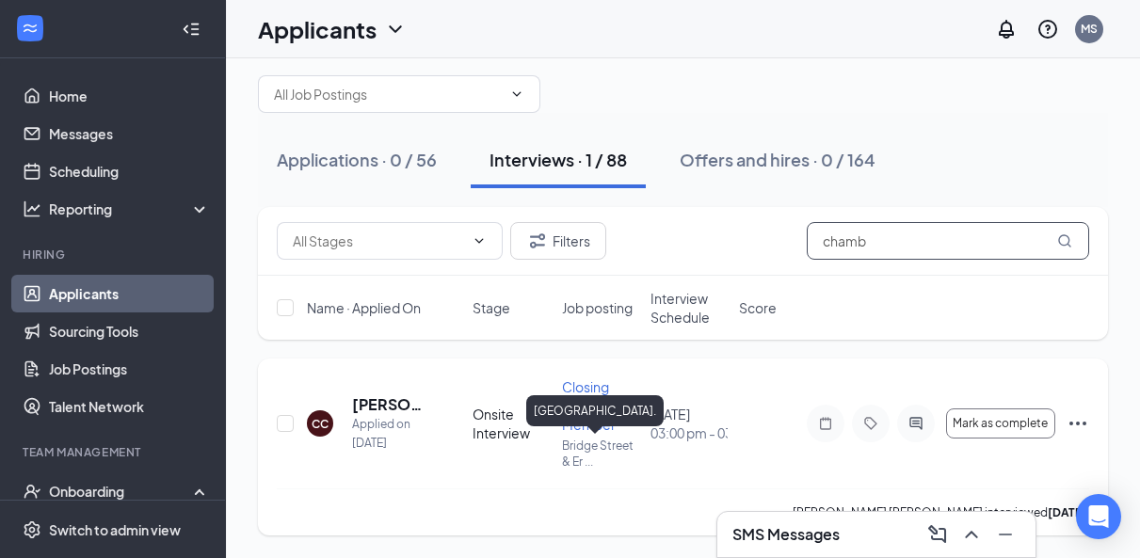
scroll to position [24, 0]
type input "chamb"
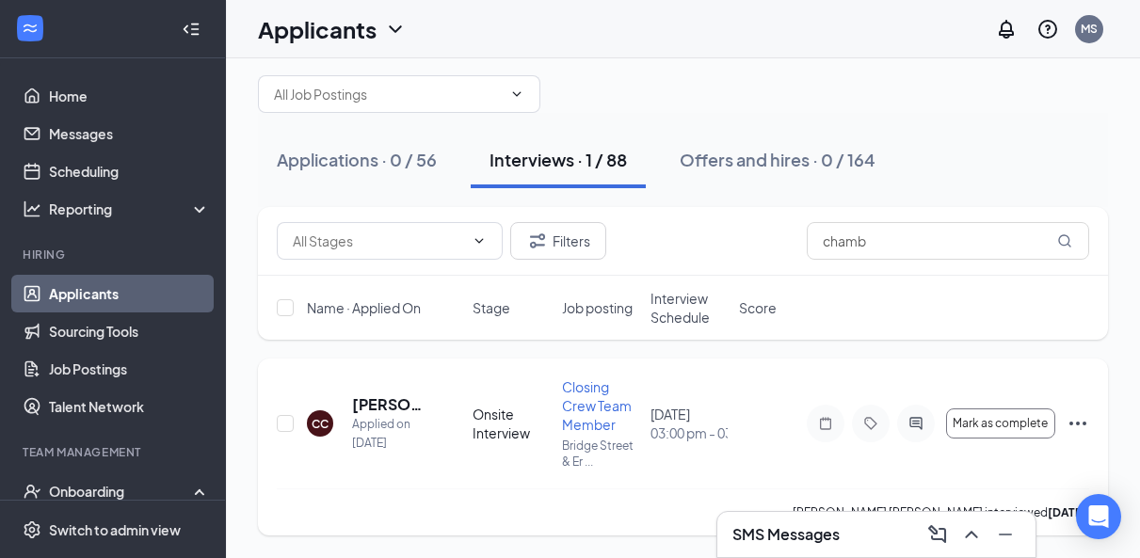
click at [1080, 418] on icon "Ellipses" at bounding box center [1078, 423] width 23 height 23
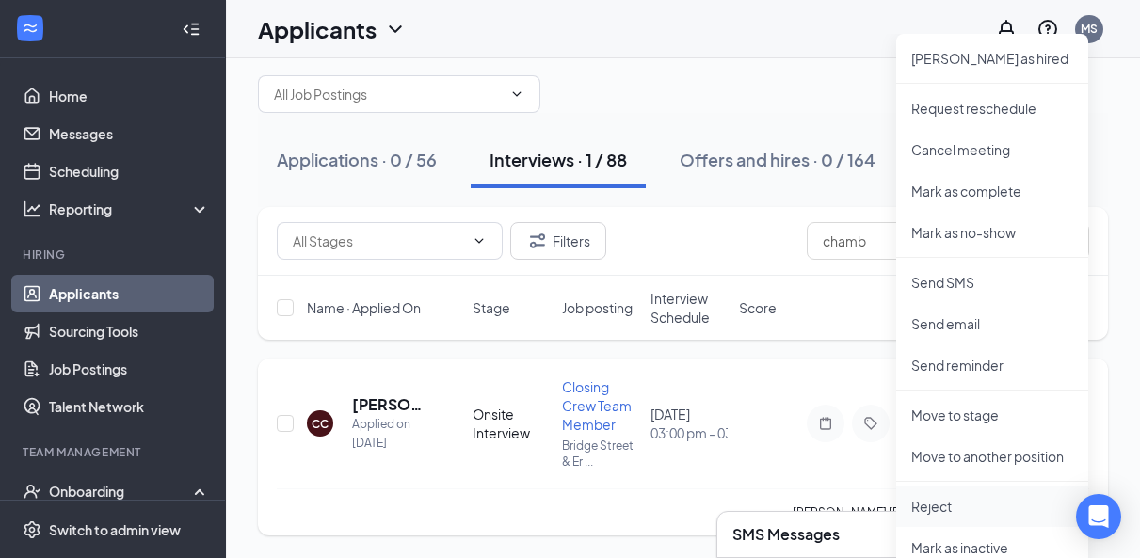
click at [929, 514] on p "Reject" at bounding box center [993, 506] width 162 height 19
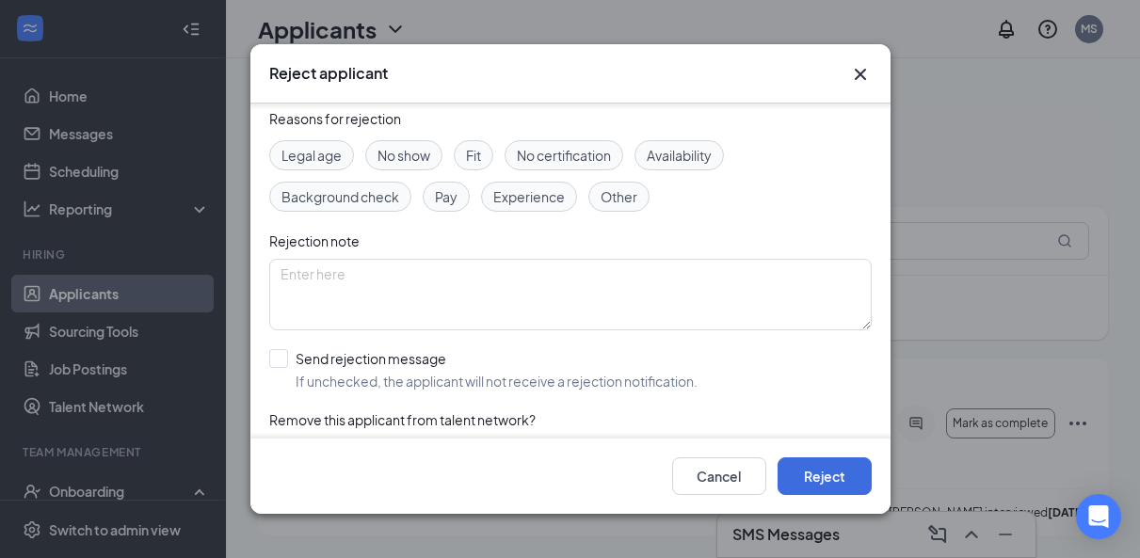
scroll to position [86, 0]
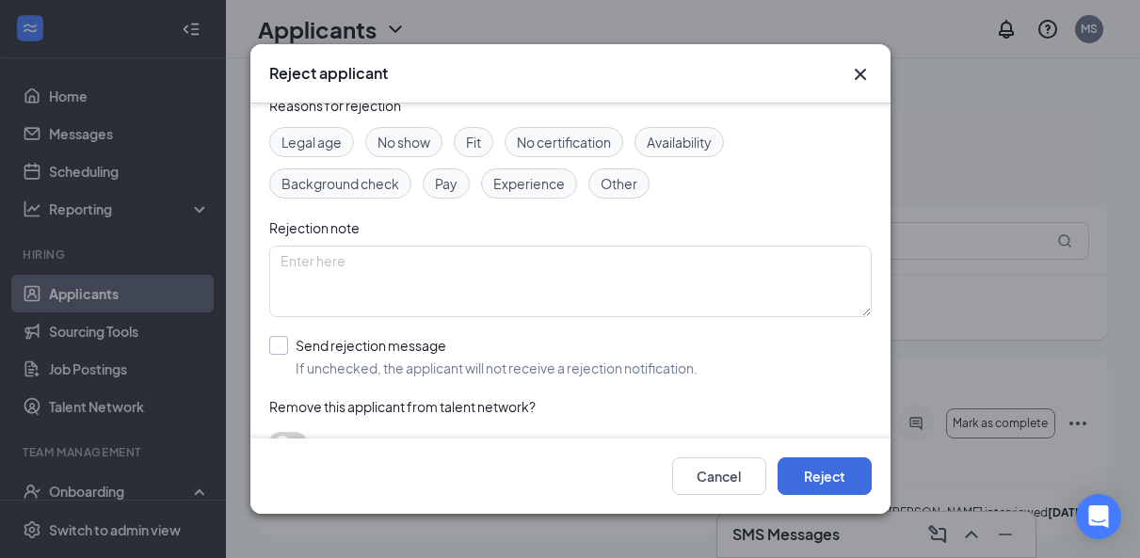
click at [279, 346] on input "Send rejection message If unchecked, the applicant will not receive a rejection…" at bounding box center [483, 356] width 428 height 41
checkbox input "true"
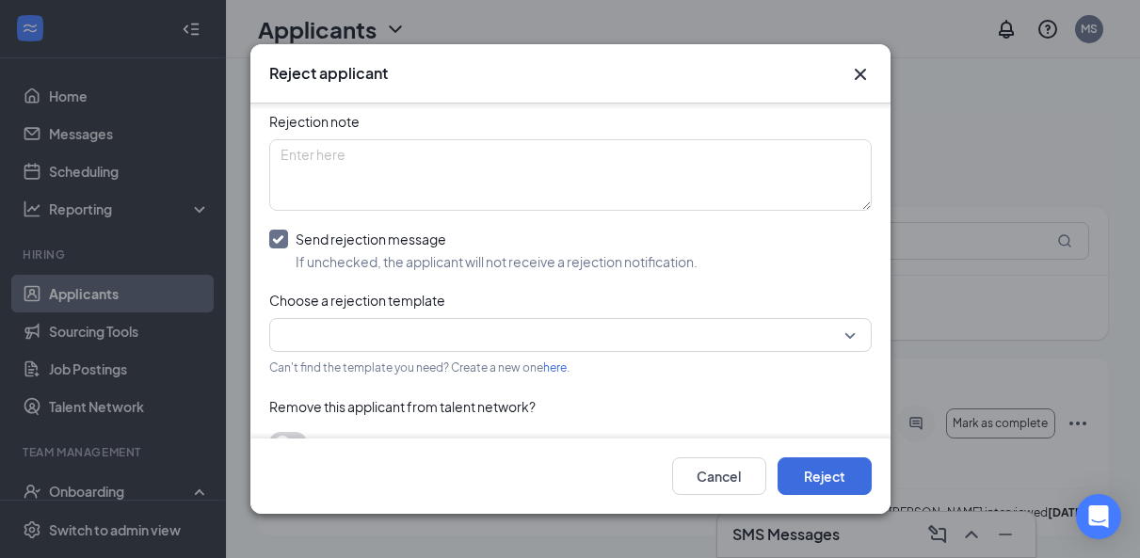
scroll to position [194, 0]
click at [360, 335] on input "search" at bounding box center [564, 333] width 567 height 32
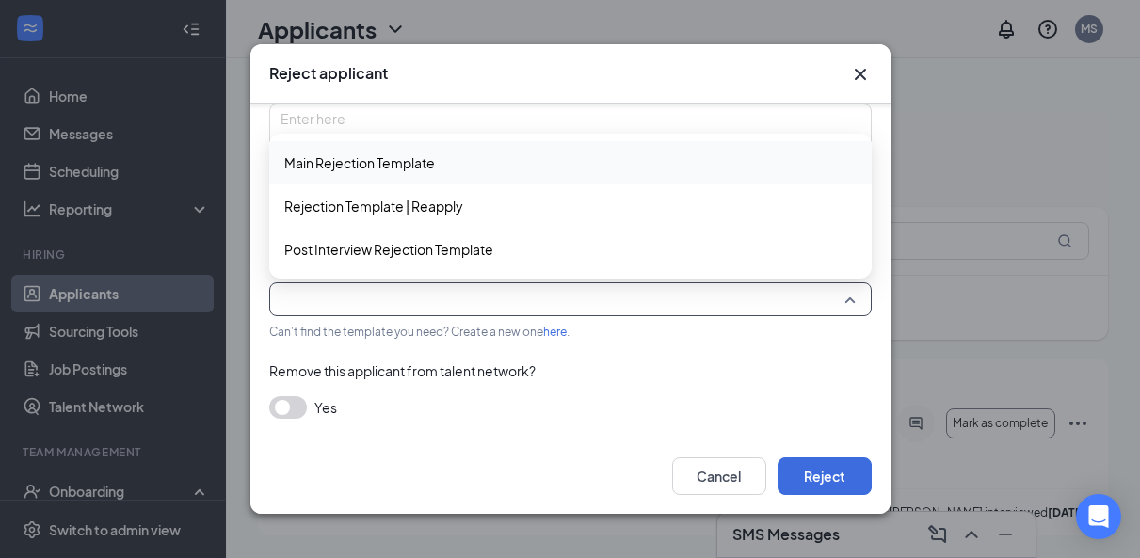
scroll to position [227, 0]
click at [348, 245] on span "Post Interview Rejection Template" at bounding box center [388, 250] width 209 height 21
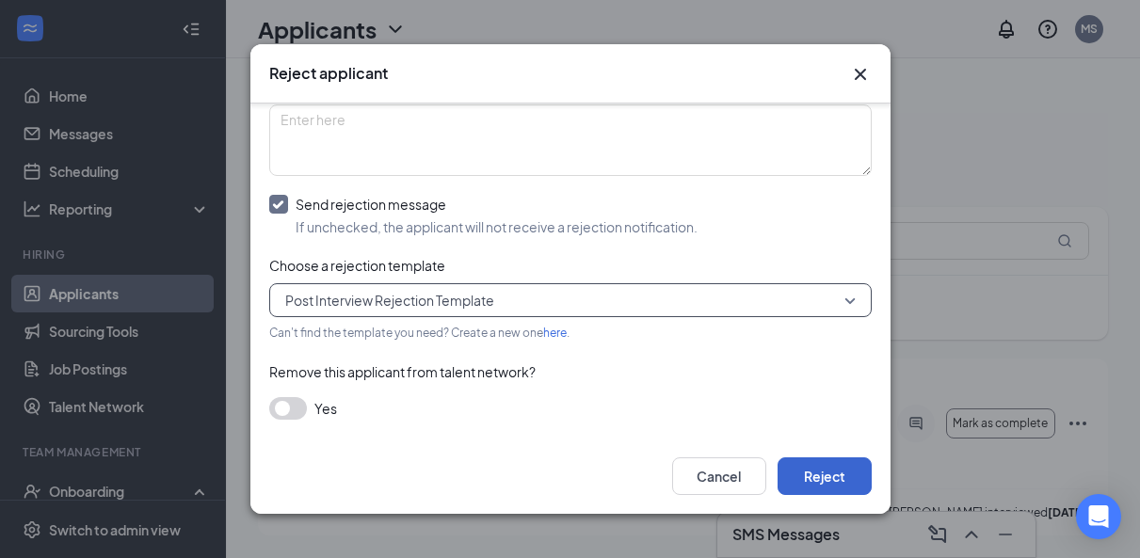
click at [826, 465] on button "Reject" at bounding box center [825, 477] width 94 height 38
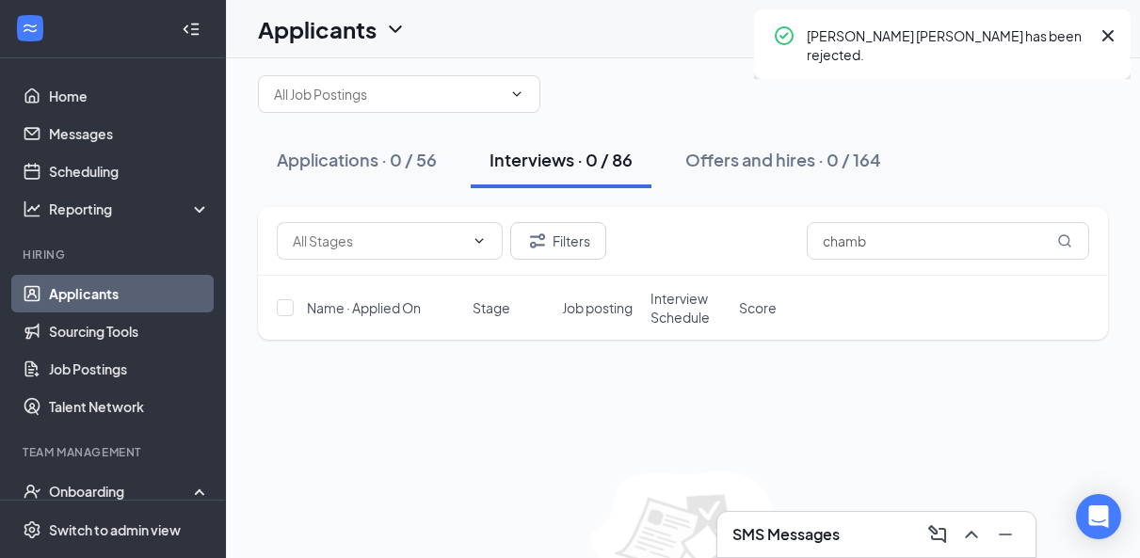
scroll to position [17, 0]
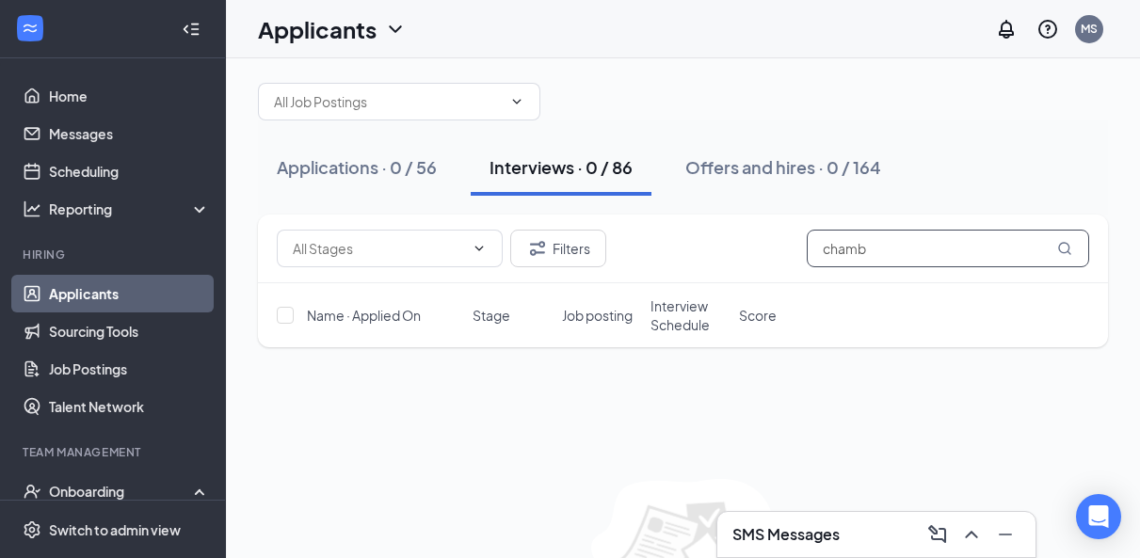
click at [896, 251] on input "chamb" at bounding box center [948, 249] width 282 height 38
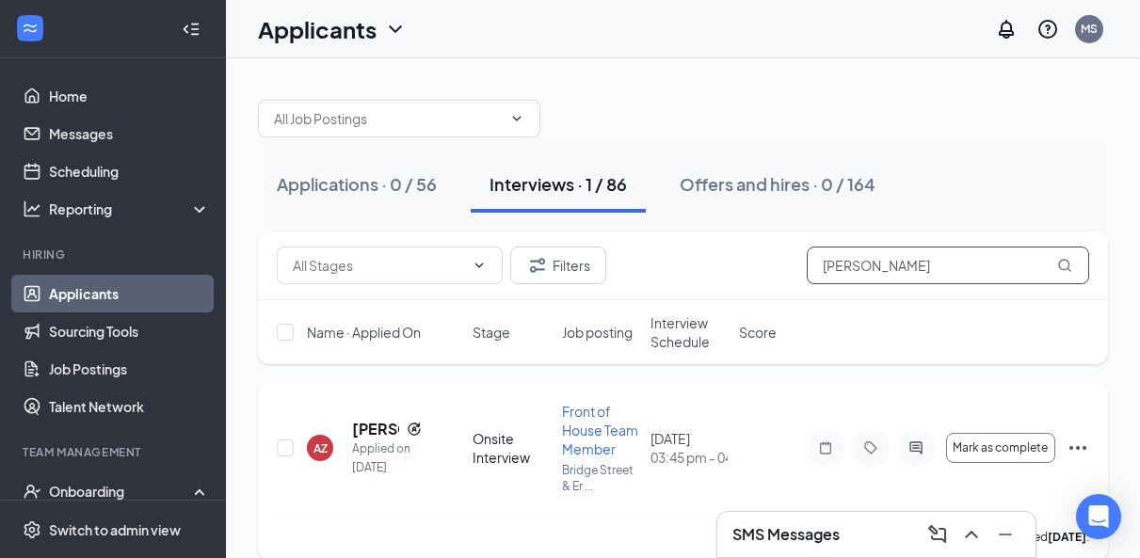
type input "[PERSON_NAME]"
click at [1080, 450] on icon "Ellipses" at bounding box center [1078, 448] width 23 height 23
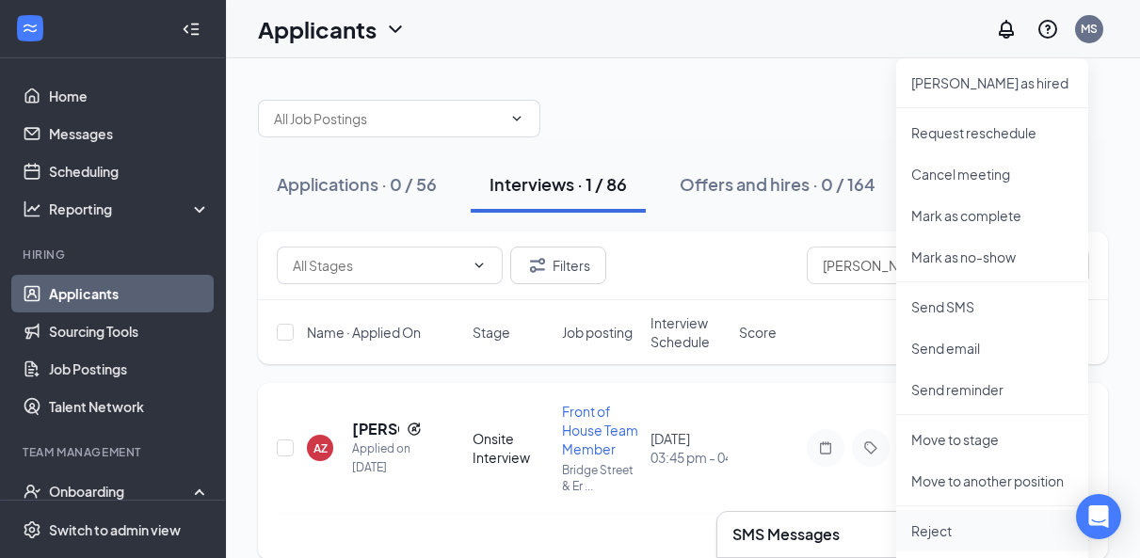
click at [945, 527] on p "Reject" at bounding box center [993, 531] width 162 height 19
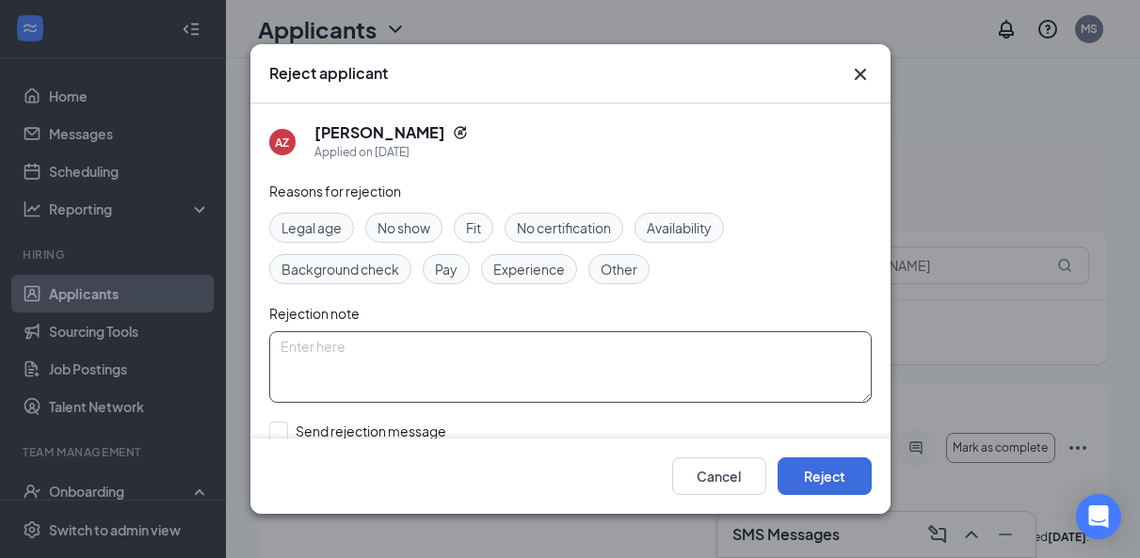
scroll to position [40, 0]
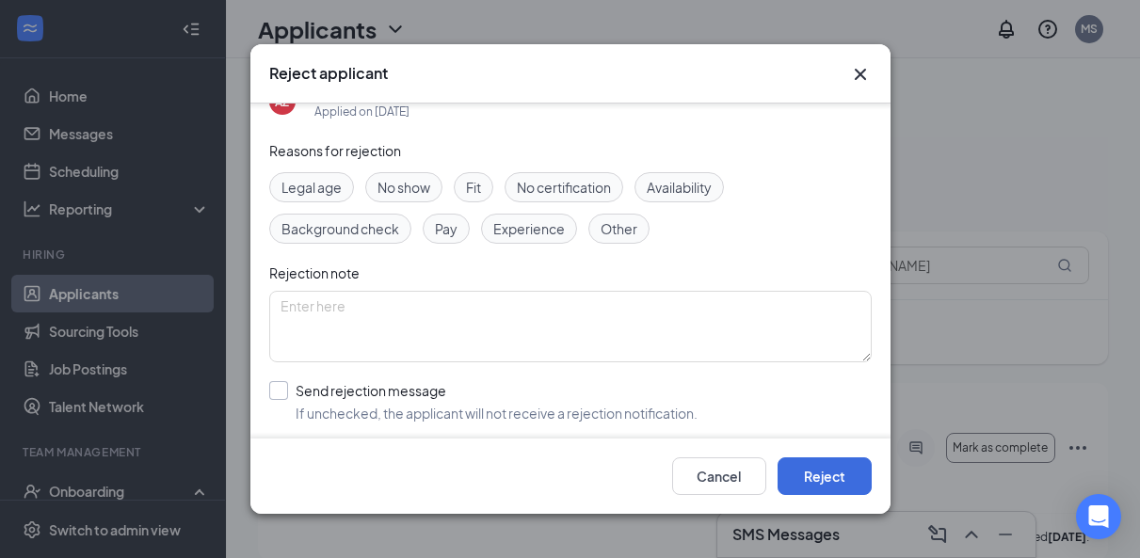
click at [289, 391] on label "Send rejection message If unchecked, the applicant will not receive a rejection…" at bounding box center [483, 401] width 428 height 41
click at [289, 391] on input "Send rejection message If unchecked, the applicant will not receive a rejection…" at bounding box center [483, 401] width 428 height 41
checkbox input "true"
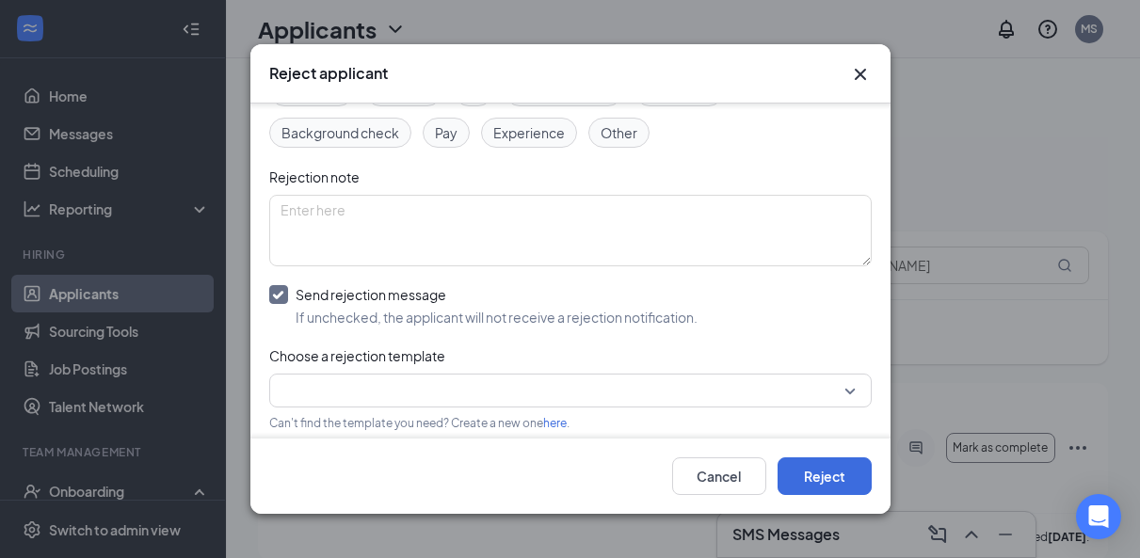
scroll to position [157, 0]
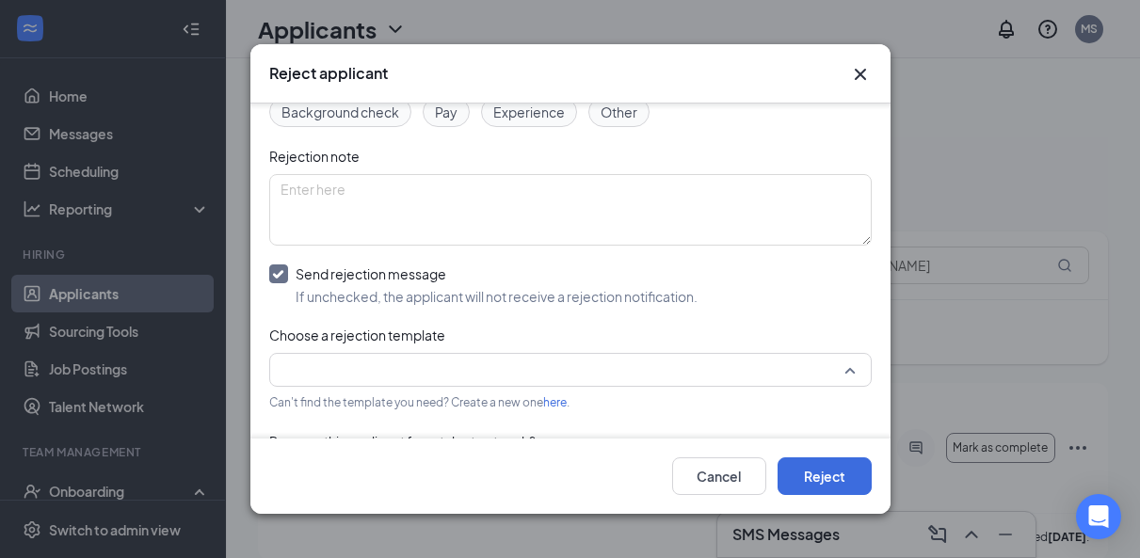
click at [300, 373] on input "search" at bounding box center [564, 370] width 567 height 32
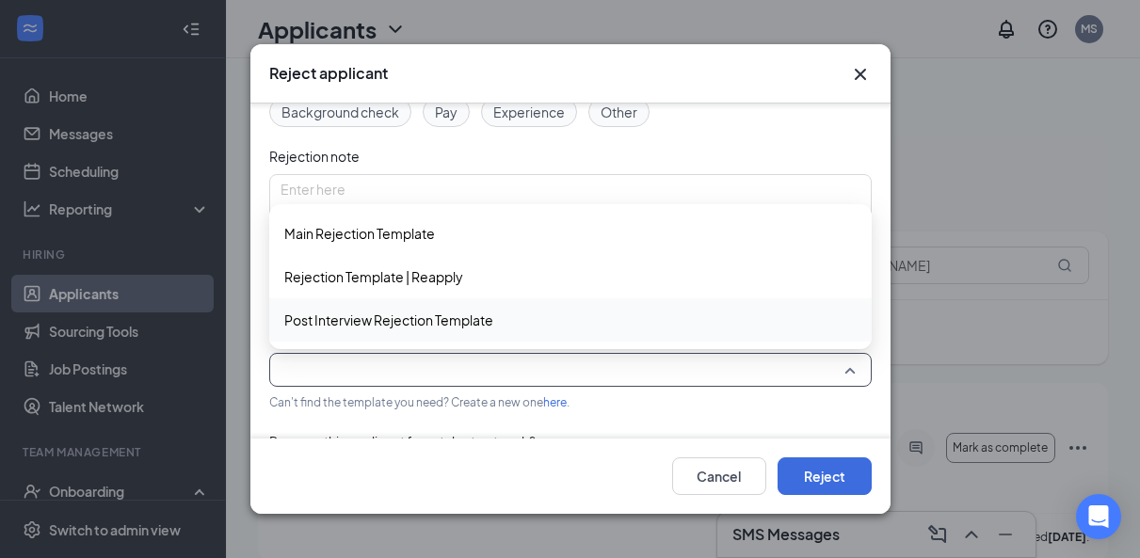
click at [320, 328] on span "Post Interview Rejection Template" at bounding box center [388, 320] width 209 height 21
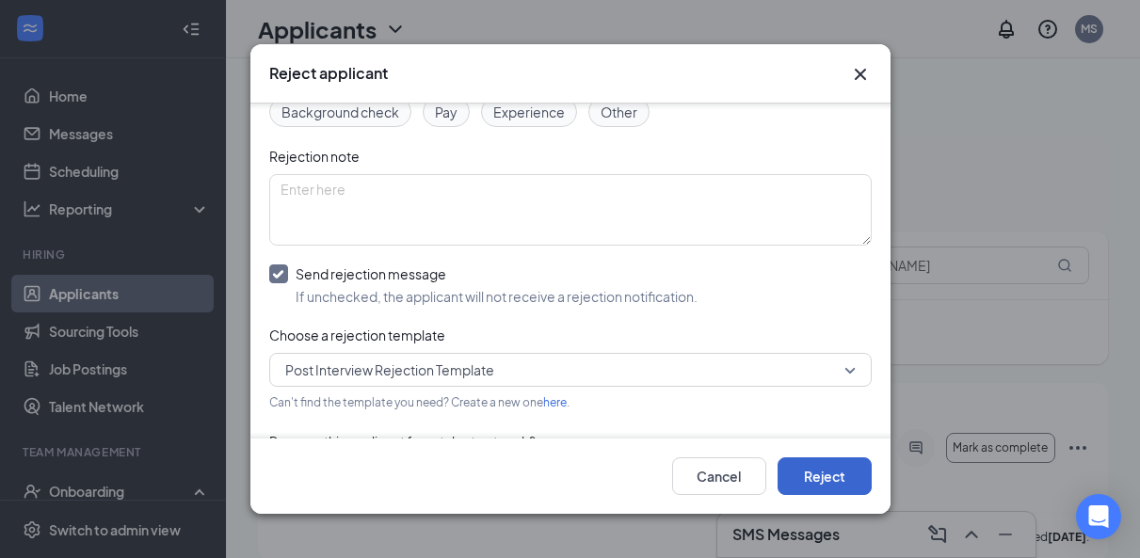
click at [841, 485] on button "Reject" at bounding box center [825, 477] width 94 height 38
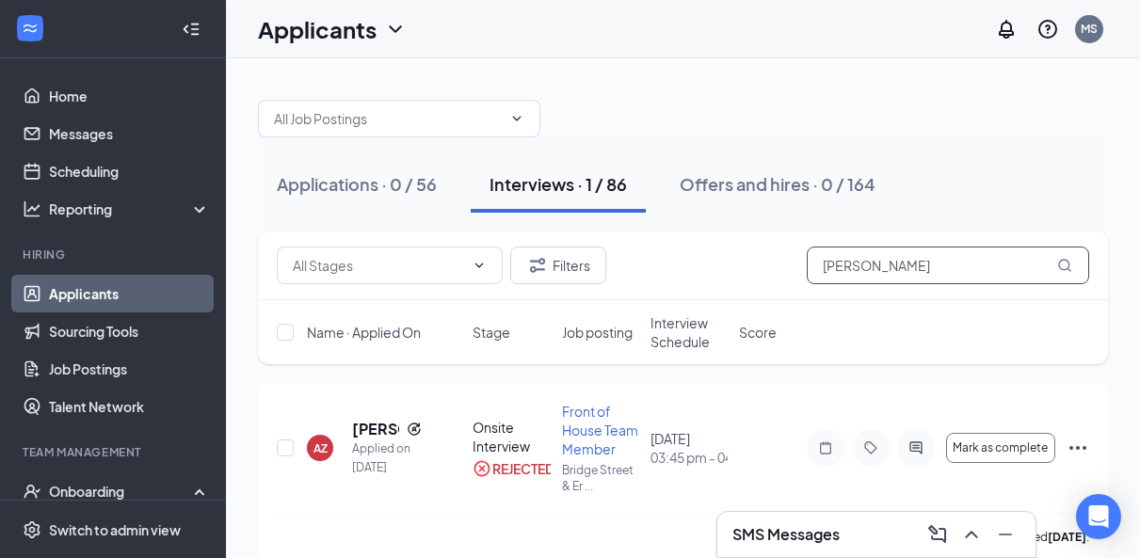
click at [885, 270] on input "[PERSON_NAME]" at bounding box center [948, 266] width 282 height 38
click at [885, 271] on input "[PERSON_NAME]" at bounding box center [948, 266] width 282 height 38
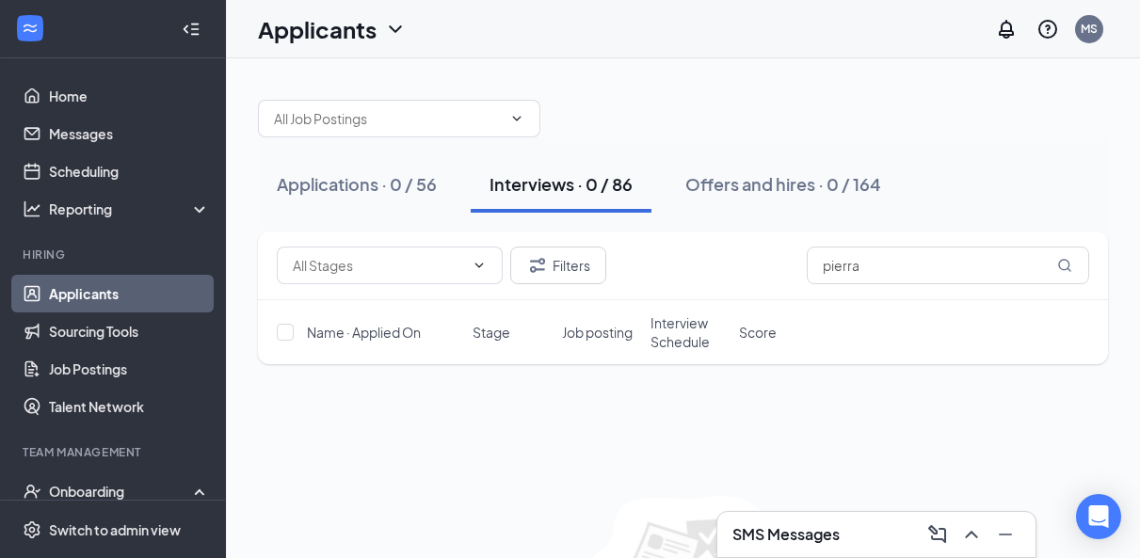
click at [873, 306] on div "Name · Applied On Stage Job posting Interview Schedule Score" at bounding box center [683, 332] width 850 height 64
click at [861, 269] on input "pierra" at bounding box center [948, 266] width 282 height 38
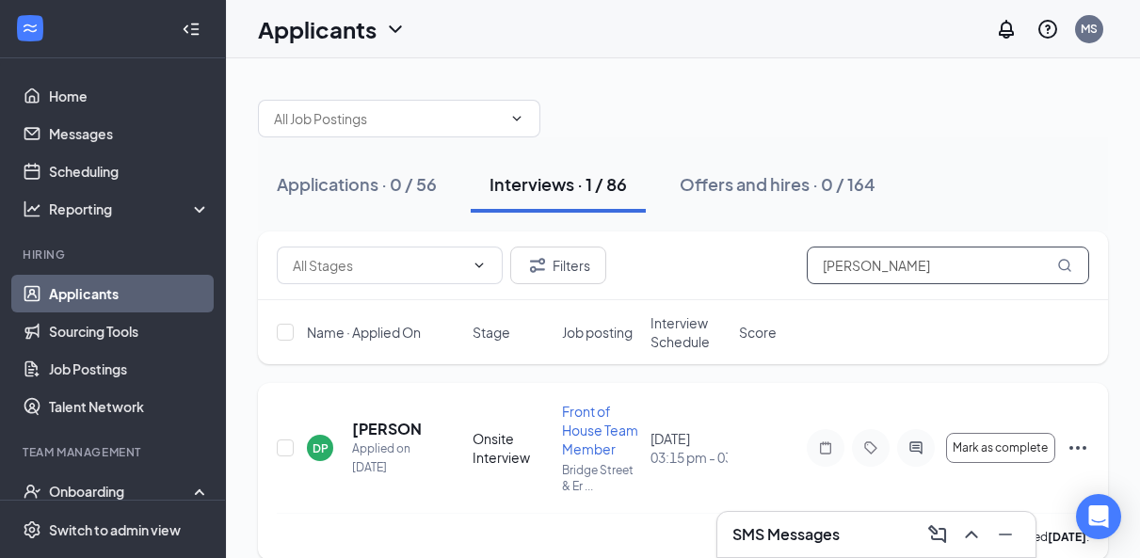
type input "[PERSON_NAME]"
click at [1071, 451] on icon "Ellipses" at bounding box center [1078, 448] width 23 height 23
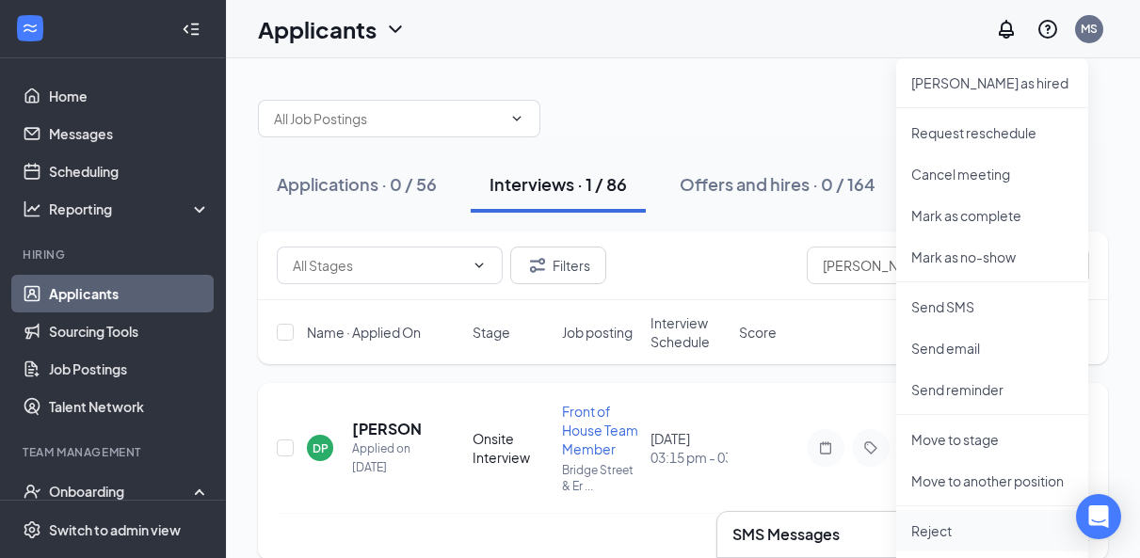
click at [924, 530] on p "Reject" at bounding box center [993, 531] width 162 height 19
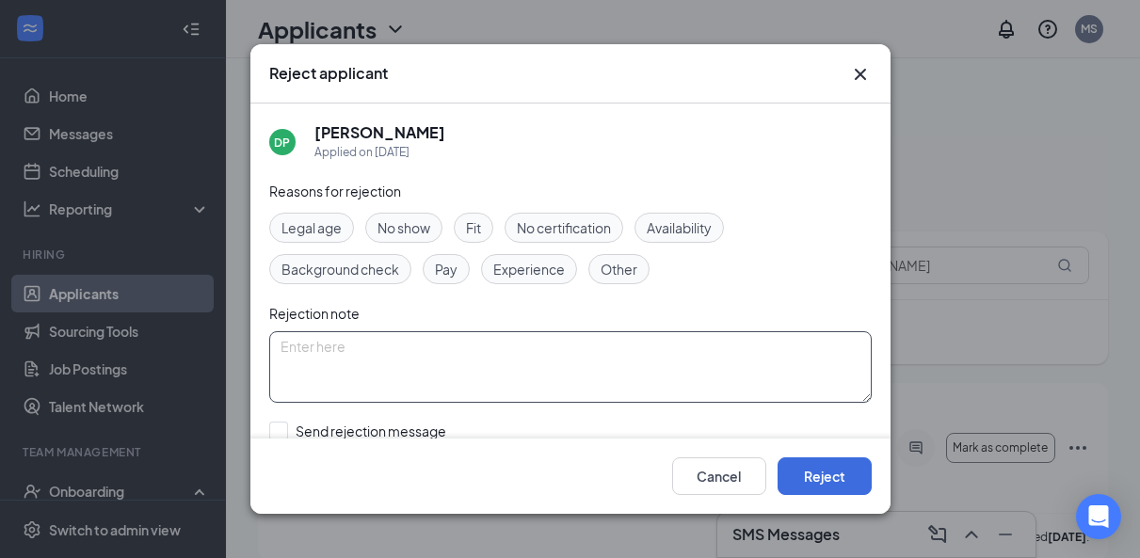
scroll to position [37, 0]
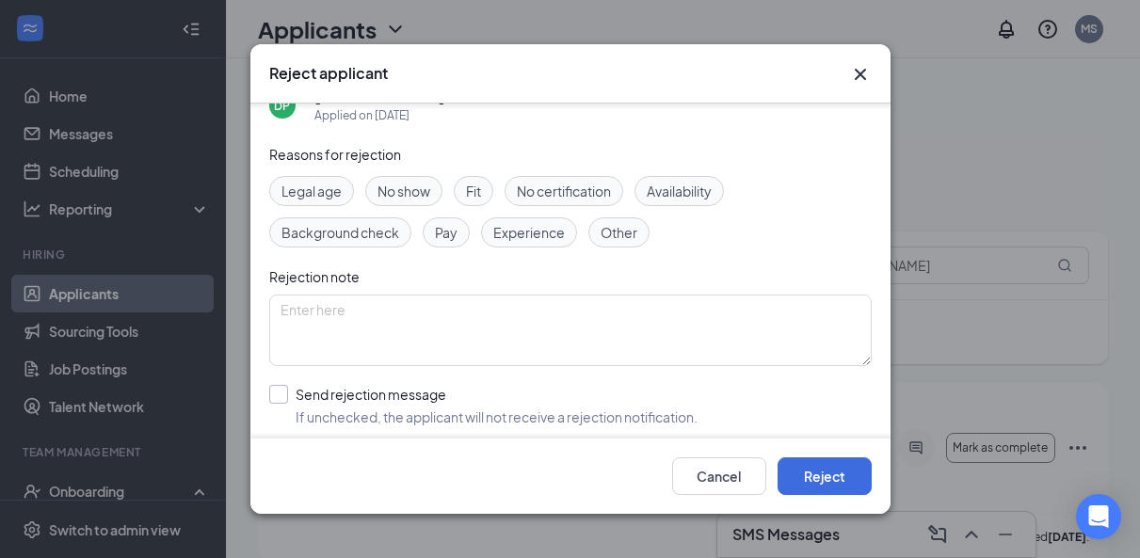
click at [493, 397] on div "Send rejection message" at bounding box center [497, 394] width 402 height 19
click at [493, 397] on input "Send rejection message If unchecked, the applicant will not receive a rejection…" at bounding box center [483, 405] width 428 height 41
checkbox input "true"
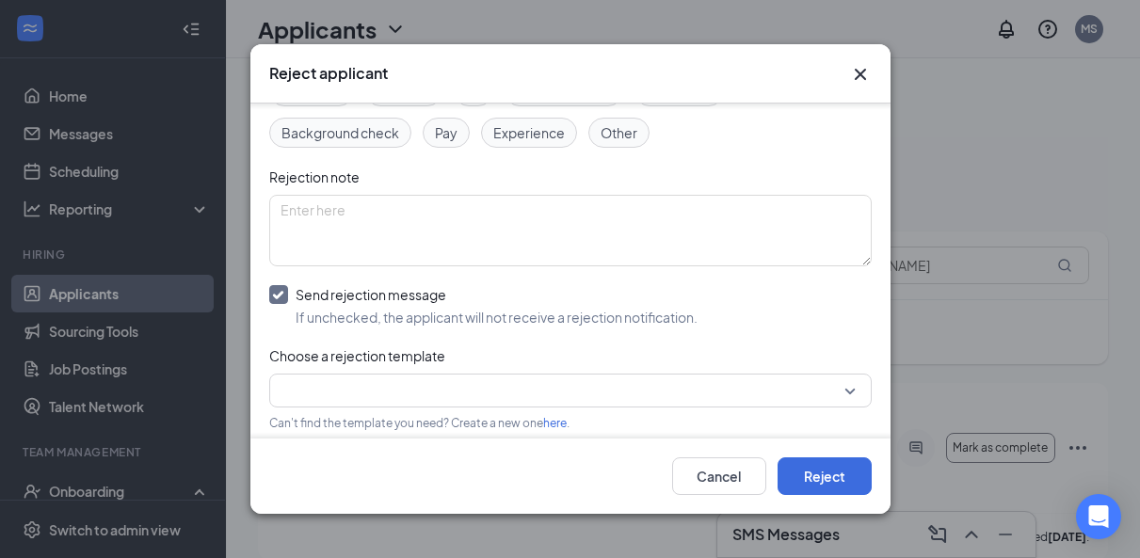
scroll to position [149, 0]
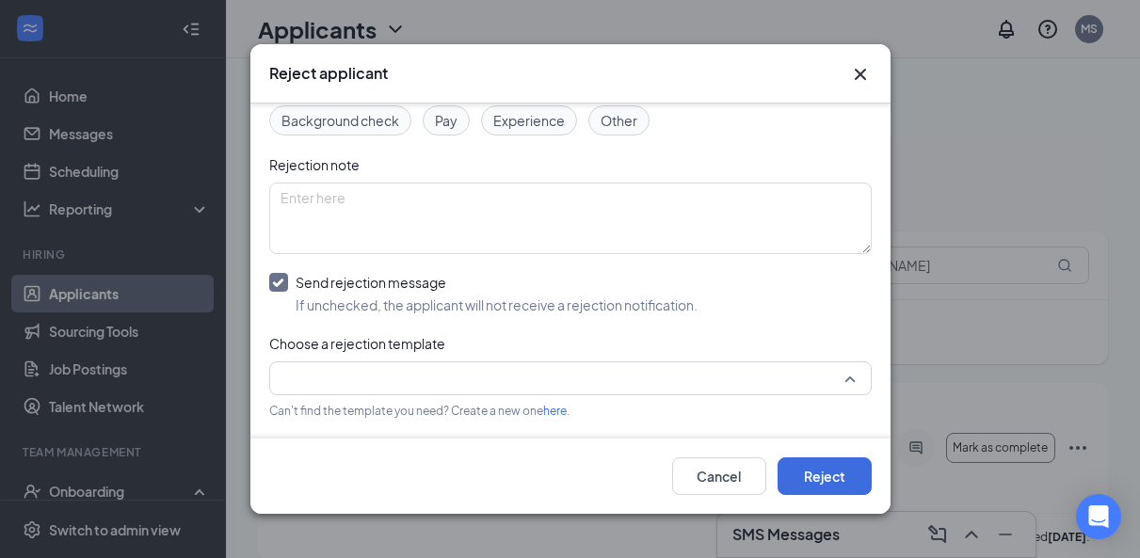
click at [482, 381] on input "search" at bounding box center [564, 379] width 567 height 32
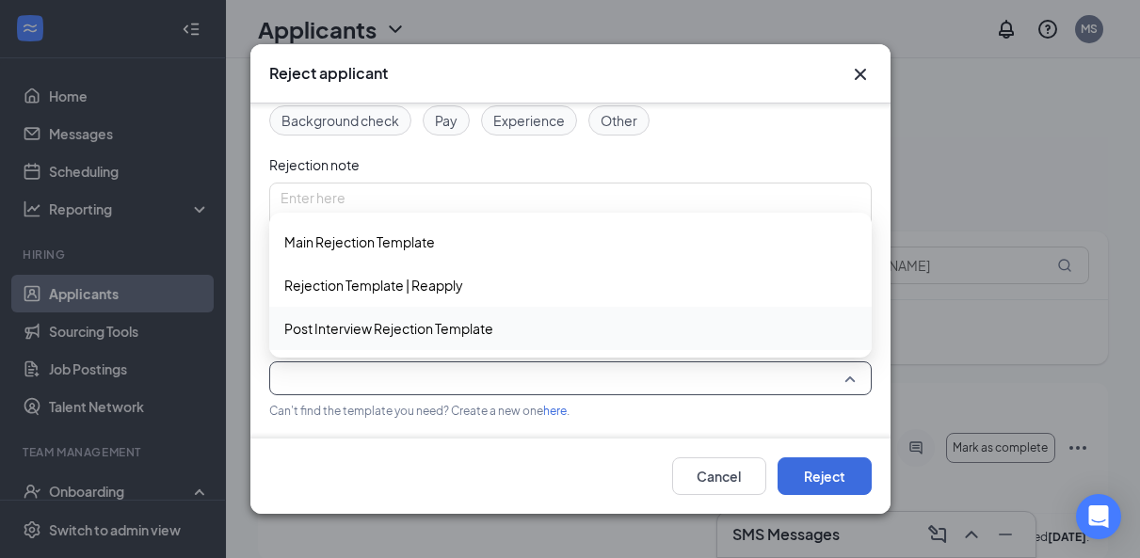
click at [480, 330] on span "Post Interview Rejection Template" at bounding box center [388, 328] width 209 height 21
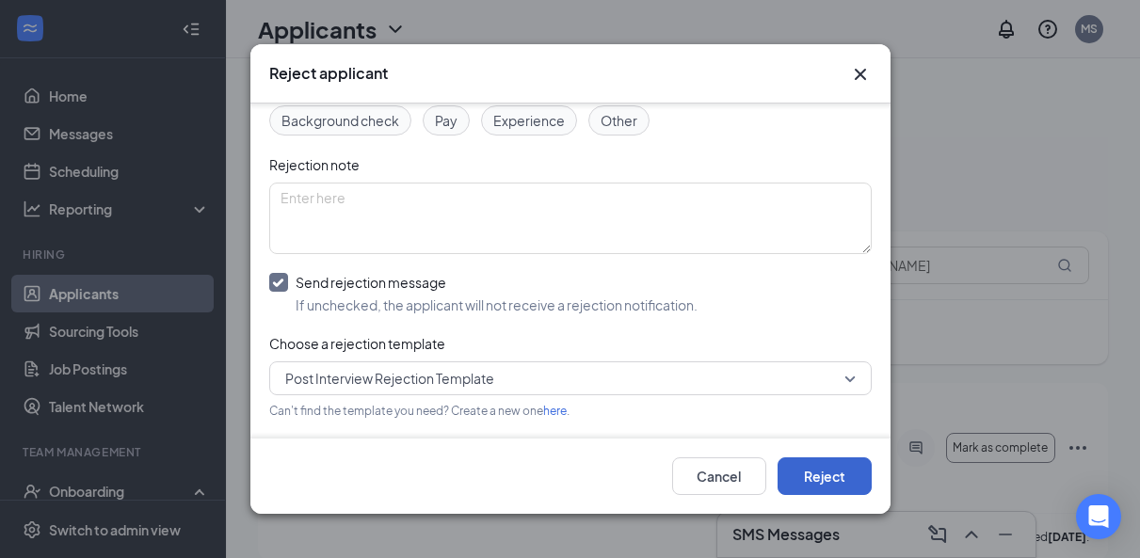
click at [810, 481] on button "Reject" at bounding box center [825, 477] width 94 height 38
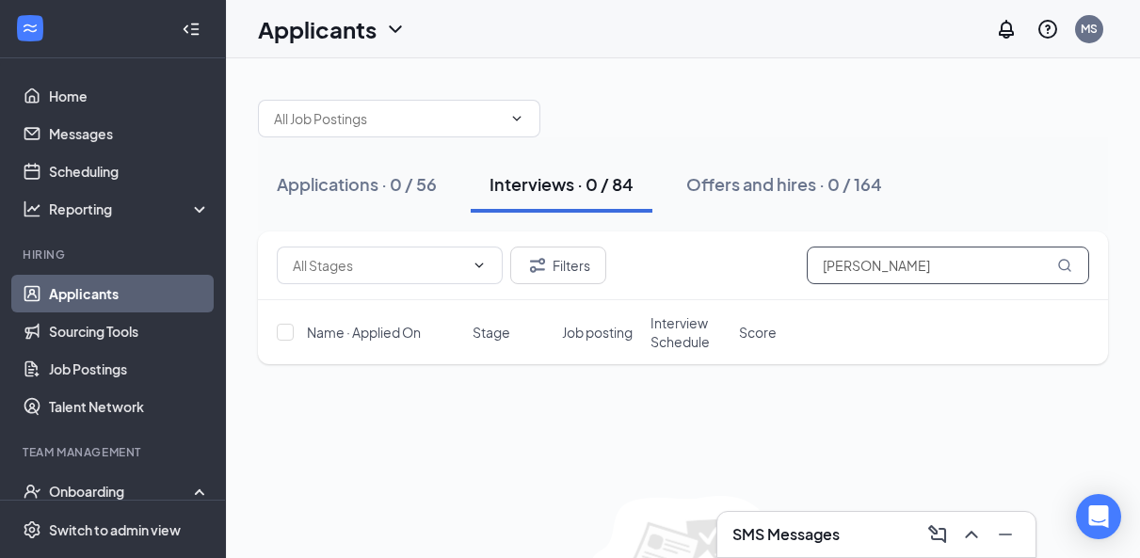
click at [891, 278] on input "[PERSON_NAME]" at bounding box center [948, 266] width 282 height 38
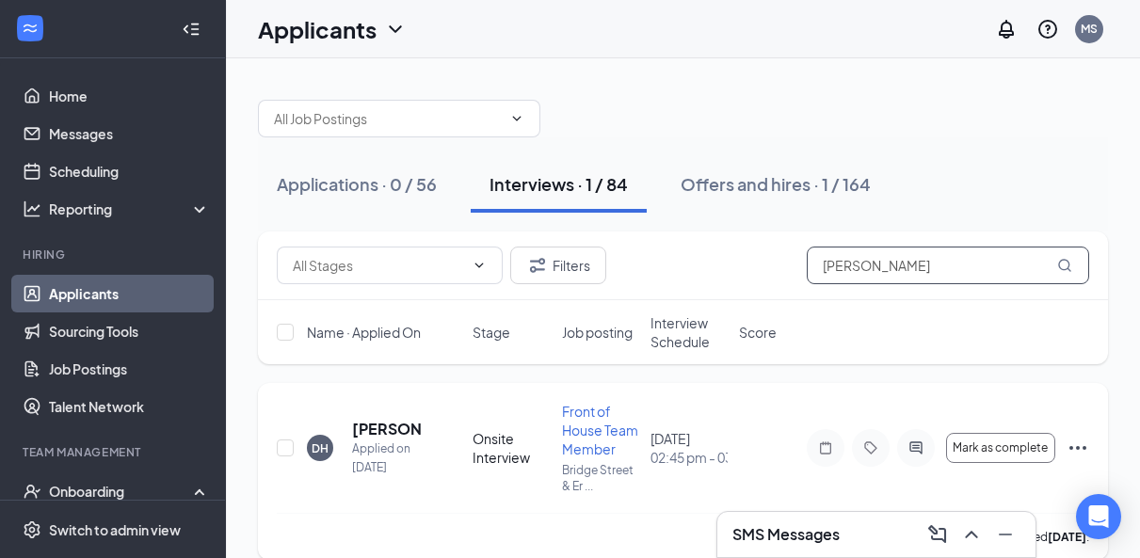
type input "[PERSON_NAME]"
click at [1081, 452] on icon "Ellipses" at bounding box center [1078, 448] width 23 height 23
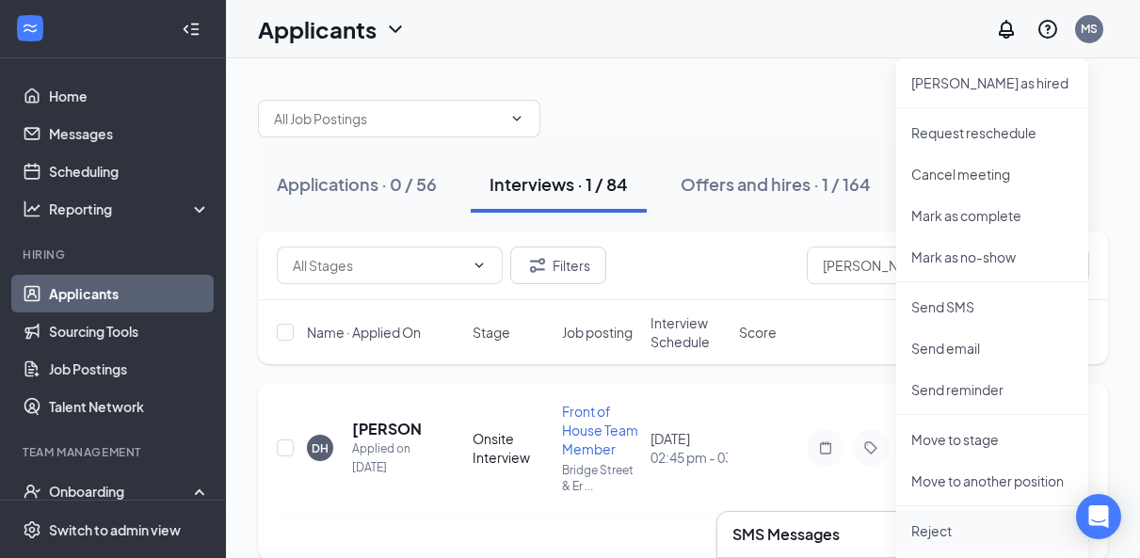
click at [931, 534] on p "Reject" at bounding box center [993, 531] width 162 height 19
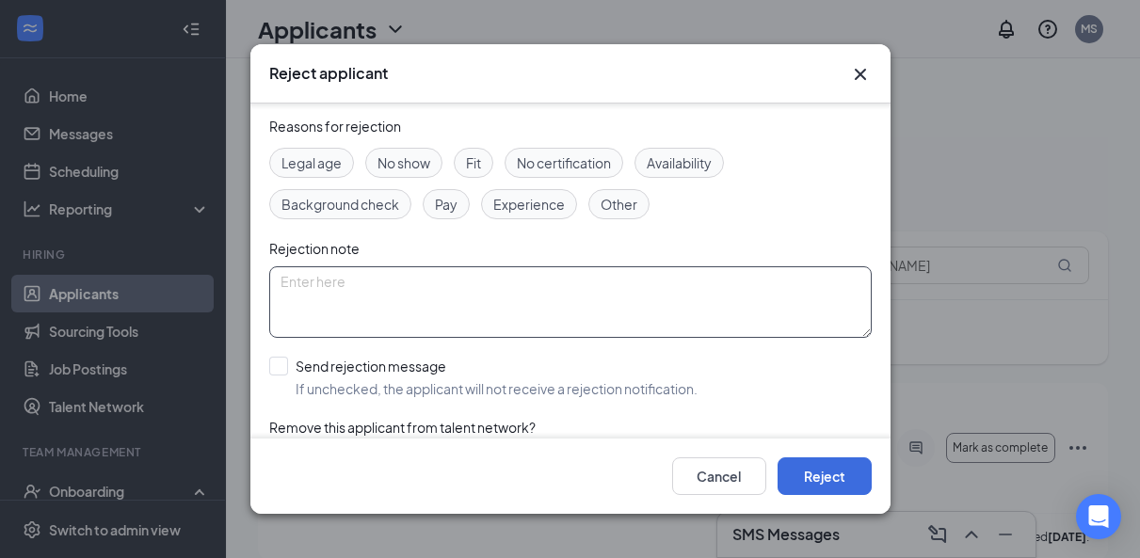
scroll to position [83, 0]
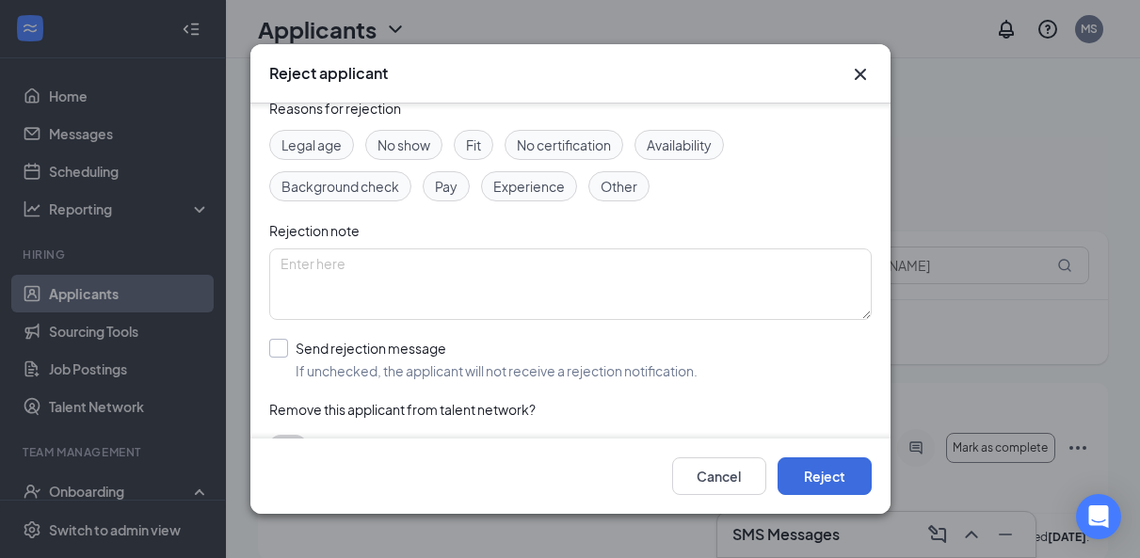
click at [292, 347] on label "Send rejection message If unchecked, the applicant will not receive a rejection…" at bounding box center [483, 359] width 428 height 41
click at [292, 347] on input "Send rejection message If unchecked, the applicant will not receive a rejection…" at bounding box center [483, 359] width 428 height 41
checkbox input "true"
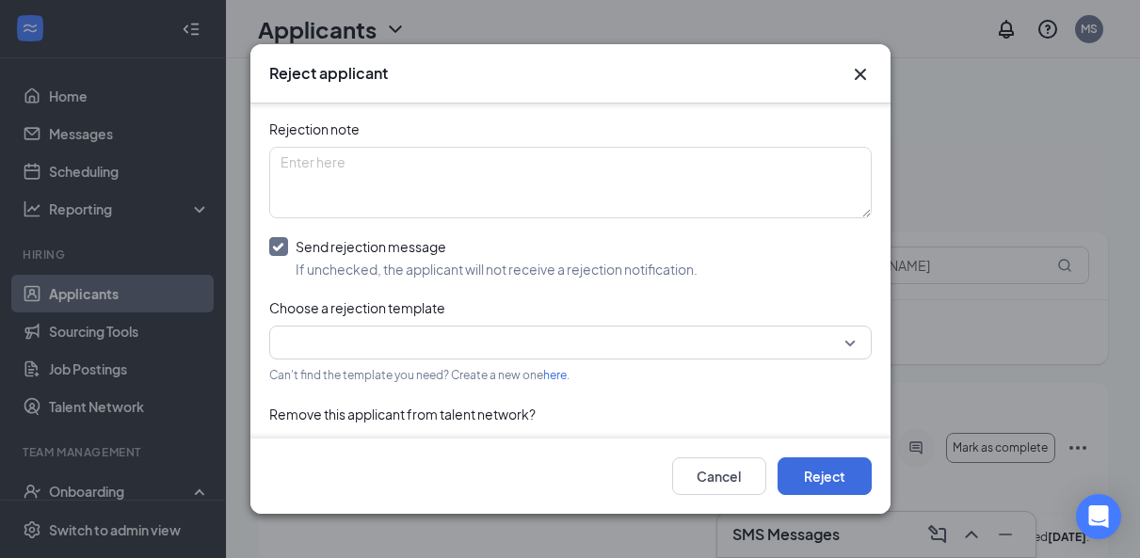
scroll to position [195, 0]
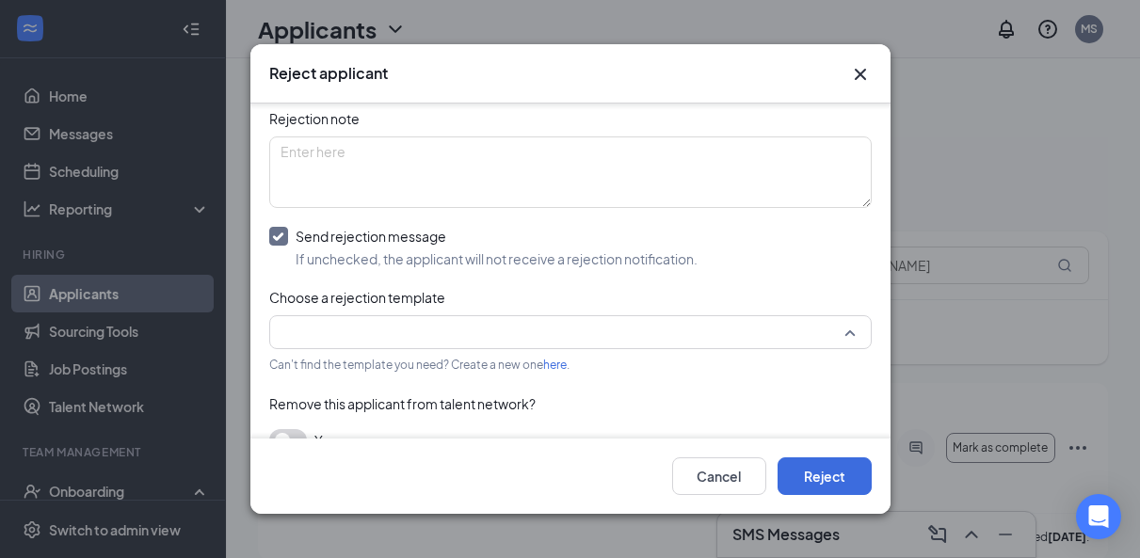
click at [390, 338] on input "search" at bounding box center [564, 332] width 567 height 32
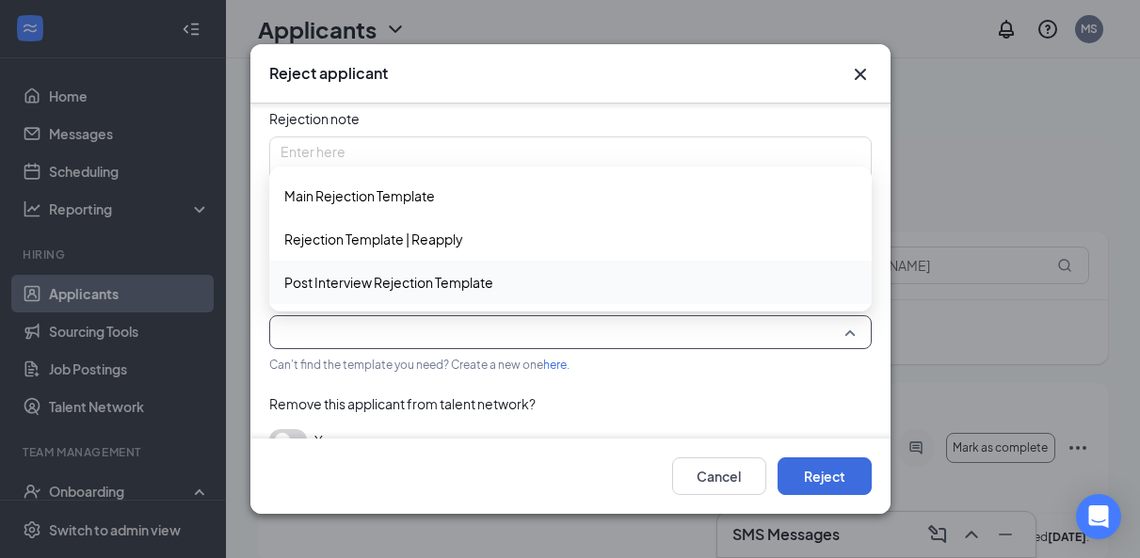
click at [369, 288] on span "Post Interview Rejection Template" at bounding box center [388, 282] width 209 height 21
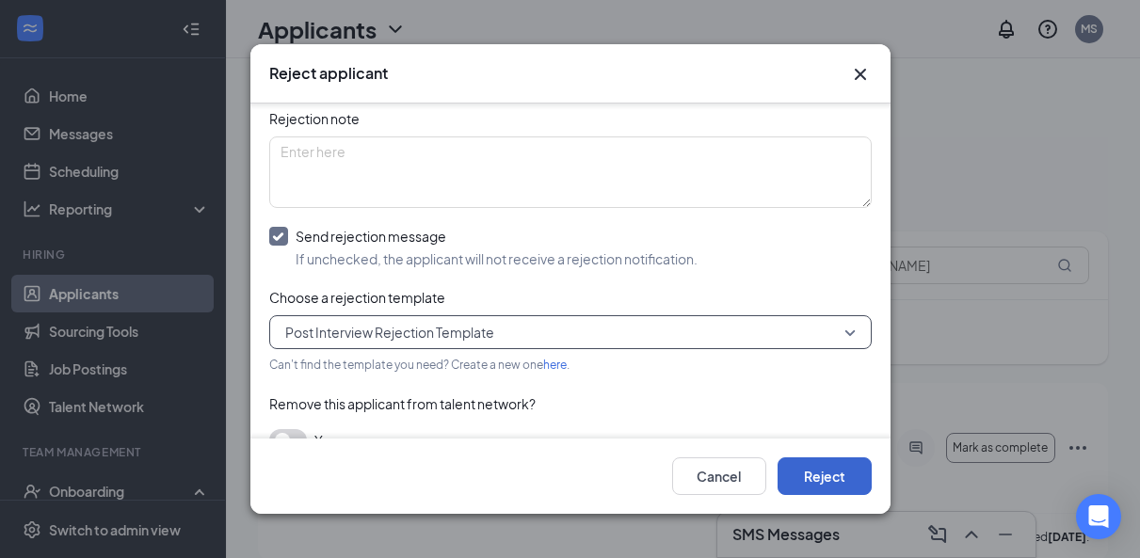
click at [822, 467] on button "Reject" at bounding box center [825, 477] width 94 height 38
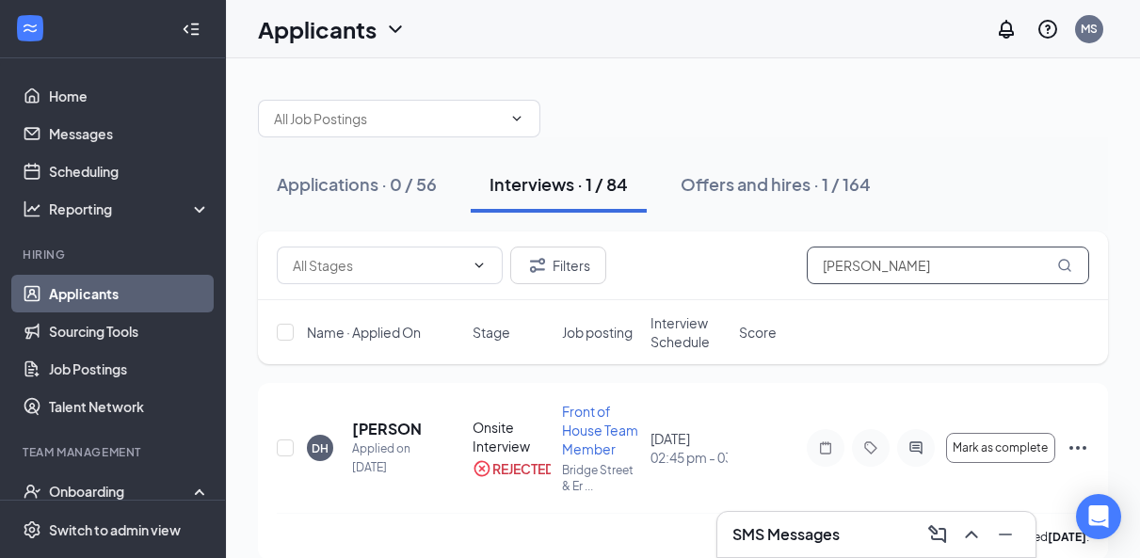
click at [886, 269] on input "[PERSON_NAME]" at bounding box center [948, 266] width 282 height 38
type input "sarai"
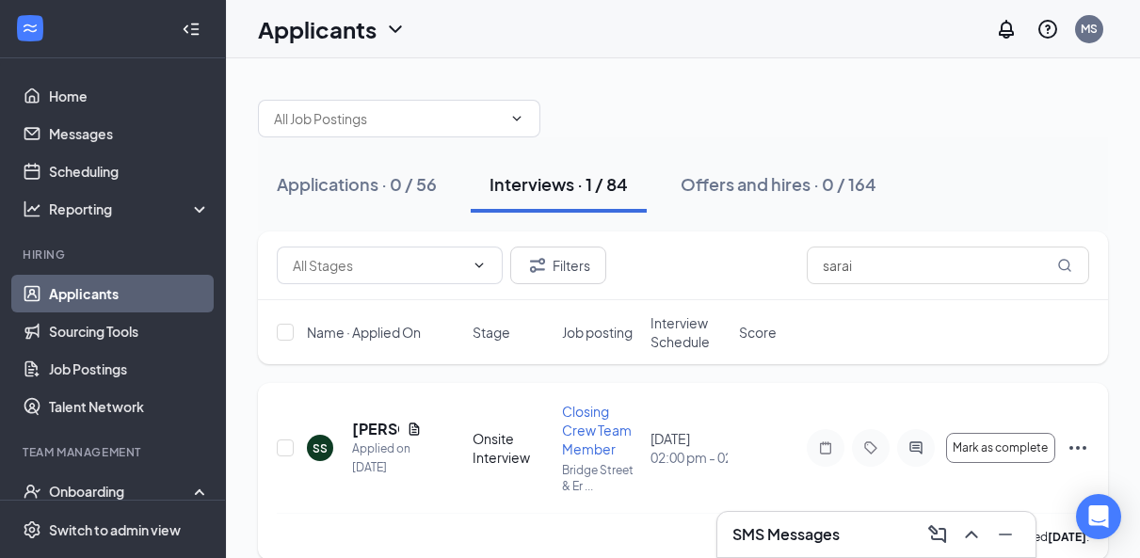
click at [1077, 446] on icon "Ellipses" at bounding box center [1078, 448] width 23 height 23
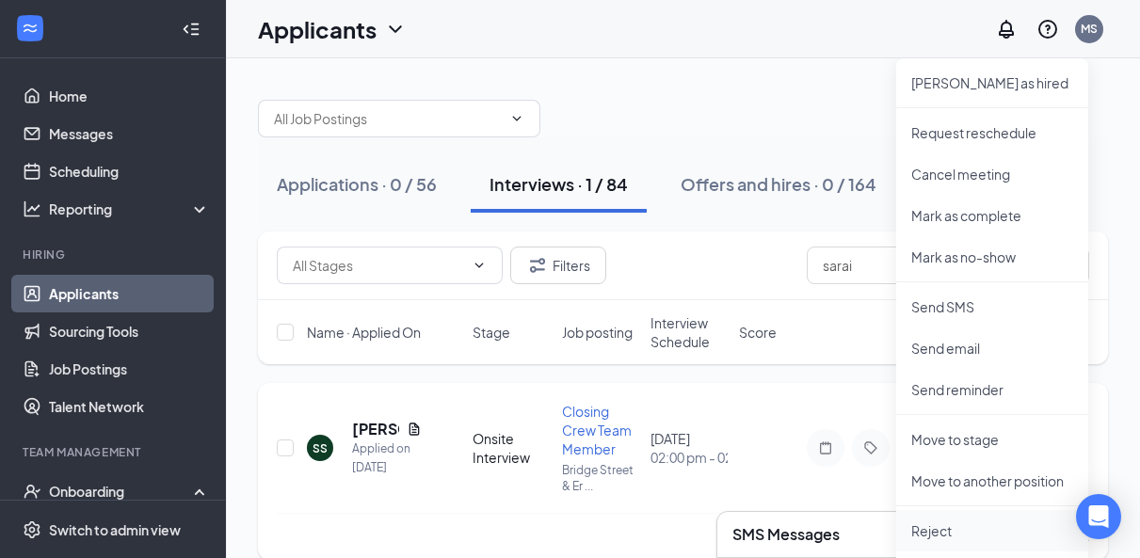
click at [929, 532] on p "Reject" at bounding box center [993, 531] width 162 height 19
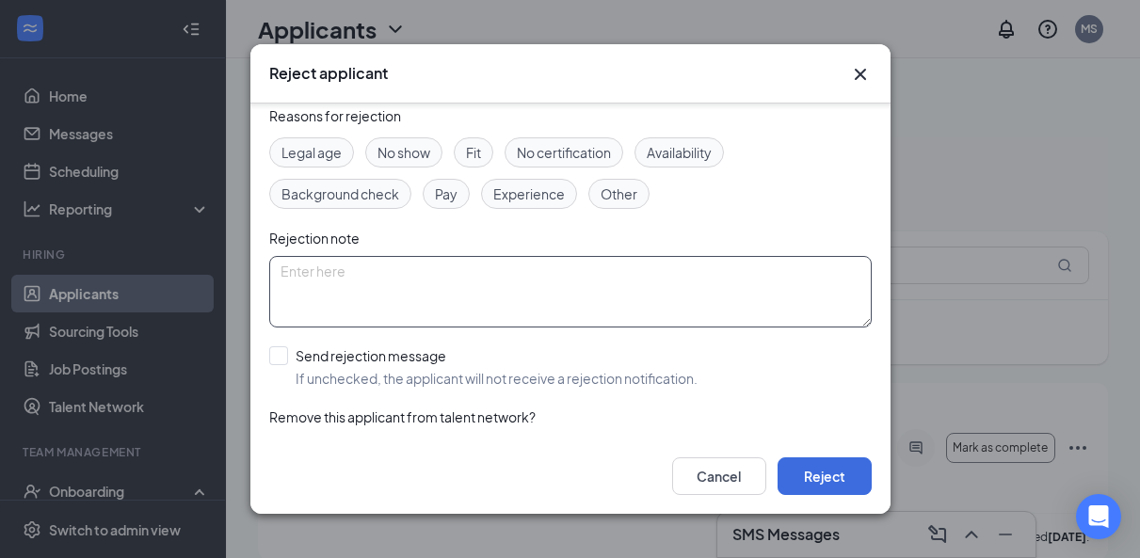
scroll to position [119, 0]
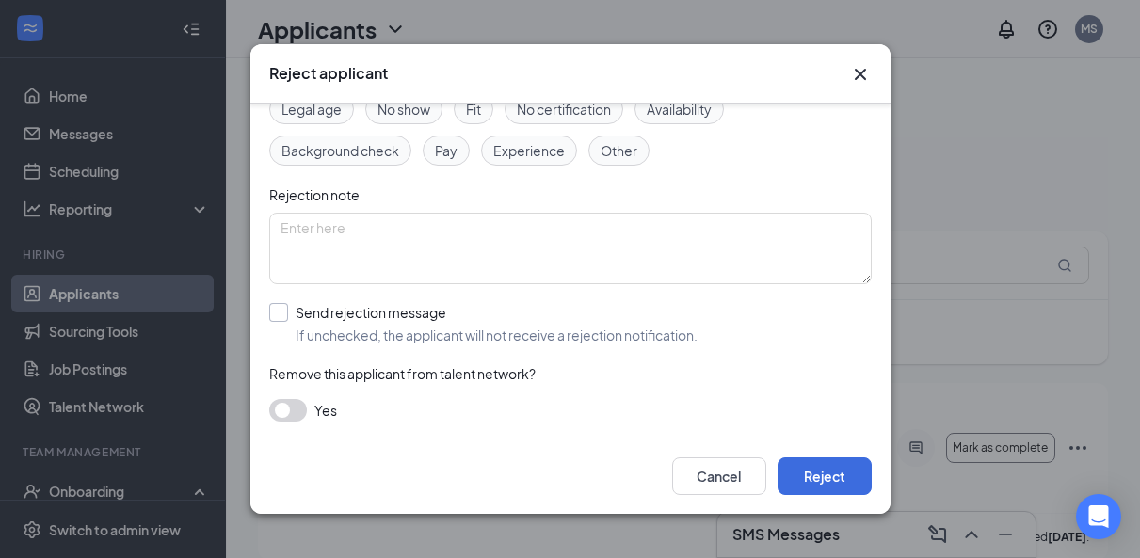
click at [331, 310] on div "Send rejection message" at bounding box center [497, 312] width 402 height 19
click at [331, 310] on input "Send rejection message If unchecked, the applicant will not receive a rejection…" at bounding box center [483, 323] width 428 height 41
checkbox input "true"
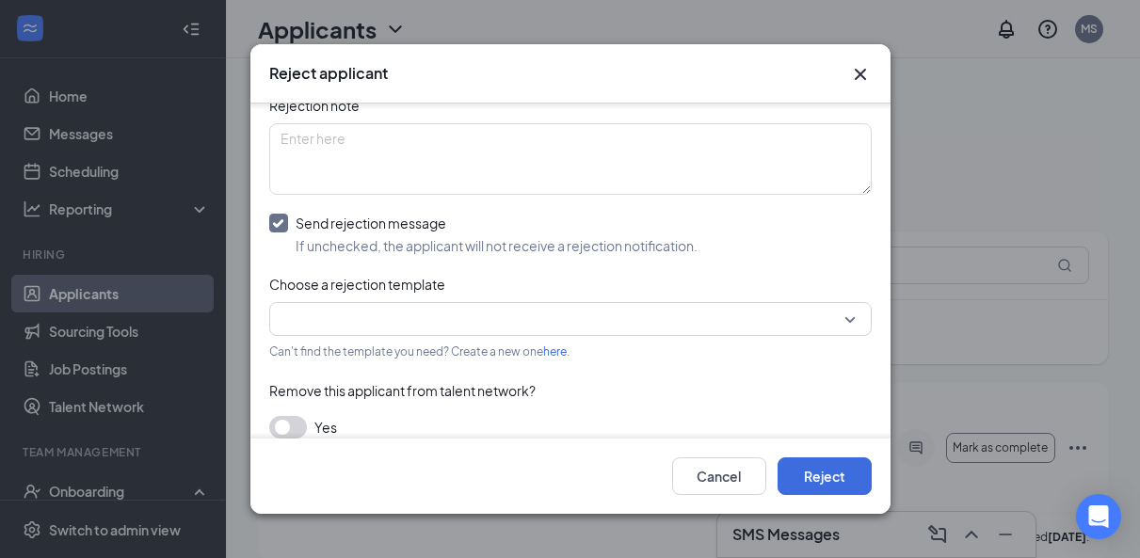
click at [329, 316] on input "search" at bounding box center [564, 319] width 567 height 32
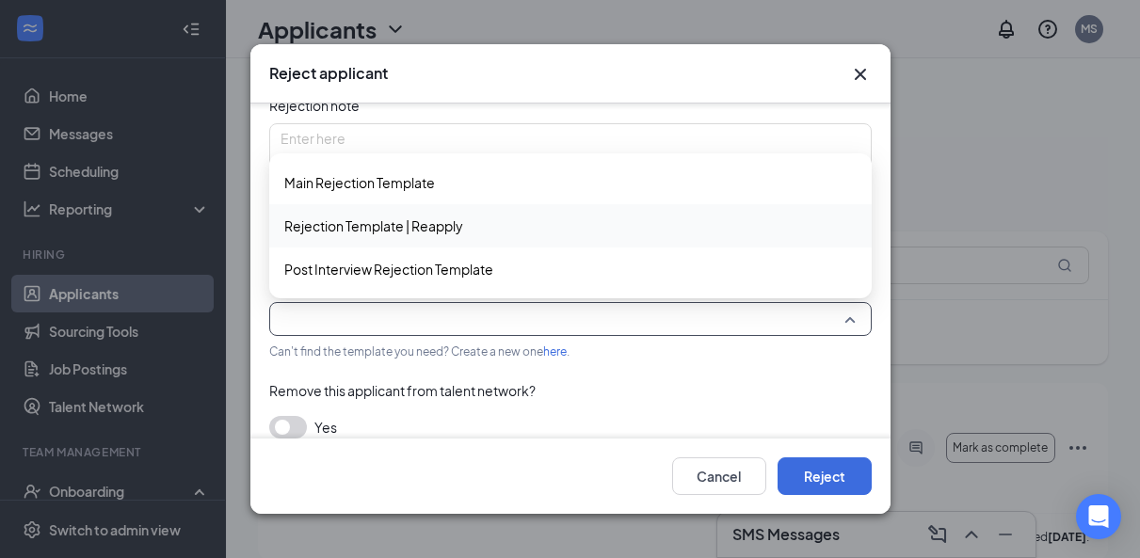
click at [371, 242] on div "Rejection Template | Reapply" at bounding box center [570, 225] width 603 height 43
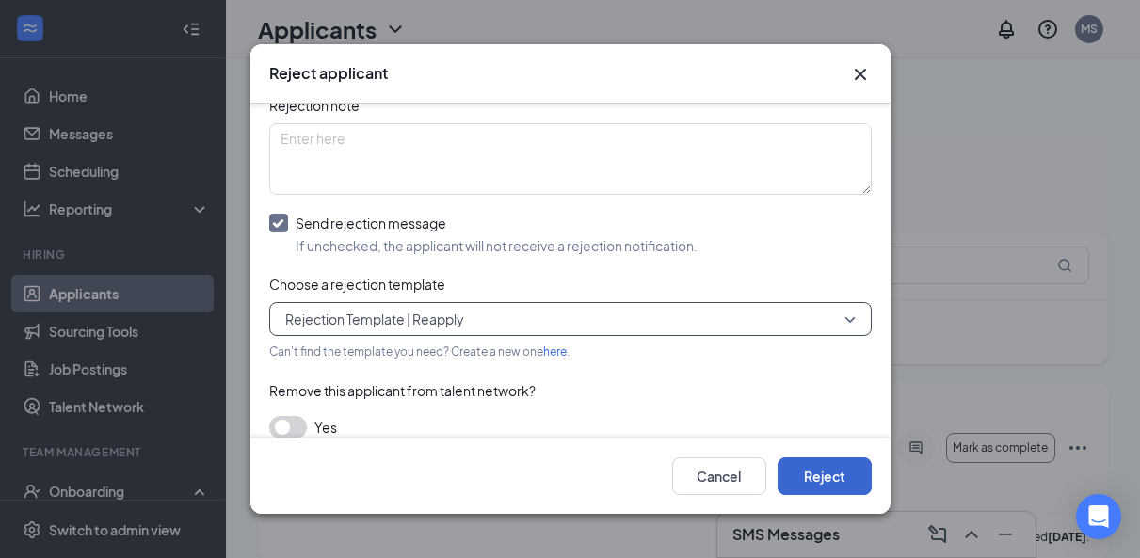
click at [828, 483] on button "Reject" at bounding box center [825, 477] width 94 height 38
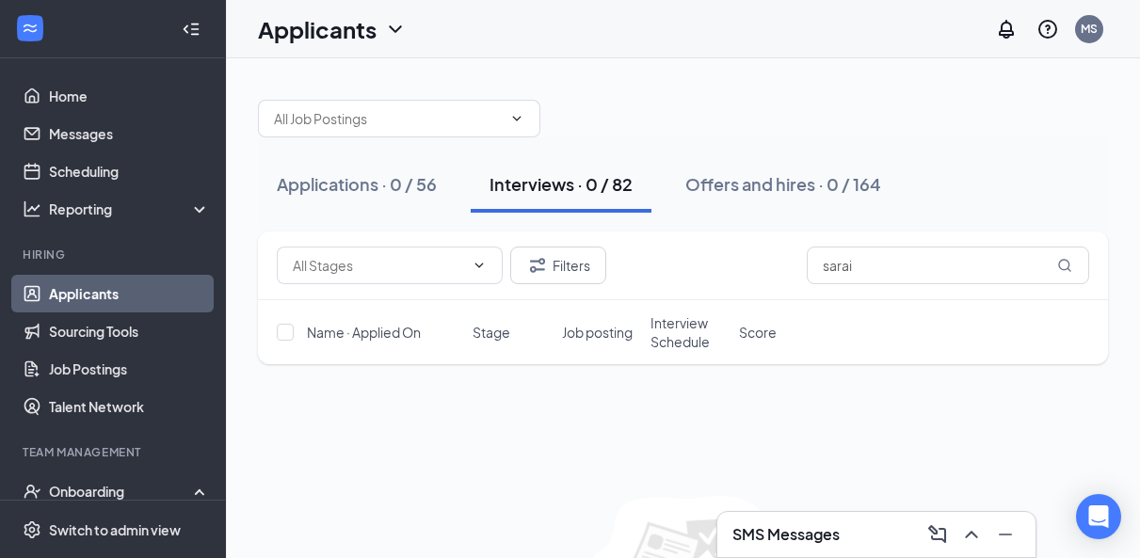
click at [884, 246] on div "Filters sarai" at bounding box center [683, 266] width 850 height 69
click at [884, 253] on input "sarai" at bounding box center [948, 266] width 282 height 38
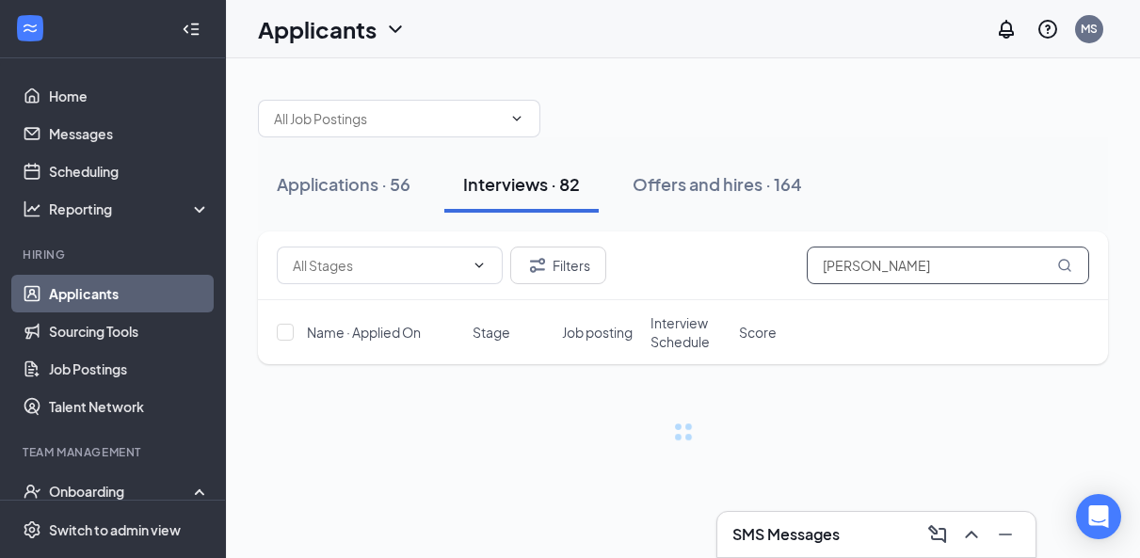
type input "[PERSON_NAME]"
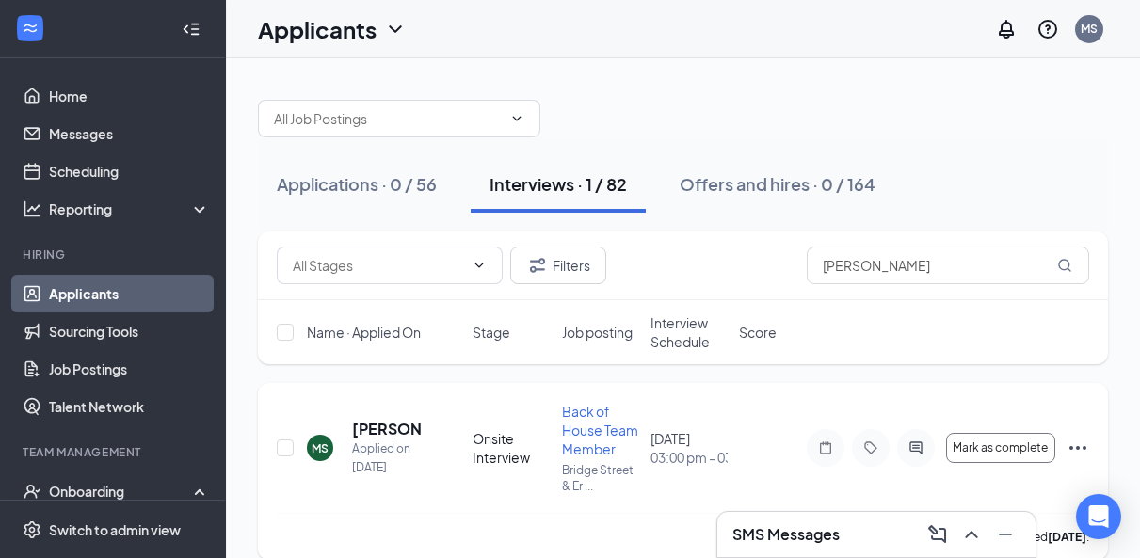
click at [1083, 445] on icon "Ellipses" at bounding box center [1078, 448] width 23 height 23
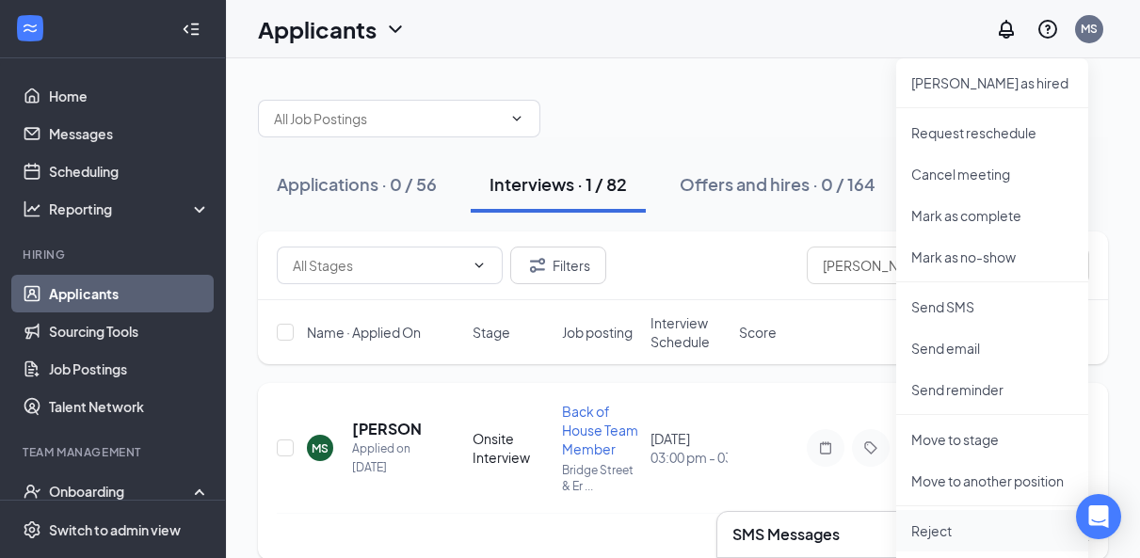
click at [938, 525] on p "Reject" at bounding box center [993, 531] width 162 height 19
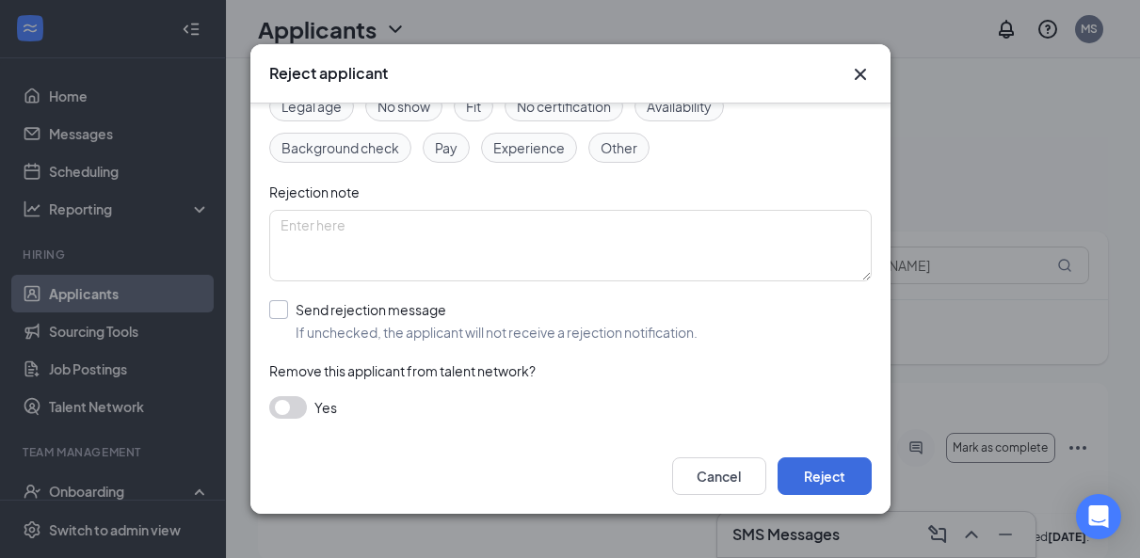
scroll to position [121, 0]
click at [338, 309] on div "Send rejection message" at bounding box center [497, 309] width 402 height 19
click at [338, 309] on input "Send rejection message If unchecked, the applicant will not receive a rejection…" at bounding box center [483, 320] width 428 height 41
checkbox input "true"
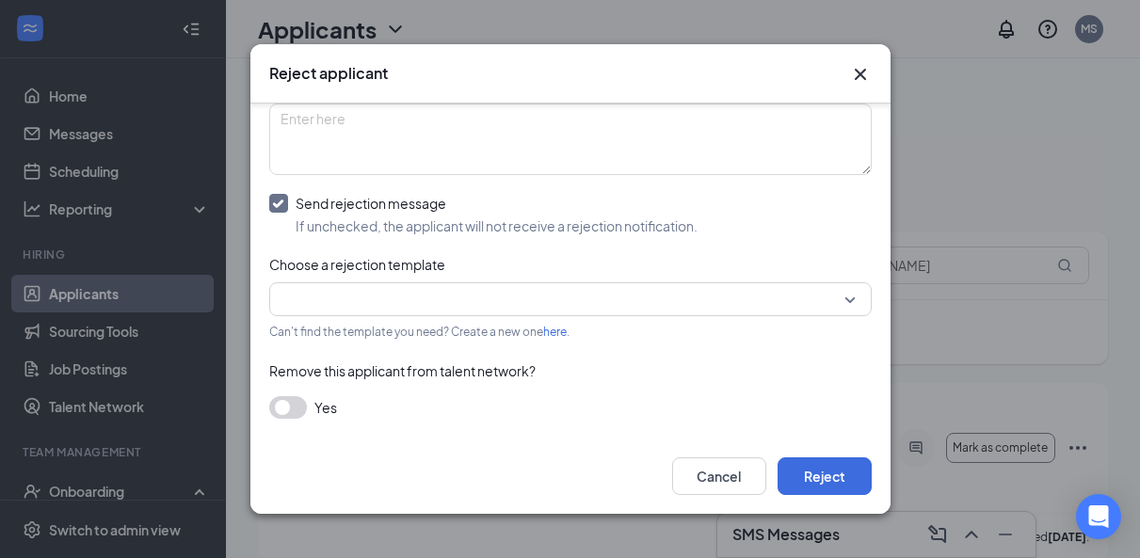
scroll to position [227, 0]
click at [414, 302] on input "search" at bounding box center [564, 300] width 567 height 32
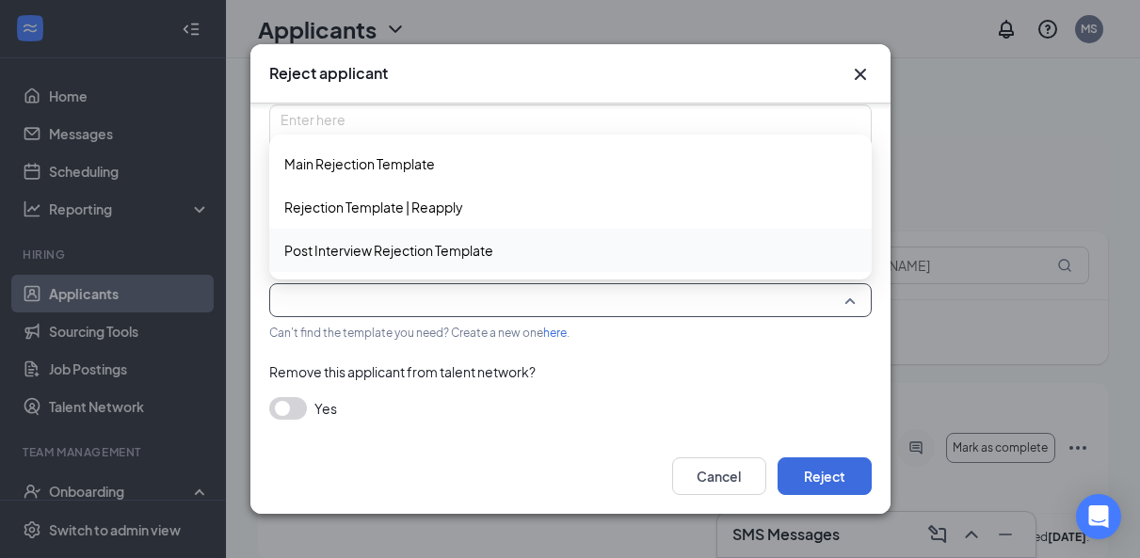
click at [415, 257] on span "Post Interview Rejection Template" at bounding box center [388, 250] width 209 height 21
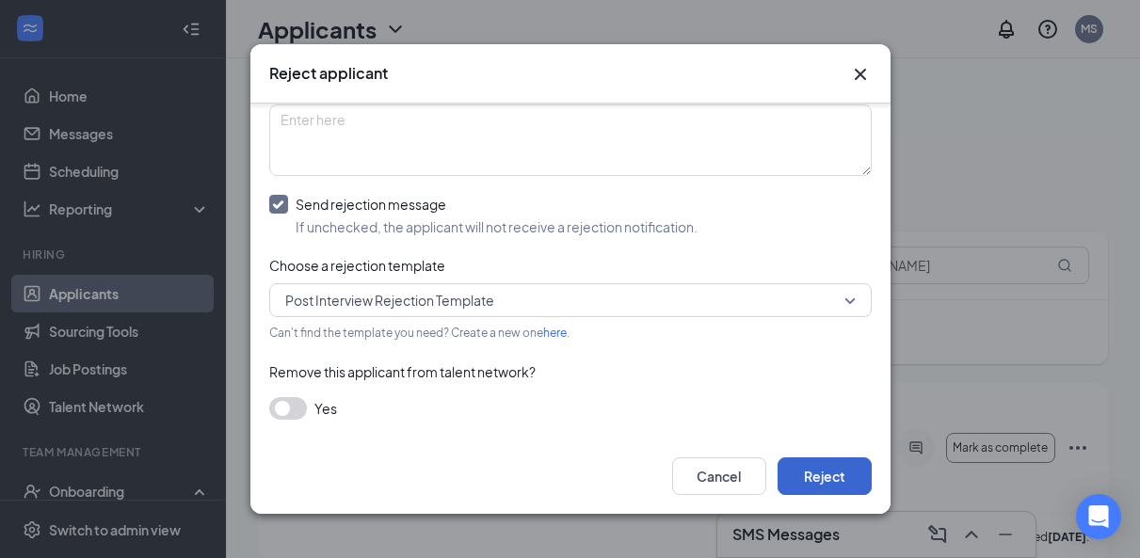
click at [823, 481] on button "Reject" at bounding box center [825, 477] width 94 height 38
